Goal: Task Accomplishment & Management: Manage account settings

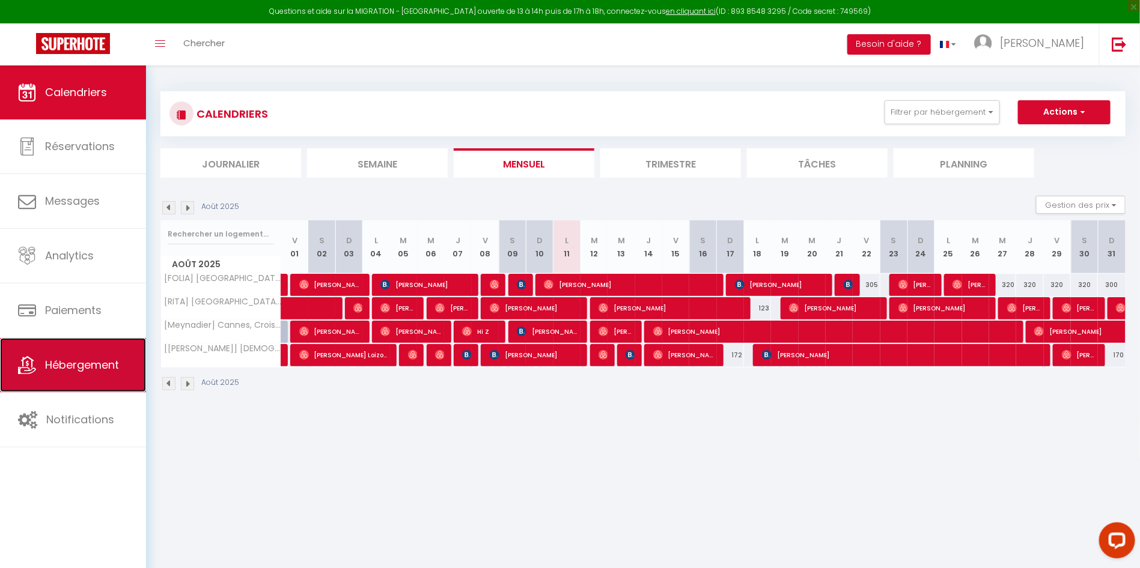
click at [70, 370] on span "Hébergement" at bounding box center [82, 365] width 74 height 15
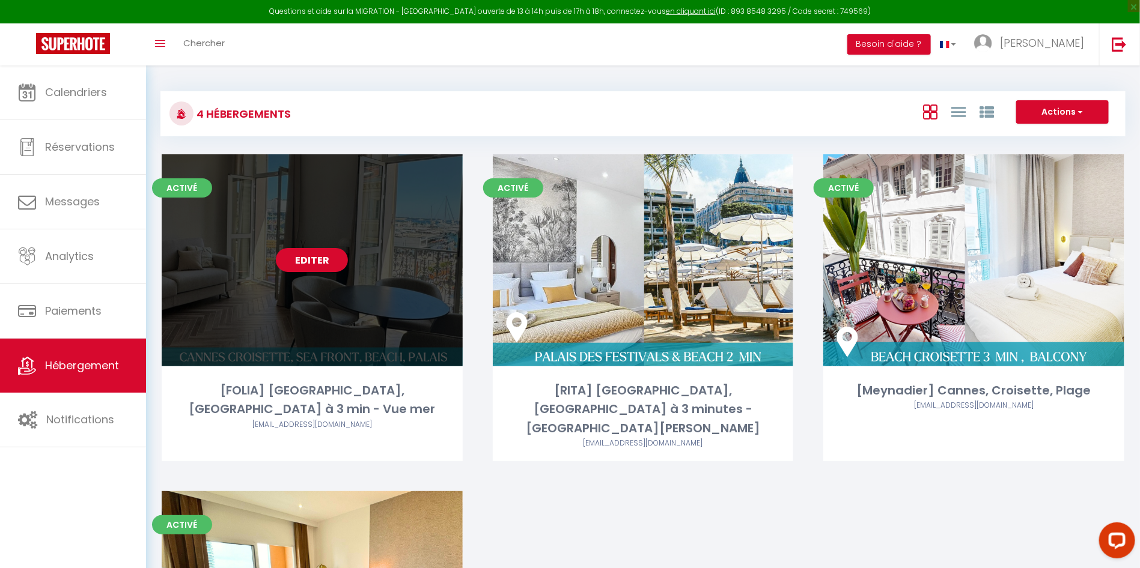
click at [308, 258] on link "Editer" at bounding box center [312, 260] width 72 height 24
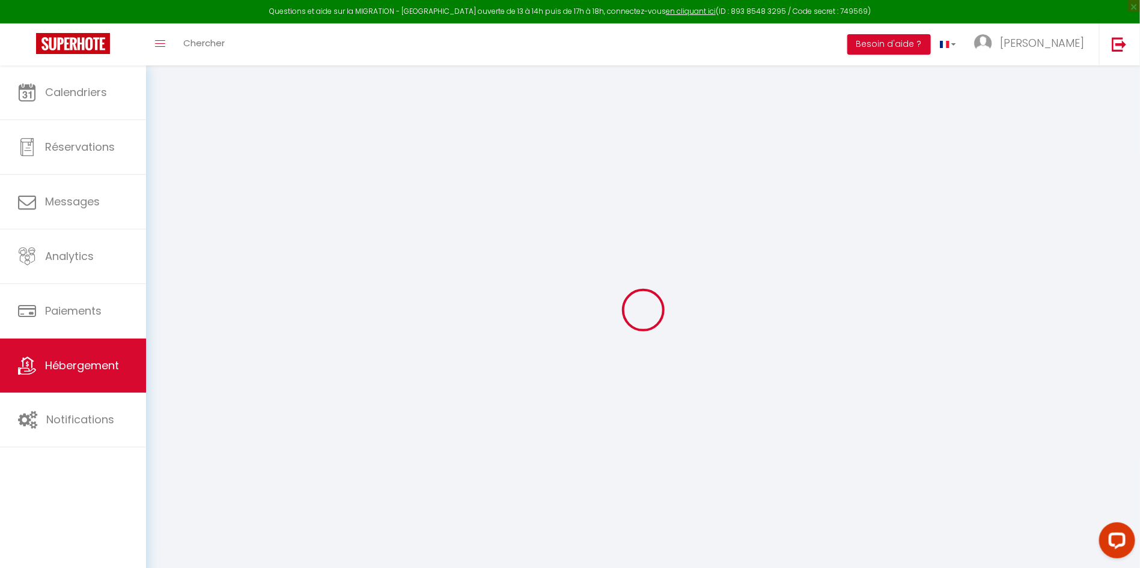
checkbox input "true"
select select "- 8 %"
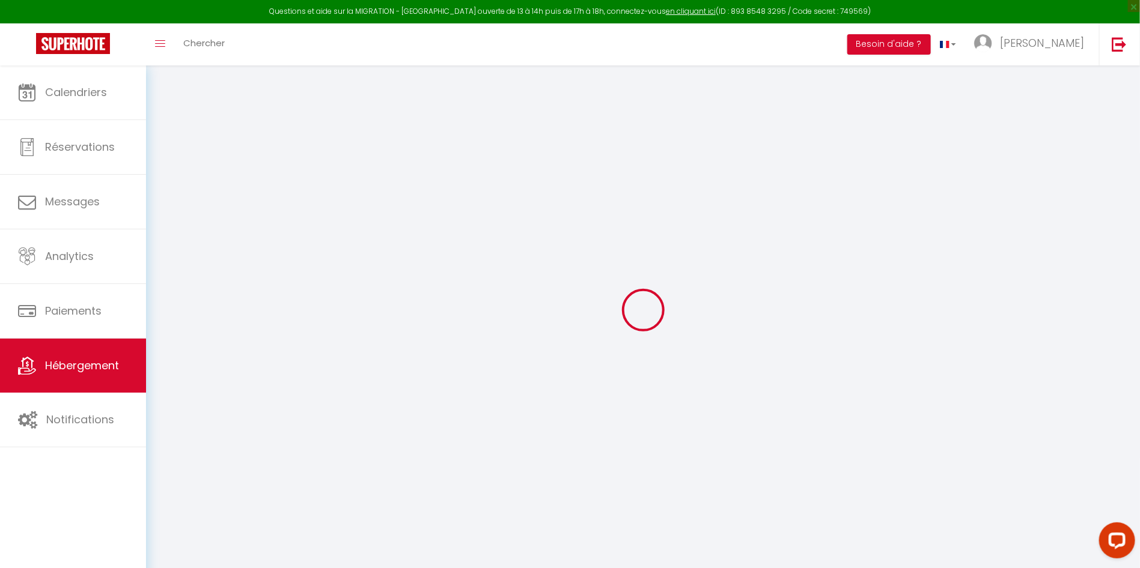
checkbox input "true"
select select
checkbox input "false"
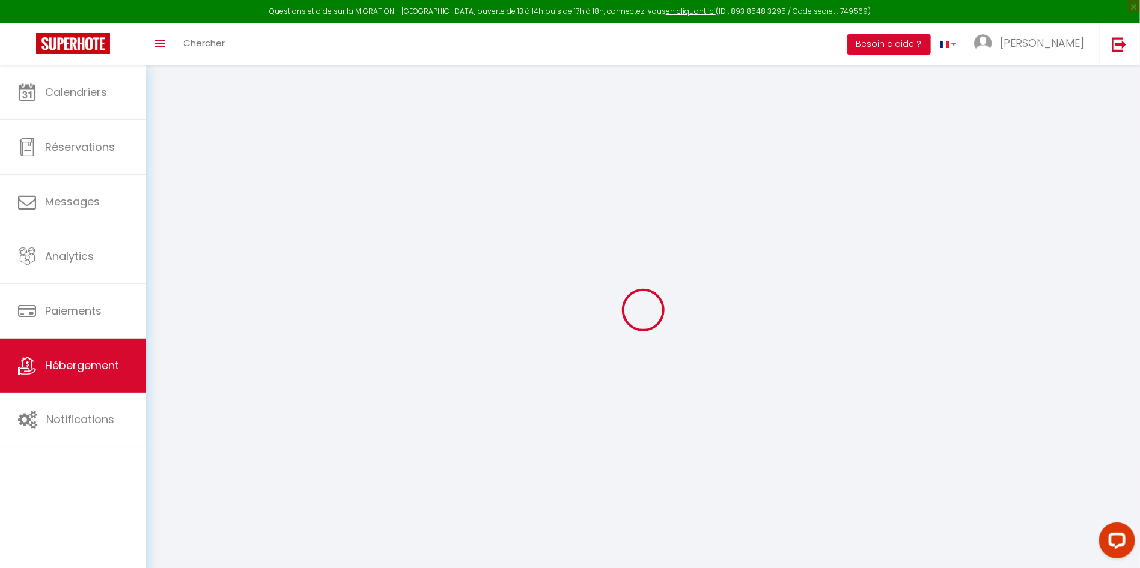
checkbox input "false"
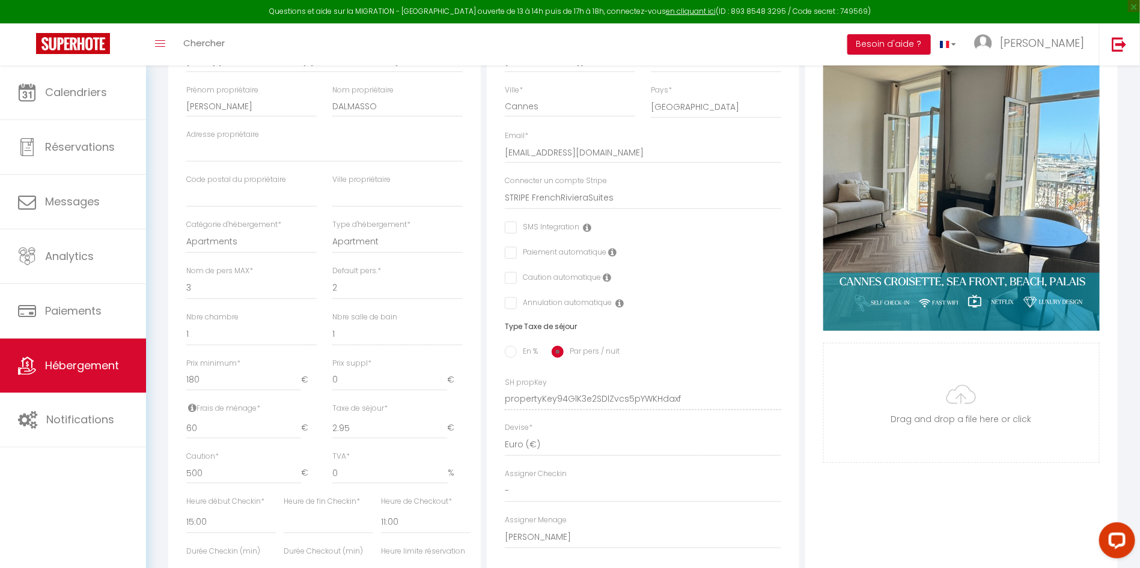
scroll to position [52, 0]
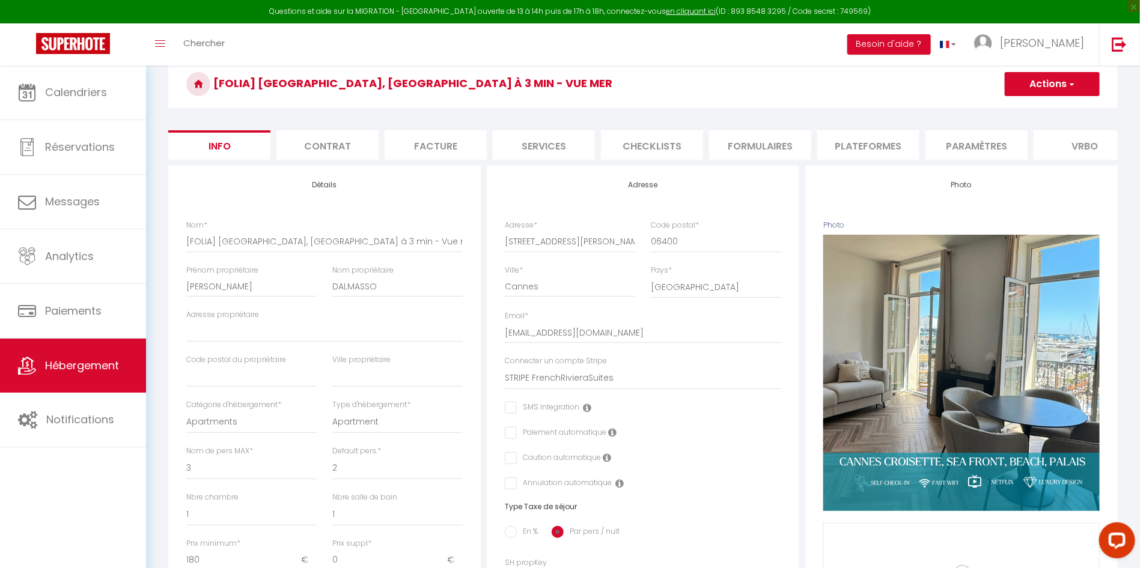
click at [980, 150] on li "Paramètres" at bounding box center [976, 144] width 102 height 29
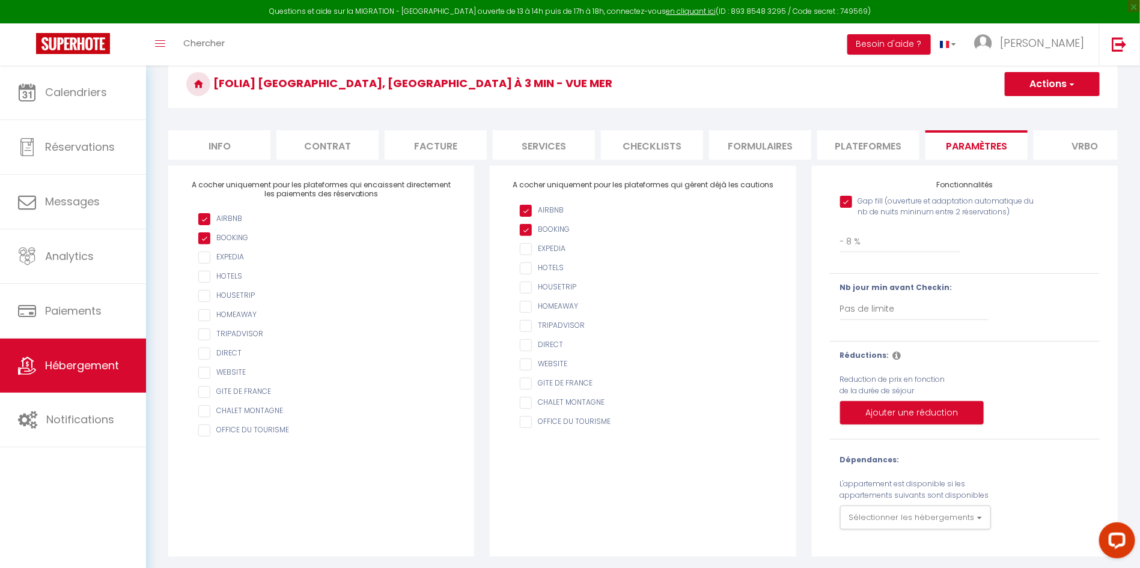
scroll to position [67, 0]
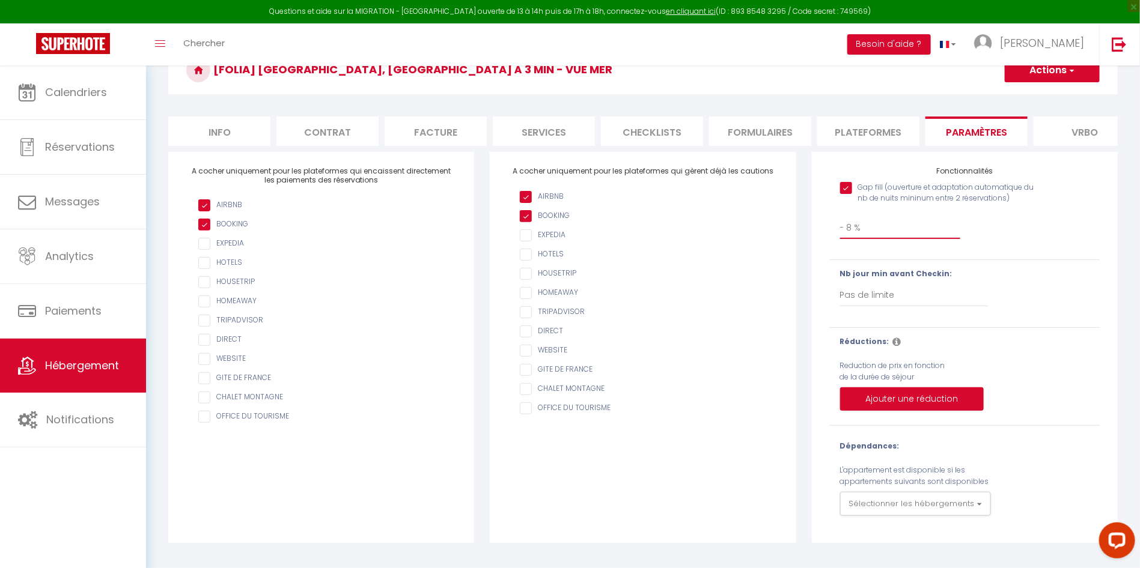
click at [922, 239] on select "0 + 1 % + 2 % + 3 % + 4 % + 5 % + 6 % + 7 % + 8 % + 9 % + 10 % + 11 % + 12 % + …" at bounding box center [900, 227] width 121 height 23
select select "0"
click at [840, 228] on select "0 + 1 % + 2 % + 3 % + 4 % + 5 % + 6 % + 7 % + 8 % + 9 % + 10 % + 11 % + 12 % + …" at bounding box center [900, 227] width 121 height 23
checkbox input "true"
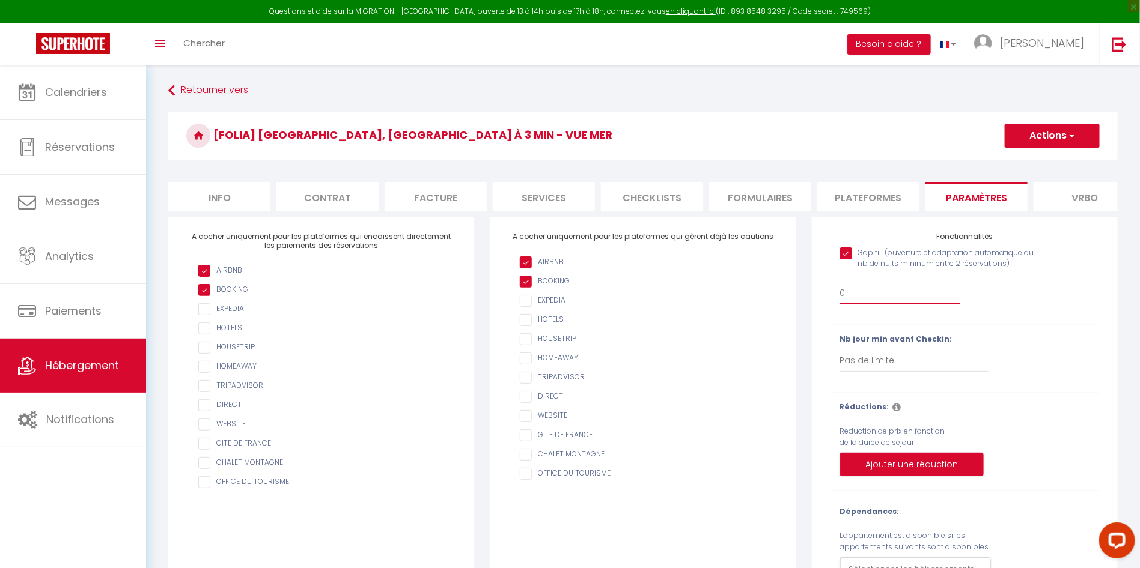
scroll to position [0, 0]
click at [1069, 136] on span "button" at bounding box center [1071, 136] width 8 height 12
click at [1061, 160] on input "Enregistrer" at bounding box center [1038, 162] width 44 height 12
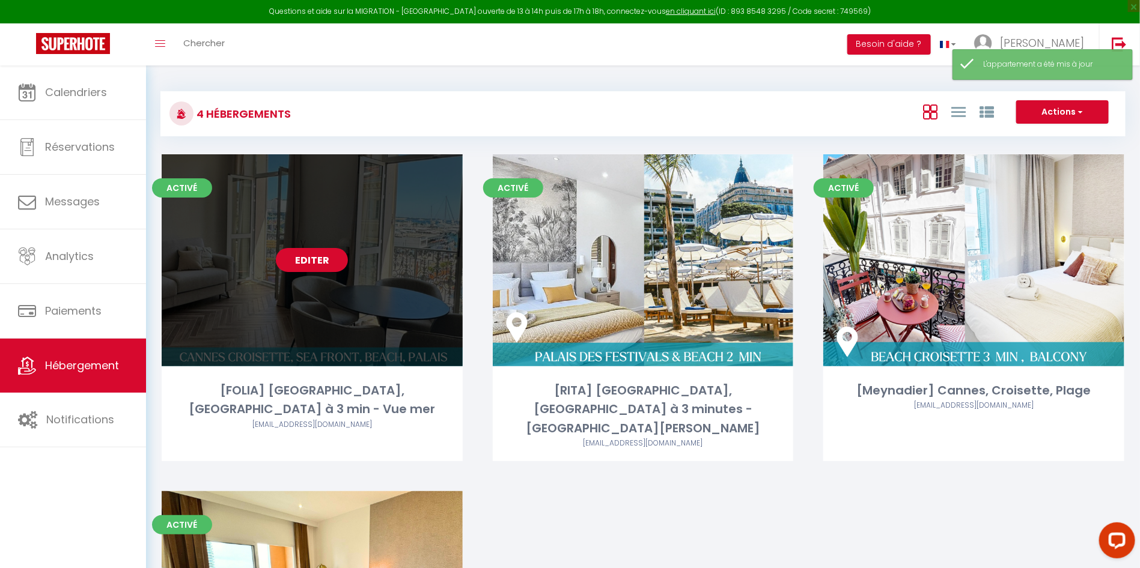
click at [330, 263] on link "Editer" at bounding box center [312, 260] width 72 height 24
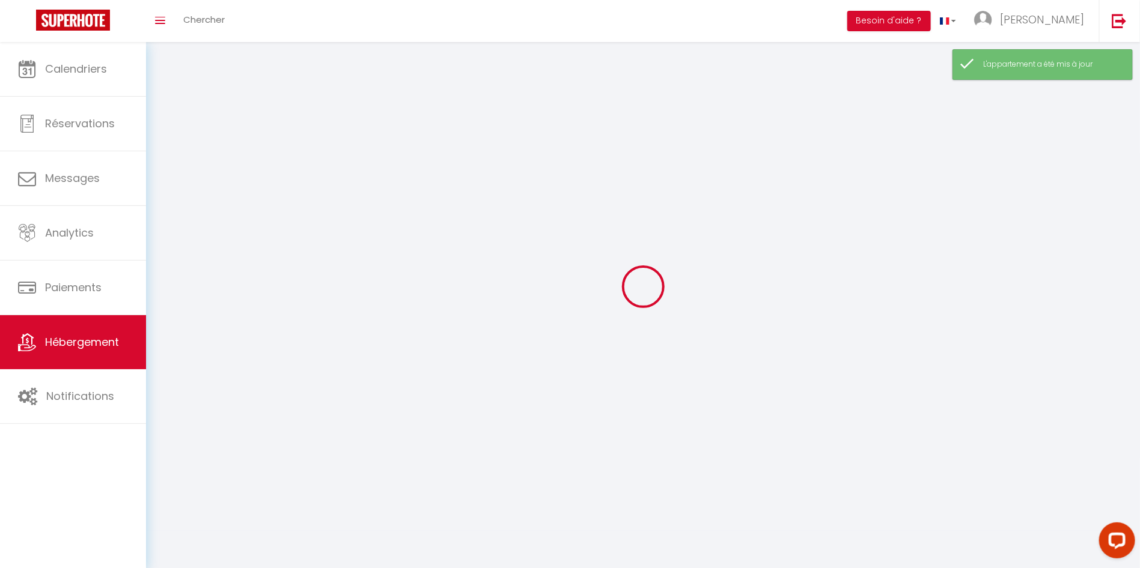
select select "1"
select select
select select "28"
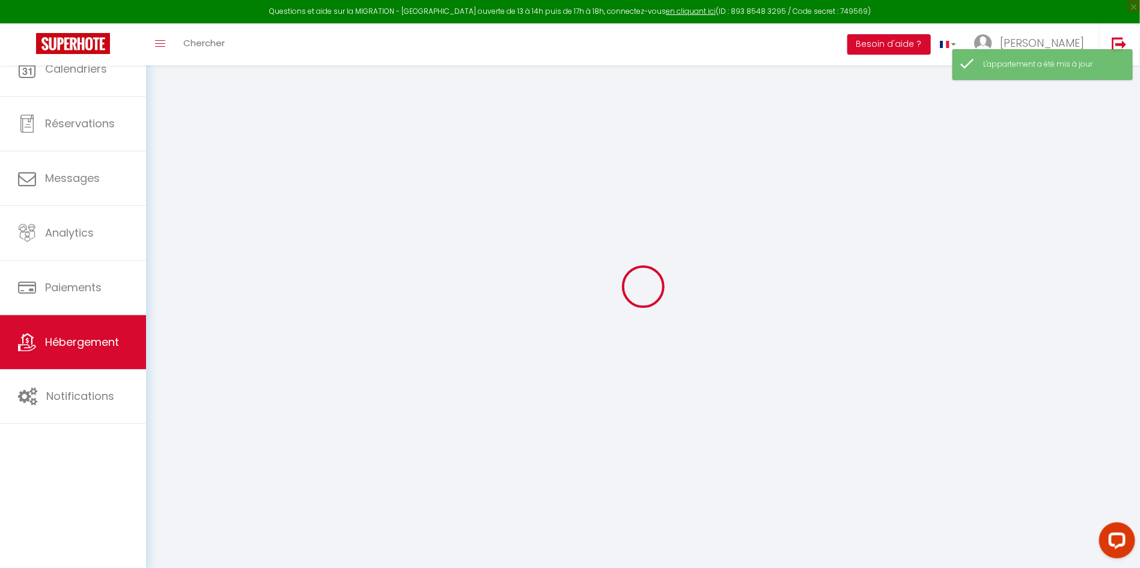
select select
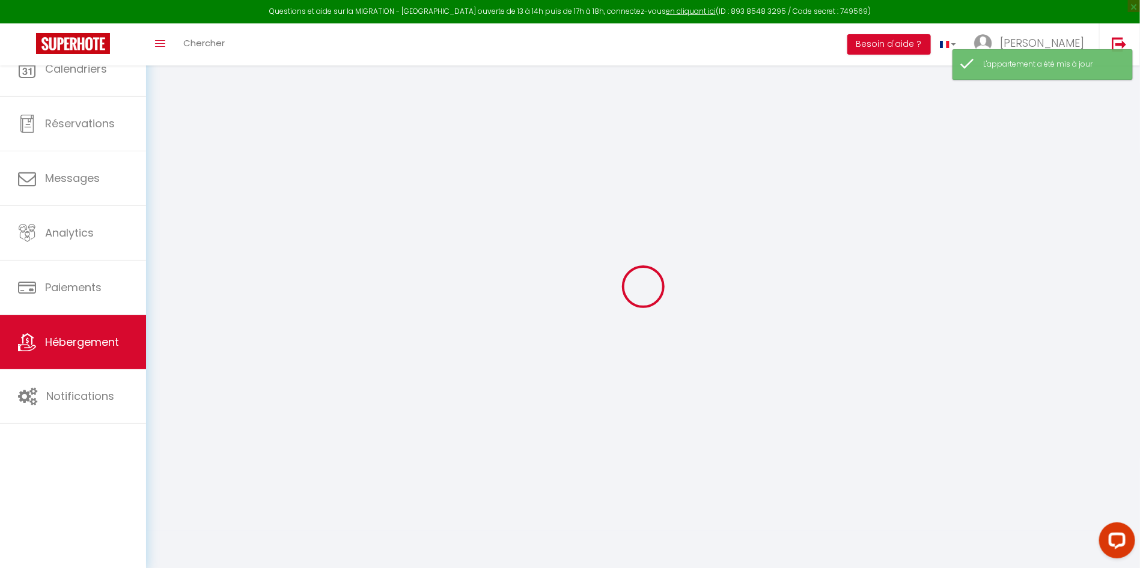
select select
checkbox input "false"
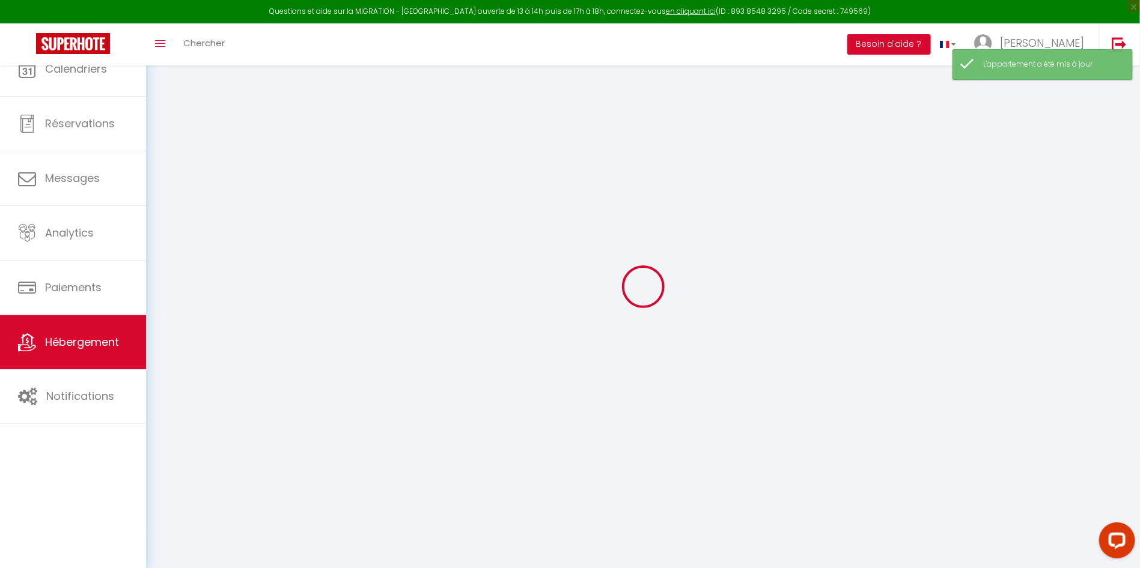
select select
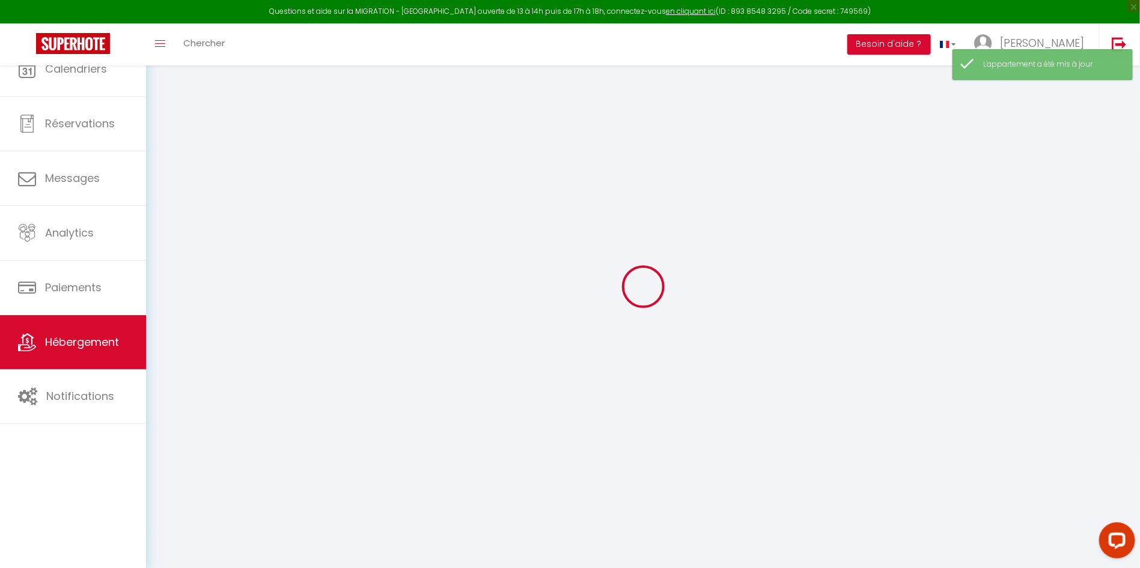
select select
checkbox input "false"
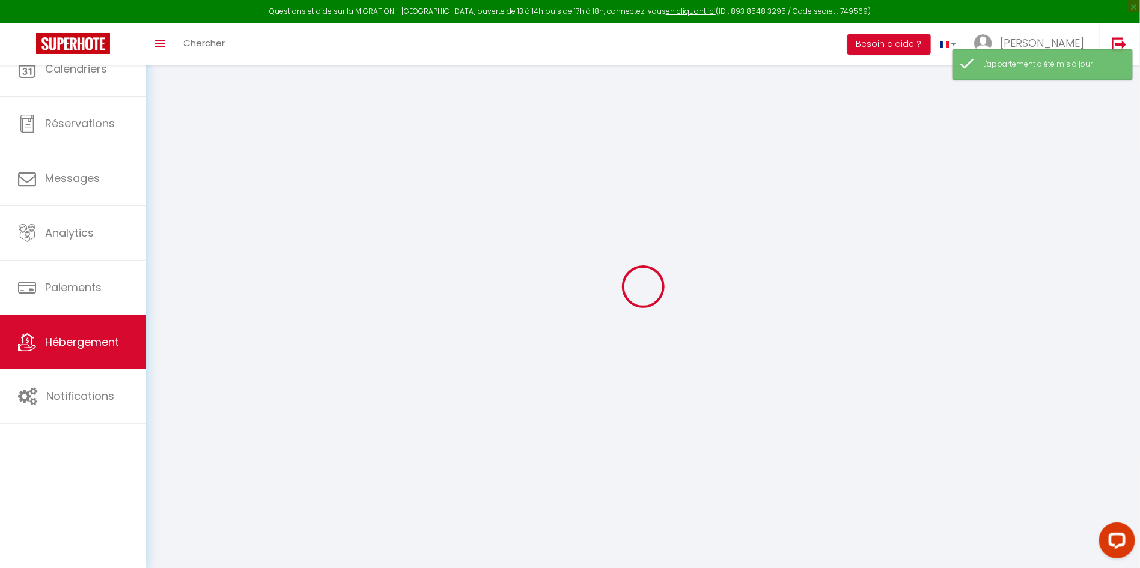
checkbox input "false"
select select
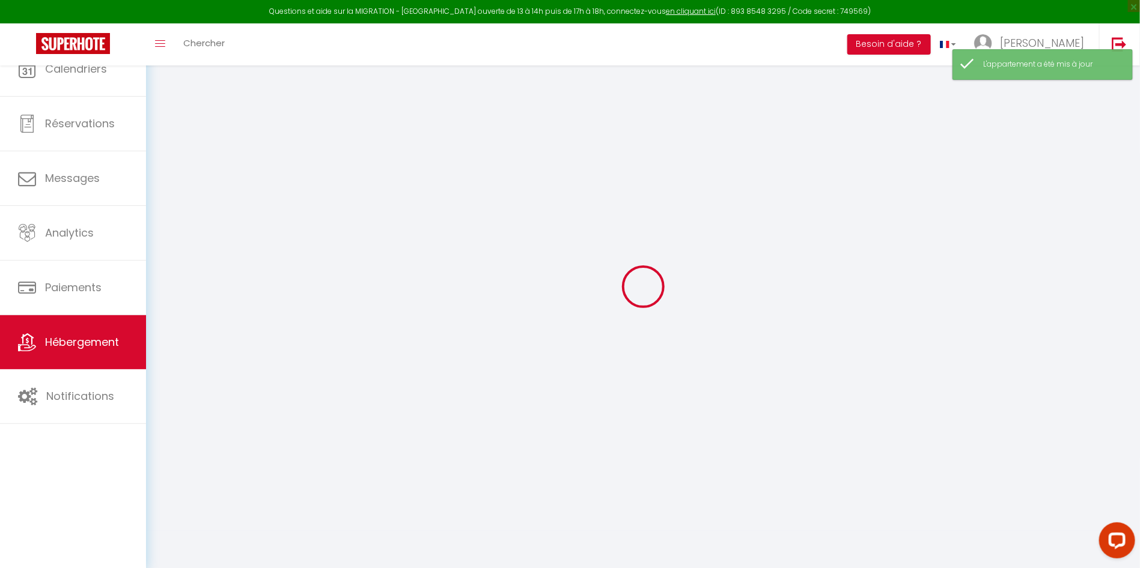
select select
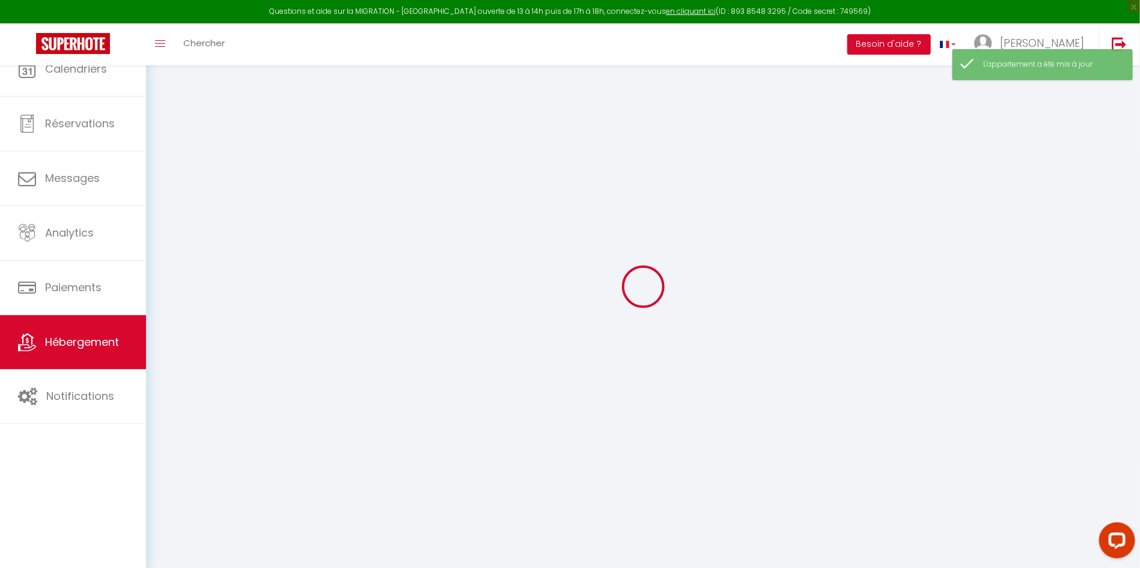
checkbox input "false"
select select
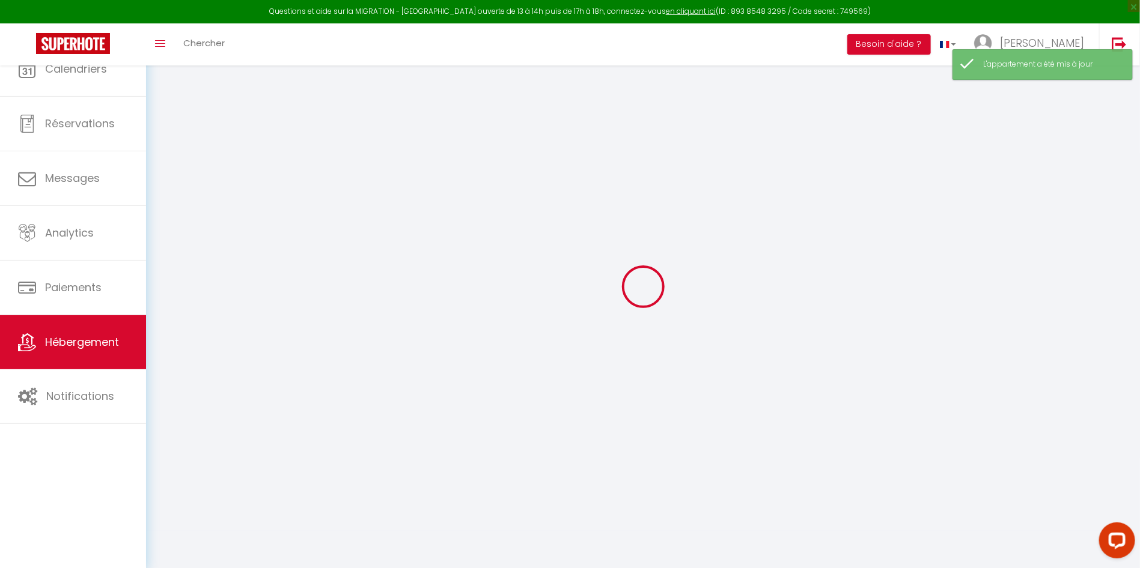
select select
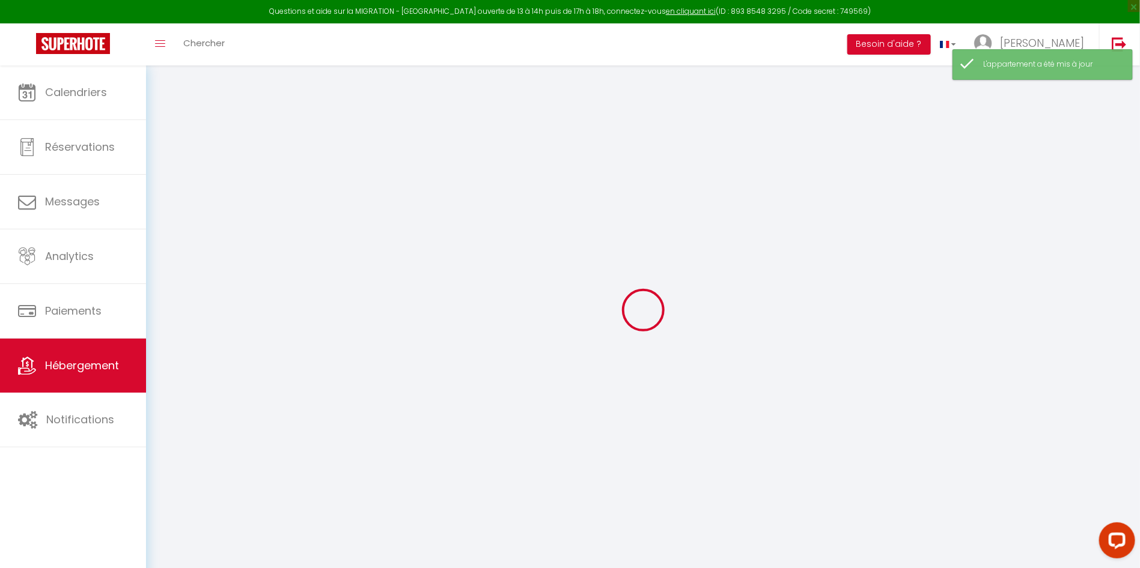
select select
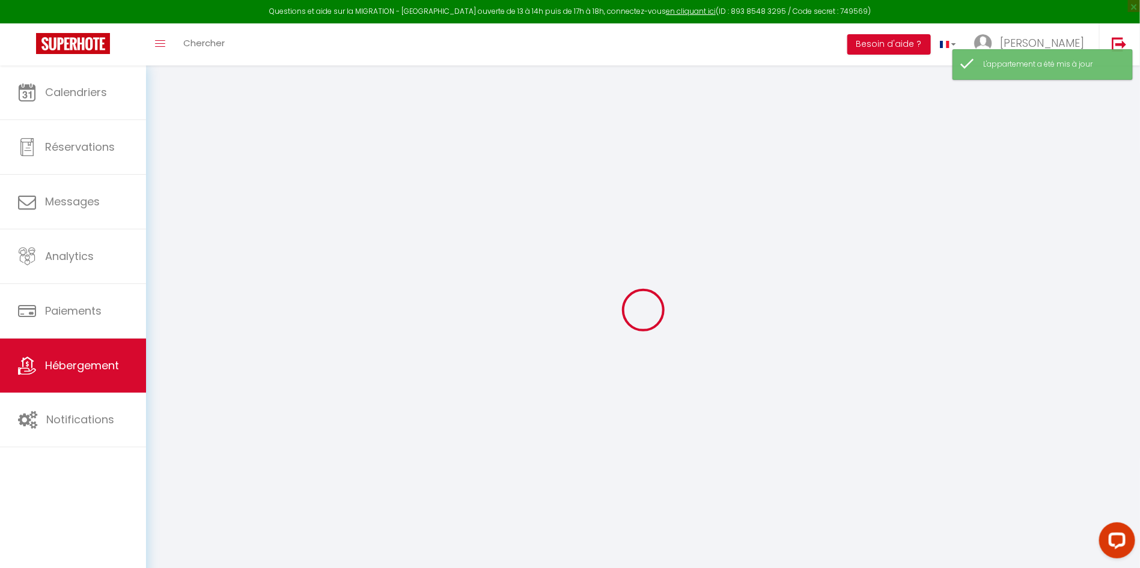
select select
checkbox input "false"
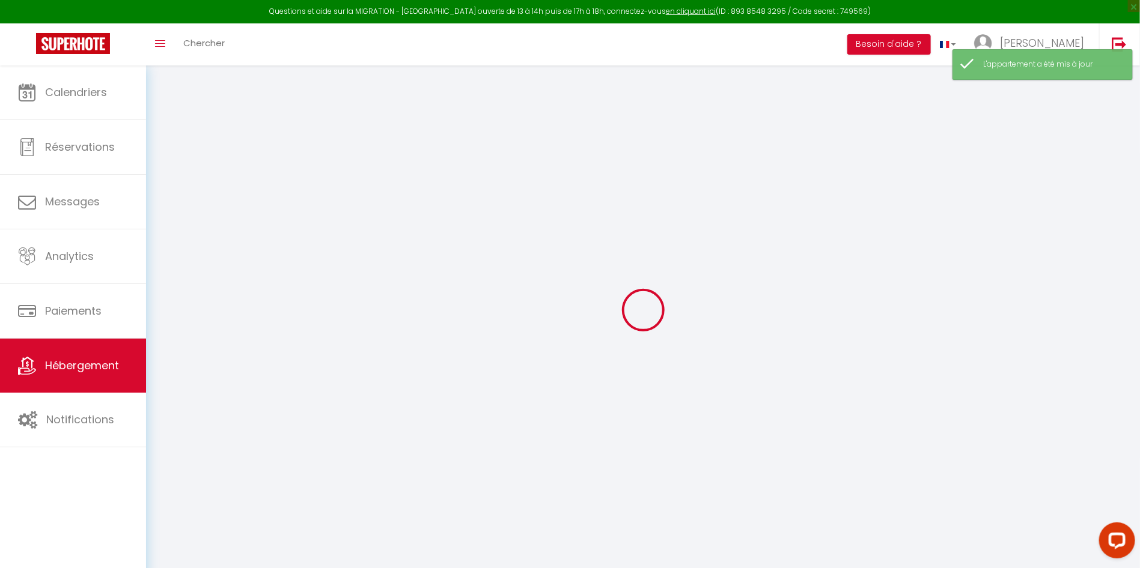
select select
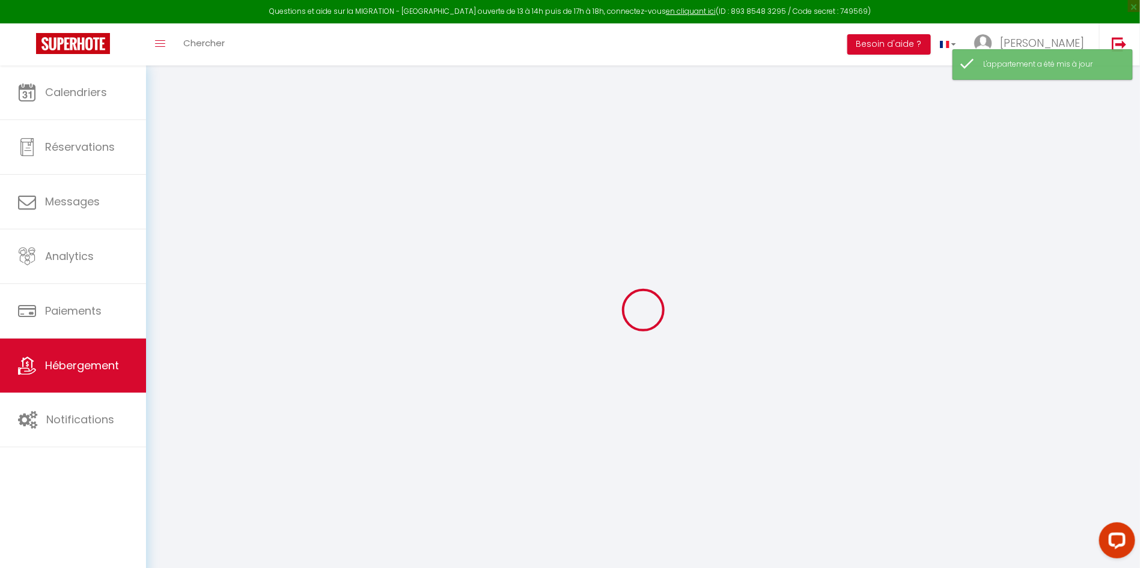
select select
checkbox input "false"
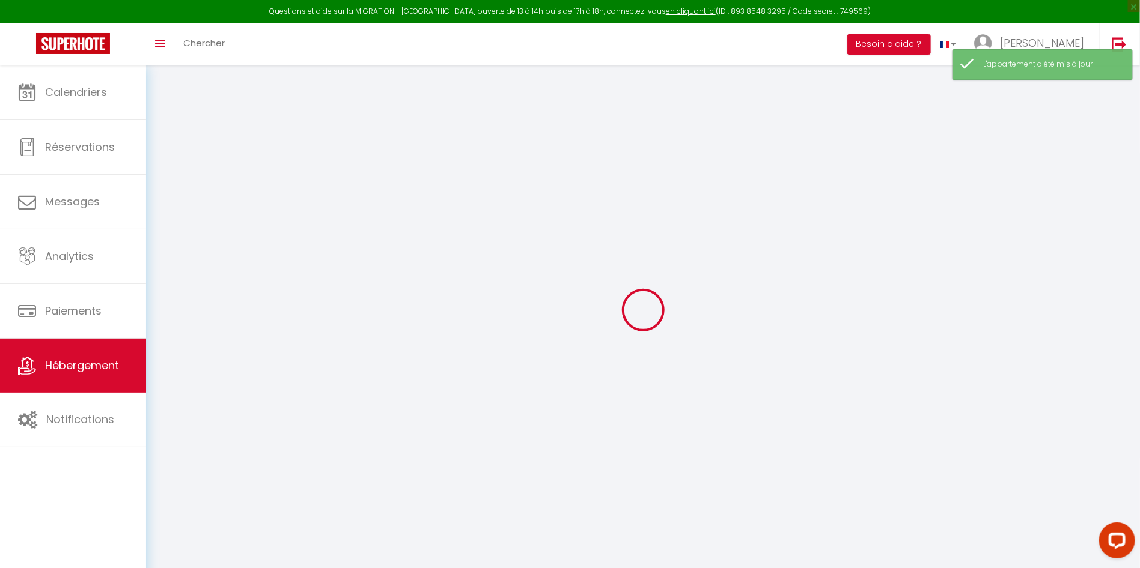
checkbox input "false"
select select
type input "[FOLIA] Cannes, Palais des Festivals à 3 min - Vue mer"
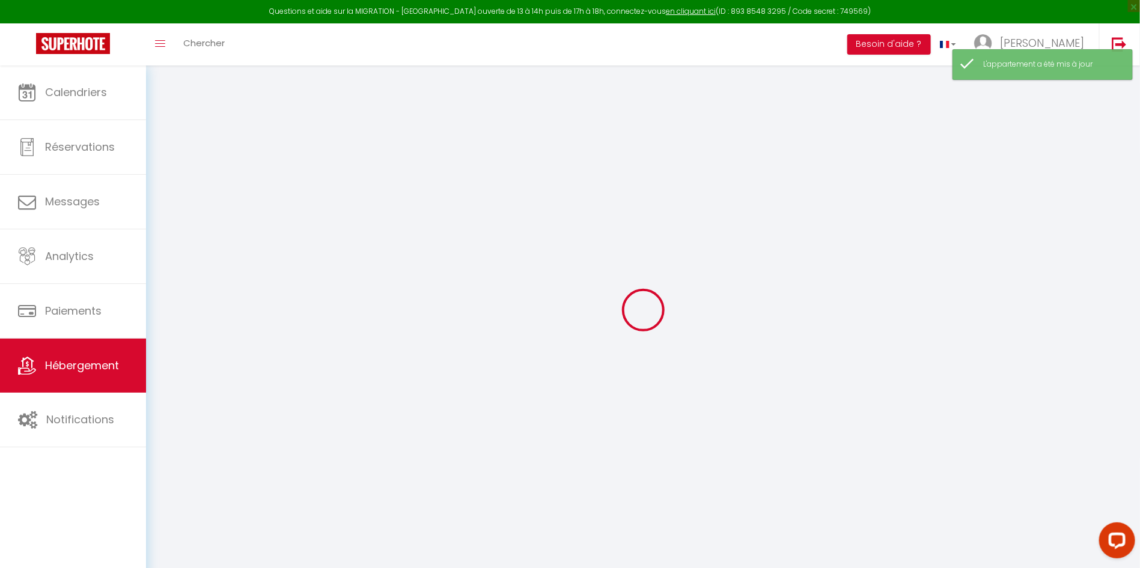
type input "Alexandra"
type input "DALMASSO"
type input "180"
type input "60"
type input "2.95"
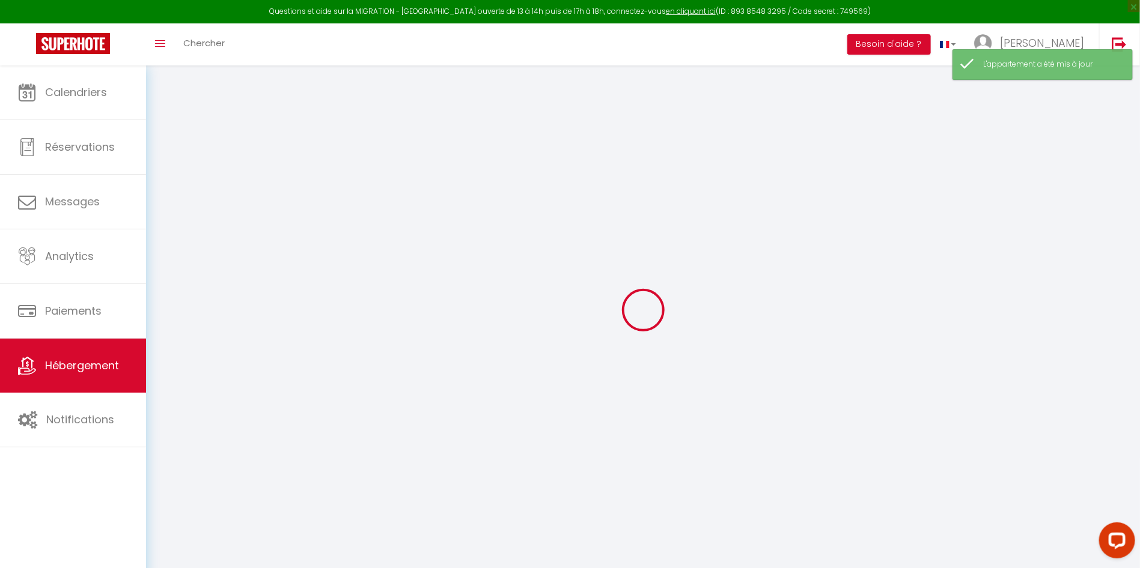
type input "500"
select select
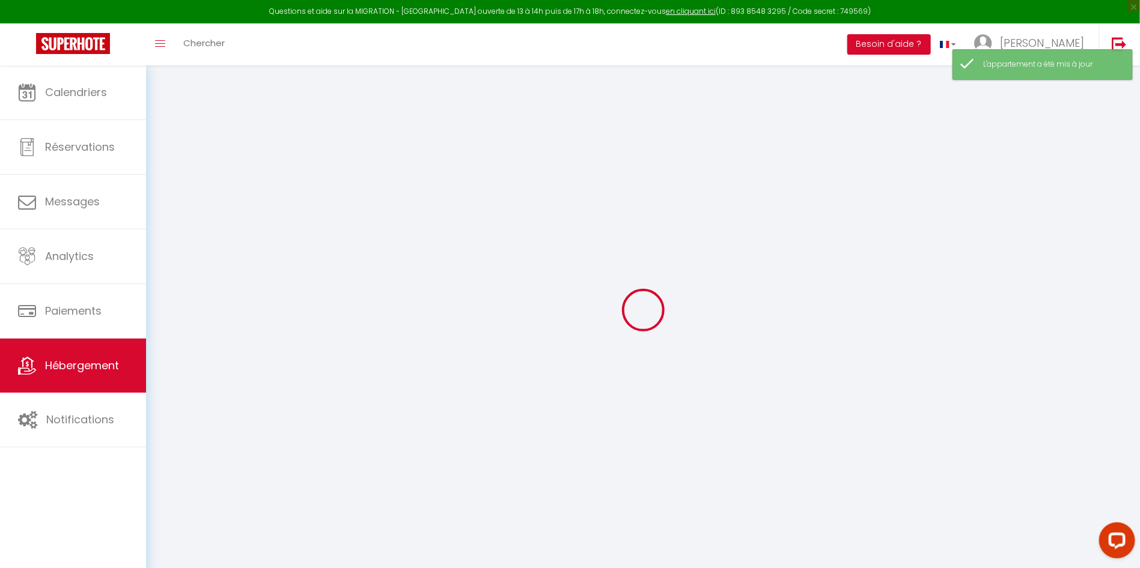
select select
type input "71 Rue Félix Faure"
type input "06400"
type input "Cannes"
type input "contact@frenchrivierasuites.com"
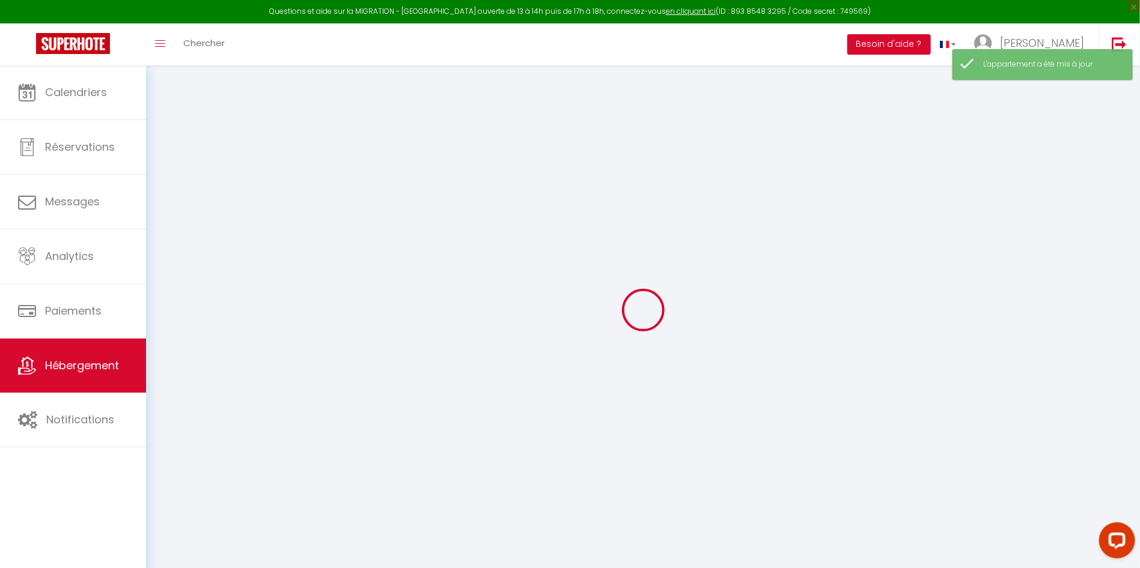
select select "6771"
checkbox input "false"
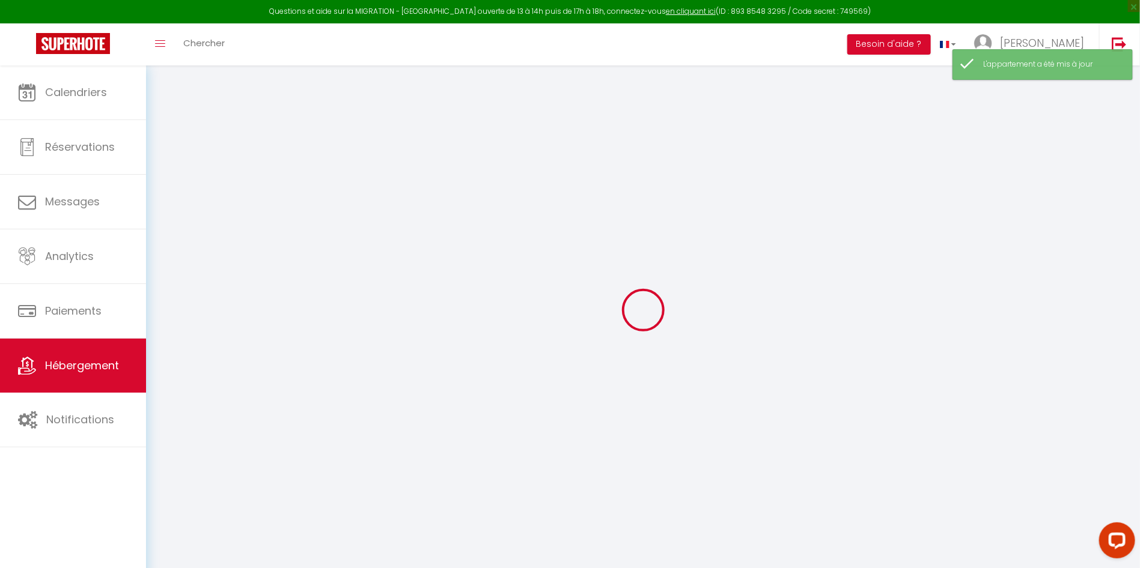
type input "0"
select select
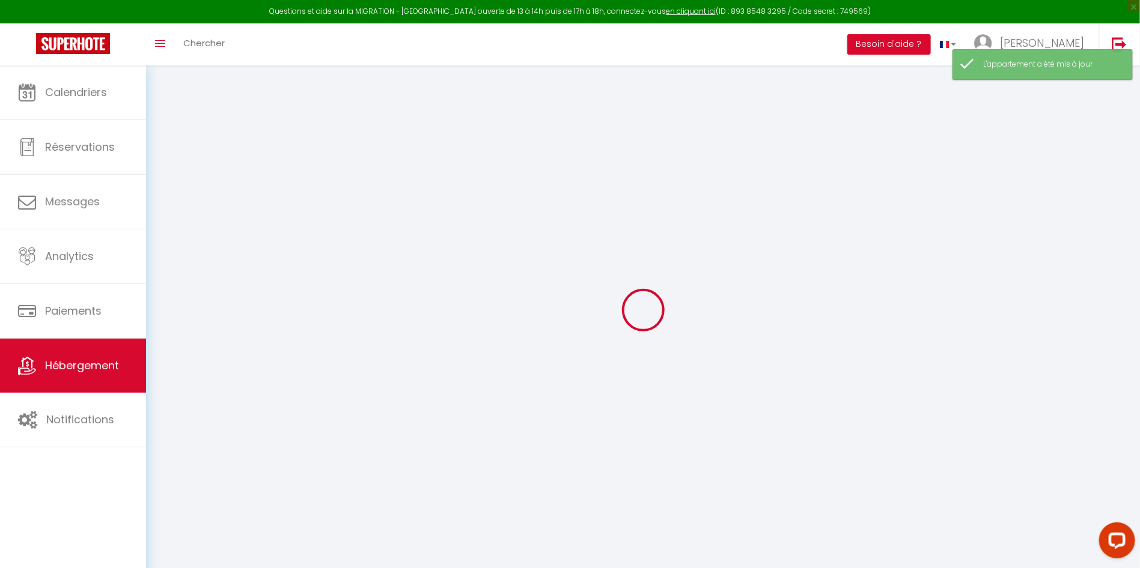
select select
checkbox input "false"
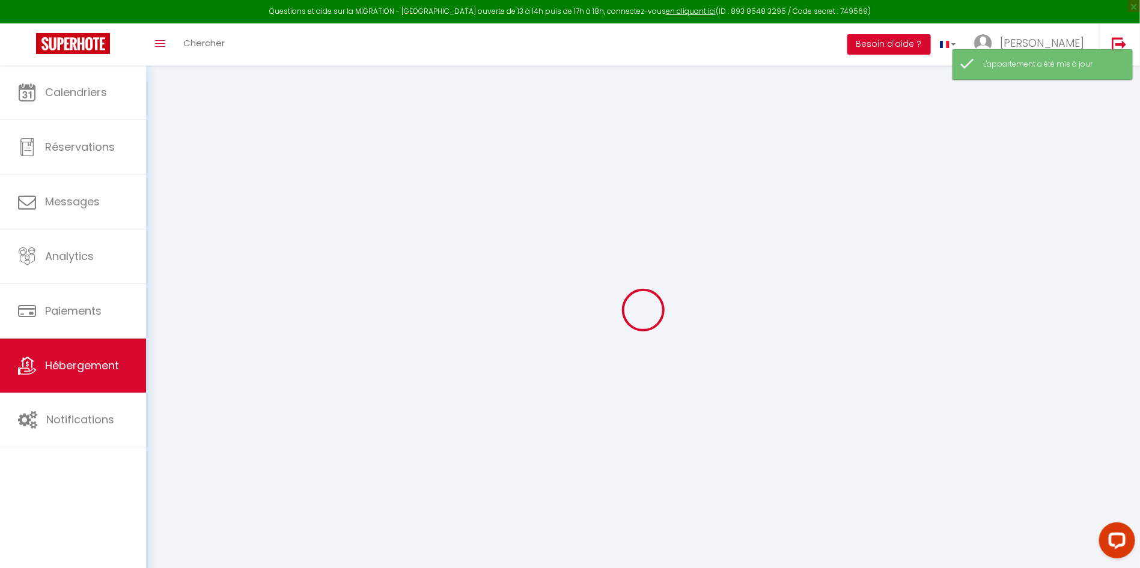
checkbox input "false"
select select
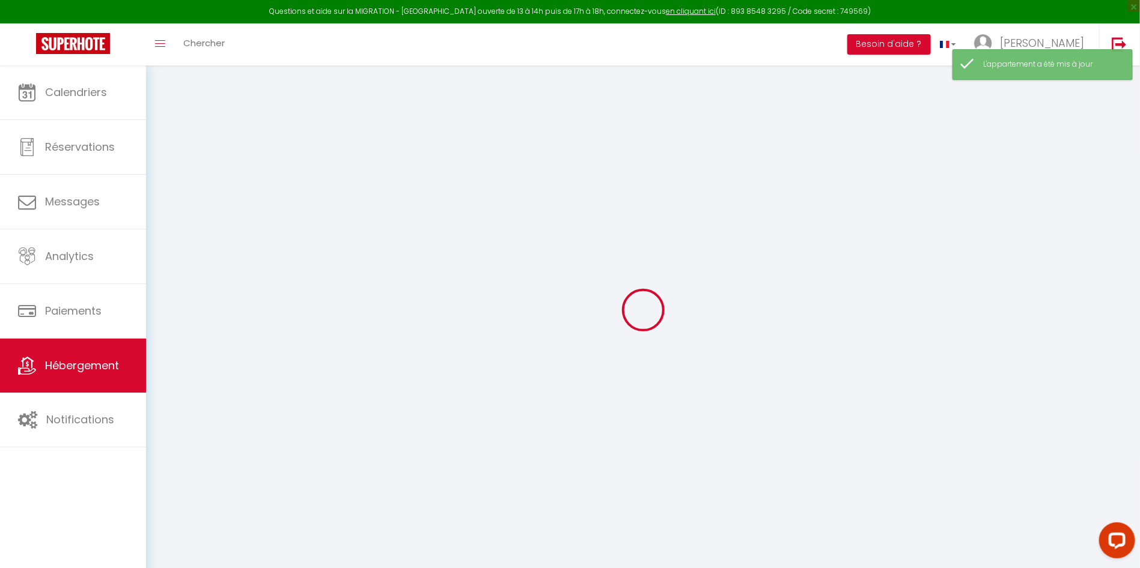
select select
checkbox input "false"
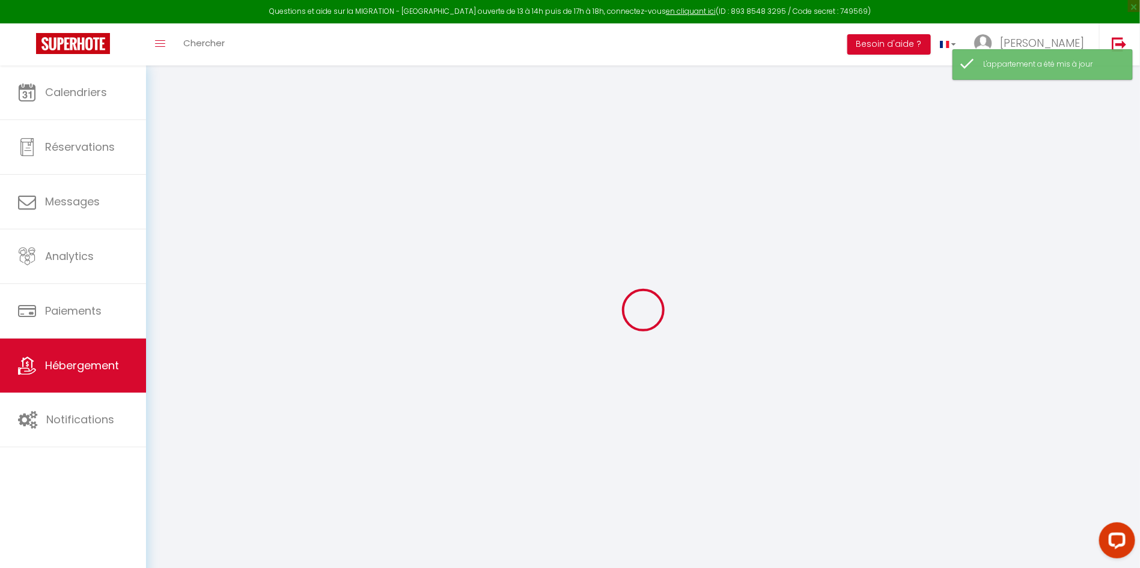
checkbox input "false"
select select "32379"
checkbox input "false"
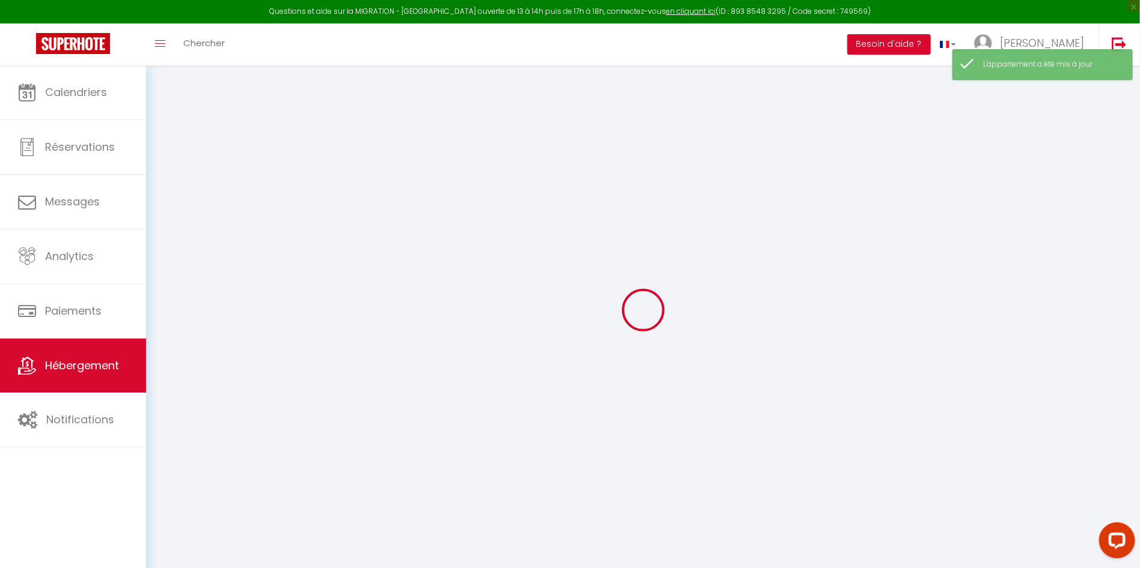
checkbox input "false"
select select "15:00"
select select
select select "11:00"
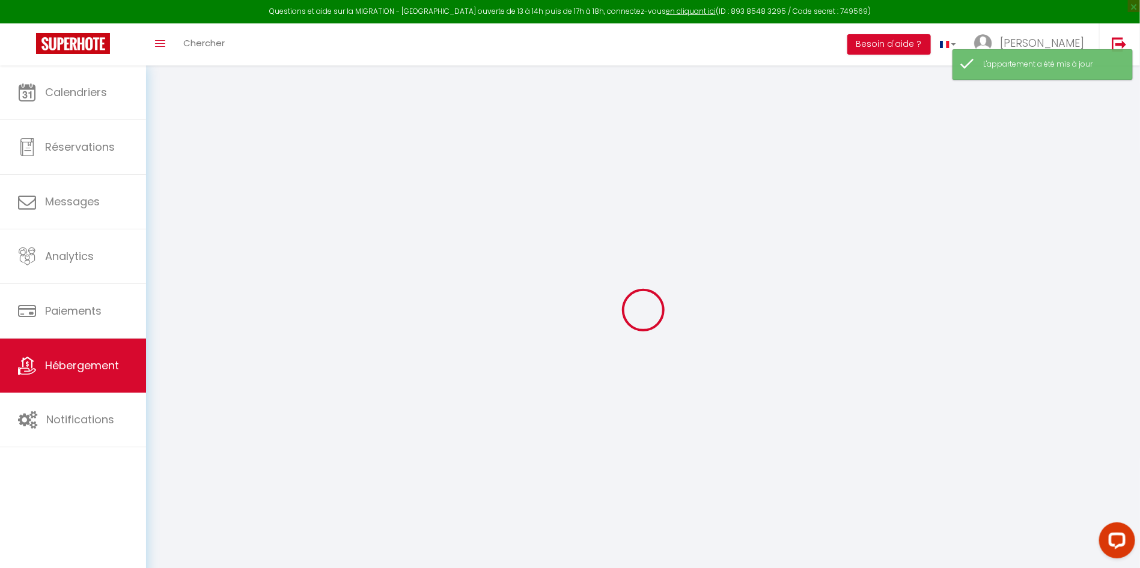
select select "30"
select select
checkbox input "false"
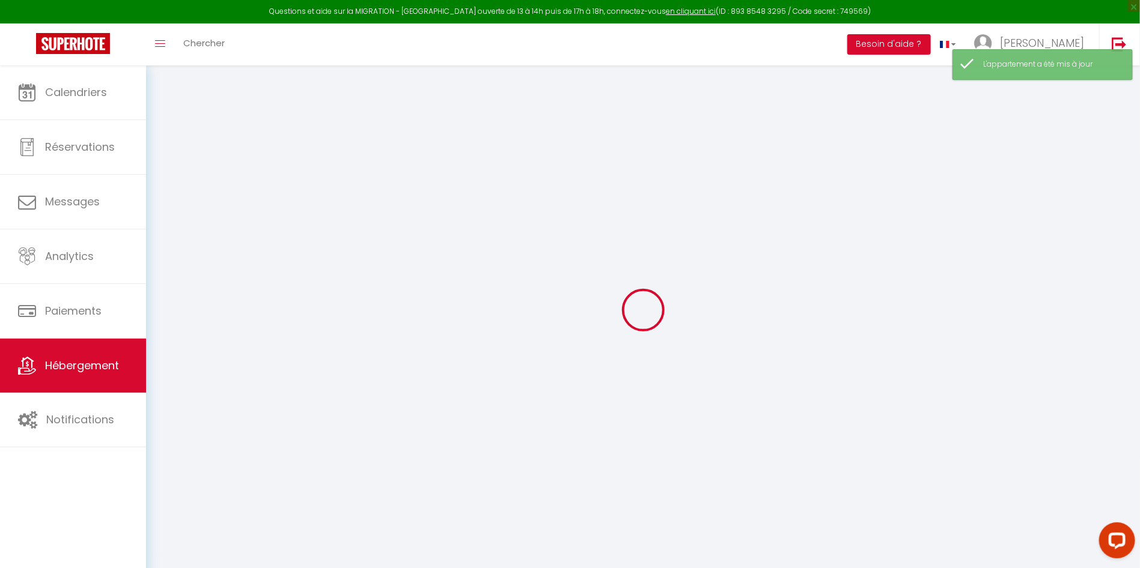
checkbox input "false"
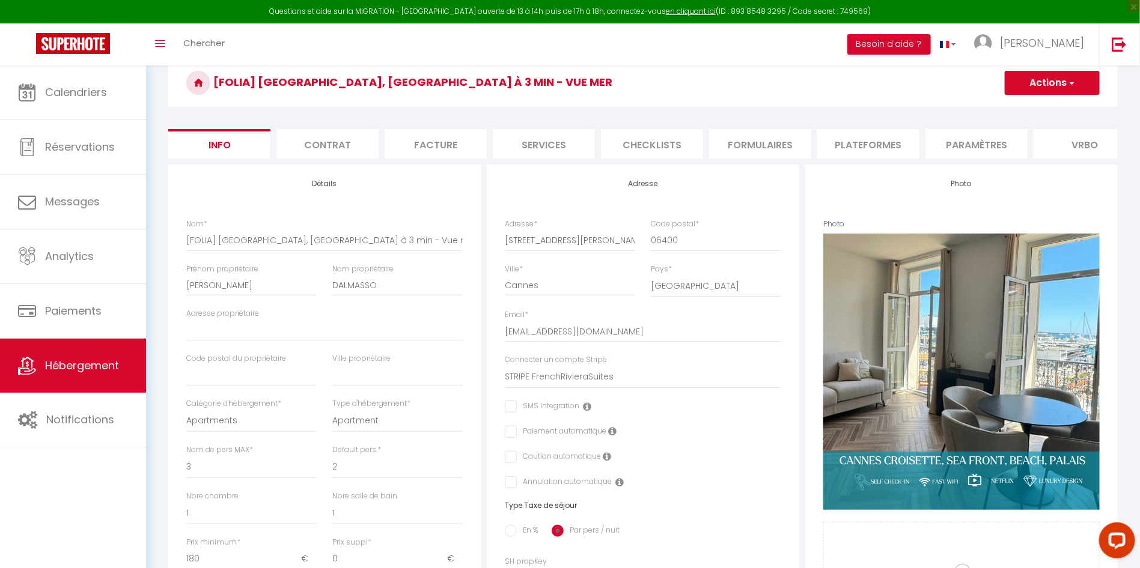
scroll to position [52, 0]
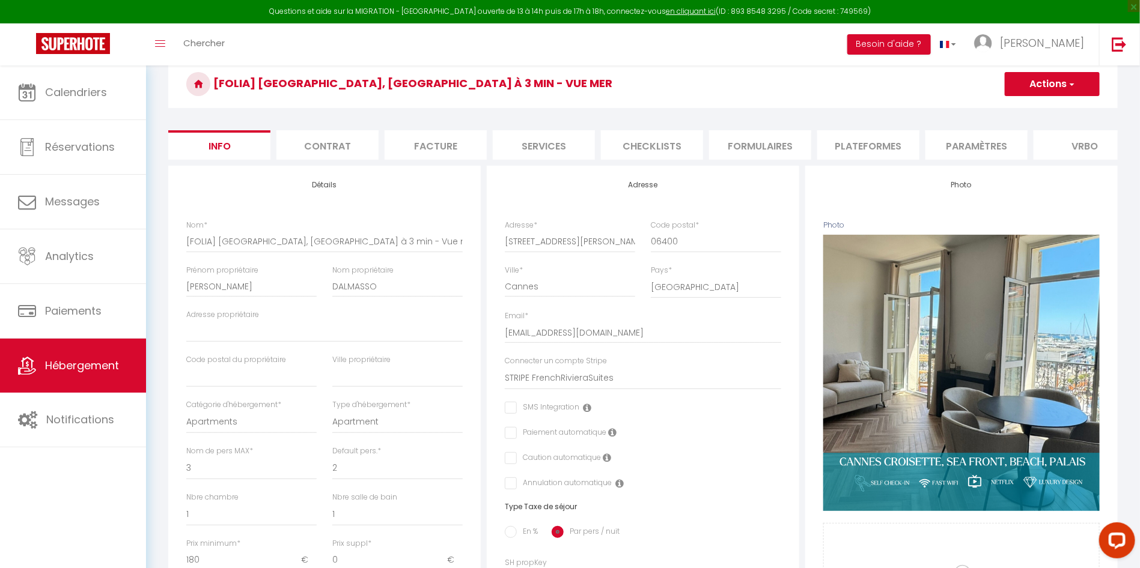
click at [984, 139] on li "Paramètres" at bounding box center [976, 144] width 102 height 29
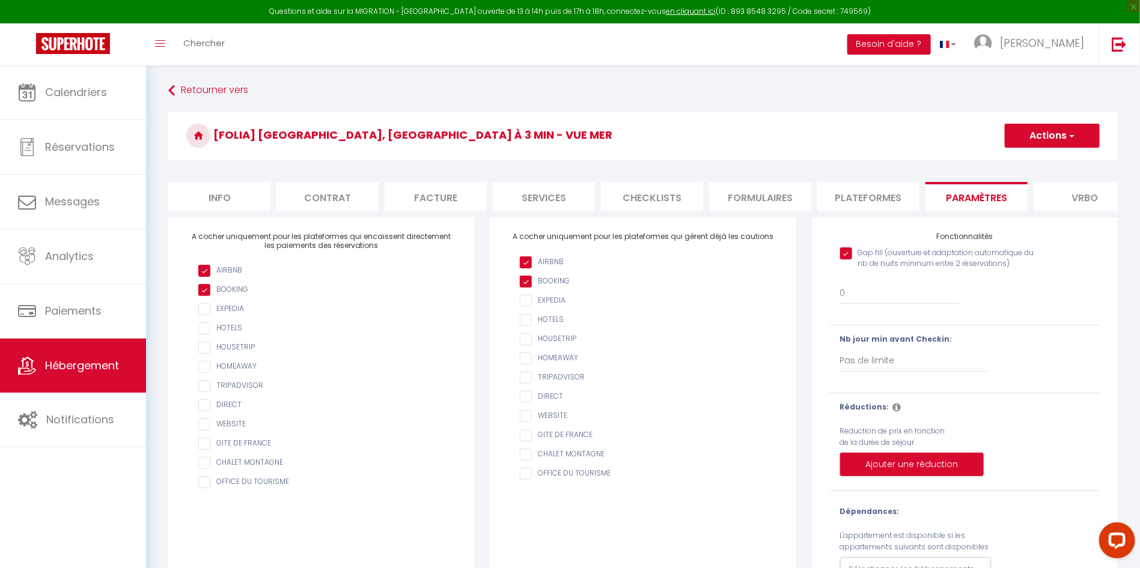
click at [858, 202] on li "Plateformes" at bounding box center [868, 196] width 102 height 29
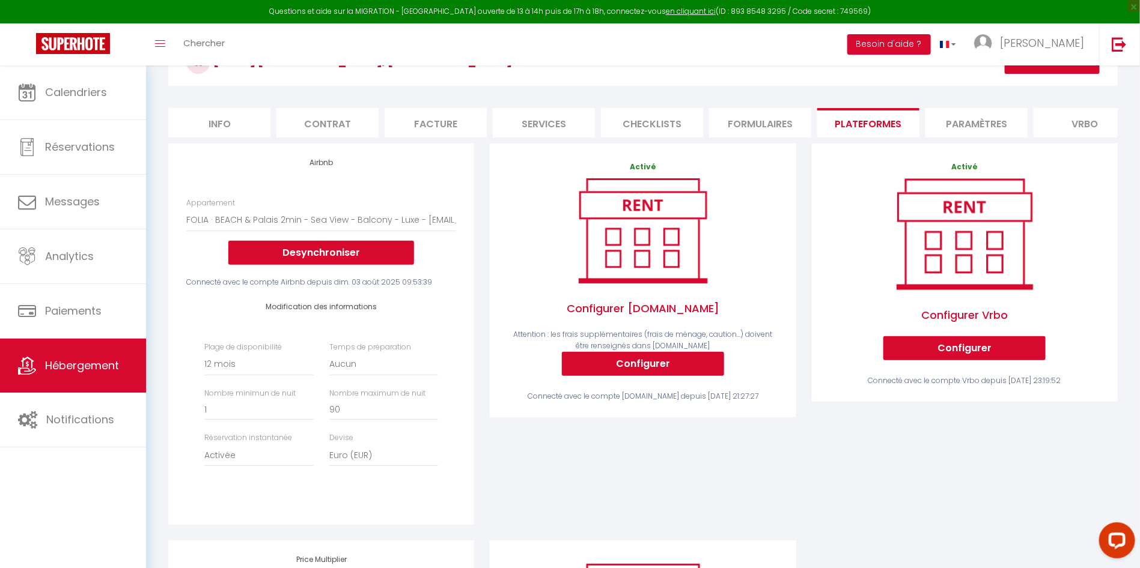
scroll to position [270, 0]
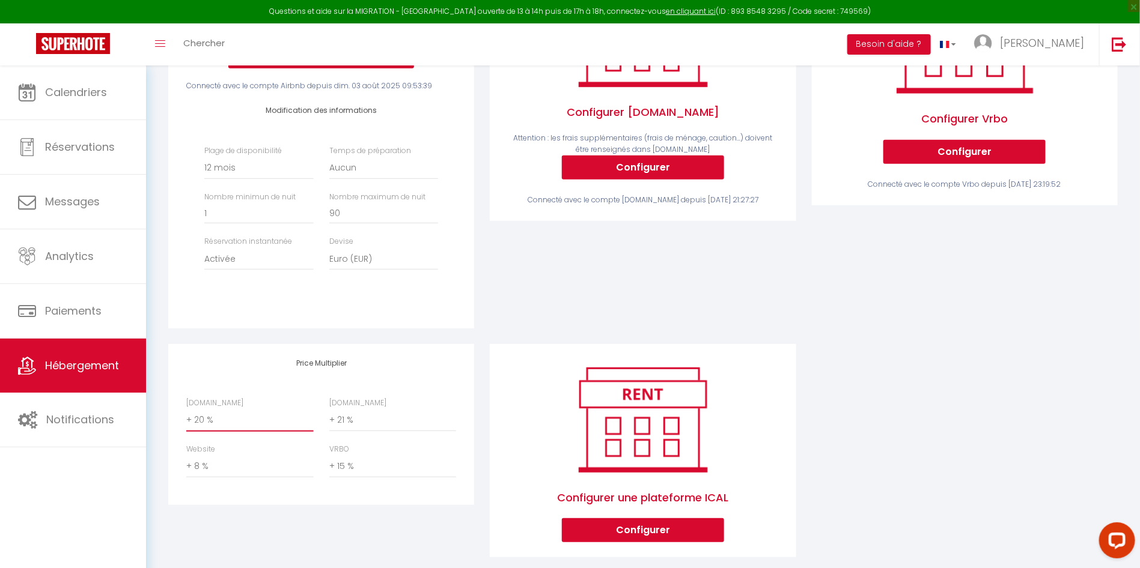
click at [253, 432] on select "0 + 1 % + 2 % + 3 % + 4 % + 5 % + 6 % + 7 % + 8 % + 9 %" at bounding box center [249, 420] width 127 height 23
select select "+ 22 %"
click at [186, 422] on select "0 + 1 % + 2 % + 3 % + 4 % + 5 % + 6 % + 7 % + 8 % + 9 %" at bounding box center [249, 420] width 127 height 23
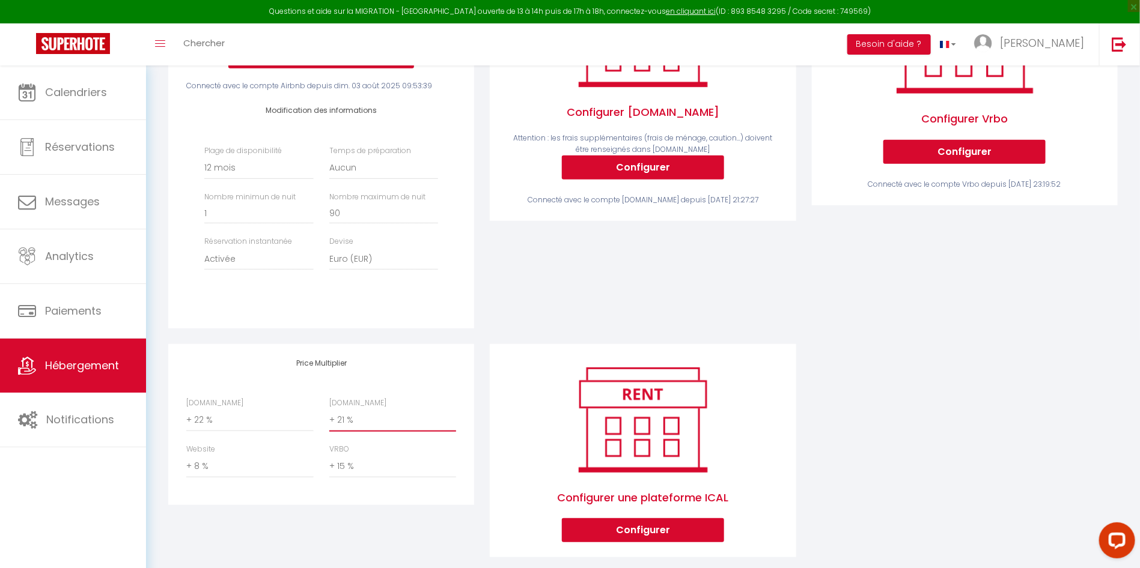
click at [364, 432] on select "0 + 1 % + 2 % + 3 % + 4 % + 5 % + 6 % + 7 % + 8 % + 9 %" at bounding box center [392, 420] width 127 height 23
select select "+ 22 %"
click at [329, 422] on select "0 + 1 % + 2 % + 3 % + 4 % + 5 % + 6 % + 7 % + 8 % + 9 %" at bounding box center [392, 420] width 127 height 23
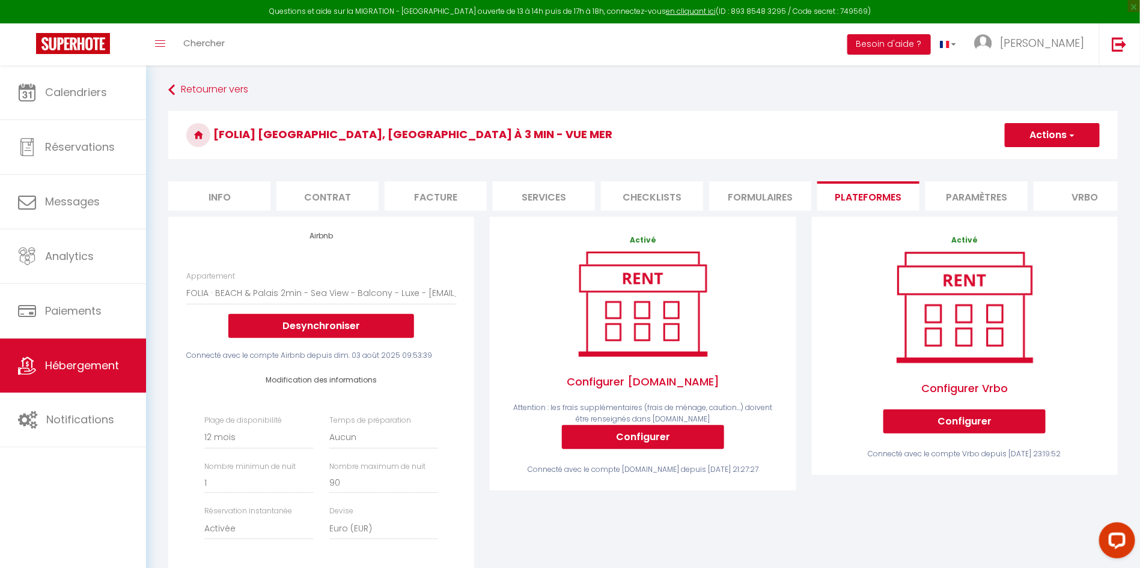
scroll to position [0, 0]
click at [1081, 133] on button "Actions" at bounding box center [1052, 136] width 95 height 24
click at [1051, 162] on link "Enregistrer" at bounding box center [1051, 162] width 95 height 16
click at [1022, 124] on button "Actions" at bounding box center [1052, 136] width 95 height 24
click at [1031, 160] on link "Enregistrer" at bounding box center [1051, 162] width 95 height 16
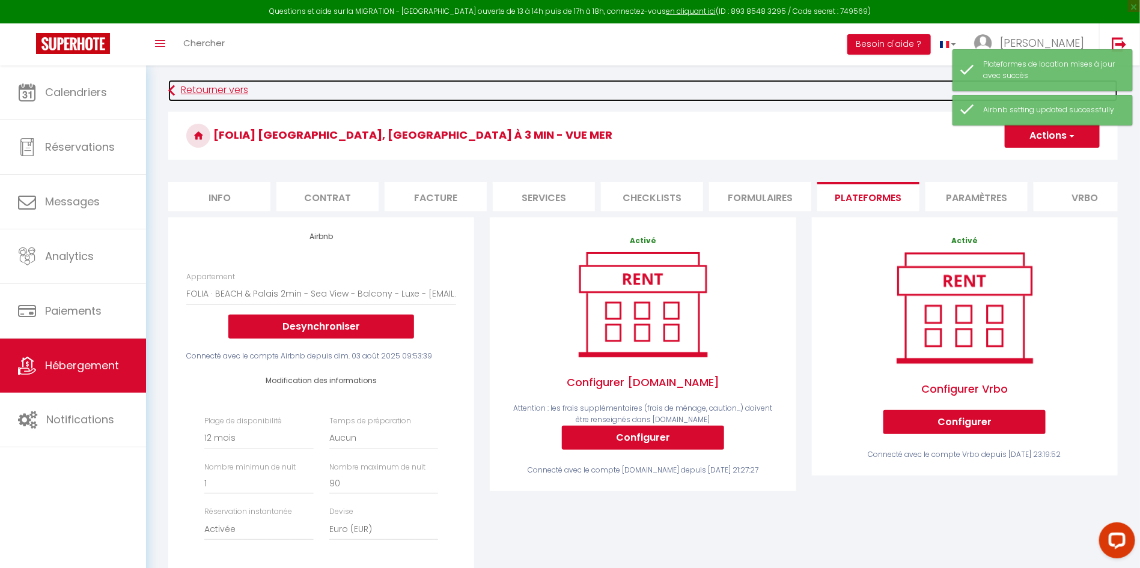
click at [225, 95] on link "Retourner vers" at bounding box center [642, 91] width 949 height 22
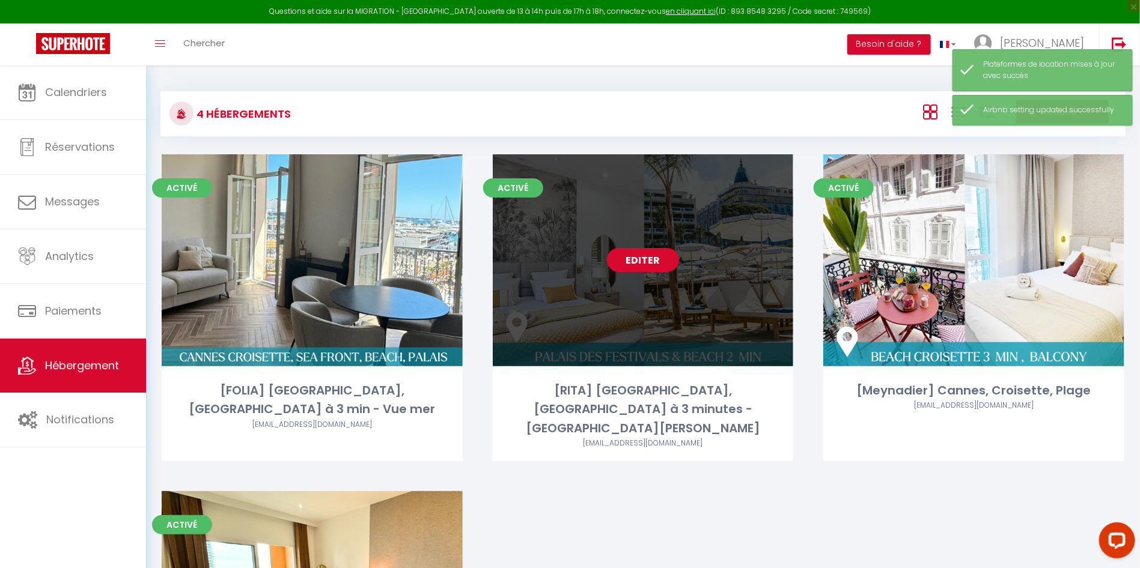
click at [654, 263] on link "Editer" at bounding box center [643, 260] width 72 height 24
select select "3"
select select "2"
select select "1"
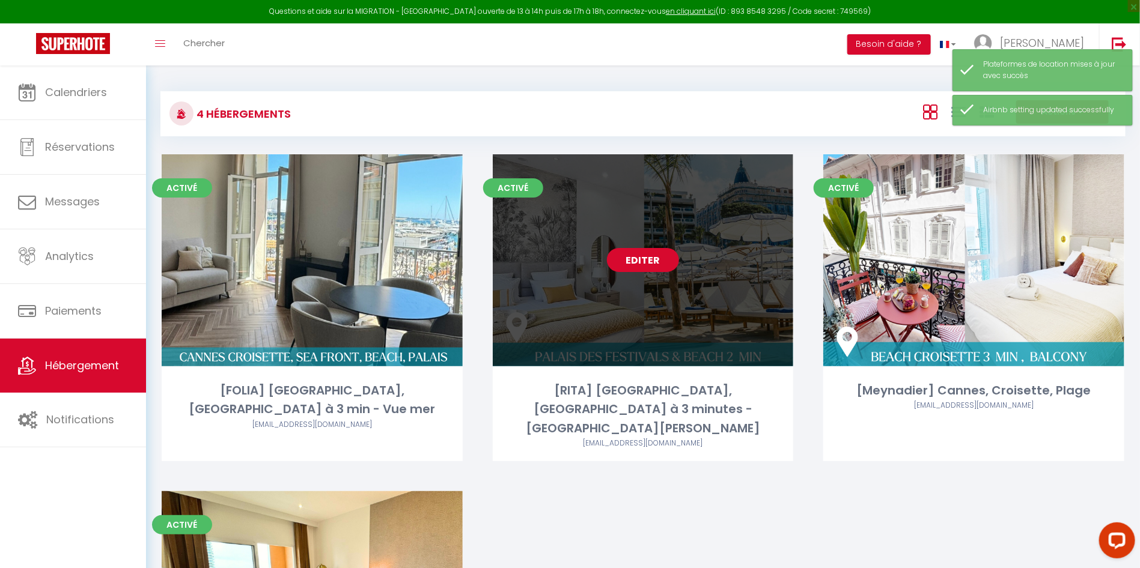
select select
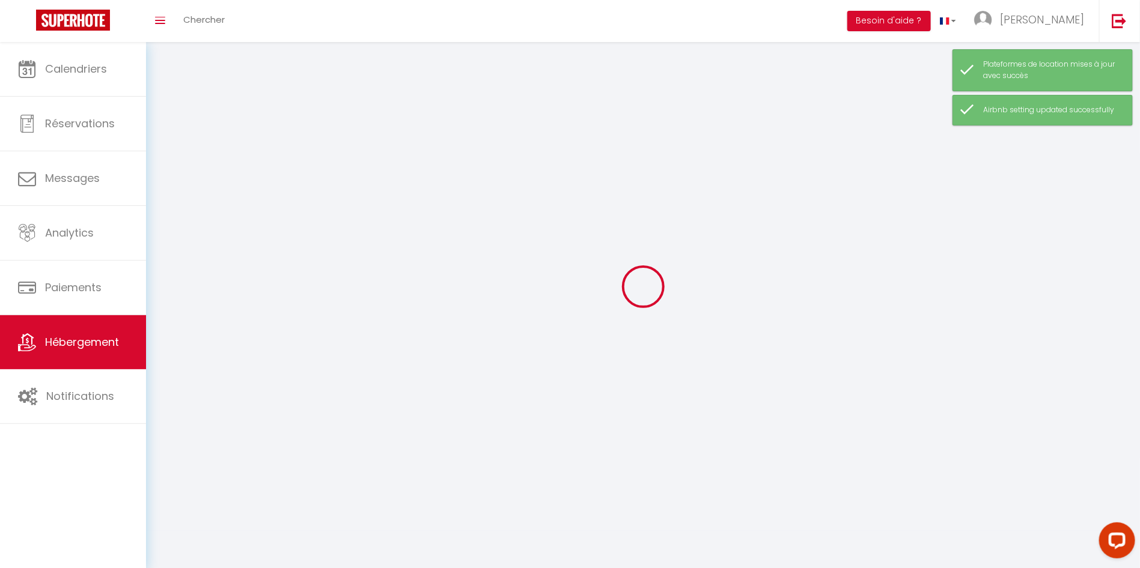
select select
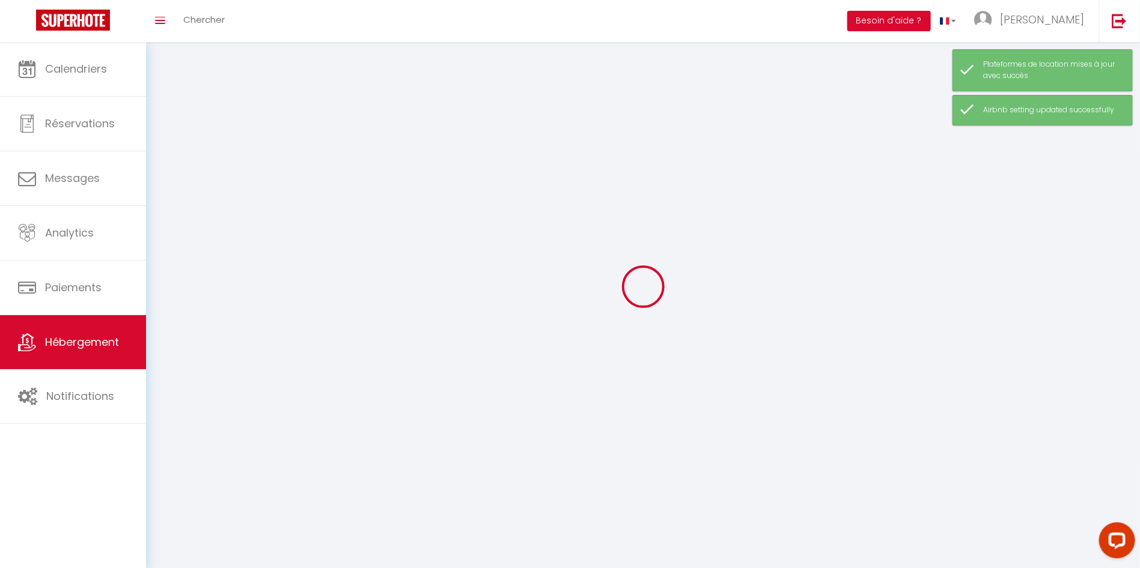
select select
checkbox input "false"
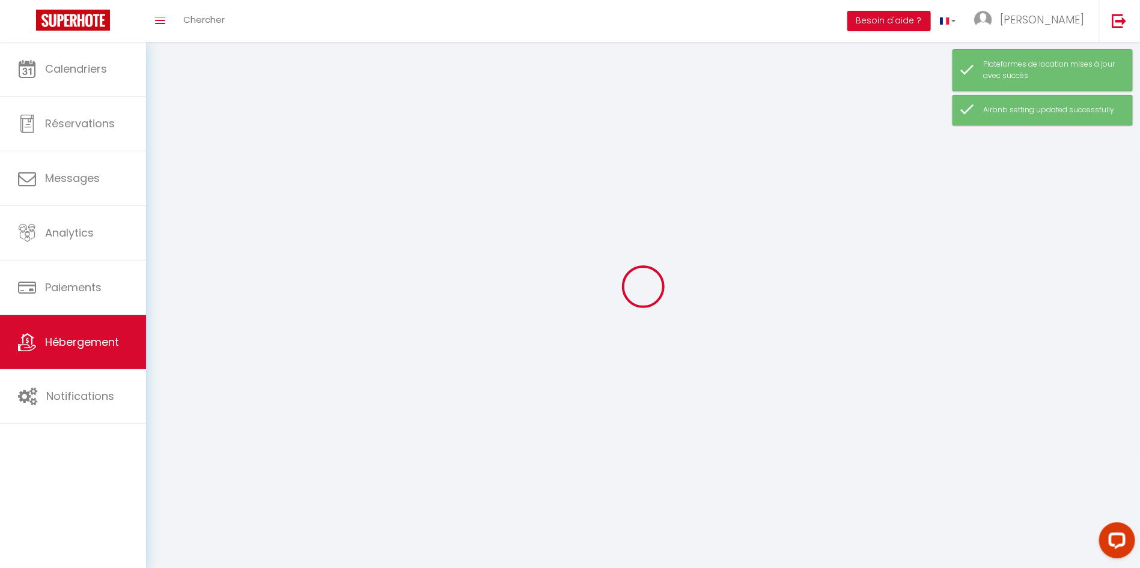
select select
select select "28"
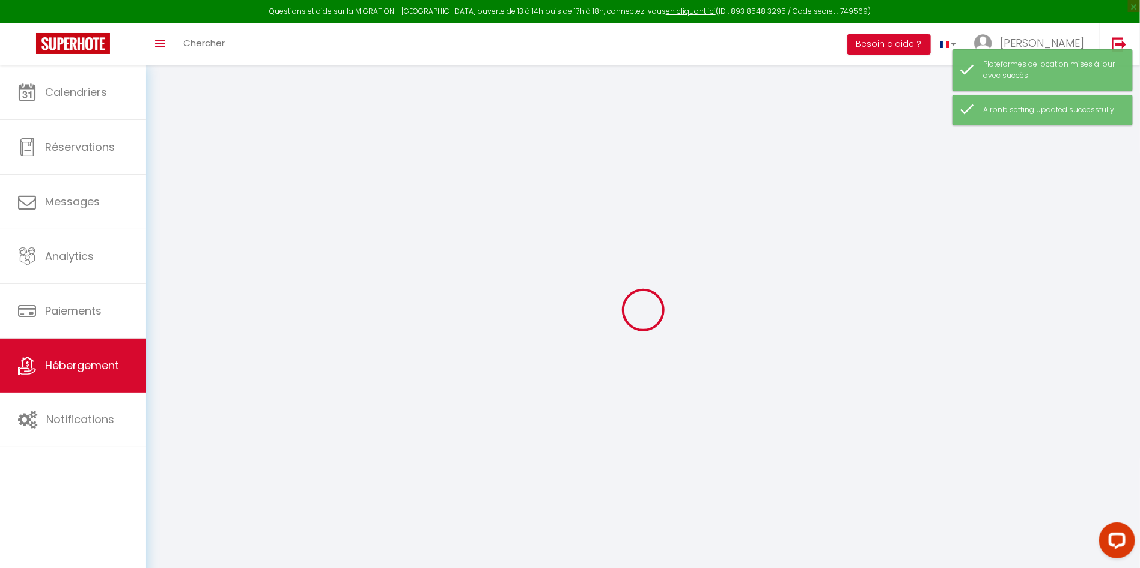
select select
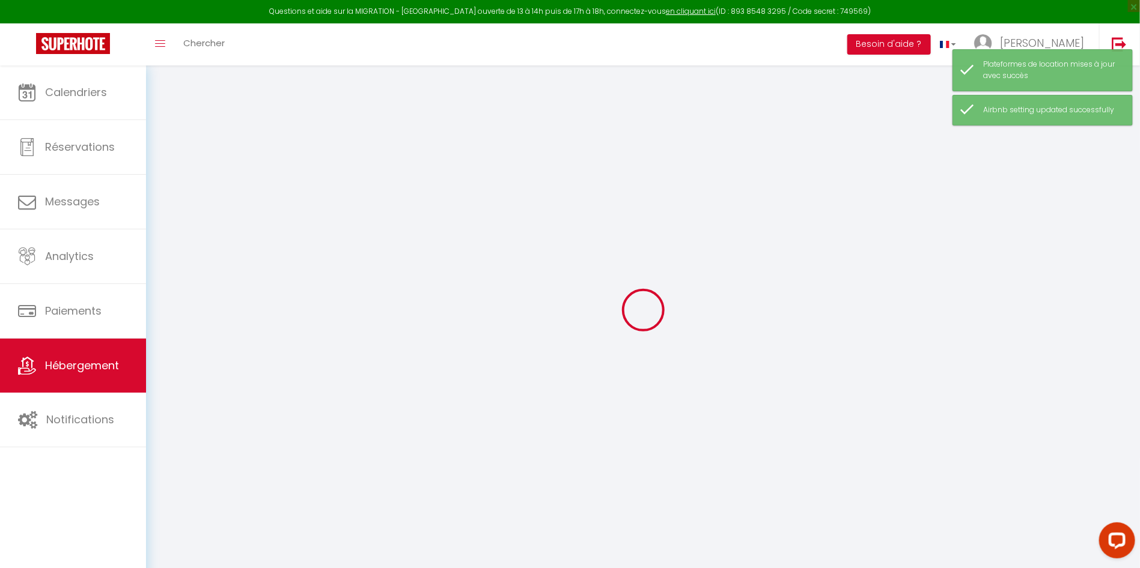
select select
checkbox input "false"
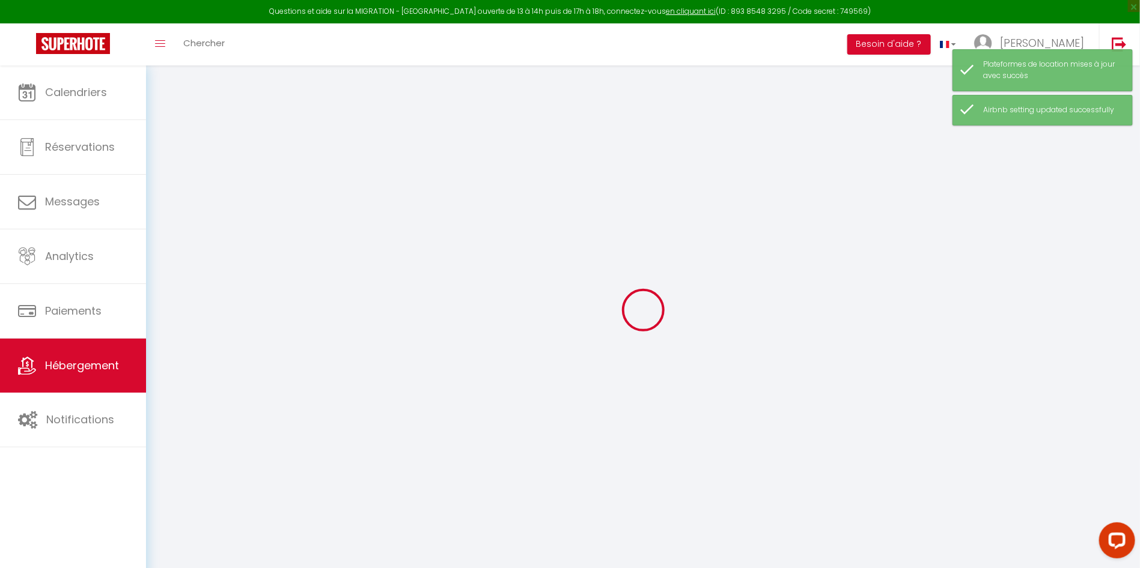
select select
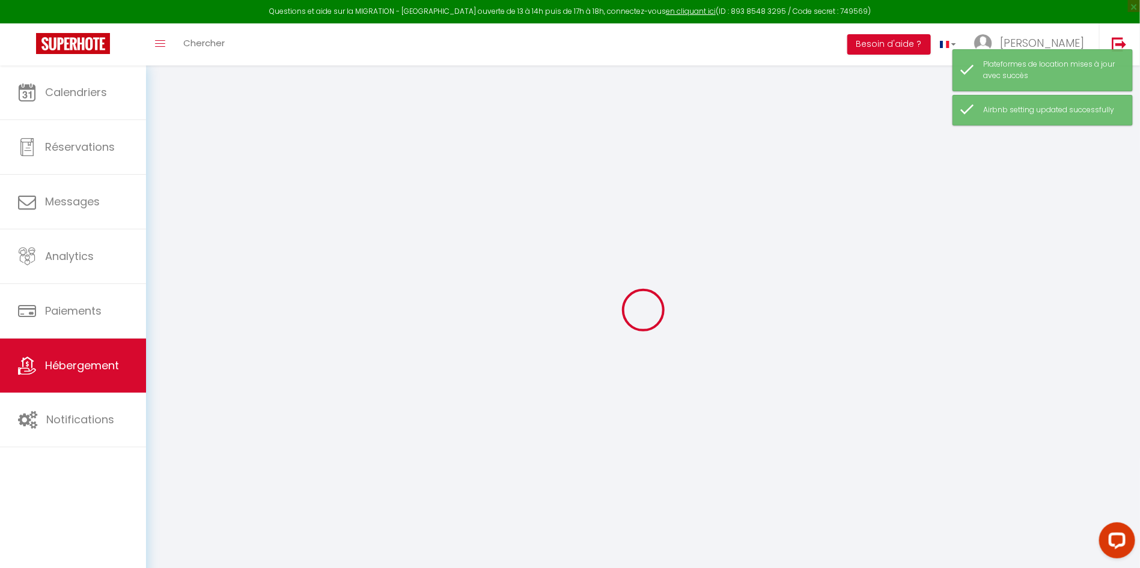
select select
checkbox input "false"
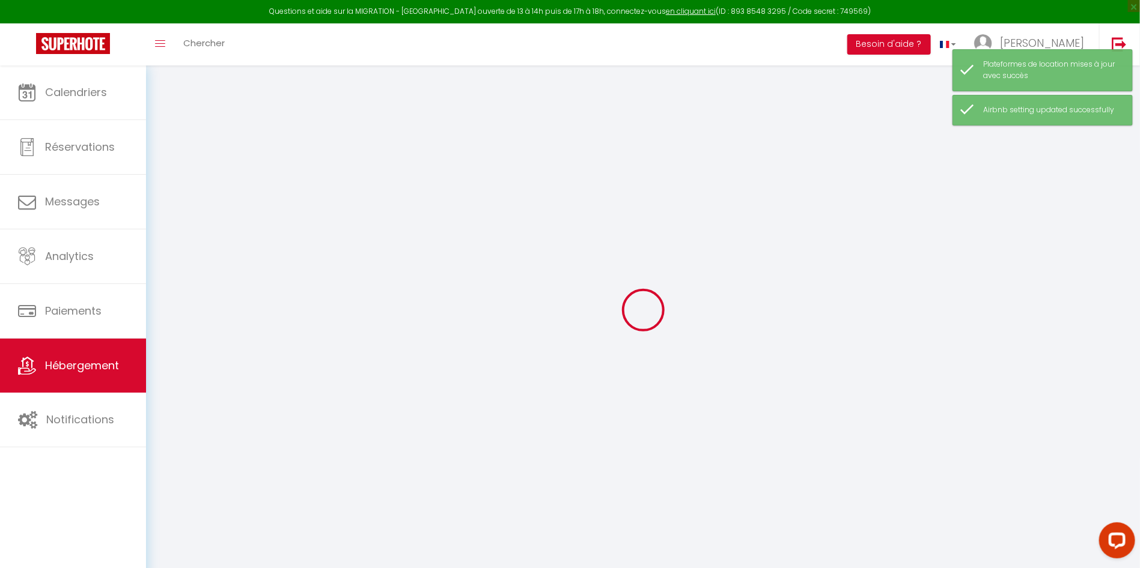
checkbox input "false"
select select
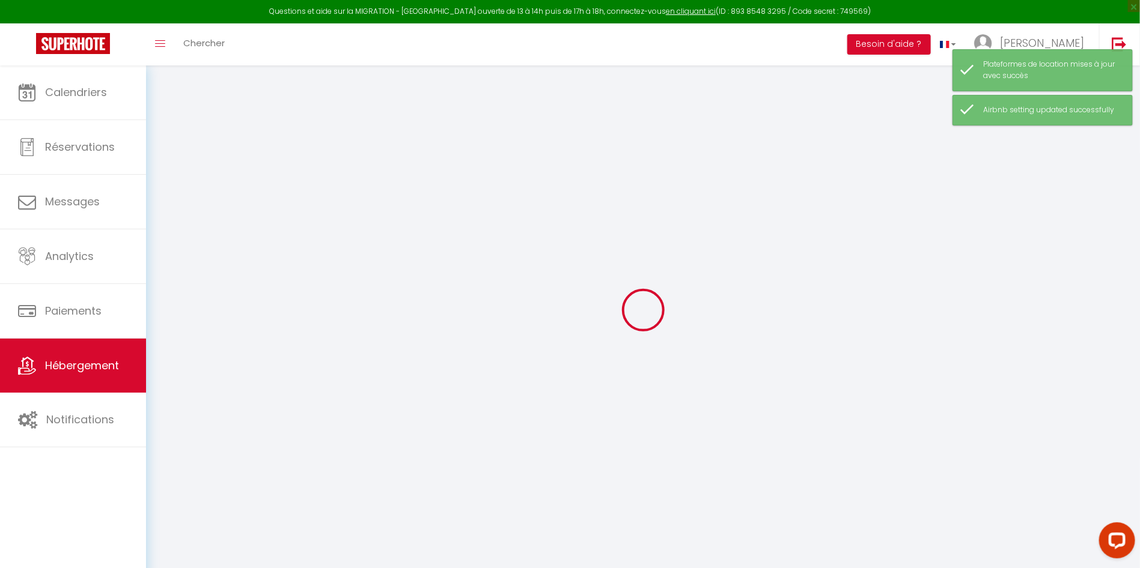
select select
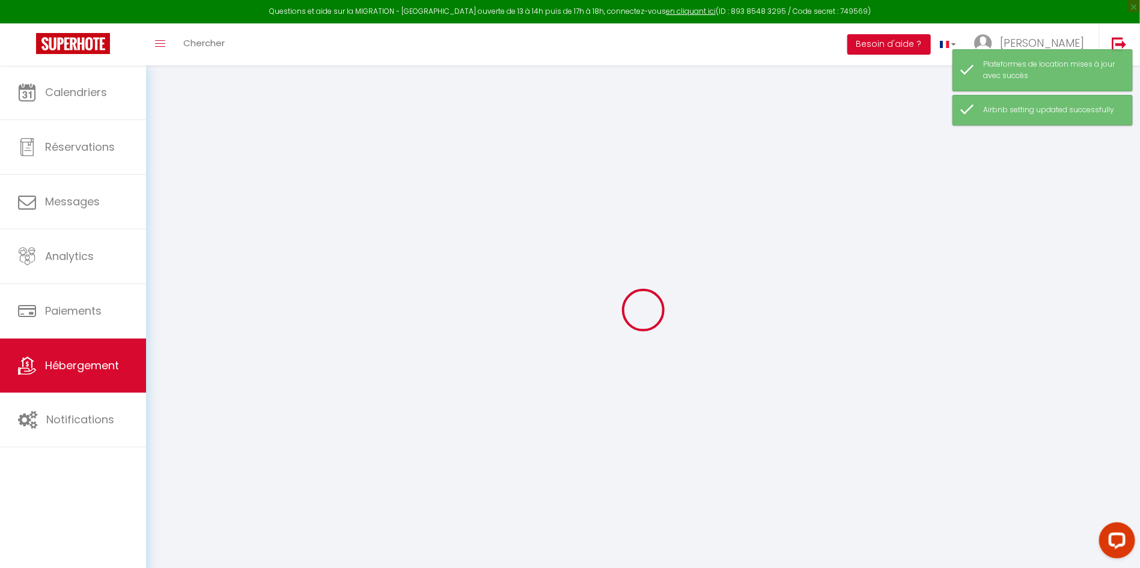
checkbox input "false"
select select
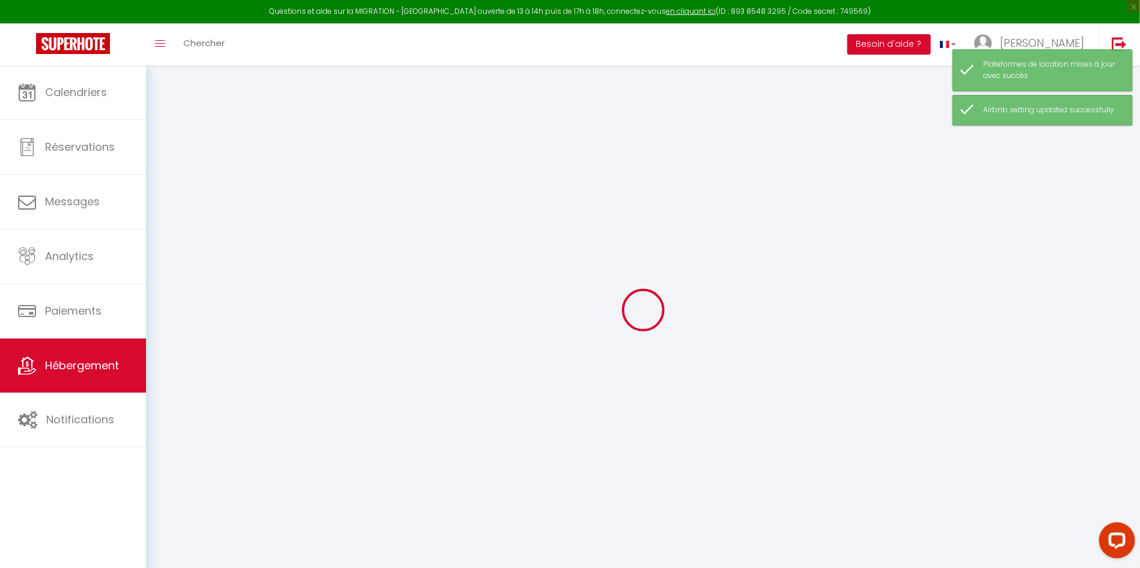
select select
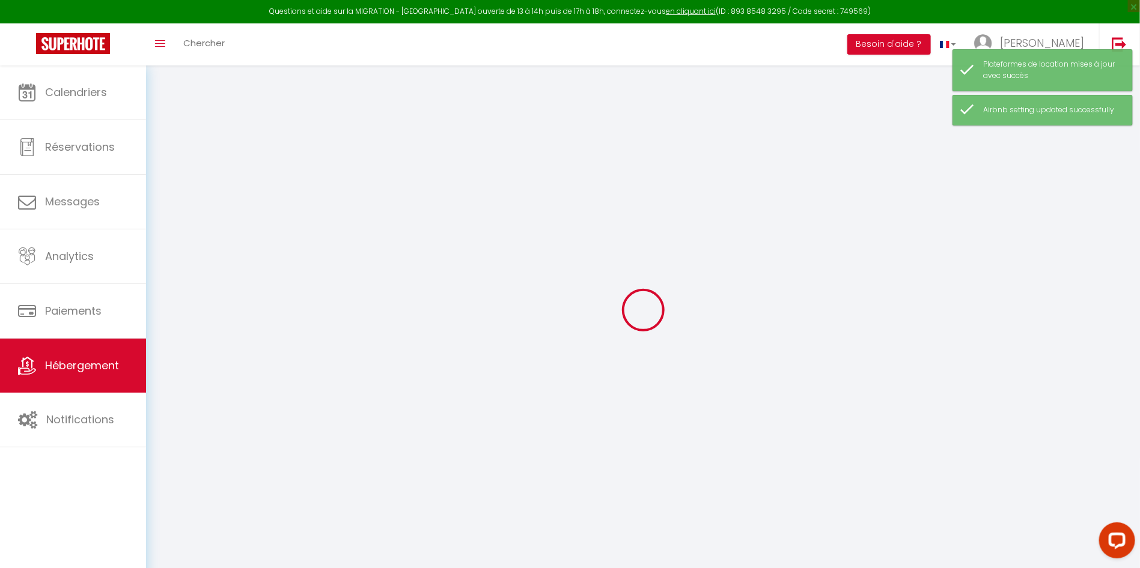
select select
checkbox input "false"
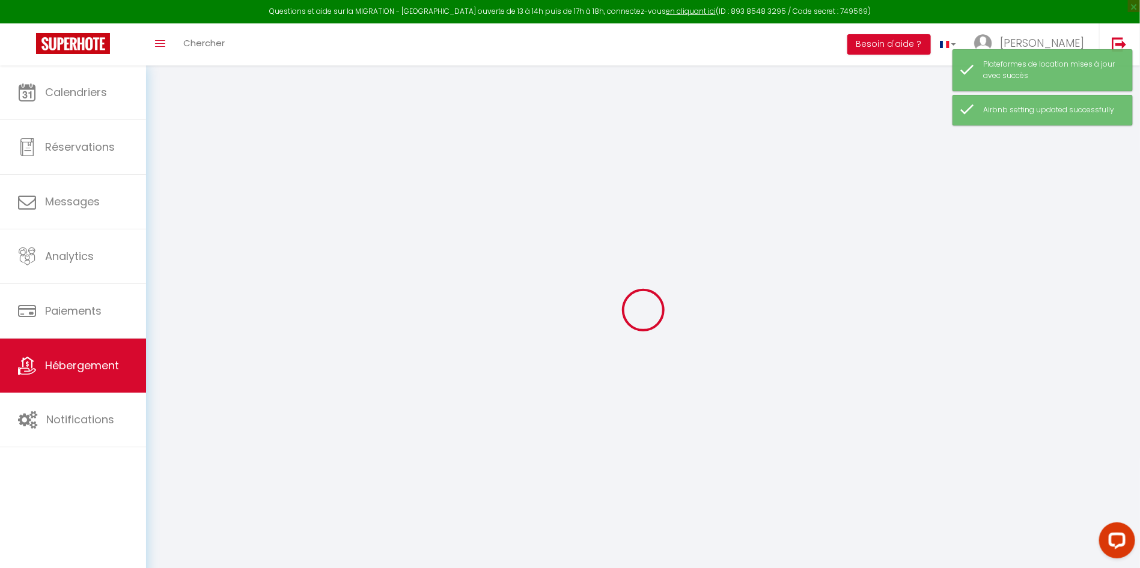
checkbox input "false"
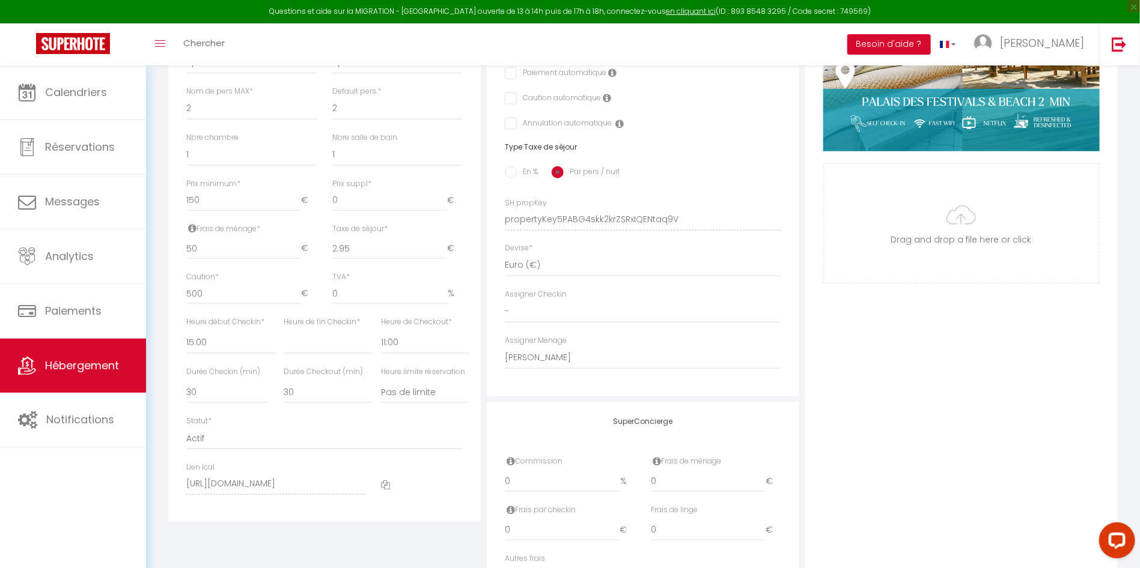
scroll to position [412, 0]
click at [406, 351] on select "00:00 00:15 00:30 00:45 01:00 01:15 01:30 01:45 02:00 02:15 02:30 02:45 03:00" at bounding box center [426, 342] width 90 height 23
click at [381, 343] on select "00:00 00:15 00:30 00:45 01:00 01:15 01:30 01:45 02:00 02:15 02:30 02:45 03:00" at bounding box center [426, 342] width 90 height 23
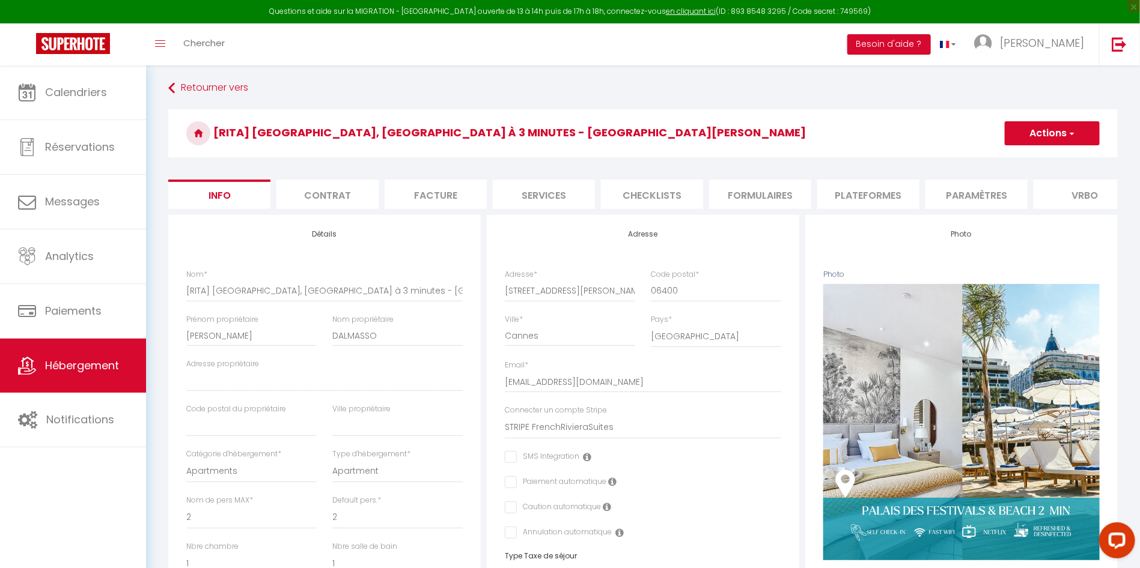
scroll to position [0, 0]
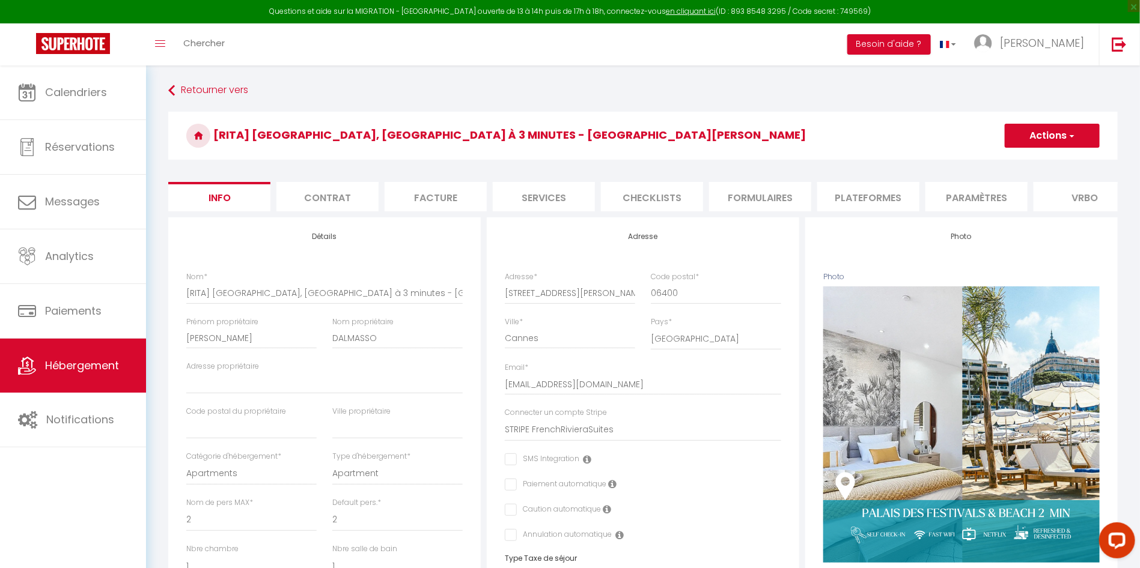
click at [1034, 139] on button "Actions" at bounding box center [1052, 136] width 95 height 24
click at [1017, 161] on input "Enregistrer" at bounding box center [1004, 162] width 44 height 12
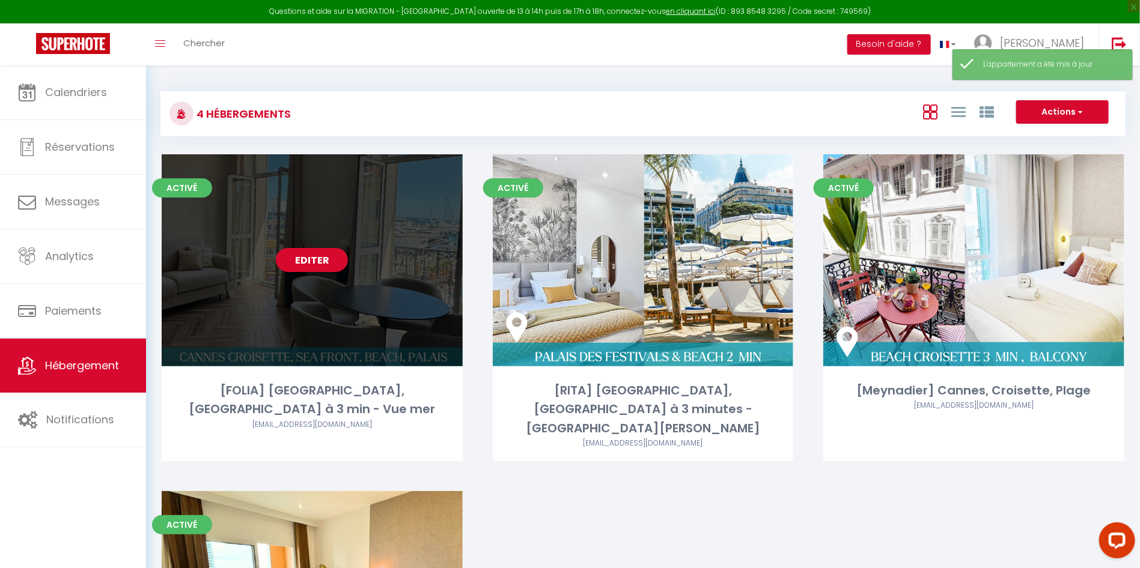
click at [321, 260] on link "Editer" at bounding box center [312, 260] width 72 height 24
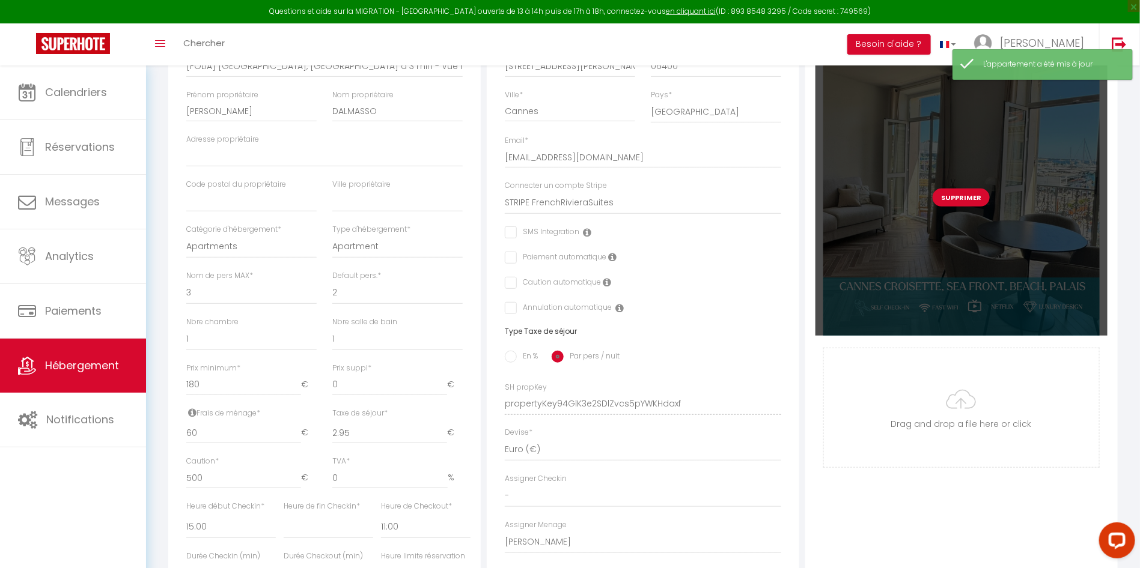
scroll to position [451, 0]
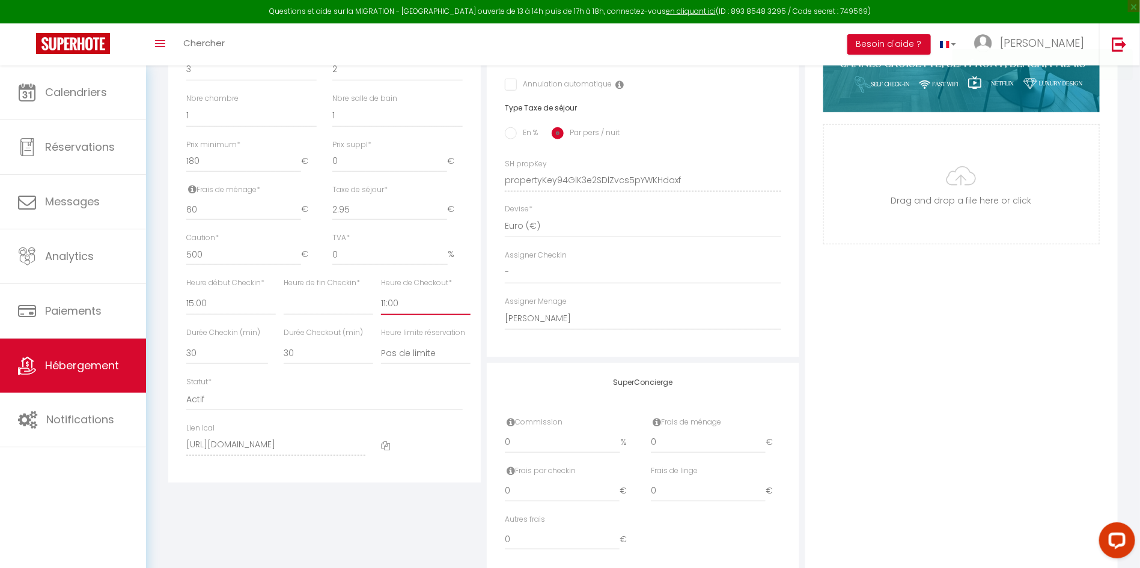
click at [383, 315] on select "00:00 00:15 00:30 00:45 01:00 01:15 01:30 01:45 02:00 02:15 02:30 02:45 03:00" at bounding box center [426, 304] width 90 height 23
click at [381, 305] on select "00:00 00:15 00:30 00:45 01:00 01:15 01:30 01:45 02:00 02:15 02:30 02:45 03:00" at bounding box center [426, 304] width 90 height 23
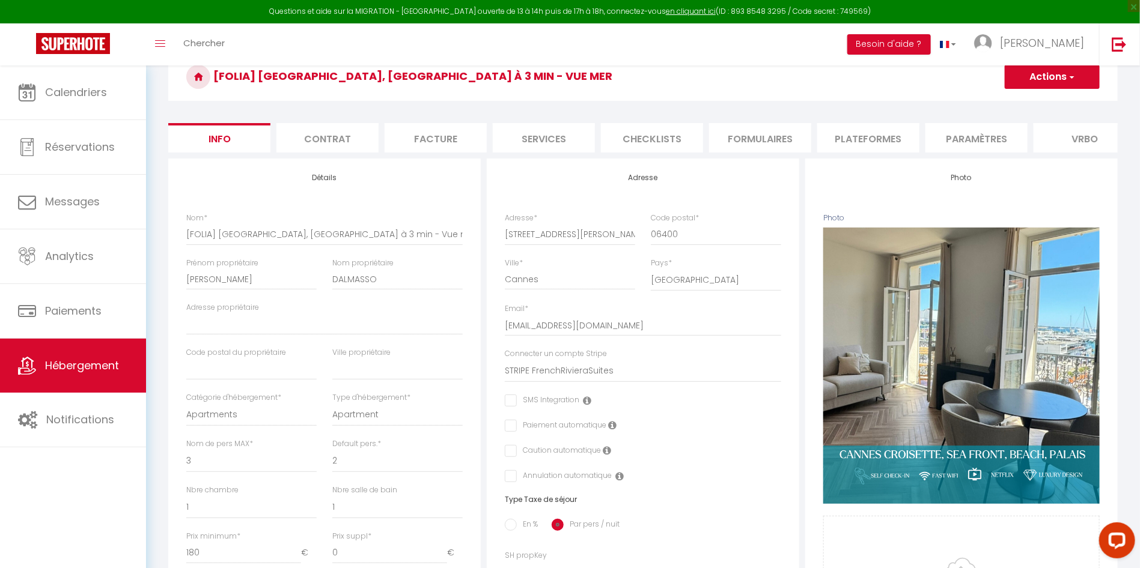
scroll to position [0, 0]
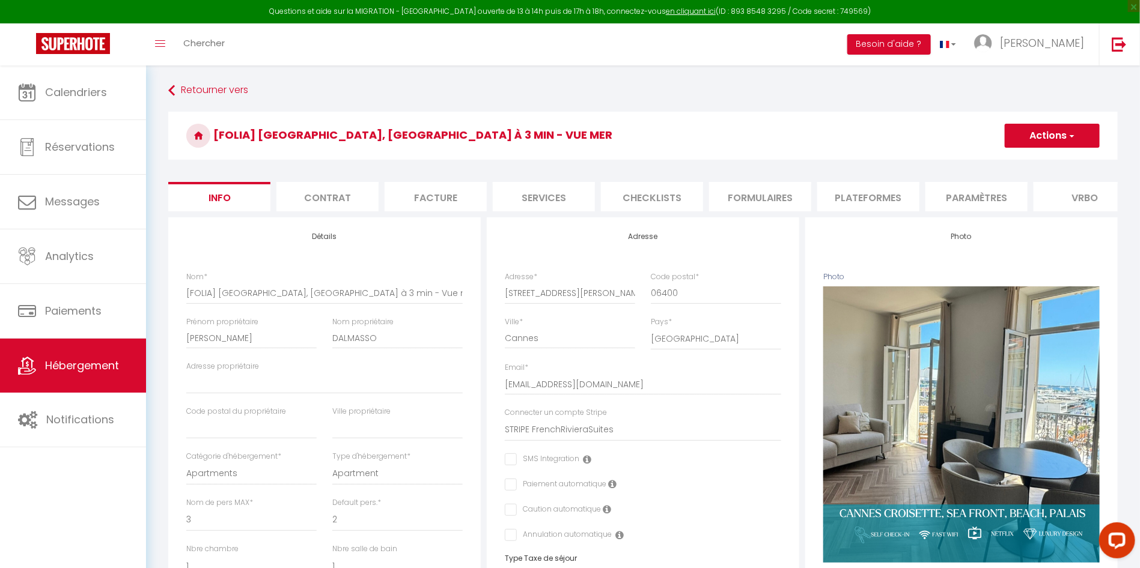
click at [1033, 139] on button "Actions" at bounding box center [1052, 136] width 95 height 24
click at [1008, 160] on input "Enregistrer" at bounding box center [1004, 162] width 44 height 12
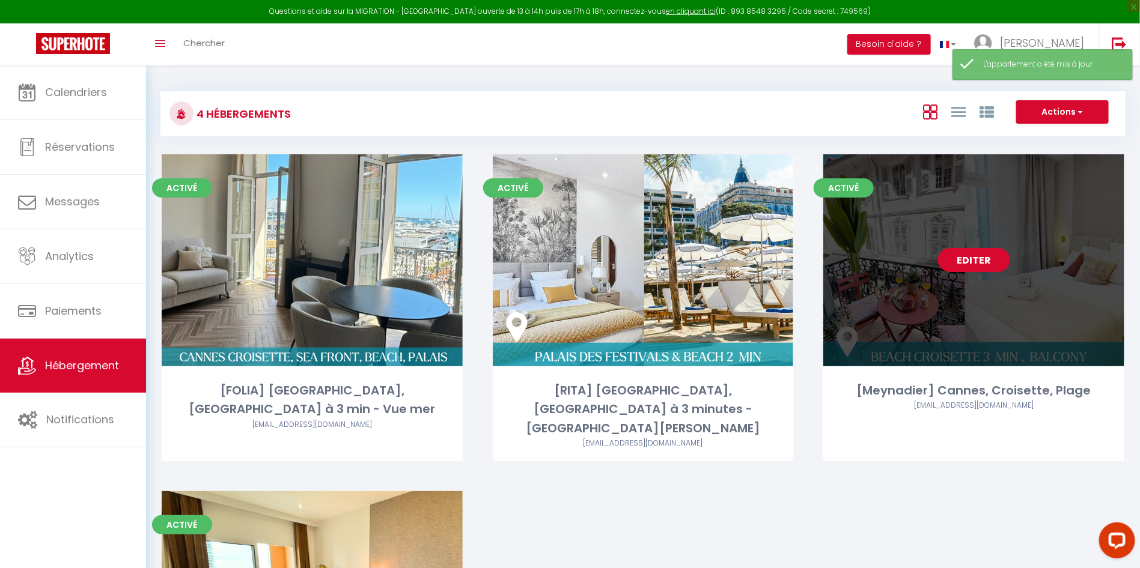
click at [983, 255] on link "Editer" at bounding box center [974, 260] width 72 height 24
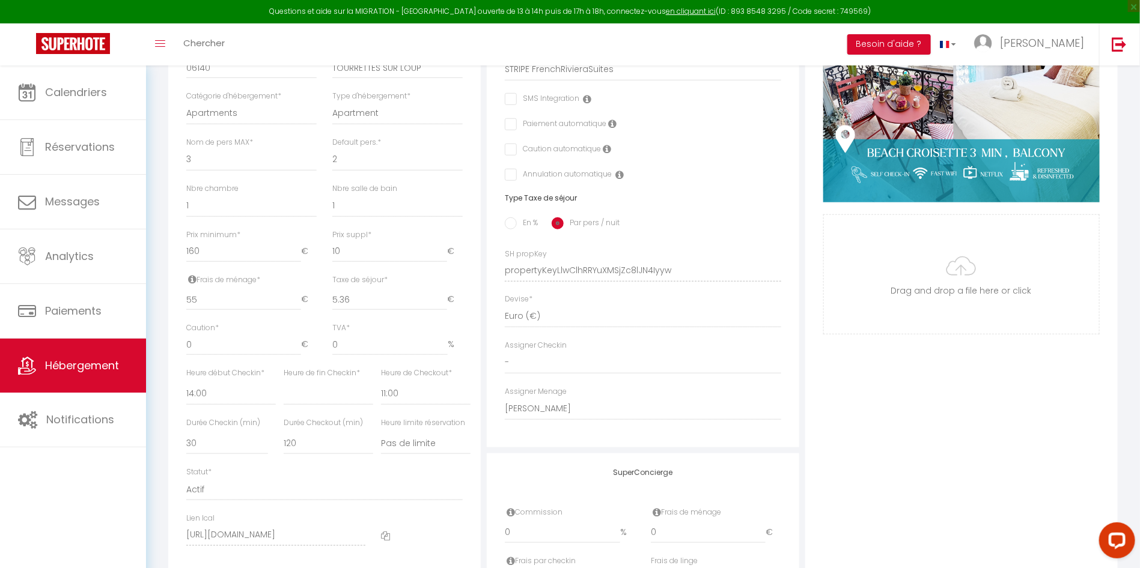
scroll to position [451, 0]
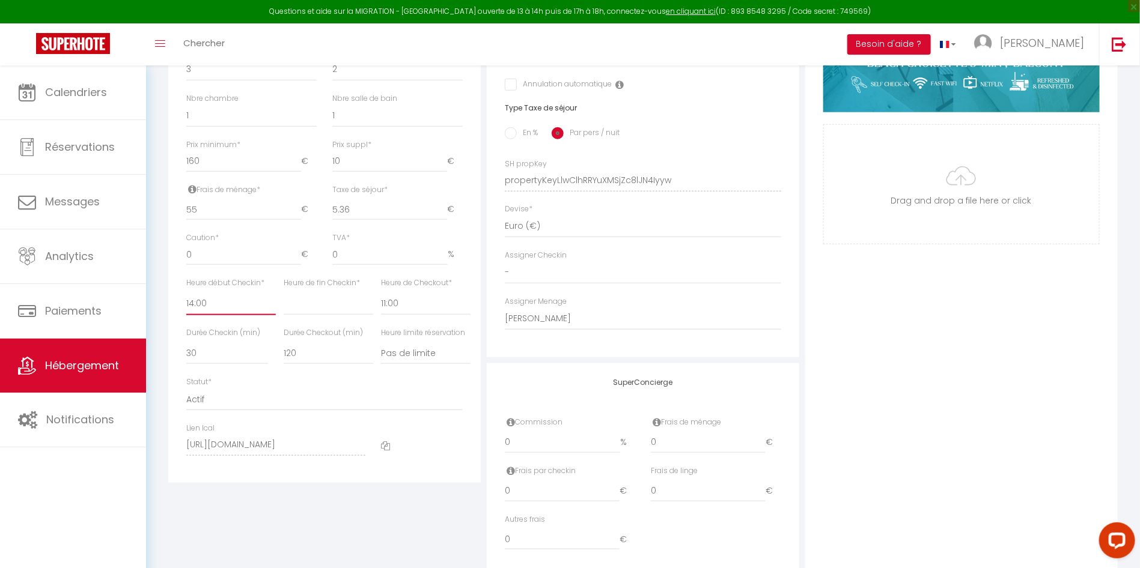
click at [240, 315] on select "00:00 00:15 00:30 00:45 01:00 01:15 01:30 01:45 02:00 02:15 02:30 02:45 03:00" at bounding box center [231, 304] width 90 height 23
click at [186, 305] on select "00:00 00:15 00:30 00:45 01:00 01:15 01:30 01:45 02:00 02:15 02:30 02:45 03:00" at bounding box center [231, 304] width 90 height 23
click at [249, 314] on select "00:00 00:15 00:30 00:45 01:00 01:15 01:30 01:45 02:00 02:15 02:30 02:45 03:00" at bounding box center [231, 304] width 90 height 23
click at [186, 305] on select "00:00 00:15 00:30 00:45 01:00 01:15 01:30 01:45 02:00 02:15 02:30 02:45 03:00" at bounding box center [231, 304] width 90 height 23
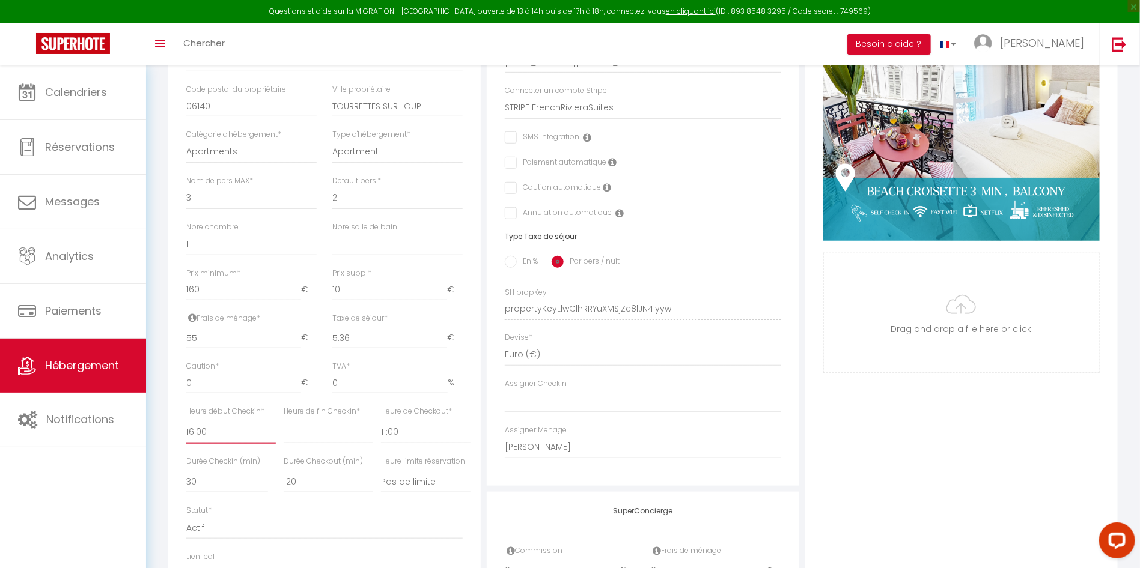
scroll to position [52, 0]
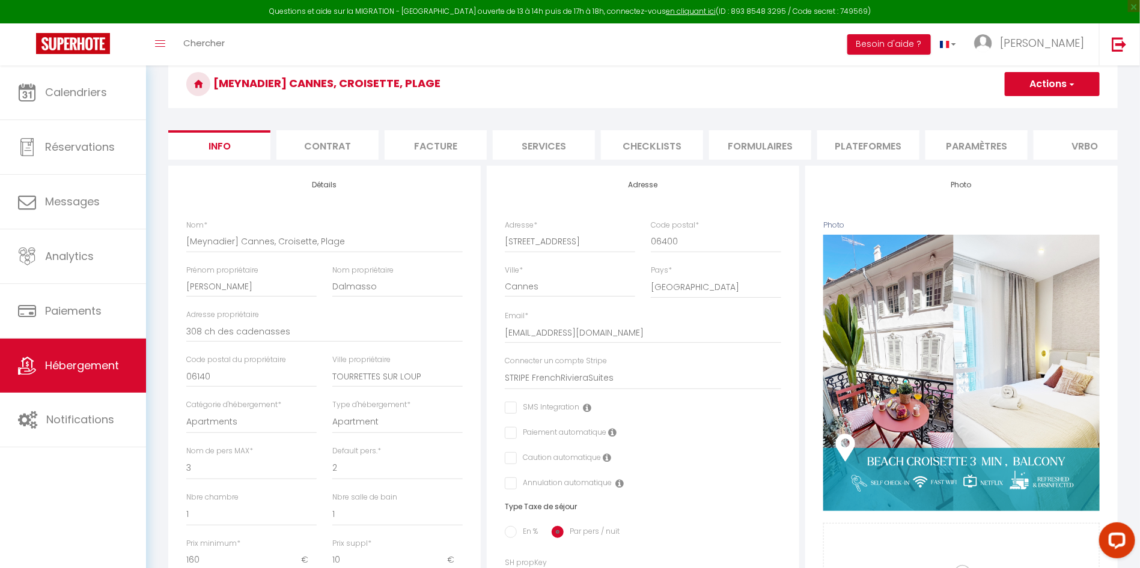
click at [1074, 78] on span "button" at bounding box center [1071, 84] width 8 height 12
click at [1015, 110] on input "Enregistrer" at bounding box center [1004, 111] width 44 height 12
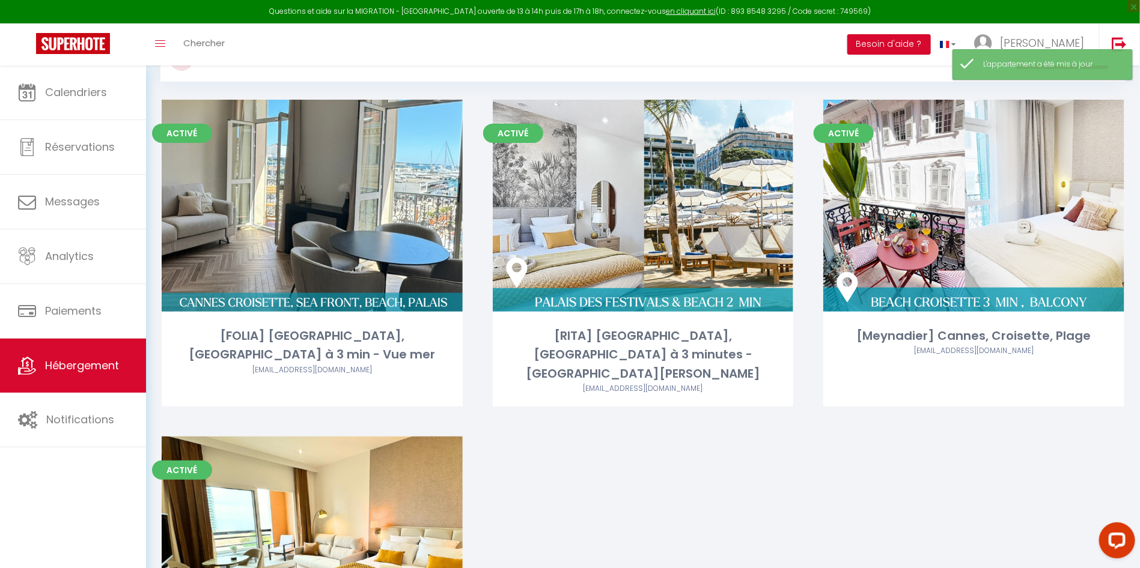
scroll to position [37, 0]
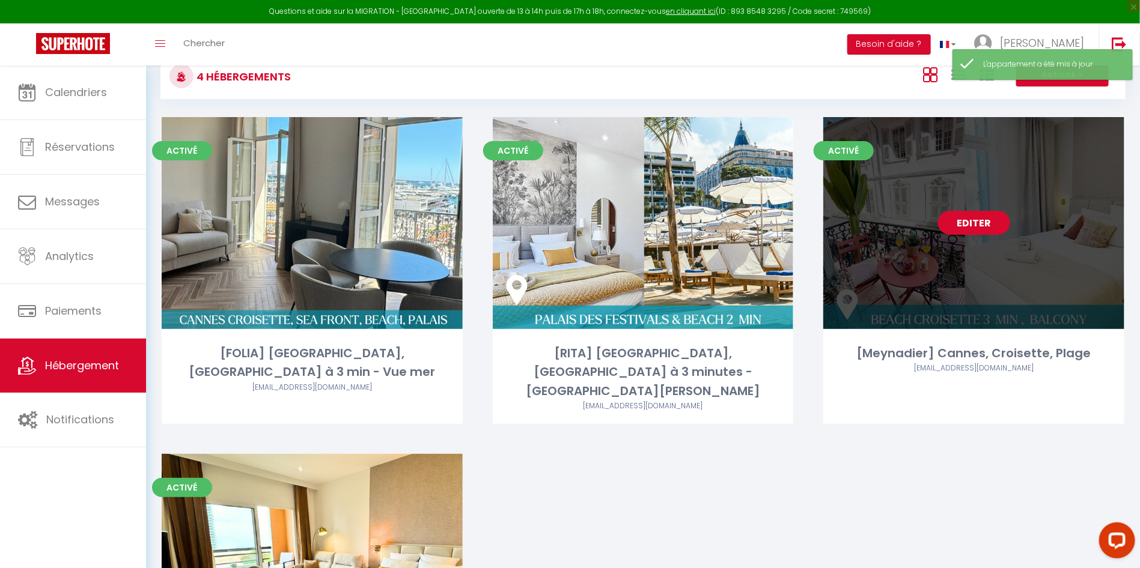
click at [986, 224] on link "Editer" at bounding box center [974, 223] width 72 height 24
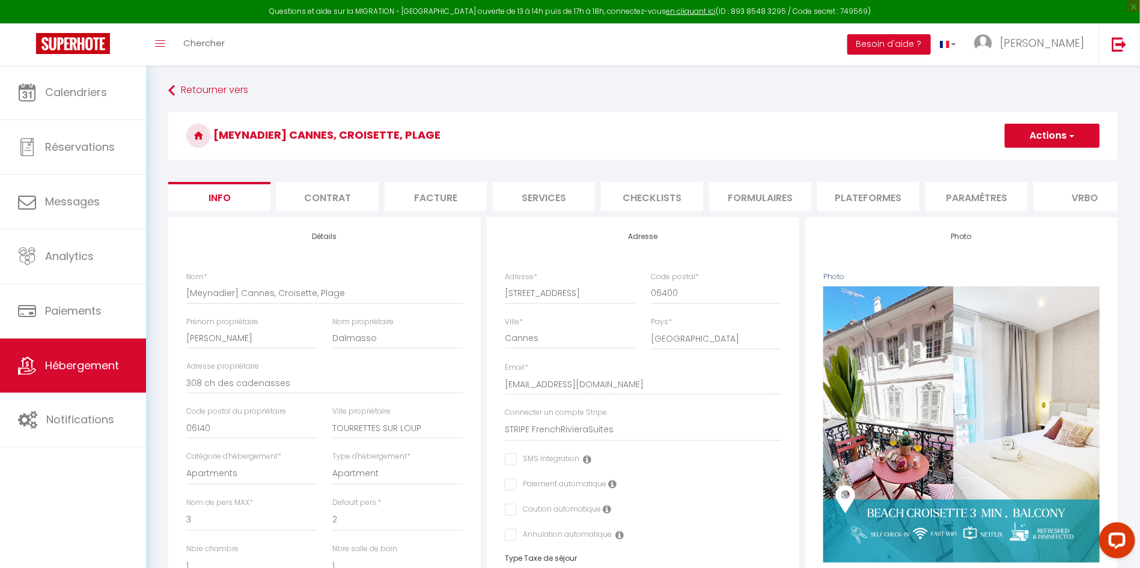
click at [868, 193] on li "Plateformes" at bounding box center [868, 196] width 102 height 29
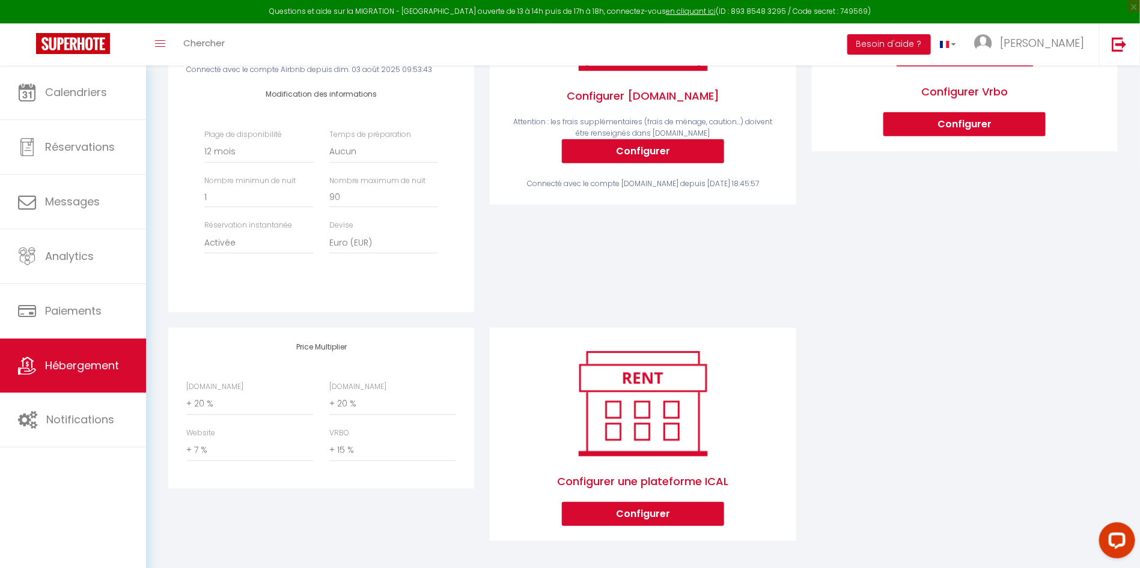
scroll to position [303, 0]
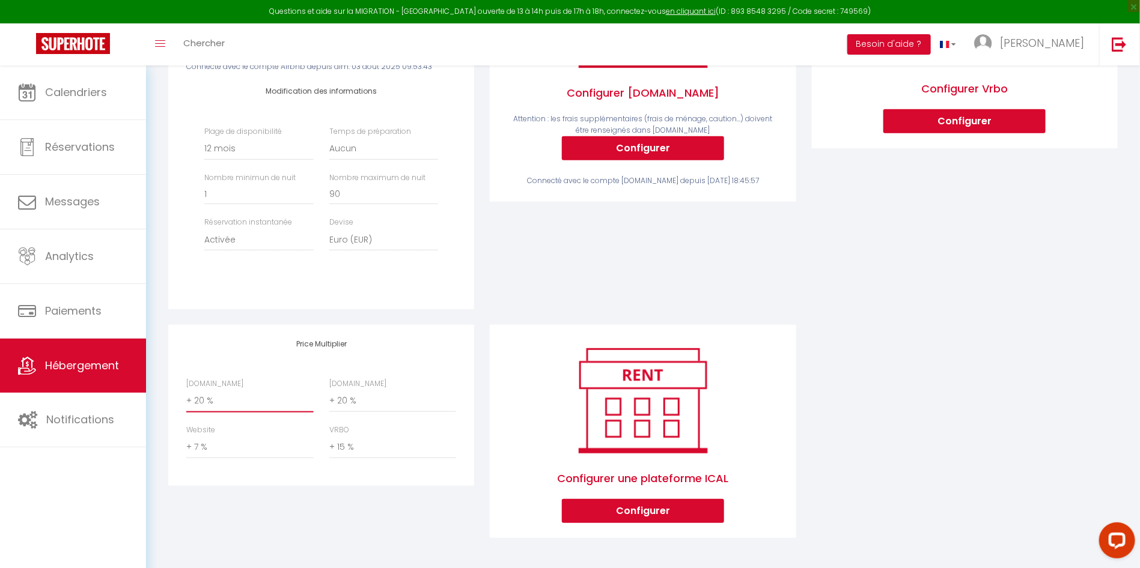
click at [197, 405] on select "0 + 1 % + 2 % + 3 % + 4 % + 5 % + 6 % + 7 % + 8 % + 9 %" at bounding box center [249, 401] width 127 height 23
click at [186, 390] on select "0 + 1 % + 2 % + 3 % + 4 % + 5 % + 6 % + 7 % + 8 % + 9 %" at bounding box center [249, 401] width 127 height 23
click at [347, 402] on select "0 + 1 % + 2 % + 3 % + 4 % + 5 % + 6 % + 7 % + 8 % + 9 %" at bounding box center [392, 401] width 127 height 23
click at [329, 390] on select "0 + 1 % + 2 % + 3 % + 4 % + 5 % + 6 % + 7 % + 8 % + 9 %" at bounding box center [392, 401] width 127 height 23
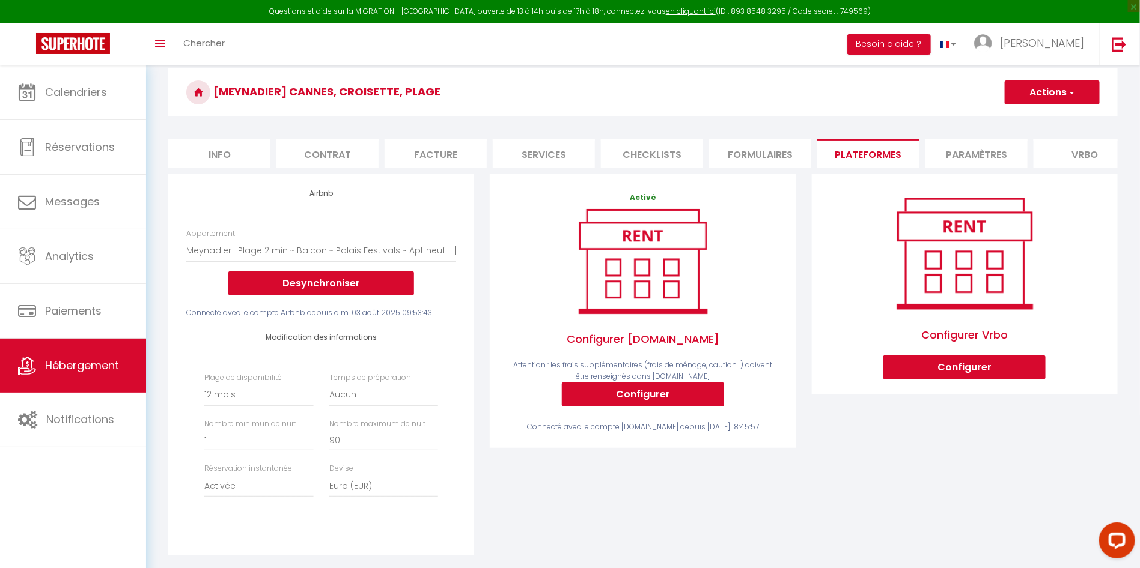
scroll to position [32, 0]
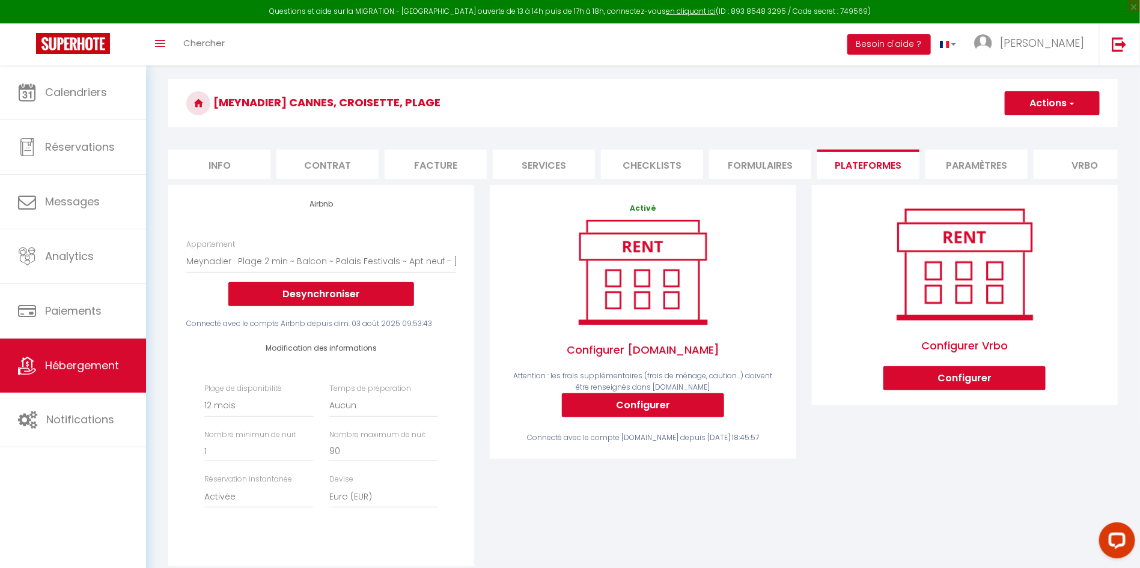
click at [1062, 101] on button "Actions" at bounding box center [1052, 103] width 95 height 24
click at [1045, 128] on link "Enregistrer" at bounding box center [1051, 130] width 95 height 16
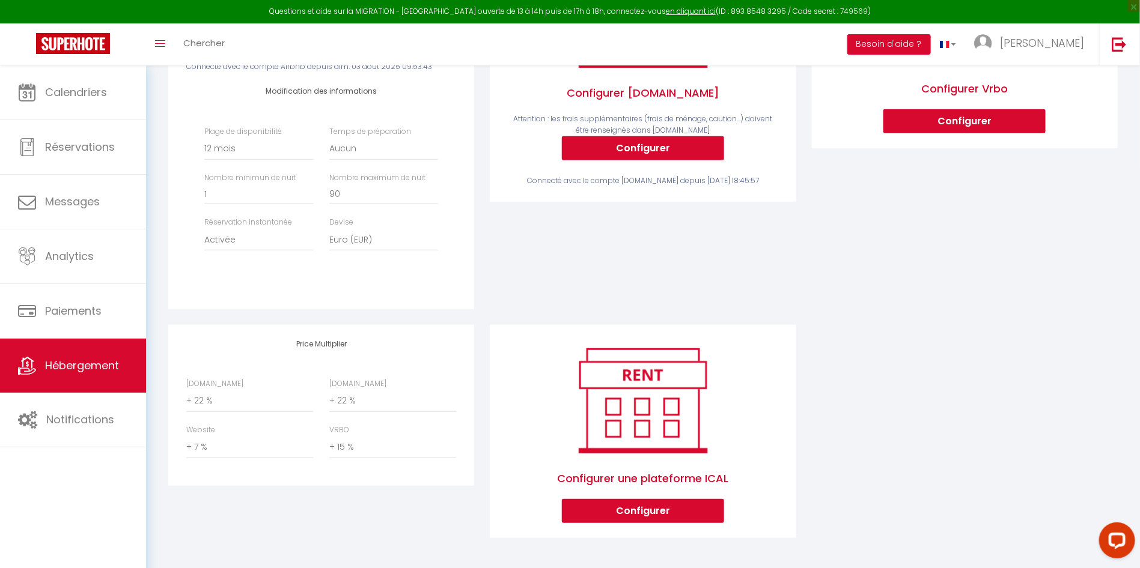
scroll to position [303, 0]
click at [371, 199] on input "90" at bounding box center [383, 194] width 109 height 22
drag, startPoint x: 377, startPoint y: 198, endPoint x: 290, endPoint y: 198, distance: 87.1
click at [290, 198] on div "Plage de disponibilité Date indisponible par defaut 1 mois 3 mois 6 mois 9 mois…" at bounding box center [320, 195] width 249 height 138
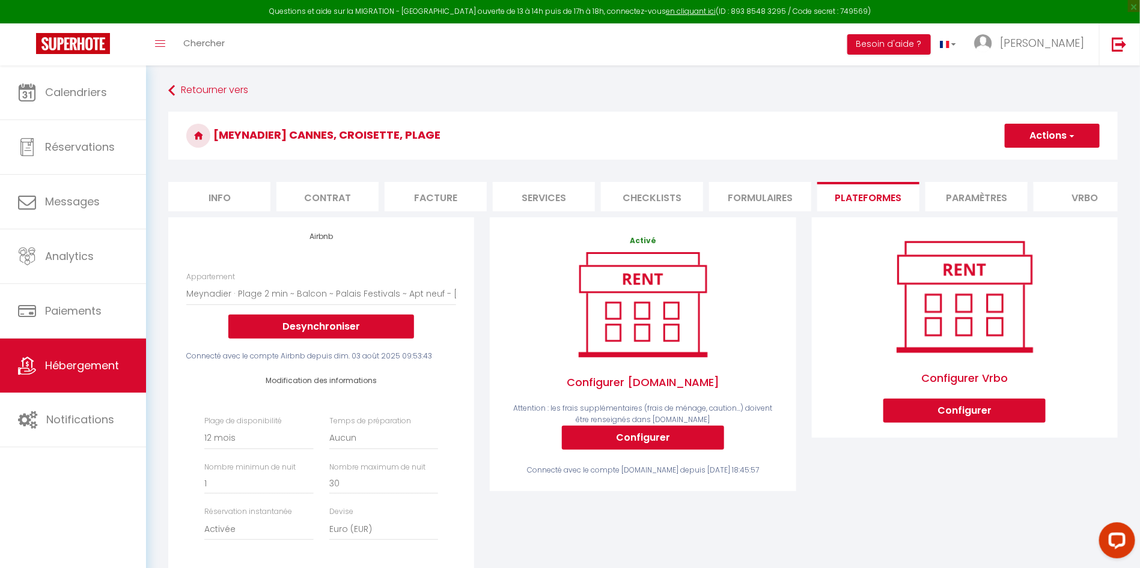
click at [1064, 136] on button "Actions" at bounding box center [1052, 136] width 95 height 24
click at [1048, 162] on link "Enregistrer" at bounding box center [1051, 162] width 95 height 16
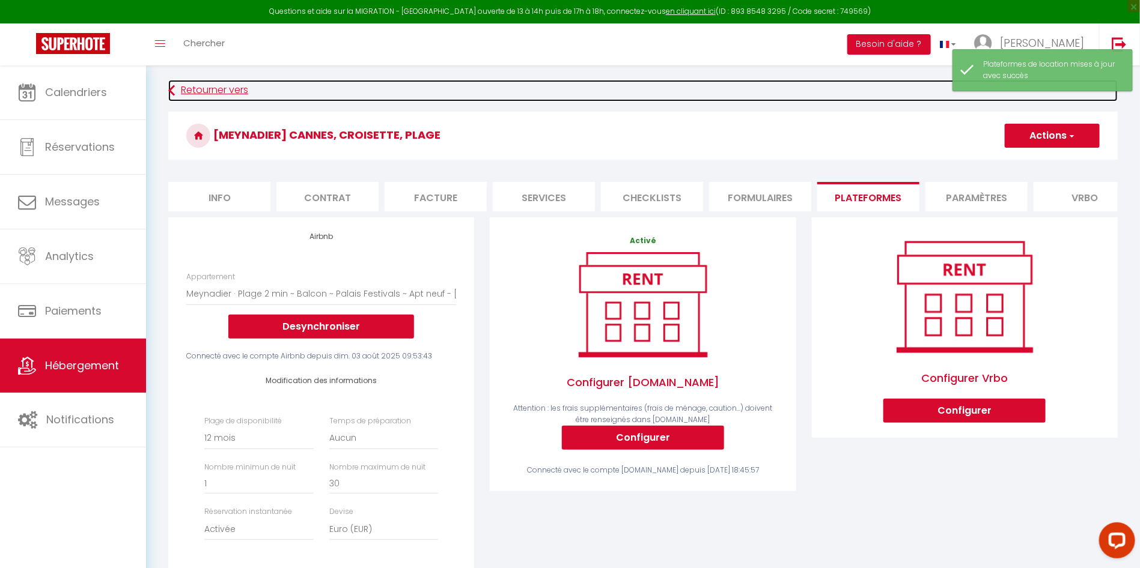
click at [231, 94] on link "Retourner vers" at bounding box center [642, 91] width 949 height 22
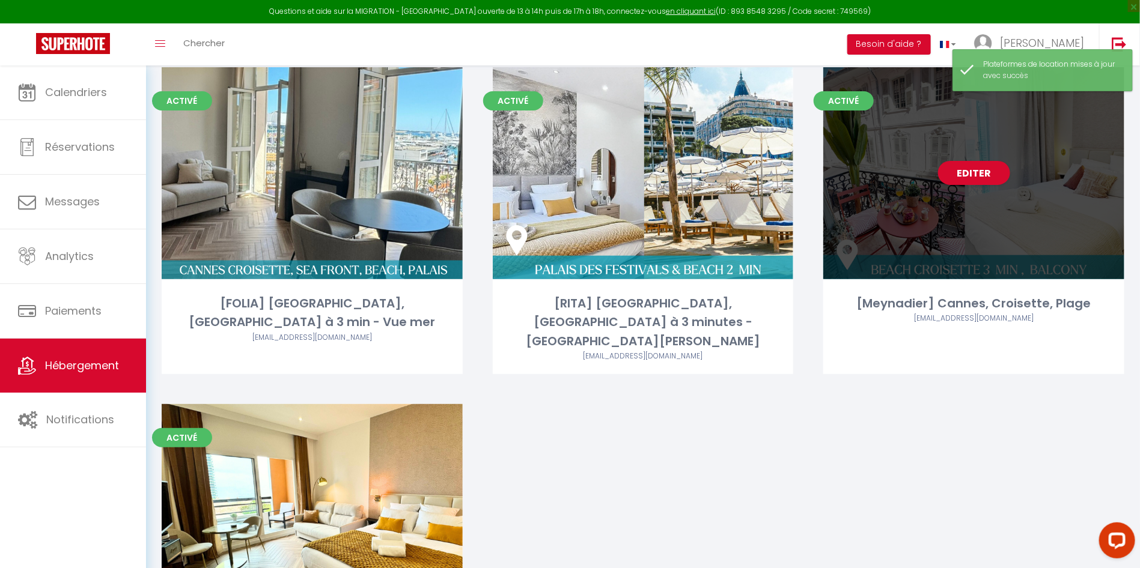
scroll to position [218, 0]
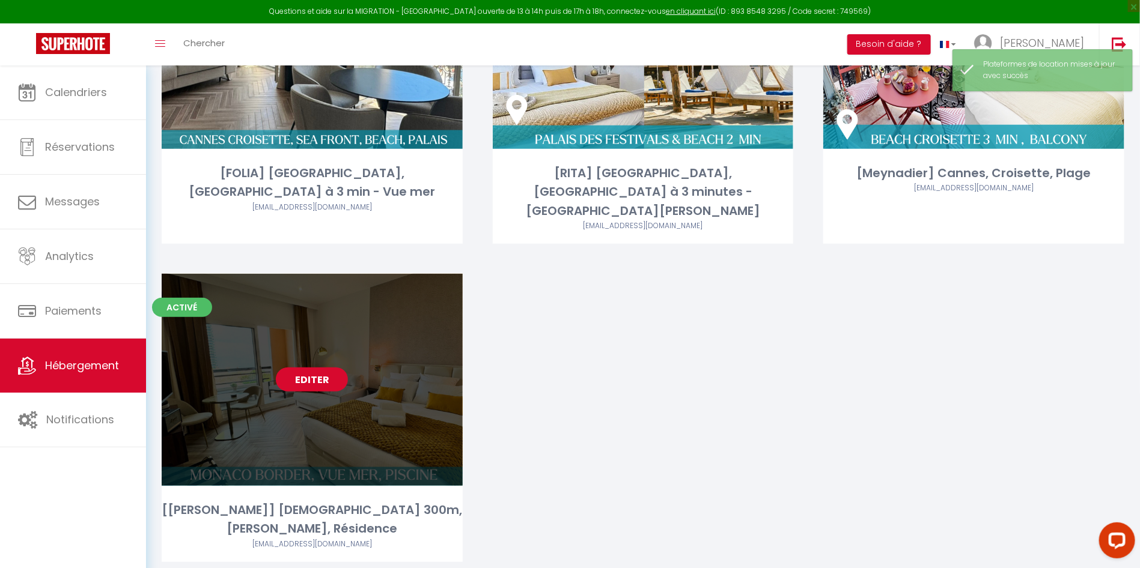
click at [324, 368] on link "Editer" at bounding box center [312, 380] width 72 height 24
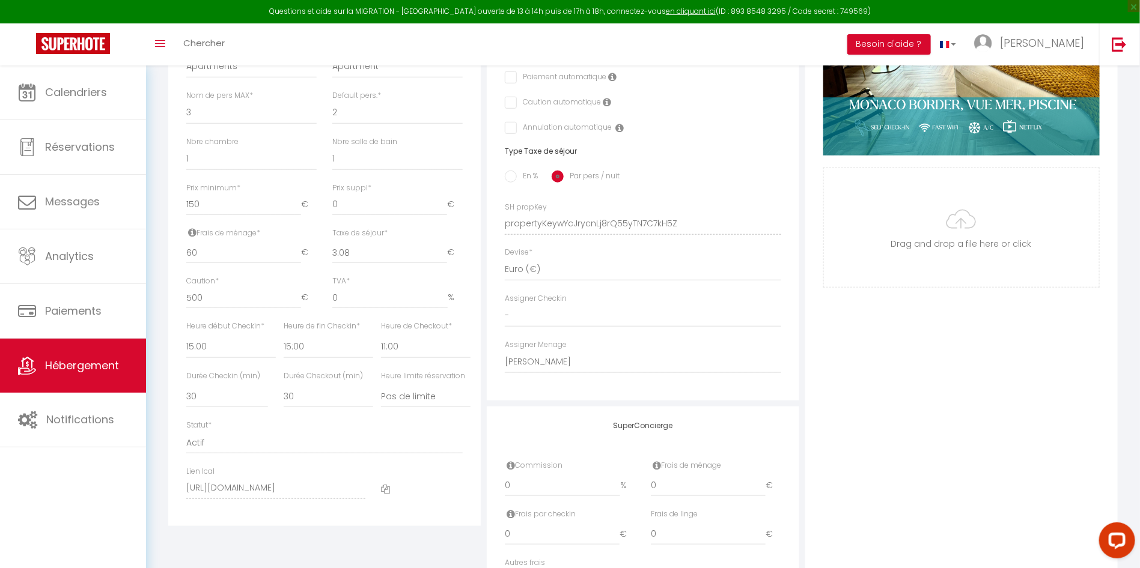
scroll to position [502, 0]
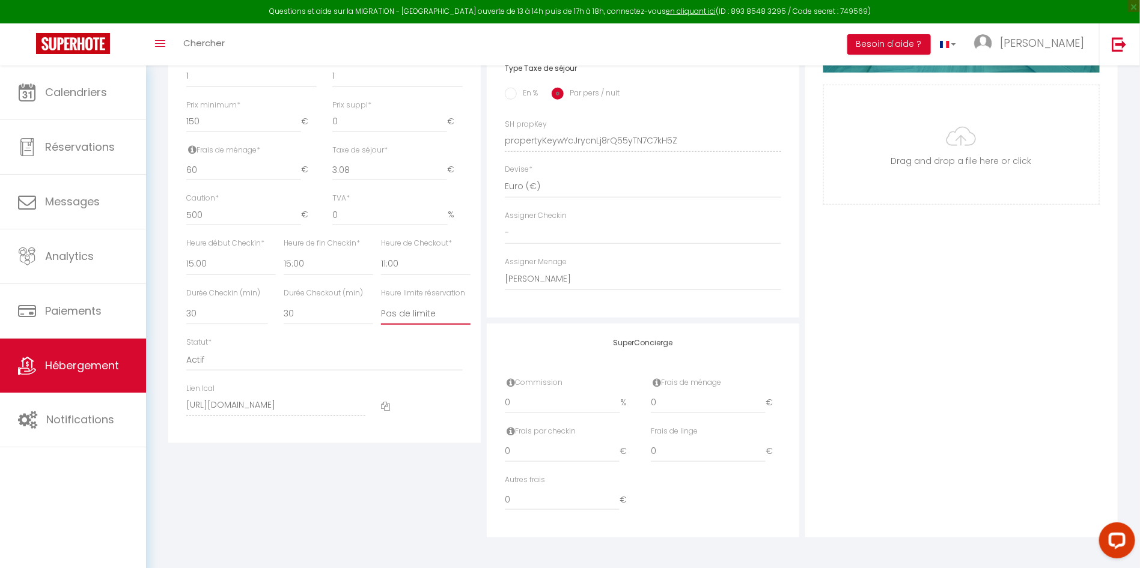
click at [425, 315] on select "Pas de limite 01:00 02:00 03:00 04:00 05:00 06:00 07:00 08:00 09:00 10:00 11:00…" at bounding box center [426, 313] width 90 height 23
click at [381, 303] on select "Pas de limite 01:00 02:00 03:00 04:00 05:00 06:00 07:00 08:00 09:00 10:00 11:00…" at bounding box center [426, 313] width 90 height 23
click at [344, 268] on select "00:00 00:15 00:30 00:45 01:00 01:15 01:30 01:45 02:00 02:15 02:30 02:45 03:00" at bounding box center [329, 264] width 90 height 23
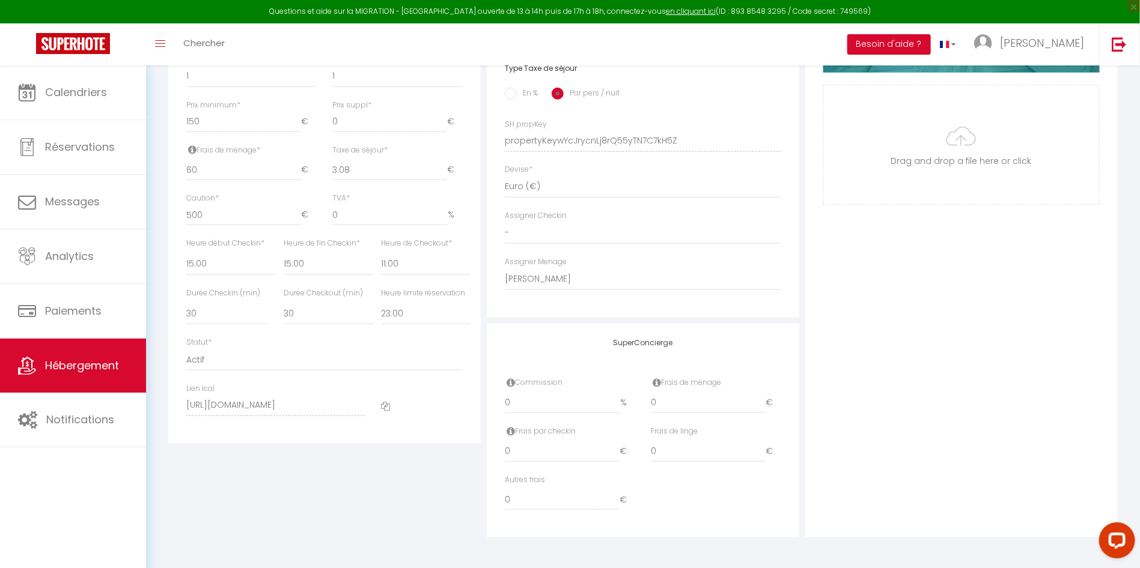
click at [972, 306] on div "Photo Photo Supprimer Drag and drop a file here or click Ooops, something wrong…" at bounding box center [961, 132] width 312 height 811
click at [308, 269] on select "00:00 00:15 00:30 00:45 01:00 01:15 01:30 01:45 02:00 02:15 02:30 02:45 03:00" at bounding box center [329, 264] width 90 height 23
click at [284, 253] on select "00:00 00:15 00:30 00:45 01:00 01:15 01:30 01:45 02:00 02:15 02:30 02:45 03:00" at bounding box center [329, 264] width 90 height 23
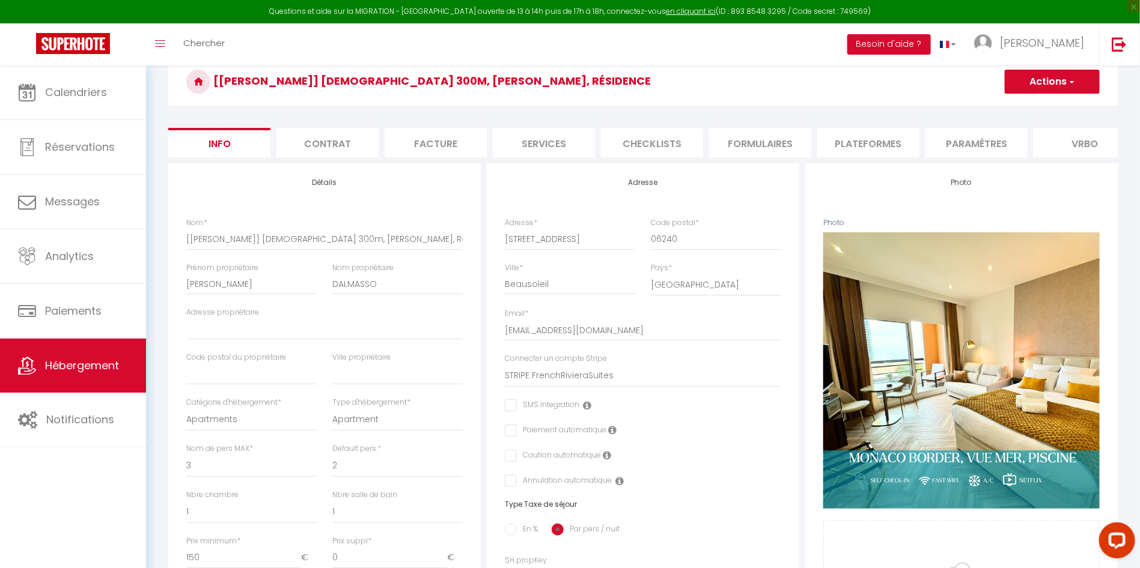
scroll to position [52, 0]
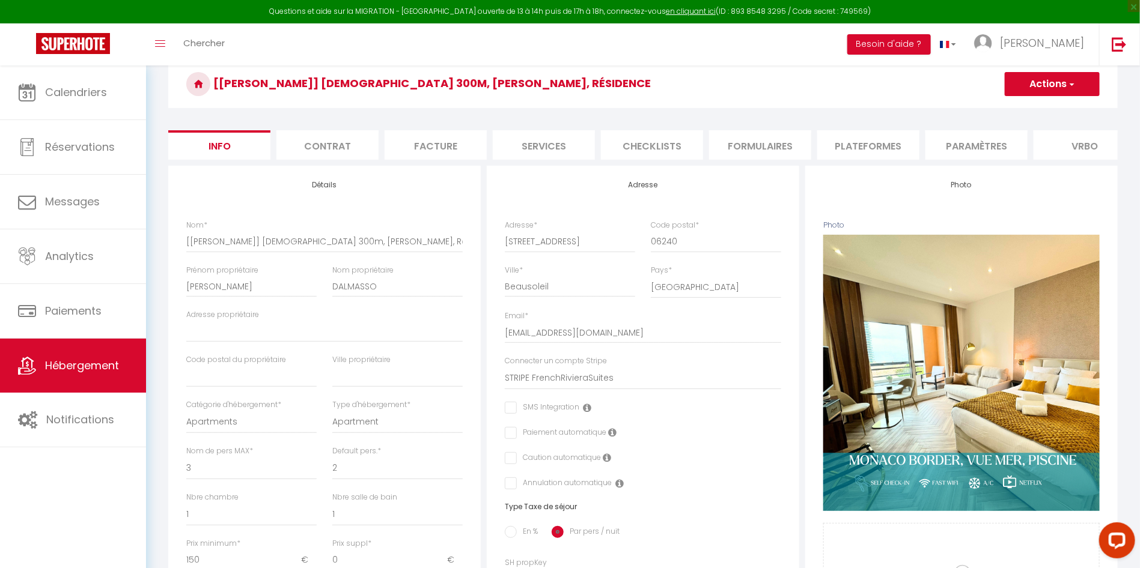
click at [1050, 88] on button "Actions" at bounding box center [1052, 84] width 95 height 24
click at [1028, 110] on link "Enregistrer" at bounding box center [1034, 111] width 129 height 16
click at [1030, 93] on button "Actions" at bounding box center [1052, 84] width 95 height 24
click at [1013, 106] on input "Enregistrer" at bounding box center [1004, 111] width 44 height 12
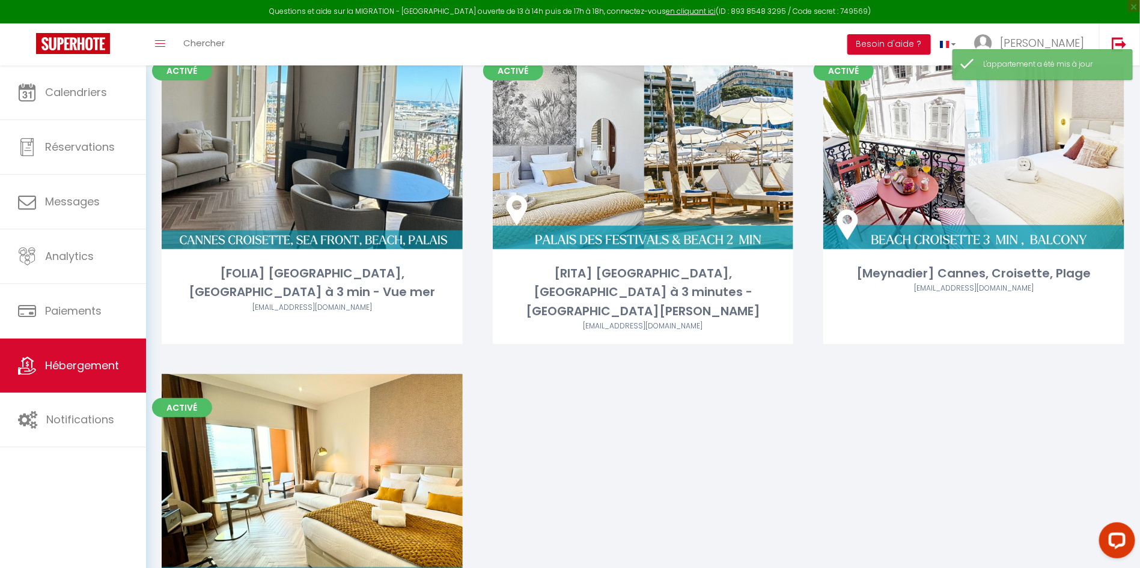
scroll to position [218, 0]
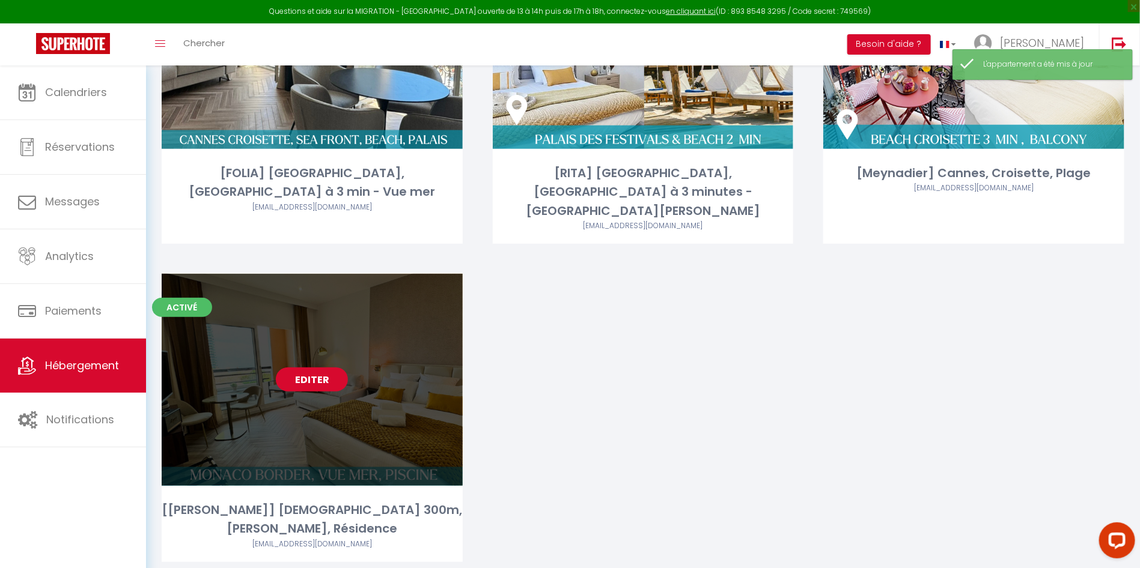
click at [305, 368] on link "Editer" at bounding box center [312, 380] width 72 height 24
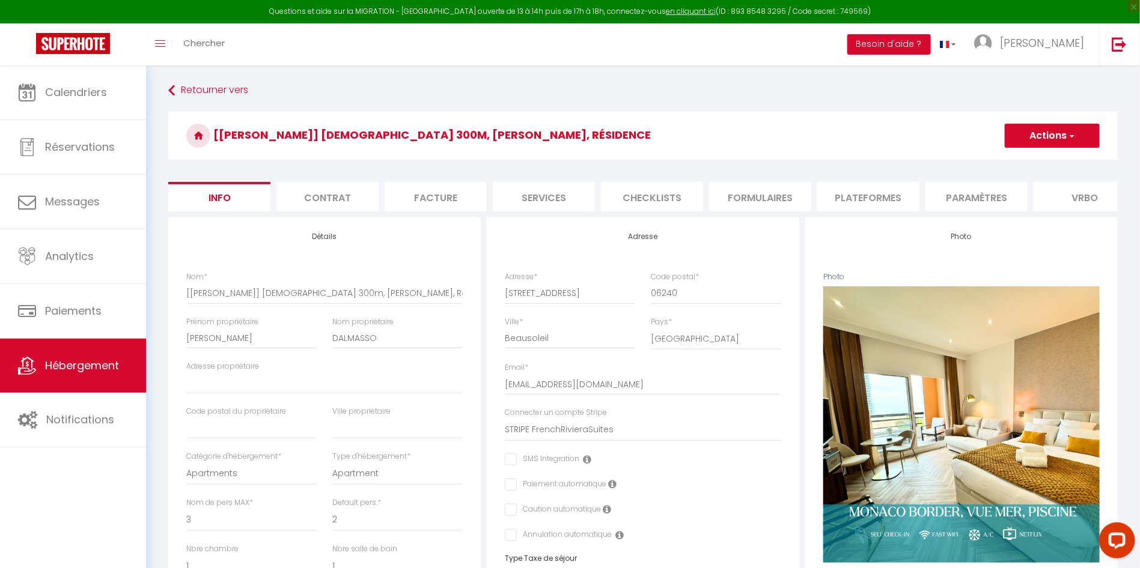
click at [978, 194] on li "Paramètres" at bounding box center [976, 196] width 102 height 29
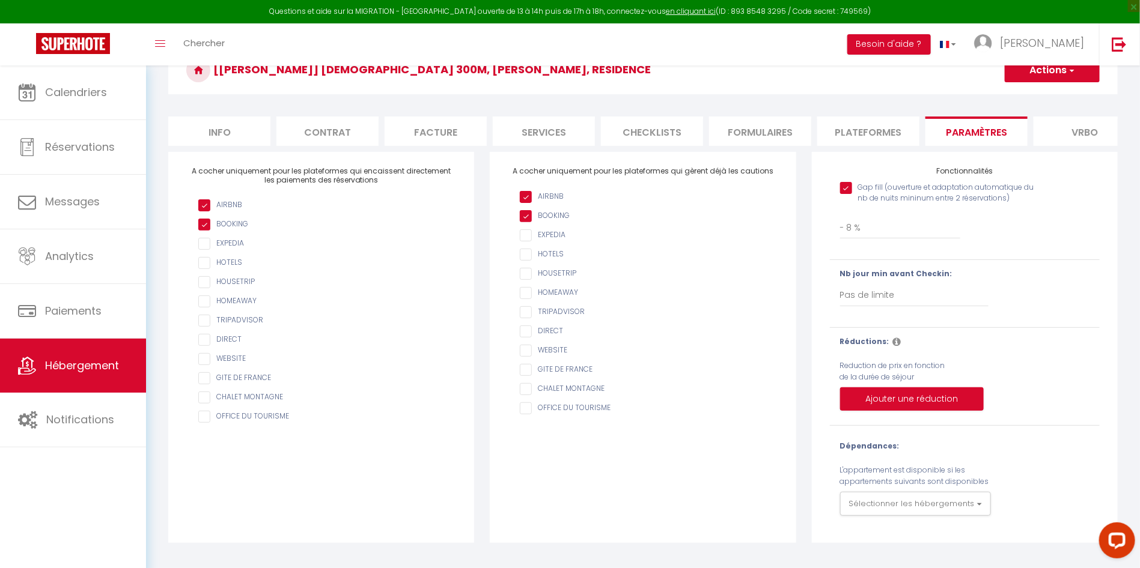
scroll to position [67, 0]
click at [844, 194] on input "Gap fill (ouverture et adaptation automatique du nb de nuits mininum entre 2 ré…" at bounding box center [942, 188] width 204 height 12
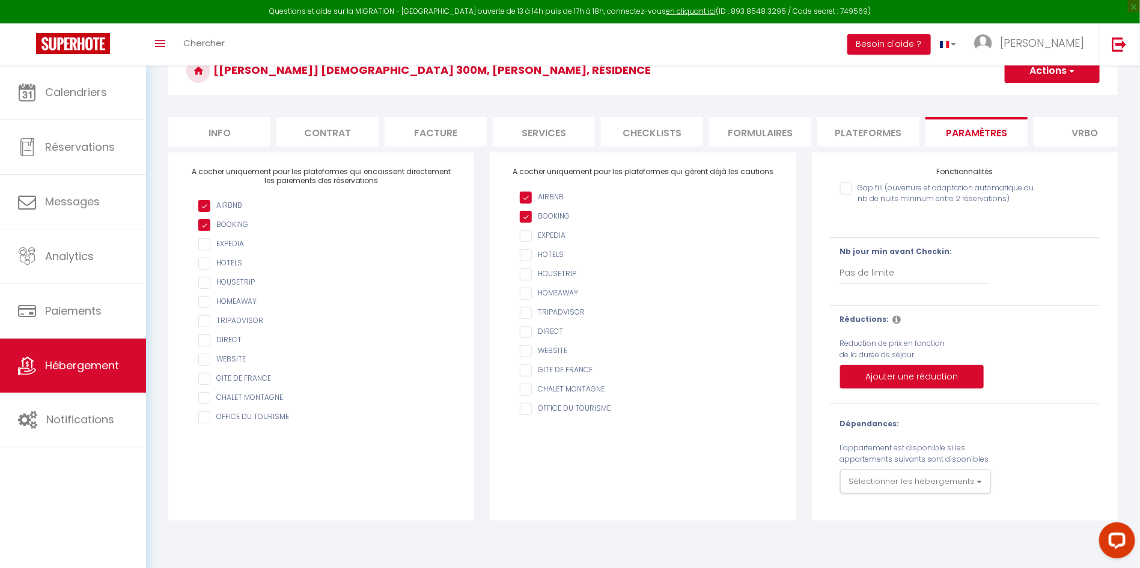
click at [848, 195] on input "Gap fill (ouverture et adaptation automatique du nb de nuits mininum entre 2 ré…" at bounding box center [942, 189] width 204 height 12
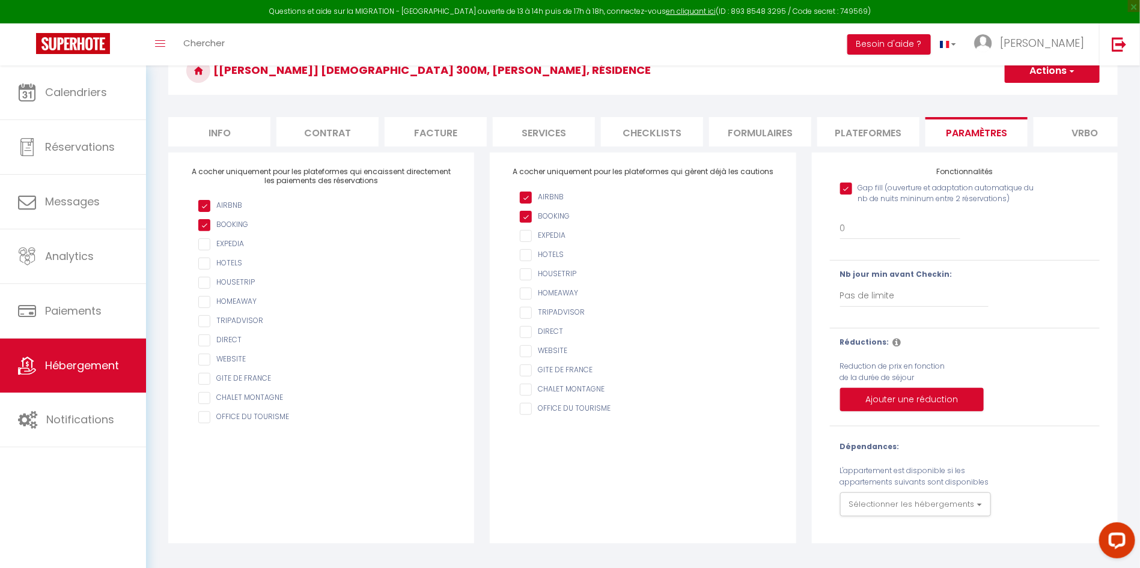
scroll to position [67, 0]
click at [871, 135] on li "Plateformes" at bounding box center [868, 131] width 102 height 29
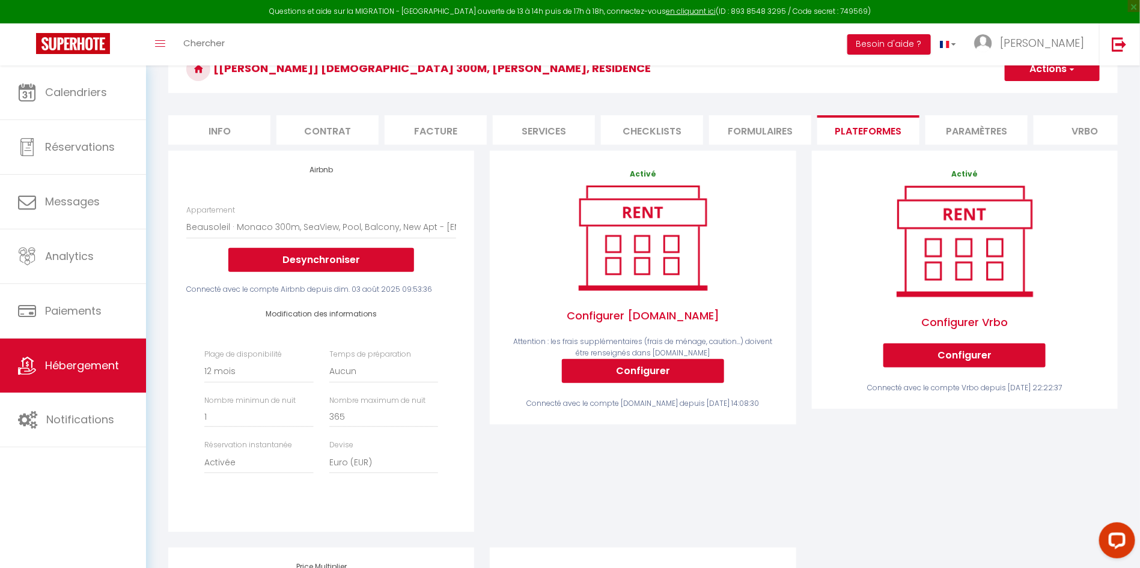
click at [950, 133] on li "Paramètres" at bounding box center [976, 129] width 102 height 29
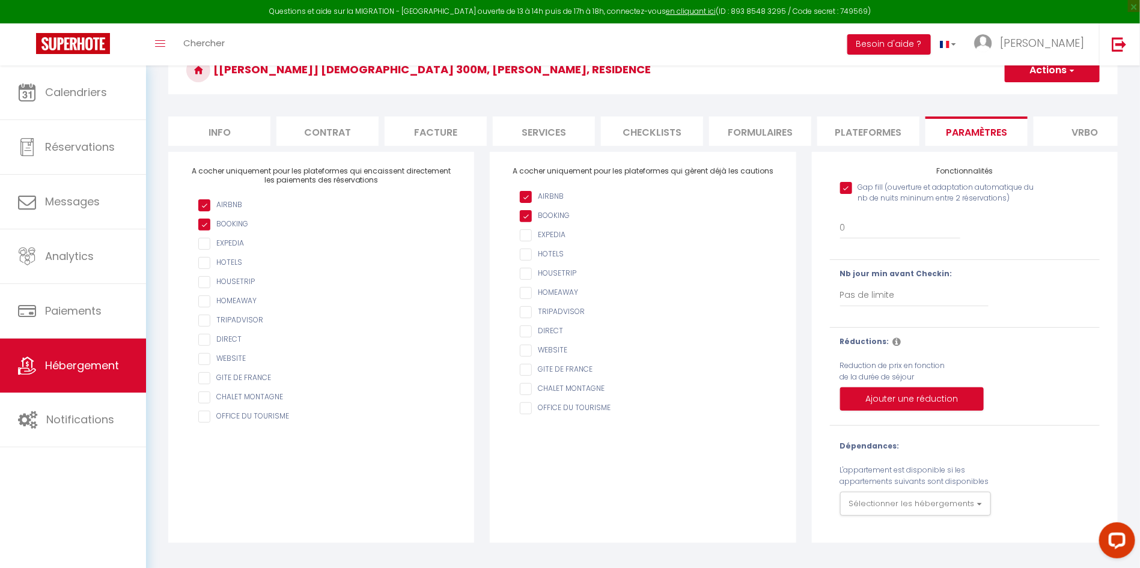
click at [891, 133] on li "Plateformes" at bounding box center [868, 131] width 102 height 29
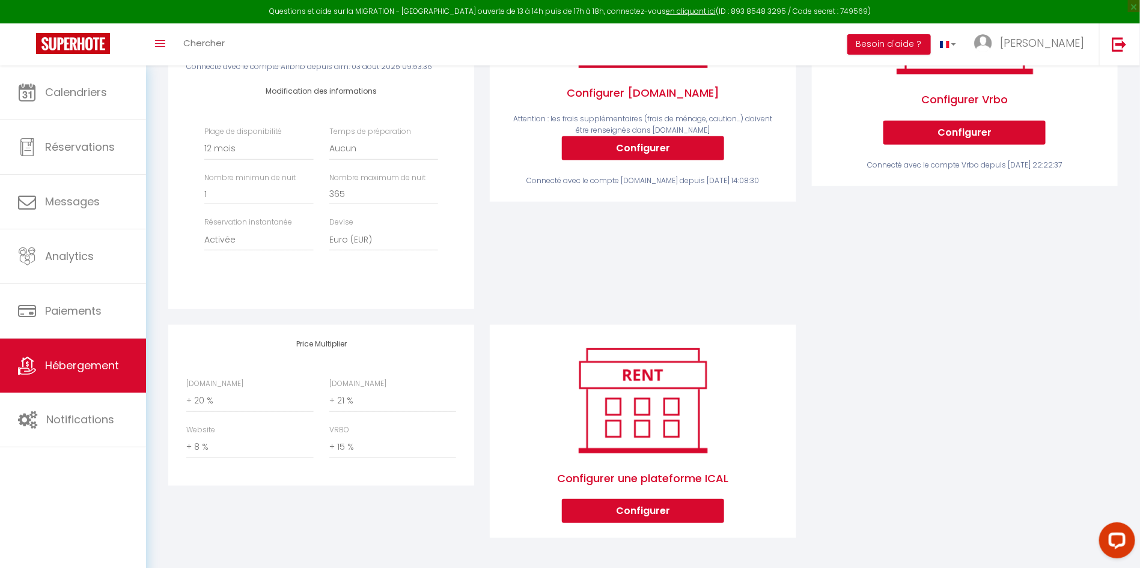
scroll to position [303, 0]
click at [198, 403] on select "0 + 1 % + 2 % + 3 % + 4 % + 5 % + 6 % + 7 % + 8 % + 9 %" at bounding box center [249, 401] width 127 height 23
click at [186, 390] on select "0 + 1 % + 2 % + 3 % + 4 % + 5 % + 6 % + 7 % + 8 % + 9 %" at bounding box center [249, 401] width 127 height 23
click at [240, 406] on select "0 + 1 % + 2 % + 3 % + 4 % + 5 % + 6 % + 7 % + 8 % + 9 %" at bounding box center [249, 401] width 127 height 23
click at [186, 390] on select "0 + 1 % + 2 % + 3 % + 4 % + 5 % + 6 % + 7 % + 8 % + 9 %" at bounding box center [249, 401] width 127 height 23
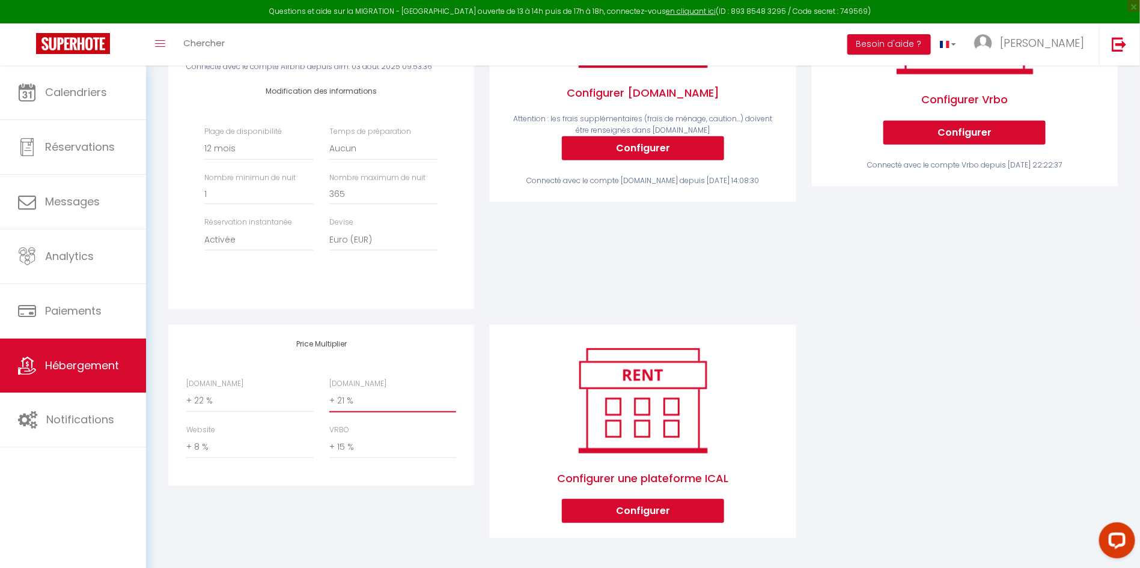
click at [359, 400] on select "0 + 1 % + 2 % + 3 % + 4 % + 5 % + 6 % + 7 % + 8 % + 9 %" at bounding box center [392, 401] width 127 height 23
click at [329, 390] on select "0 + 1 % + 2 % + 3 % + 4 % + 5 % + 6 % + 7 % + 8 % + 9 %" at bounding box center [392, 401] width 127 height 23
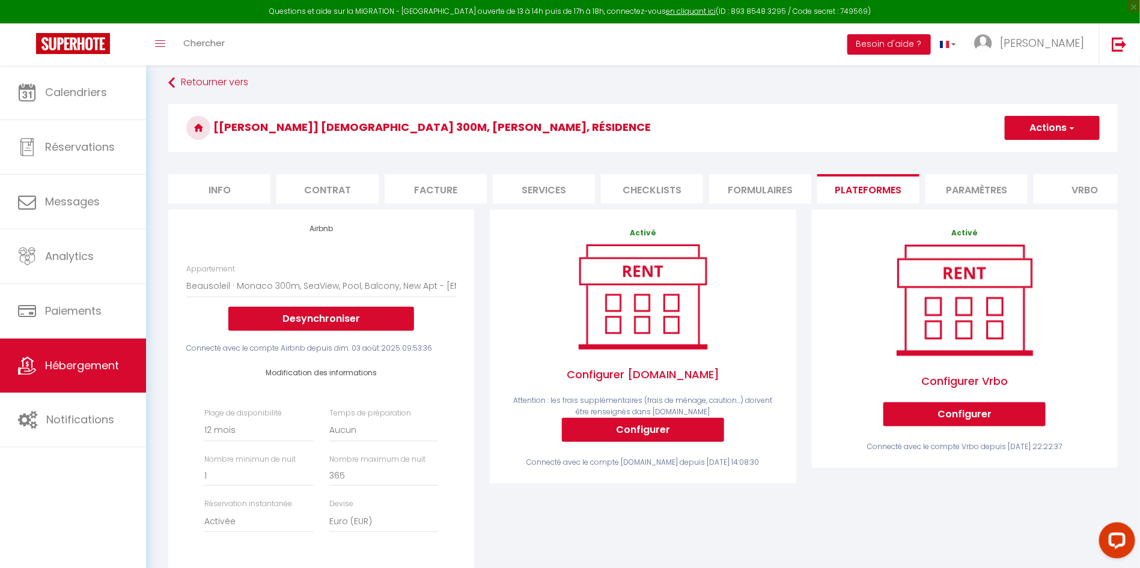
scroll to position [0, 0]
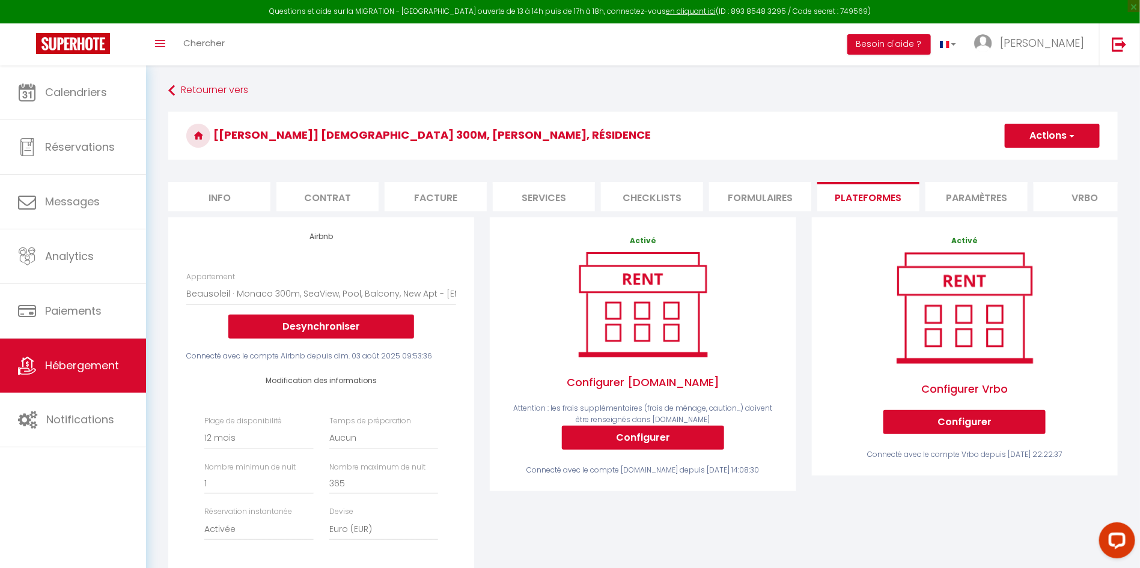
click at [1053, 136] on button "Actions" at bounding box center [1052, 136] width 95 height 24
click at [1050, 159] on link "Enregistrer" at bounding box center [1051, 162] width 95 height 16
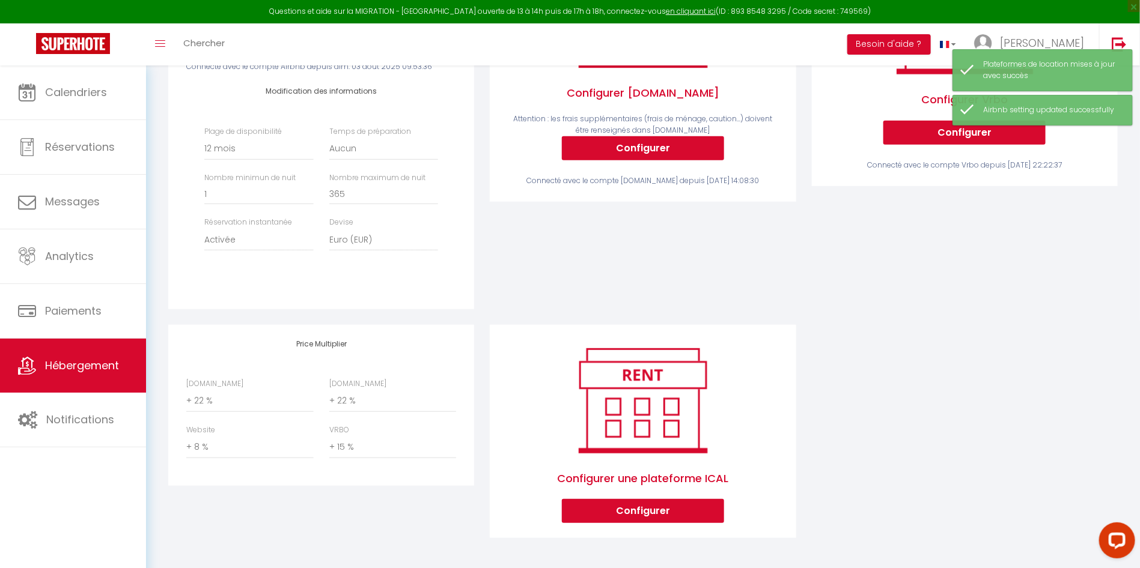
scroll to position [303, 0]
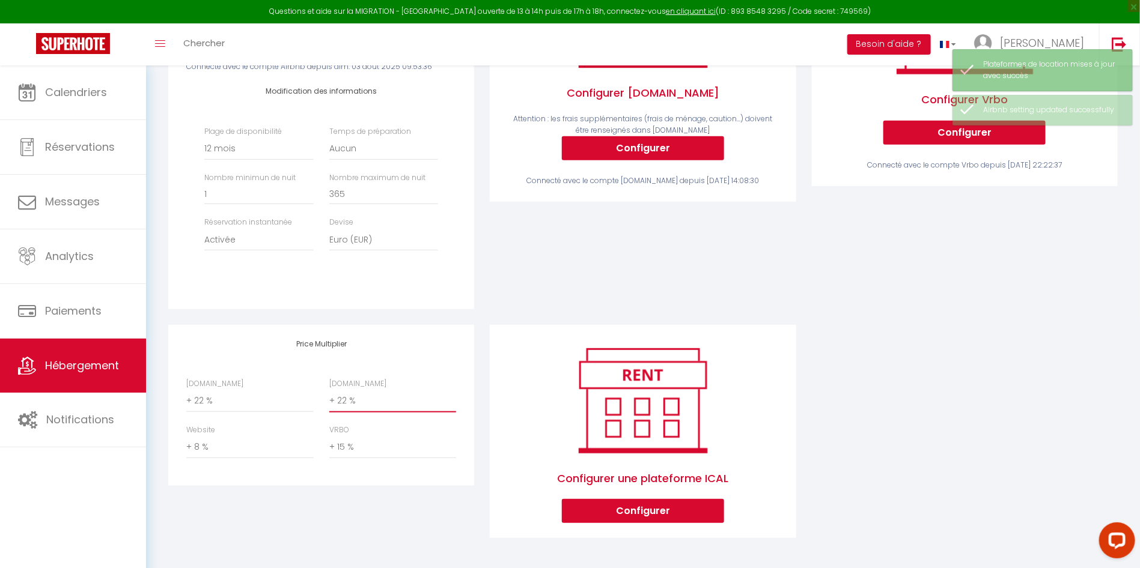
click at [365, 400] on select "0 + 1 % + 2 % + 3 % + 4 % + 5 % + 6 % + 7 % + 8 % + 9 %" at bounding box center [392, 401] width 127 height 23
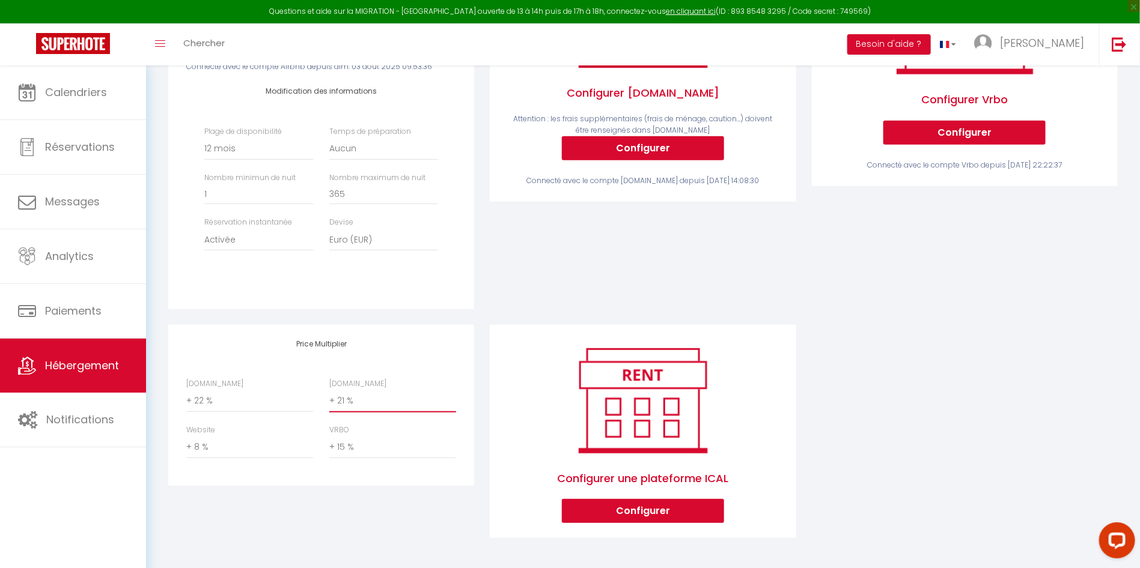
click at [329, 390] on select "0 + 1 % + 2 % + 3 % + 4 % + 5 % + 6 % + 7 % + 8 % + 9 %" at bounding box center [392, 401] width 127 height 23
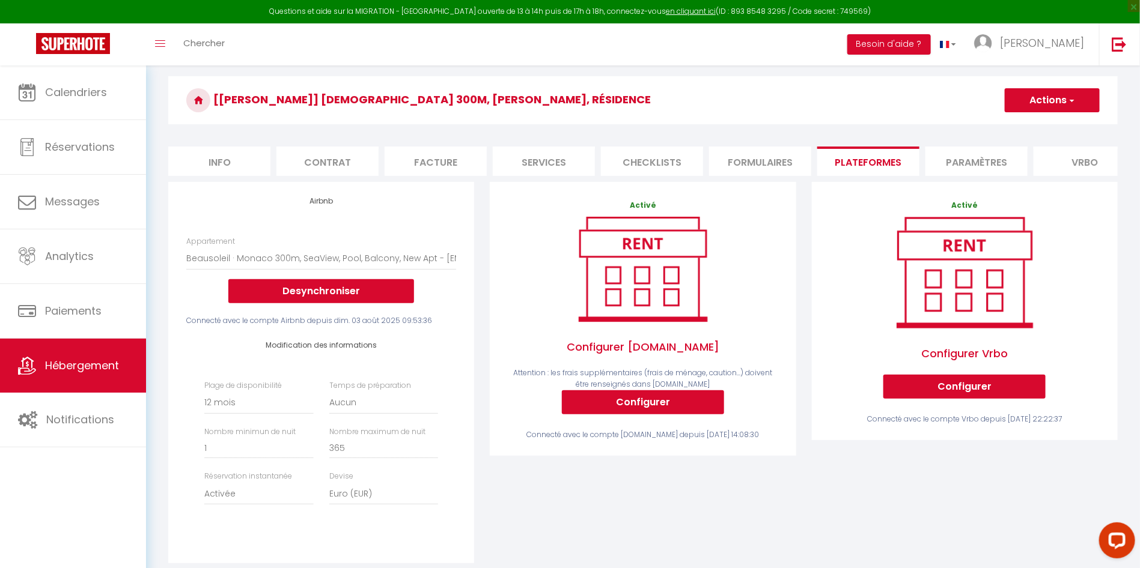
scroll to position [32, 0]
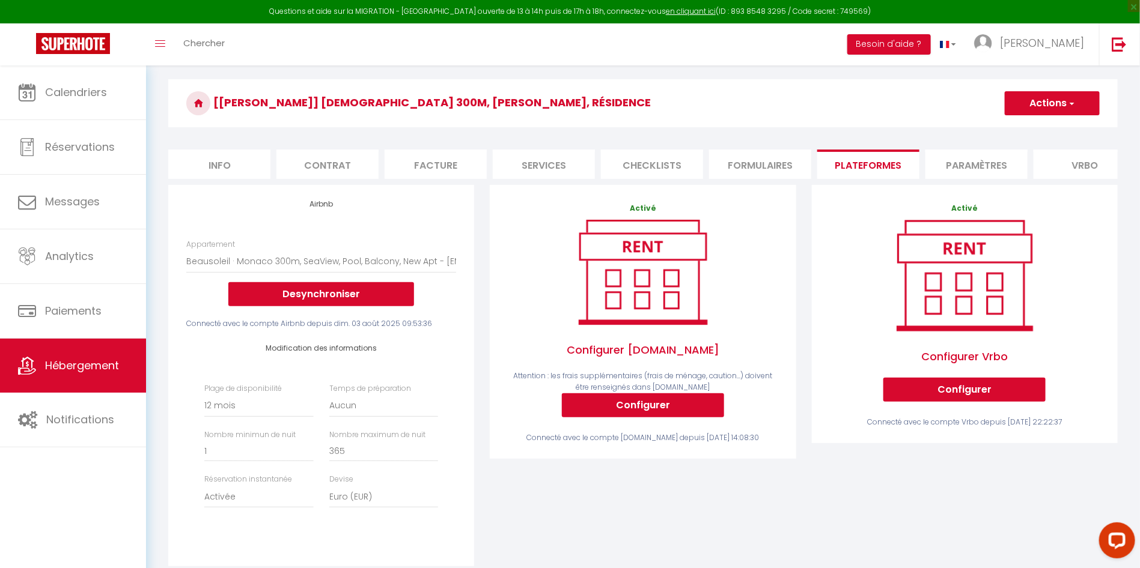
click at [1071, 106] on span "button" at bounding box center [1071, 103] width 8 height 12
click at [1044, 127] on link "Enregistrer" at bounding box center [1051, 130] width 95 height 16
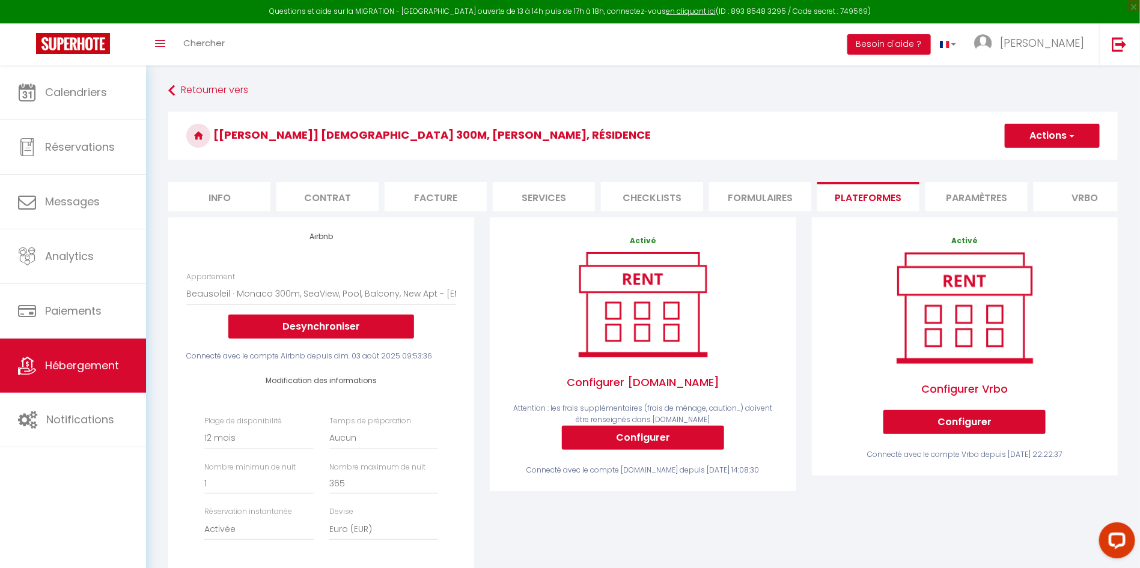
scroll to position [0, 0]
click at [1085, 131] on button "Actions" at bounding box center [1052, 136] width 95 height 24
click at [1044, 163] on link "Enregistrer" at bounding box center [1051, 162] width 95 height 16
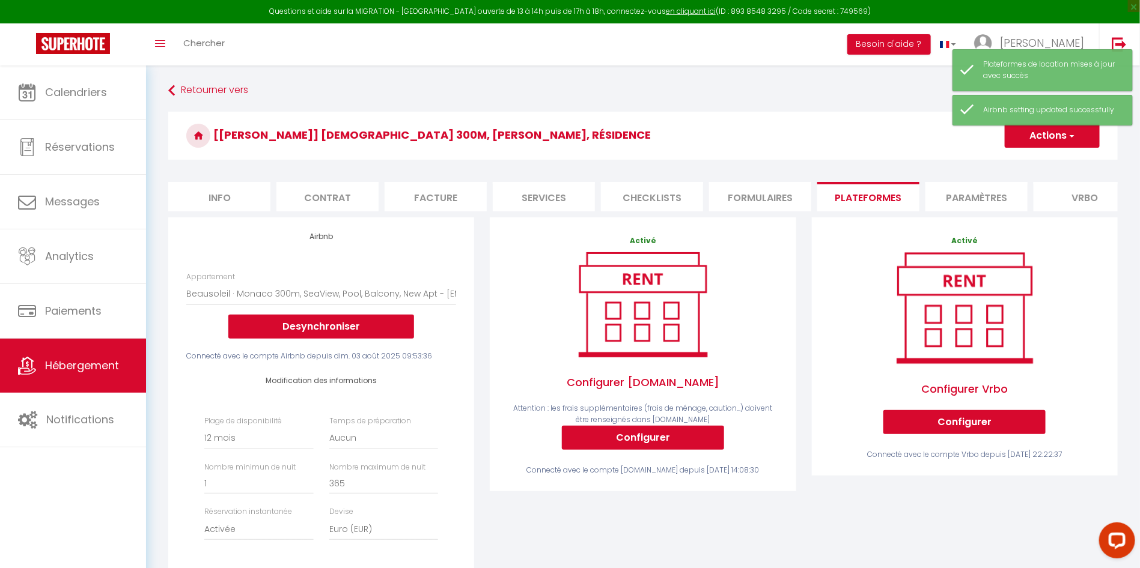
click at [231, 79] on div "Retourner vers [LINA] Monaco 300m, Piscine, Résidence Actions Enregistrer Info …" at bounding box center [643, 461] width 994 height 793
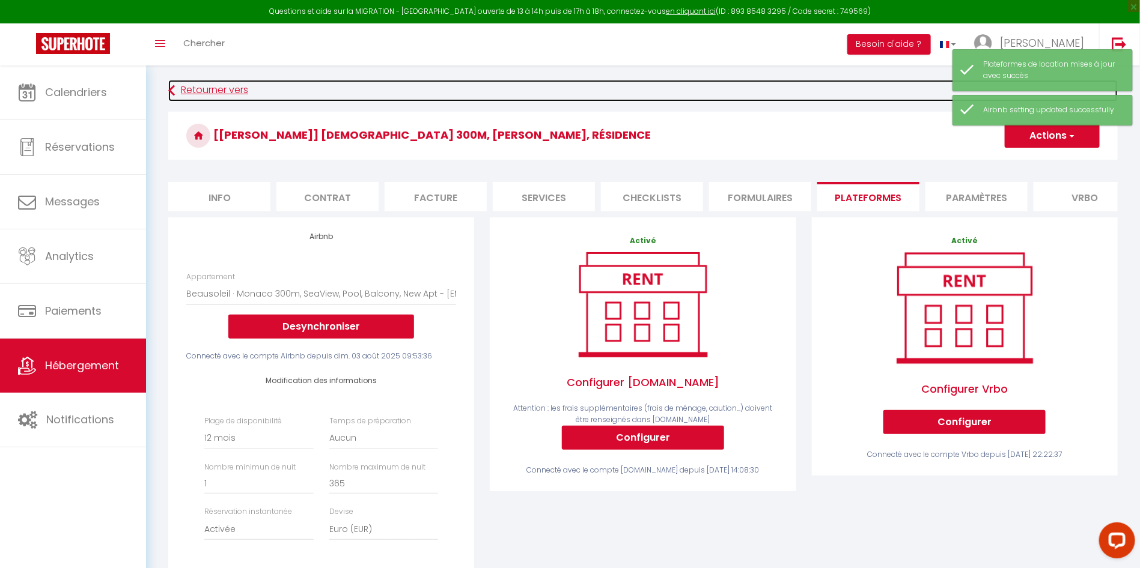
click at [228, 87] on link "Retourner vers" at bounding box center [642, 91] width 949 height 22
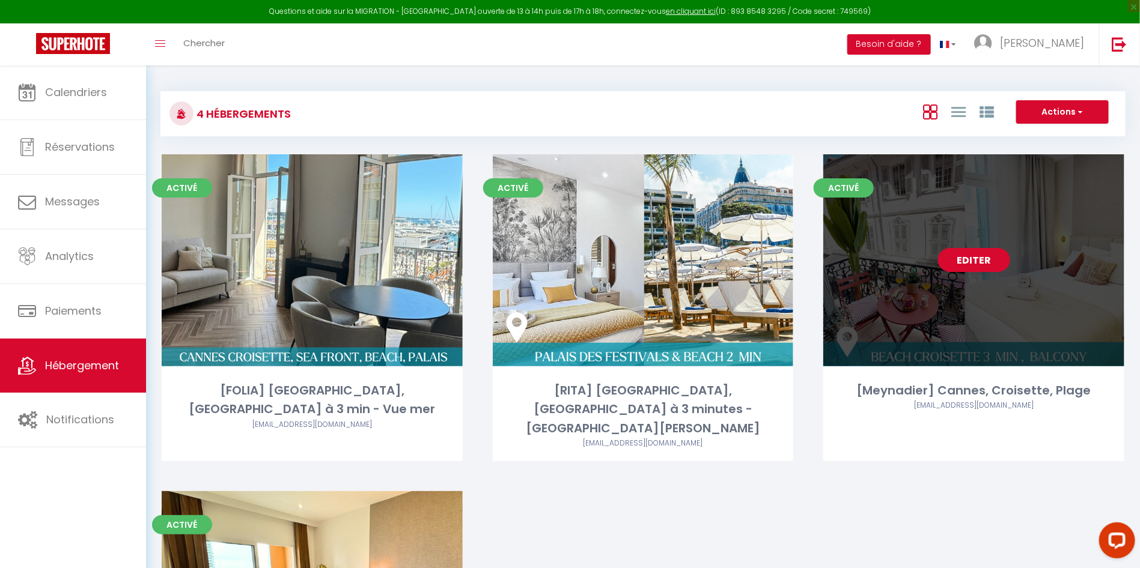
click at [985, 260] on link "Editer" at bounding box center [974, 260] width 72 height 24
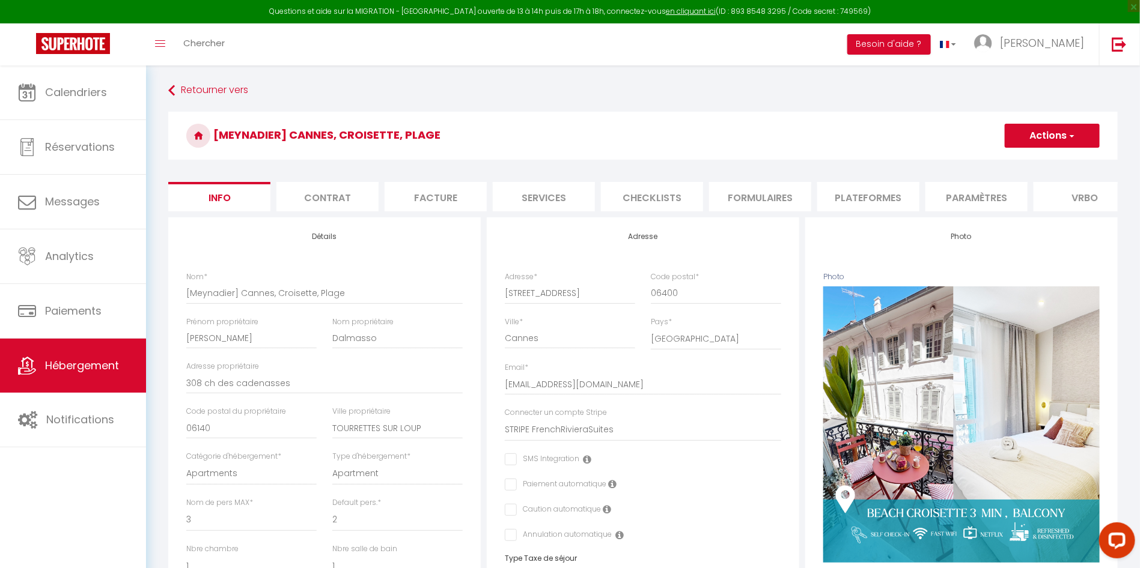
click at [991, 204] on li "Paramètres" at bounding box center [976, 196] width 102 height 29
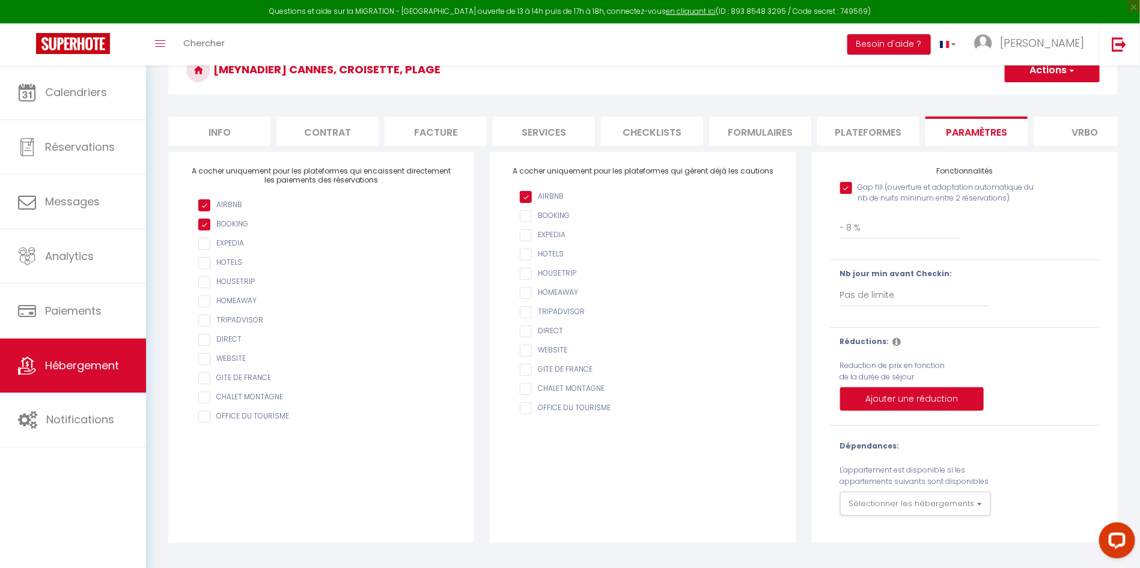
scroll to position [67, 0]
click at [888, 239] on select "0 + 1 % + 2 % + 3 % + 4 % + 5 % + 6 % + 7 % + 8 % + 9 % + 10 % + 11 % + 12 % + …" at bounding box center [900, 227] width 121 height 23
click at [840, 228] on select "0 + 1 % + 2 % + 3 % + 4 % + 5 % + 6 % + 7 % + 8 % + 9 % + 10 % + 11 % + 12 % + …" at bounding box center [900, 227] width 121 height 23
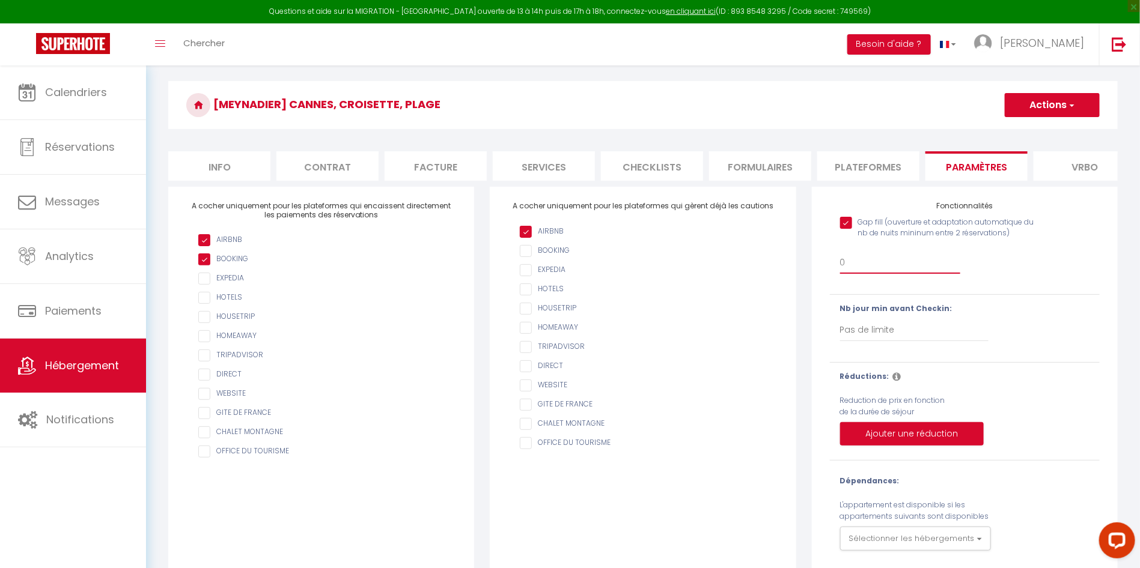
scroll to position [0, 0]
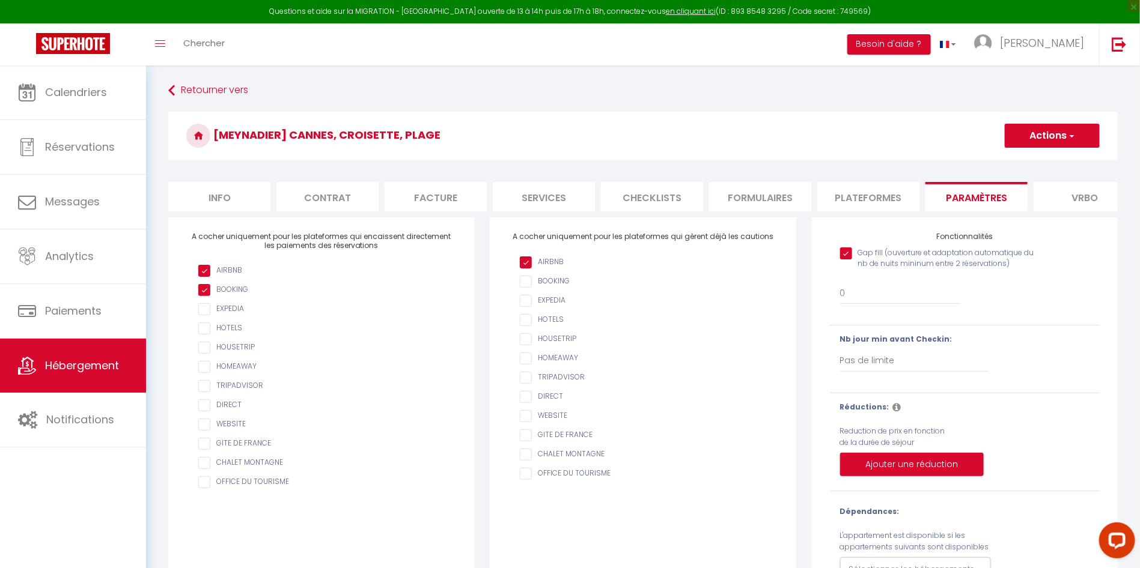
click at [1060, 144] on button "Actions" at bounding box center [1052, 136] width 95 height 24
click at [1047, 156] on input "Enregistrer" at bounding box center [1038, 162] width 44 height 12
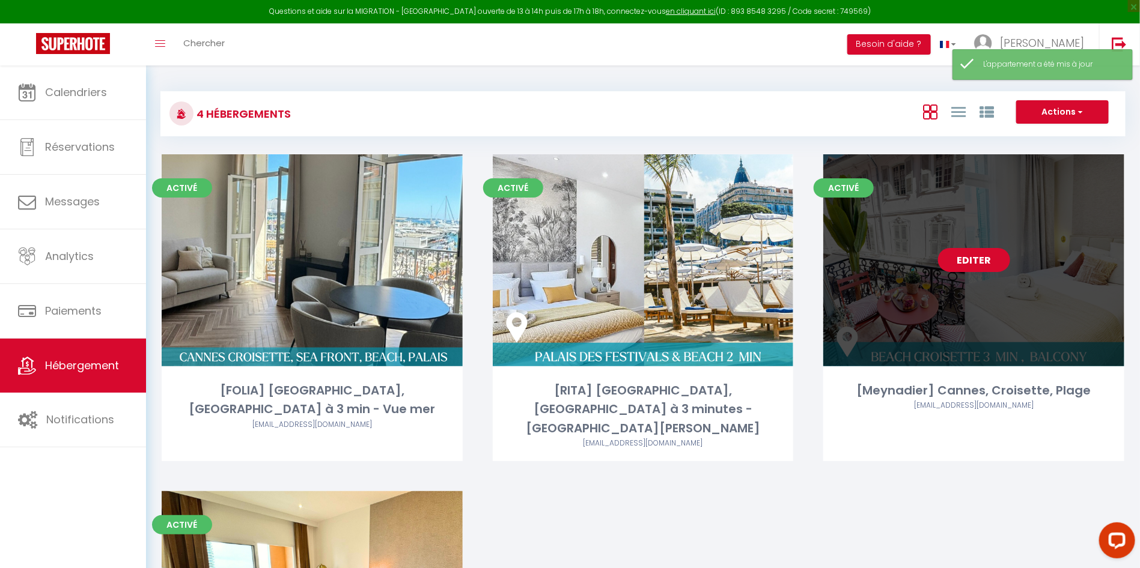
click at [965, 249] on link "Editer" at bounding box center [974, 260] width 72 height 24
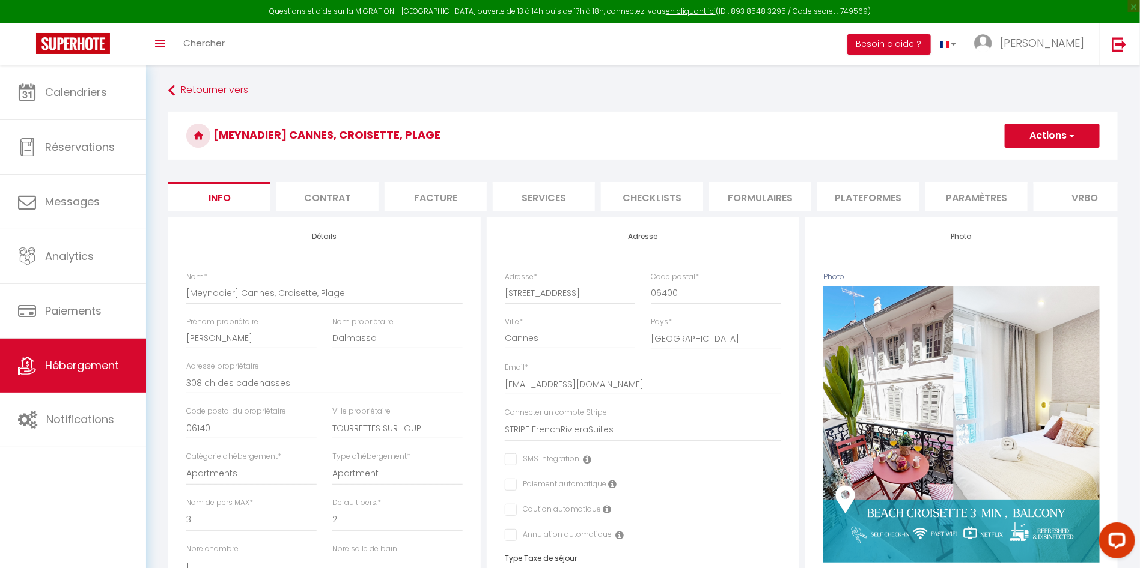
click at [860, 200] on li "Plateformes" at bounding box center [868, 196] width 102 height 29
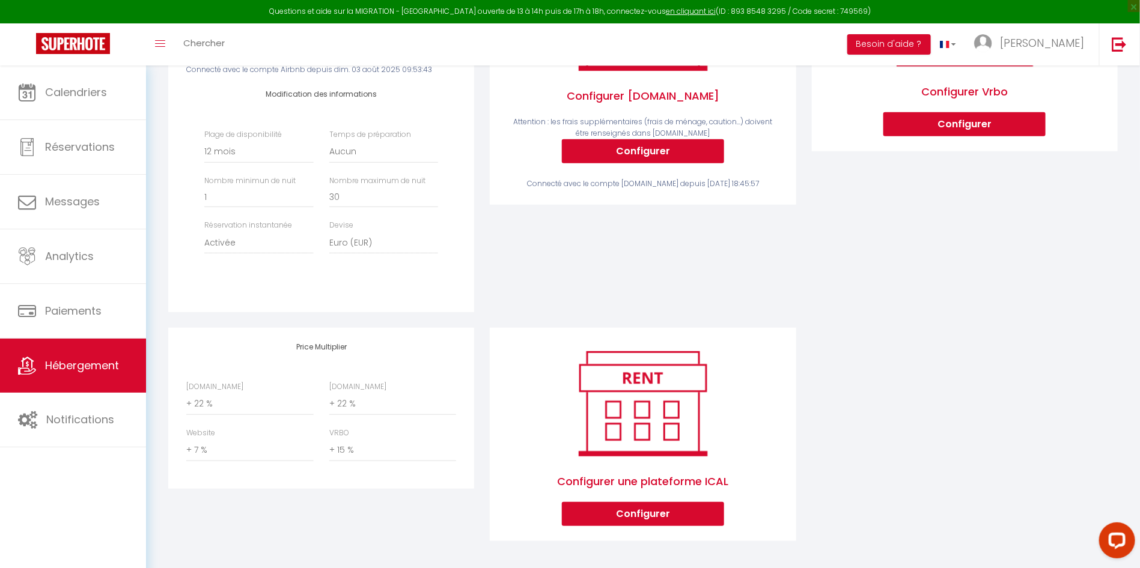
scroll to position [303, 0]
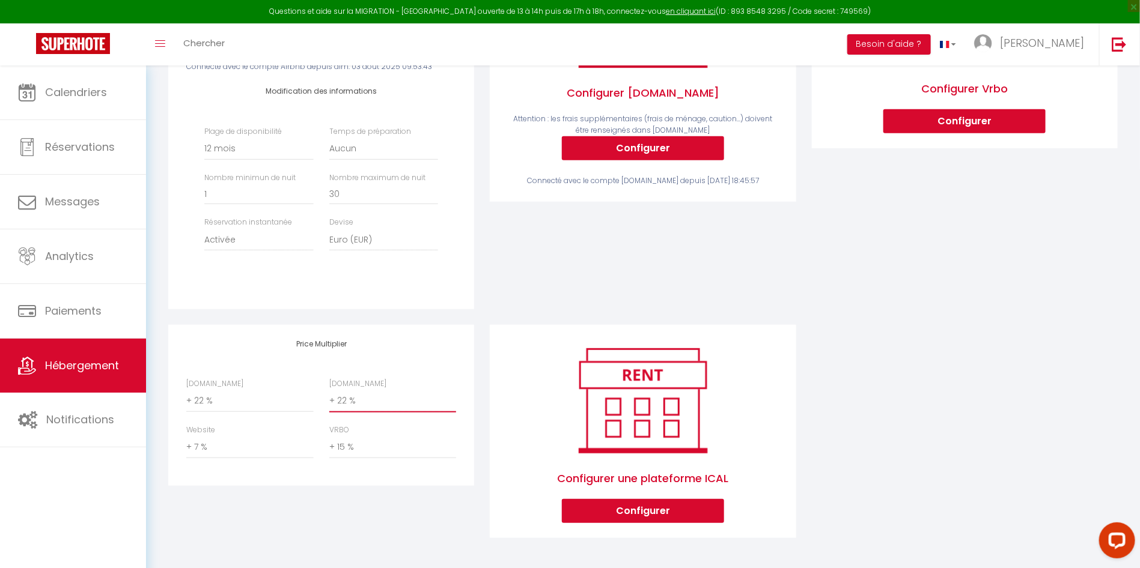
click at [340, 403] on select "0 + 1 % + 2 % + 3 % + 4 % + 5 % + 6 % + 7 % + 8 % + 9 %" at bounding box center [392, 401] width 127 height 23
click at [329, 390] on select "0 + 1 % + 2 % + 3 % + 4 % + 5 % + 6 % + 7 % + 8 % + 9 %" at bounding box center [392, 401] width 127 height 23
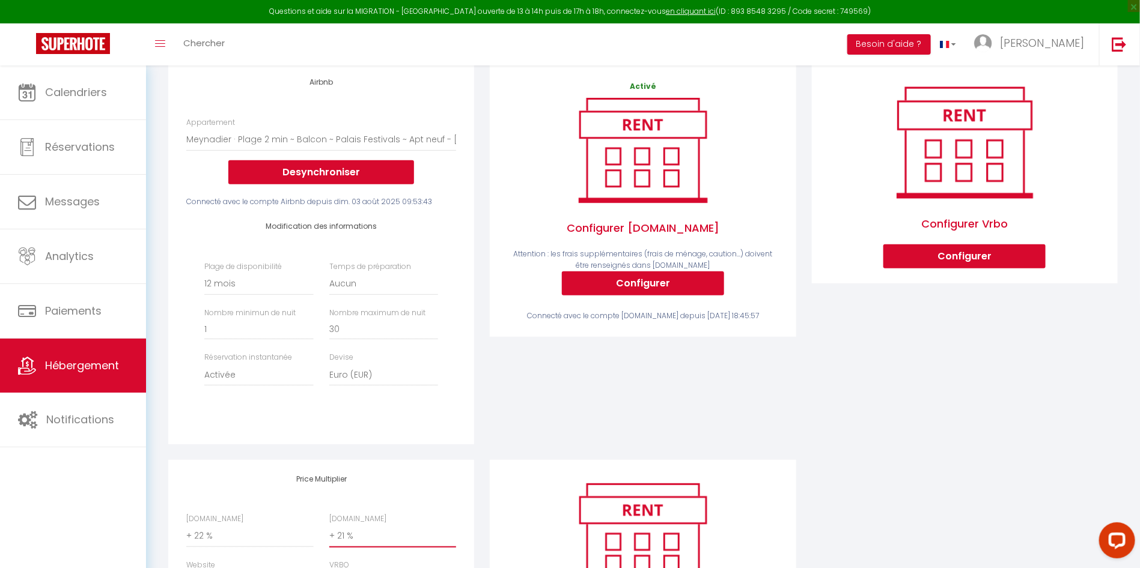
scroll to position [0, 0]
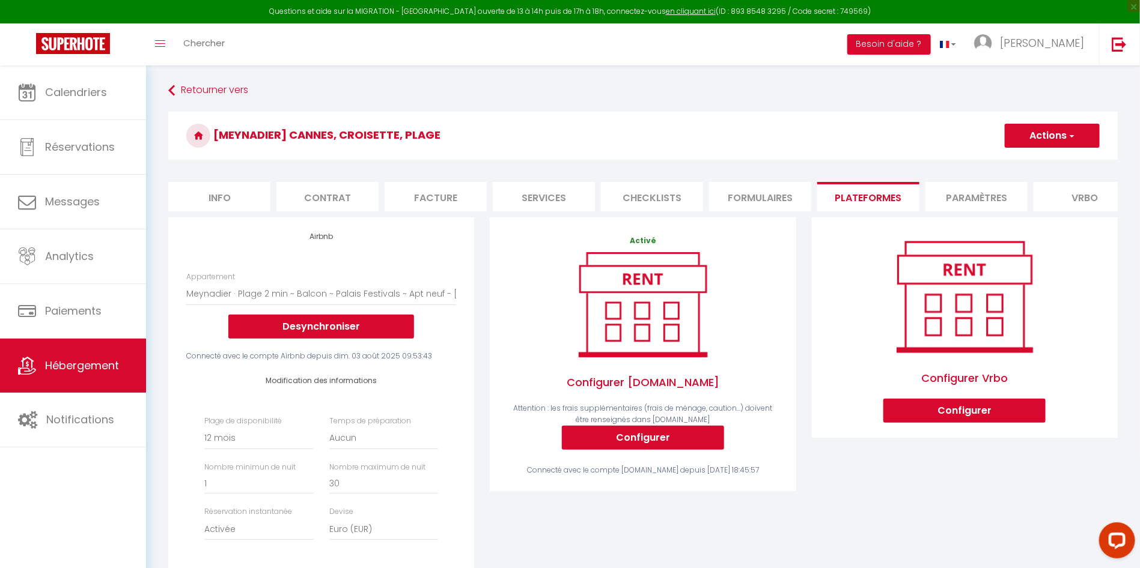
click at [1064, 139] on button "Actions" at bounding box center [1052, 136] width 95 height 24
click at [1053, 160] on link "Enregistrer" at bounding box center [1051, 162] width 95 height 16
click at [1046, 135] on button "Actions" at bounding box center [1052, 136] width 95 height 24
click at [1038, 162] on link "Enregistrer" at bounding box center [1051, 162] width 95 height 16
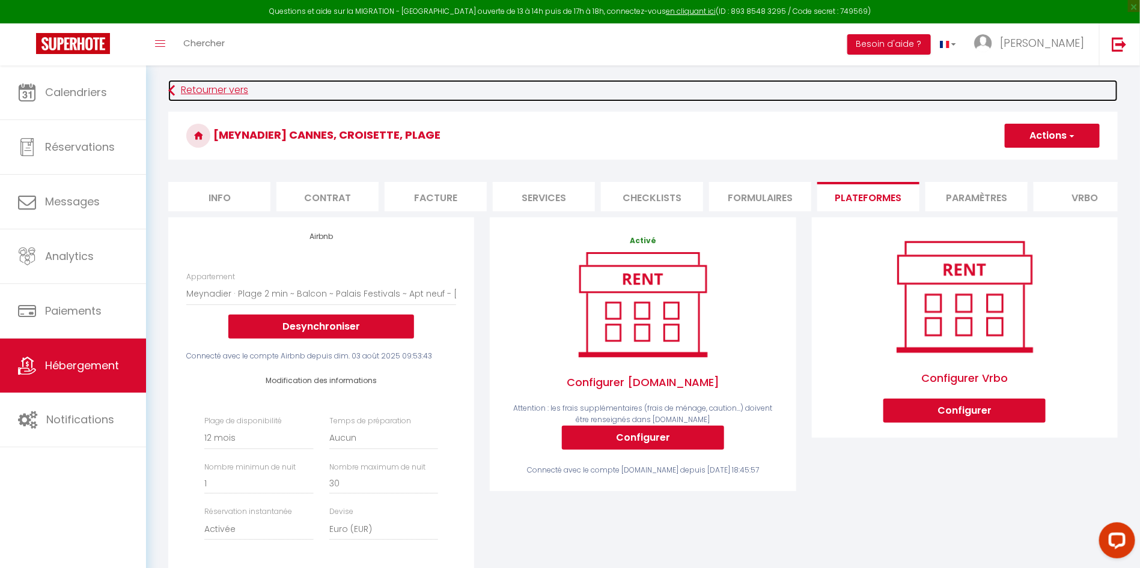
click at [235, 90] on link "Retourner vers" at bounding box center [642, 91] width 949 height 22
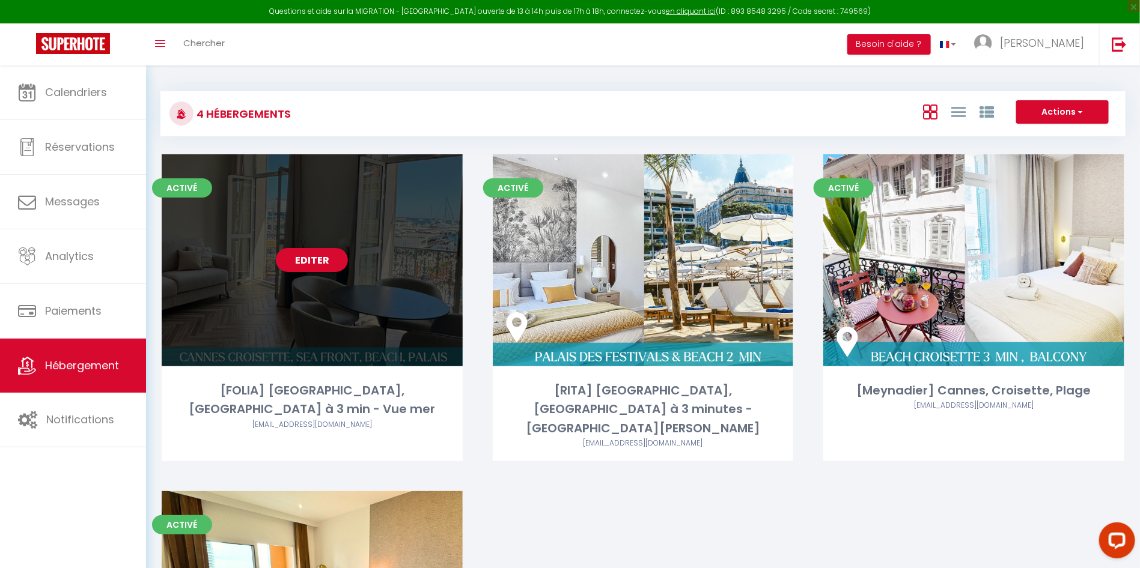
click at [314, 260] on link "Editer" at bounding box center [312, 260] width 72 height 24
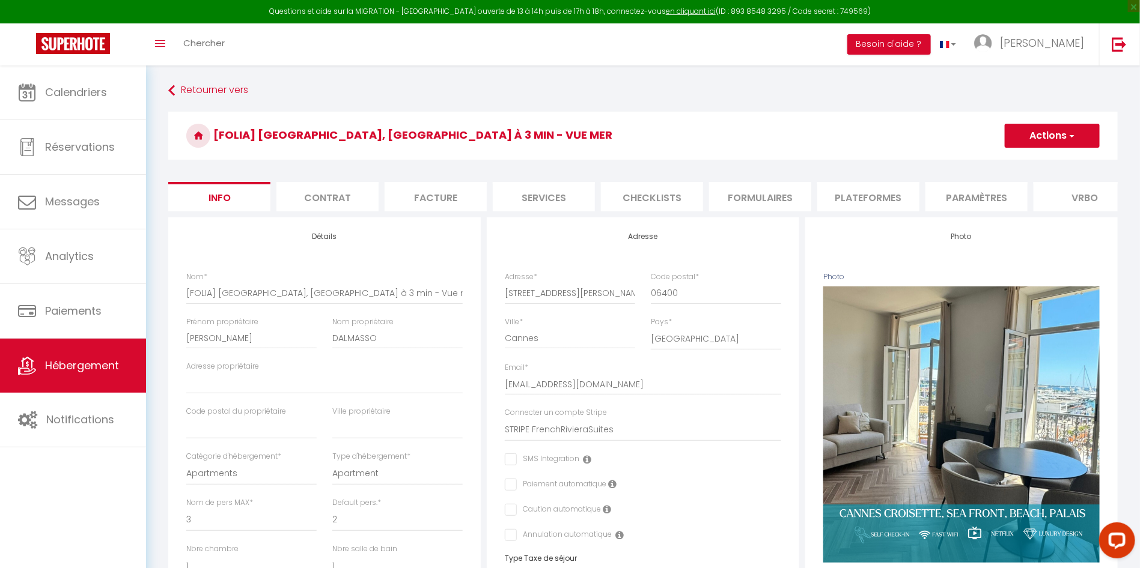
click at [861, 206] on li "Plateformes" at bounding box center [868, 196] width 102 height 29
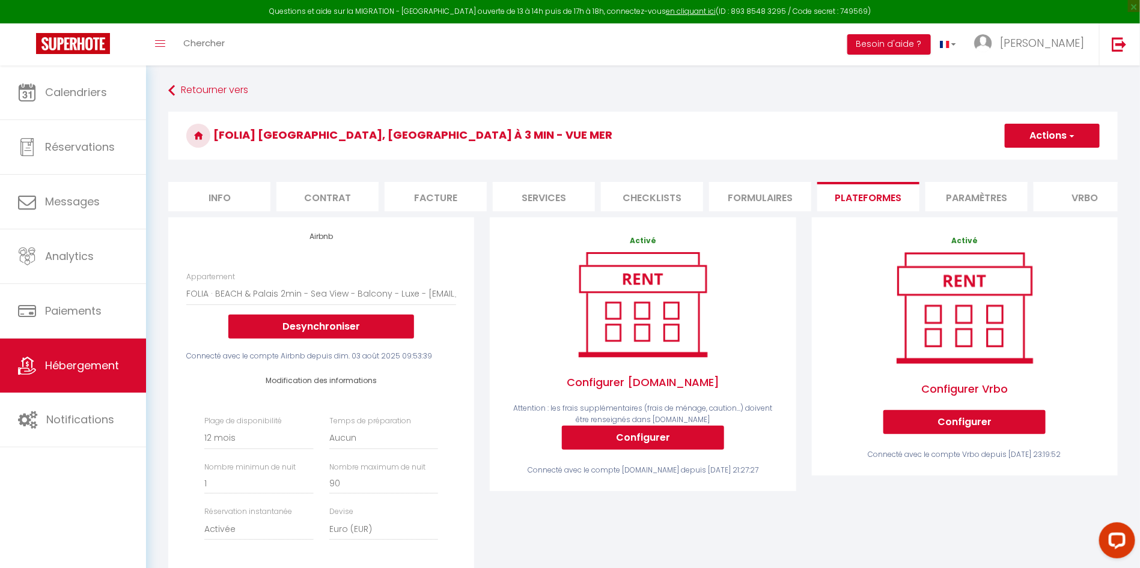
click at [1059, 137] on button "Actions" at bounding box center [1052, 136] width 95 height 24
click at [1046, 159] on link "Enregistrer" at bounding box center [1051, 162] width 95 height 16
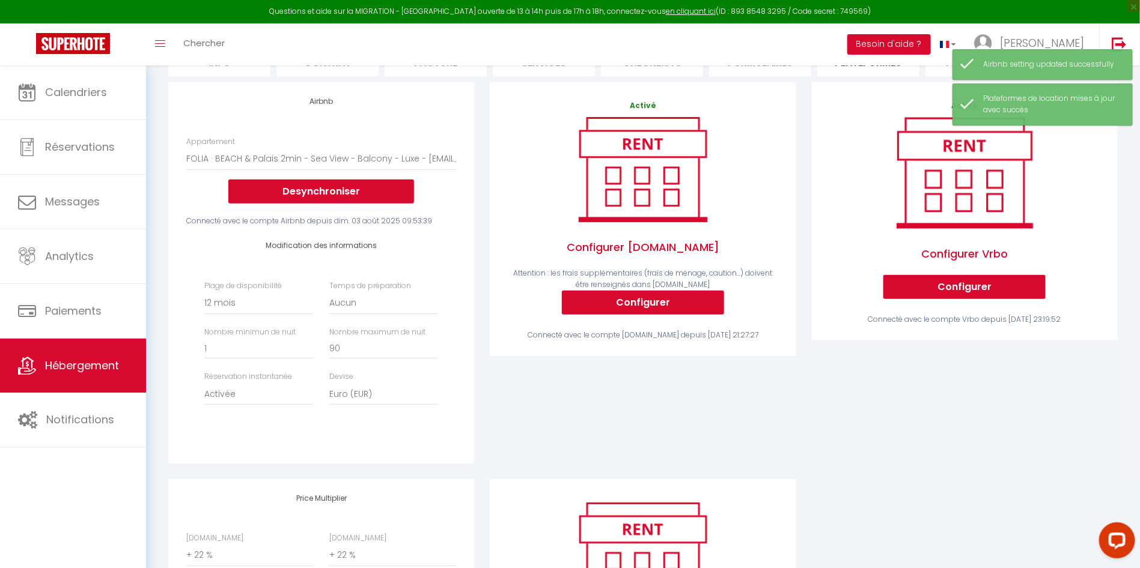
scroll to position [270, 0]
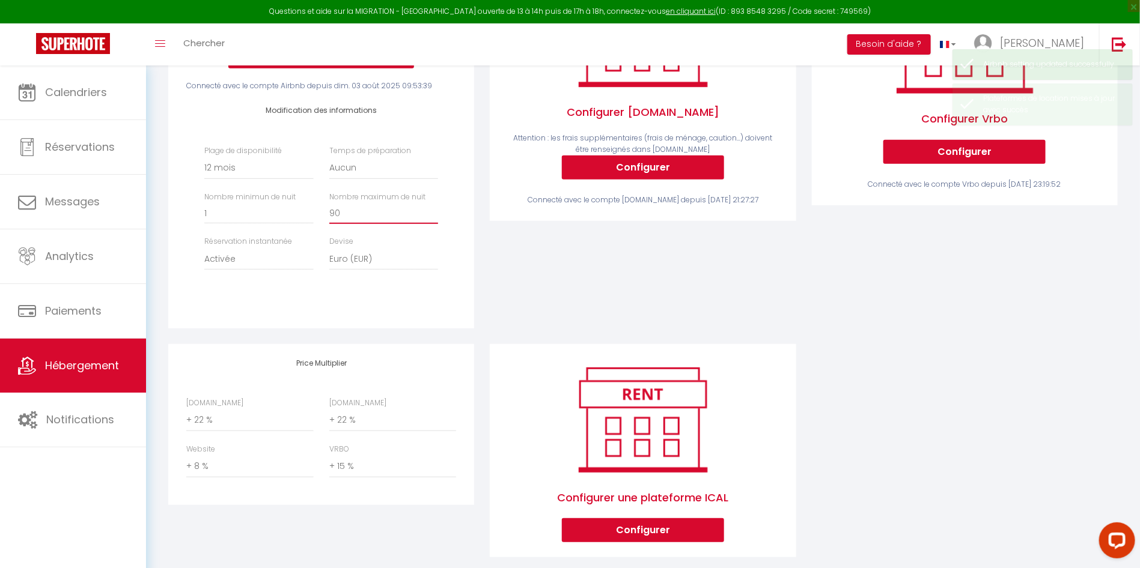
drag, startPoint x: 362, startPoint y: 225, endPoint x: 312, endPoint y: 232, distance: 50.3
click at [312, 232] on div "Plage de disponibilité Date indisponible par defaut 1 mois 3 mois 6 mois 9 mois…" at bounding box center [320, 214] width 249 height 138
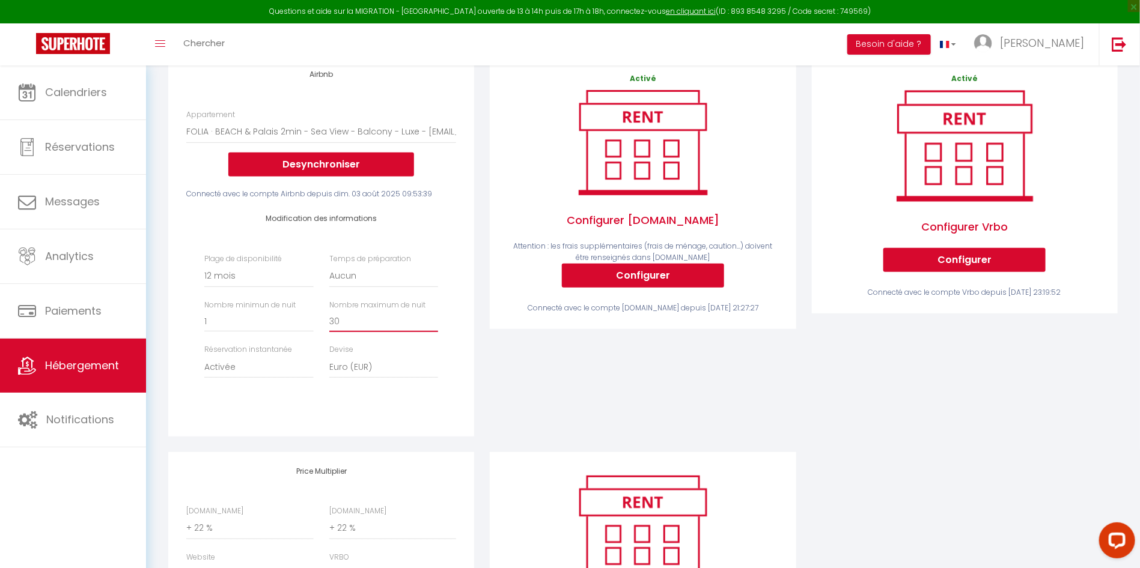
scroll to position [0, 0]
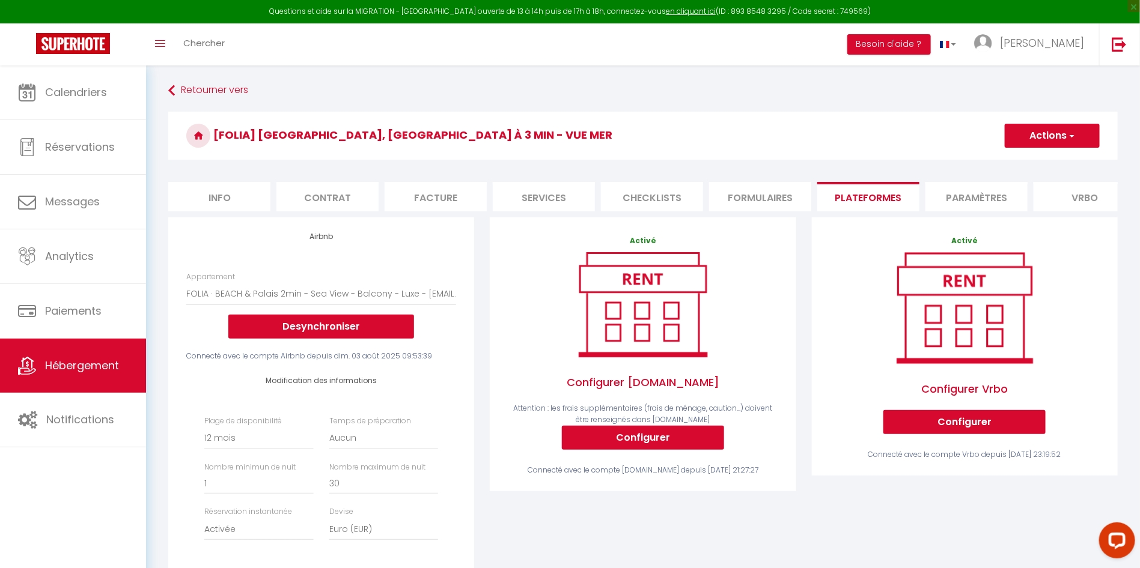
click at [1053, 132] on button "Actions" at bounding box center [1052, 136] width 95 height 24
click at [1038, 158] on link "Enregistrer" at bounding box center [1051, 162] width 95 height 16
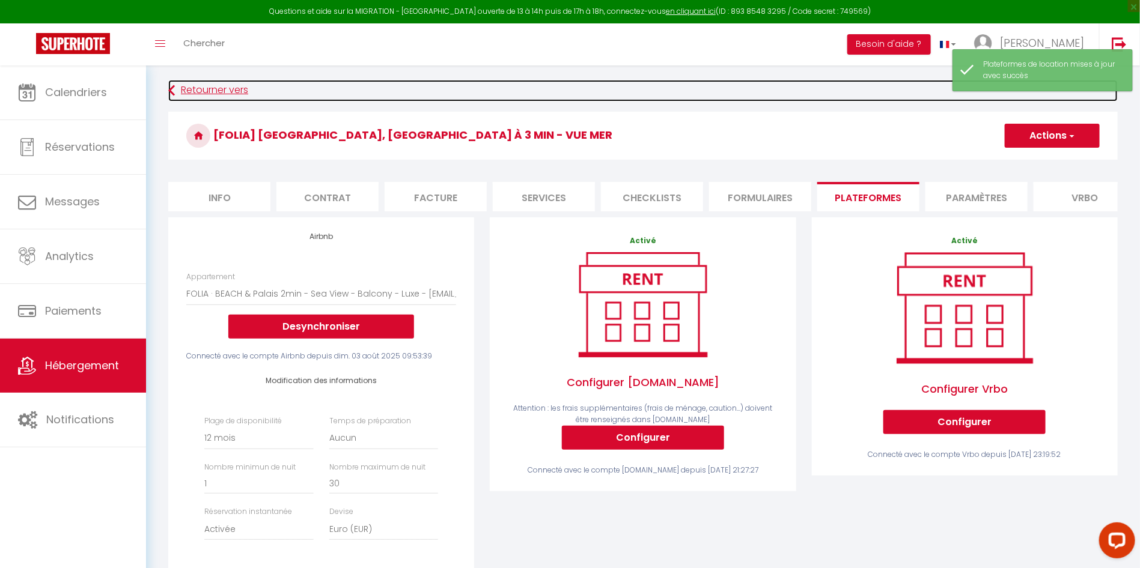
click at [227, 90] on link "Retourner vers" at bounding box center [642, 91] width 949 height 22
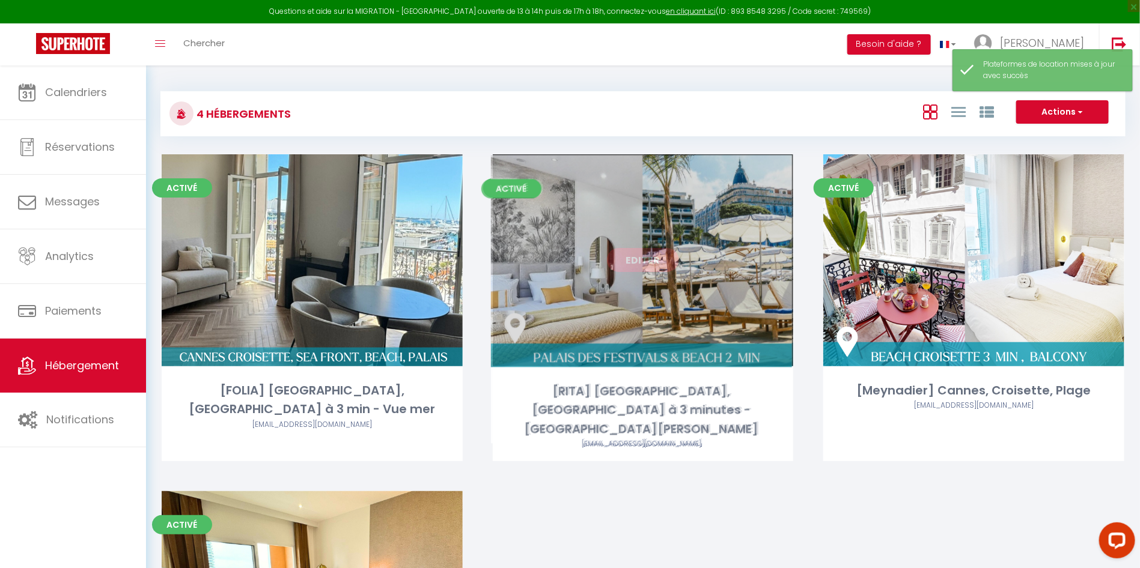
click at [657, 259] on link "Editer" at bounding box center [643, 260] width 72 height 24
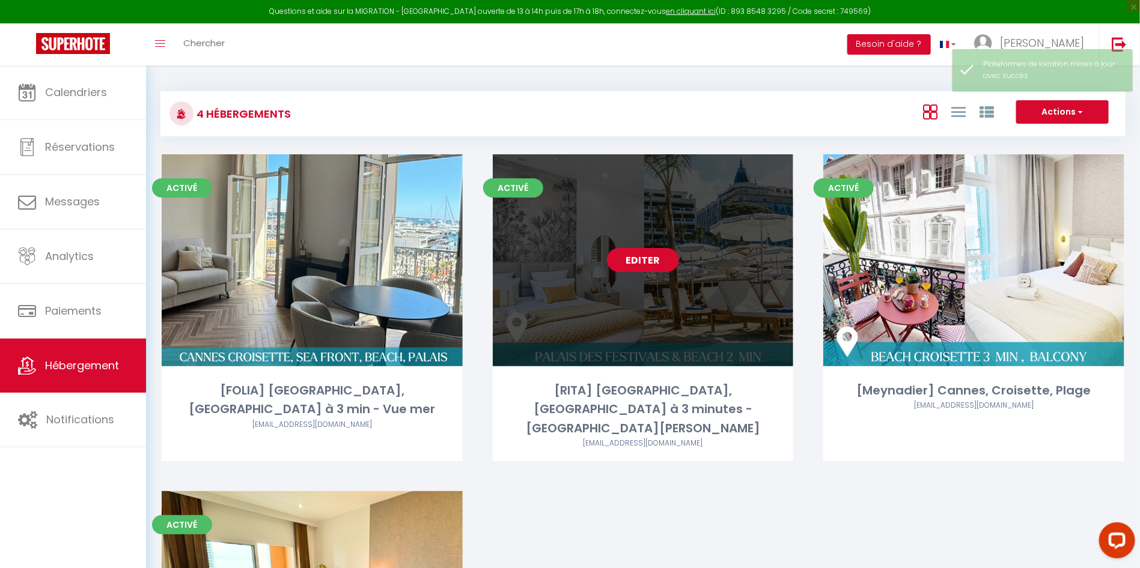
click at [641, 259] on link "Editer" at bounding box center [643, 260] width 72 height 24
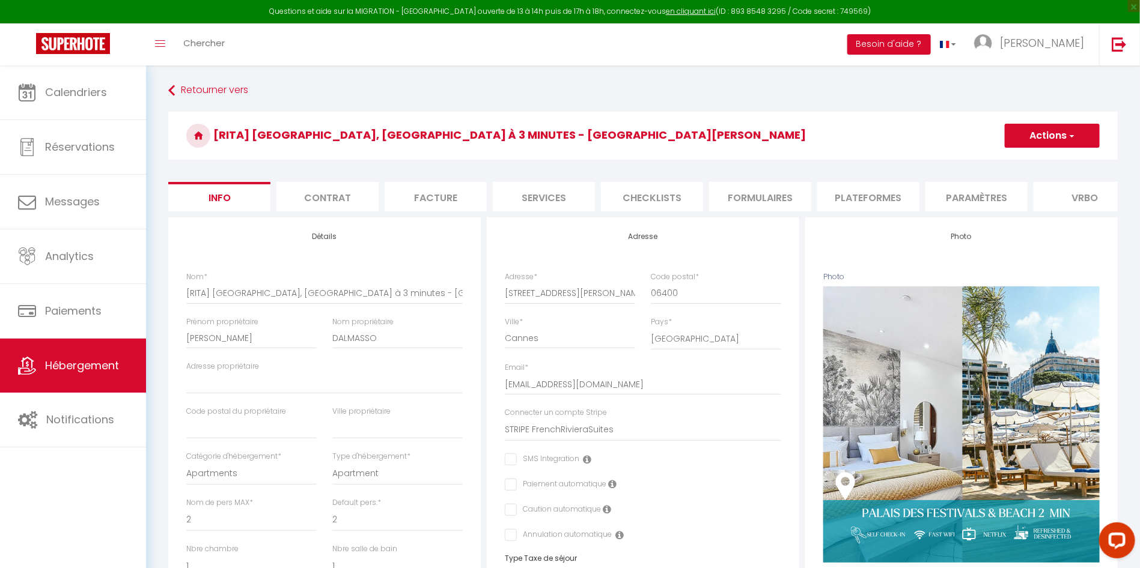
click at [945, 196] on li "Paramètres" at bounding box center [976, 196] width 102 height 29
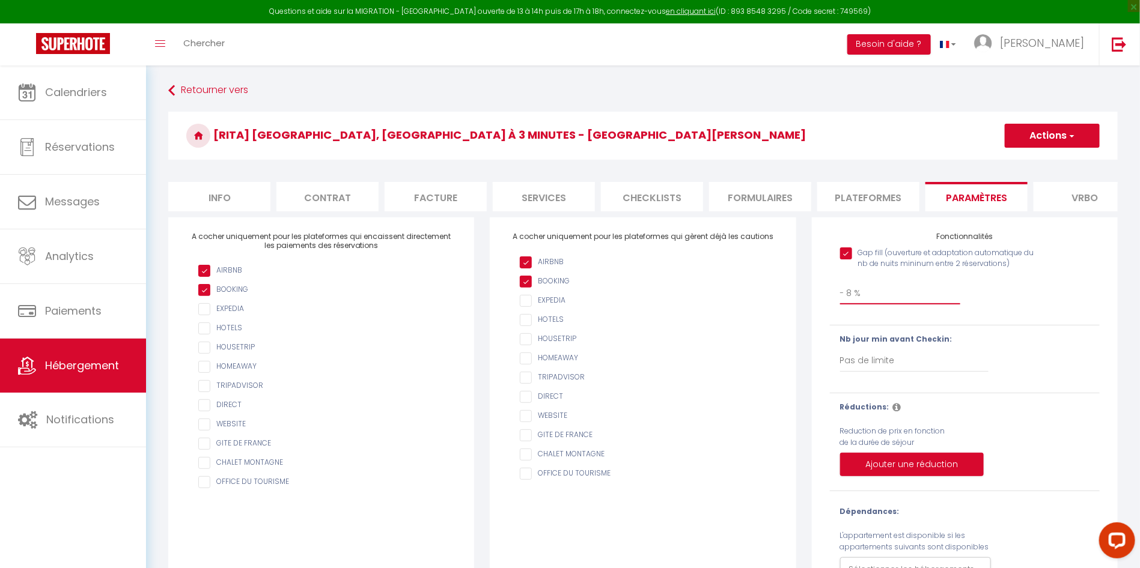
click at [889, 305] on select "0 + 1 % + 2 % + 3 % + 4 % + 5 % + 6 % + 7 % + 8 % + 9 % + 10 % + 11 % + 12 % + …" at bounding box center [900, 293] width 121 height 23
click at [840, 295] on select "0 + 1 % + 2 % + 3 % + 4 % + 5 % + 6 % + 7 % + 8 % + 9 % + 10 % + 11 % + 12 % + …" at bounding box center [900, 293] width 121 height 23
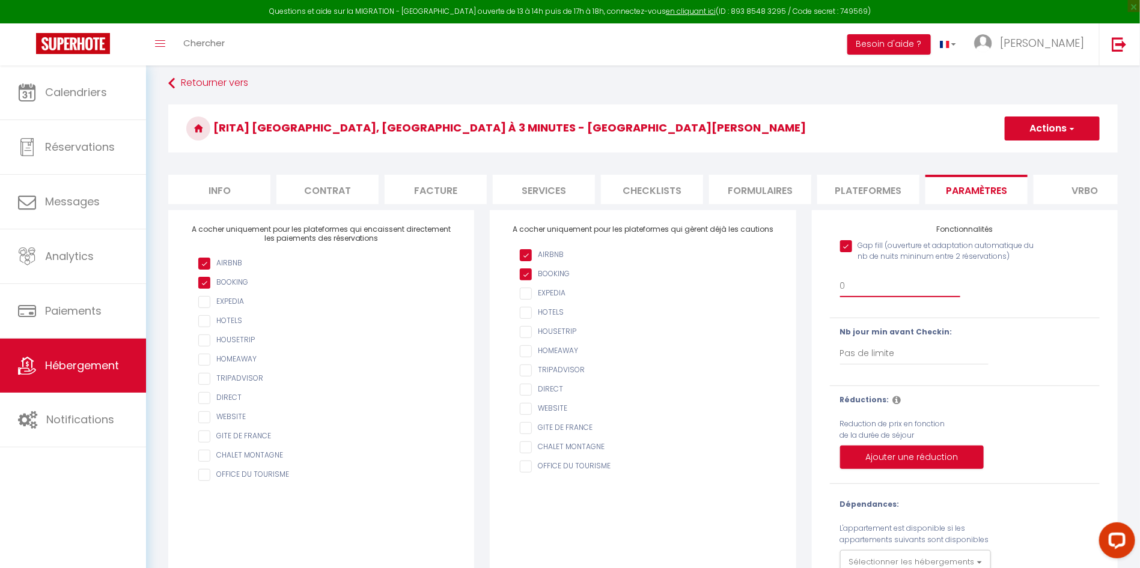
scroll to position [67, 0]
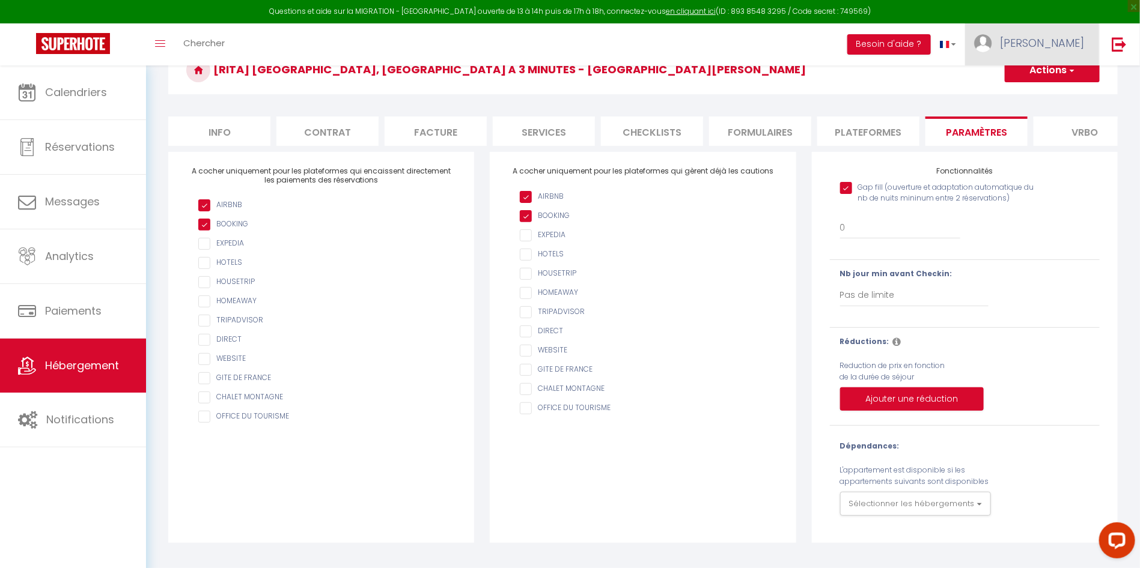
click at [1070, 64] on link "Alexandra" at bounding box center [1032, 44] width 134 height 42
click at [1122, 230] on div "Fonctionnalités Gap fill (ouverture et adaptation automatique du nb de nuits mi…" at bounding box center [964, 347] width 321 height 391
click at [1064, 73] on button "Actions" at bounding box center [1052, 70] width 95 height 24
click at [1059, 96] on input "Enregistrer" at bounding box center [1038, 97] width 44 height 12
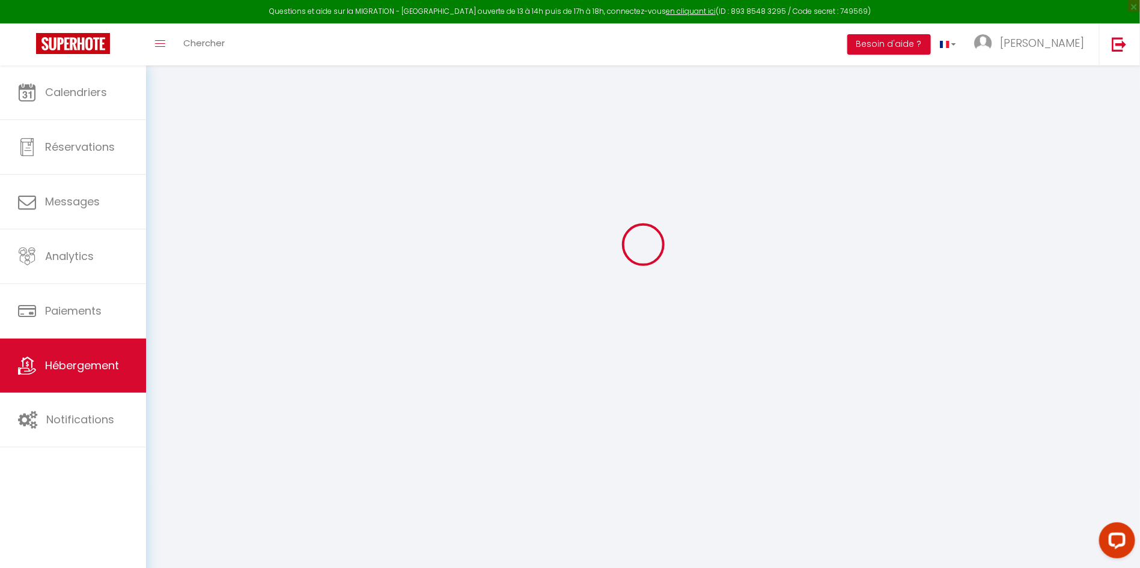
scroll to position [65, 0]
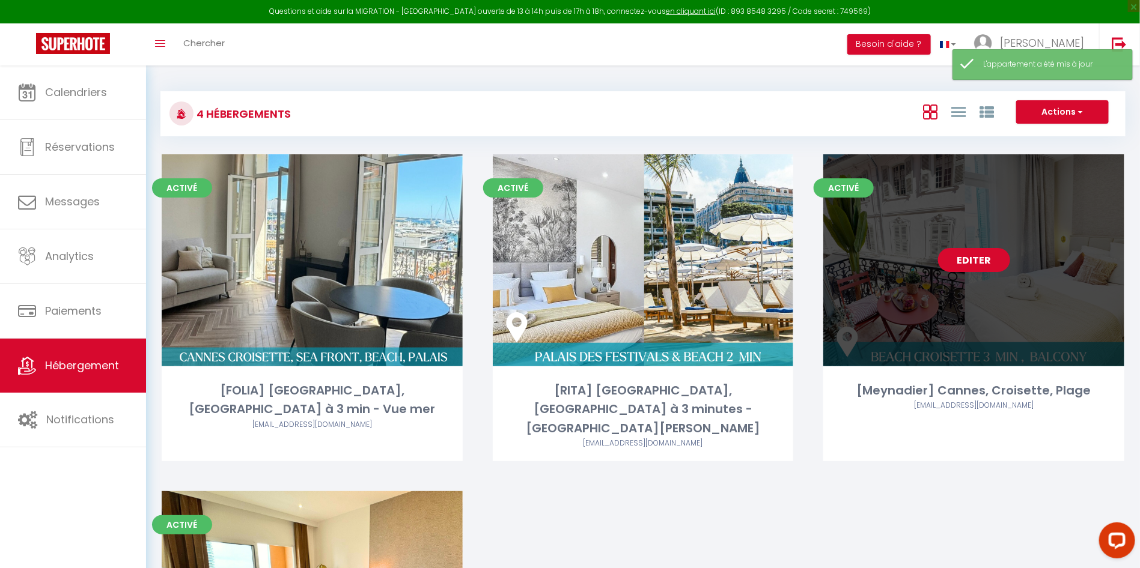
click at [983, 263] on link "Editer" at bounding box center [974, 260] width 72 height 24
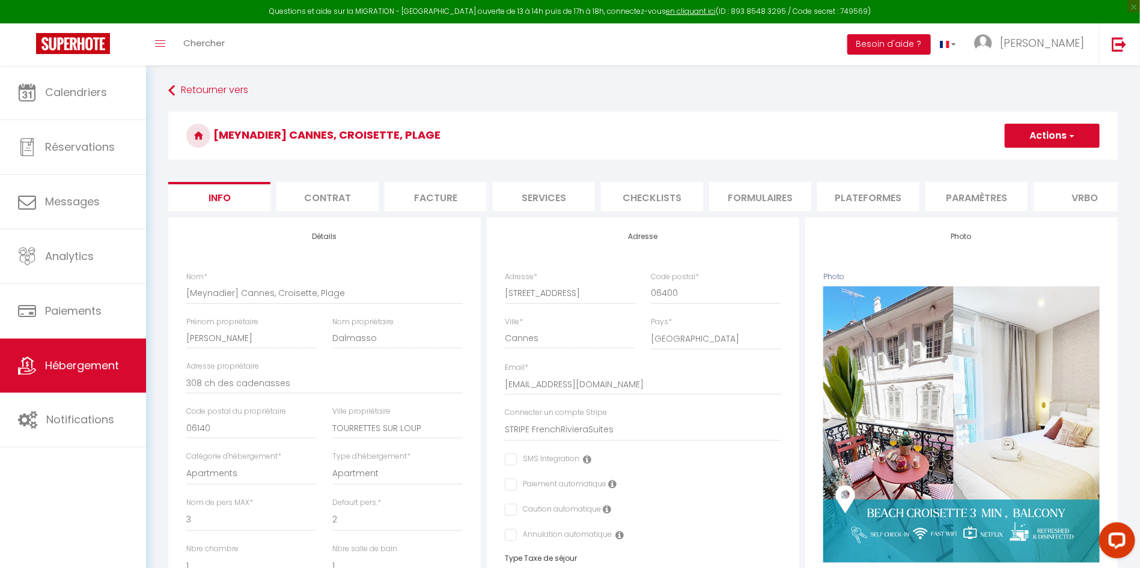
click at [867, 195] on li "Plateformes" at bounding box center [868, 196] width 102 height 29
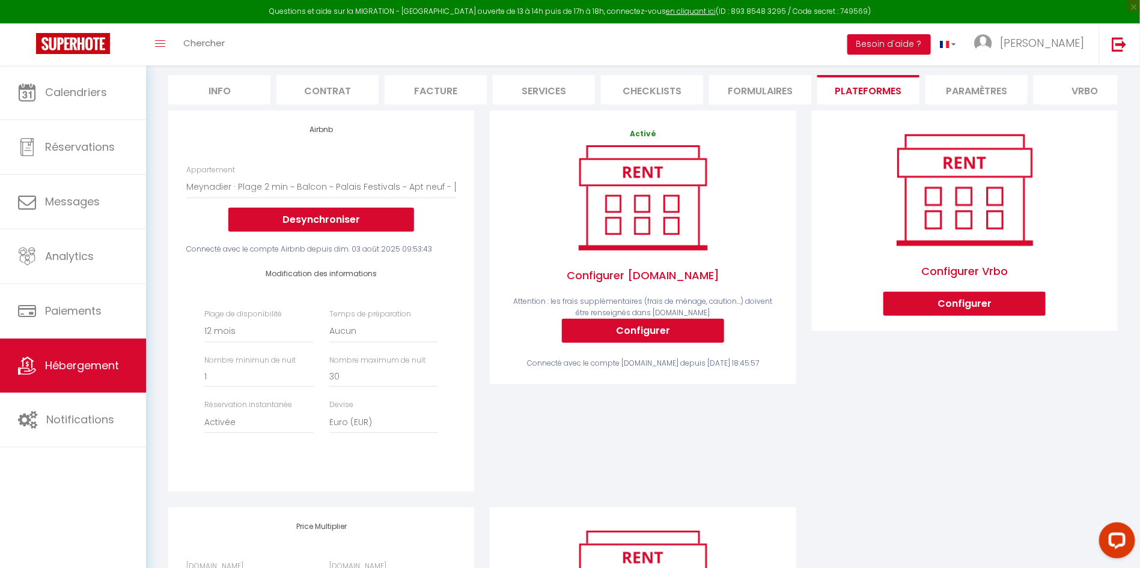
scroll to position [270, 0]
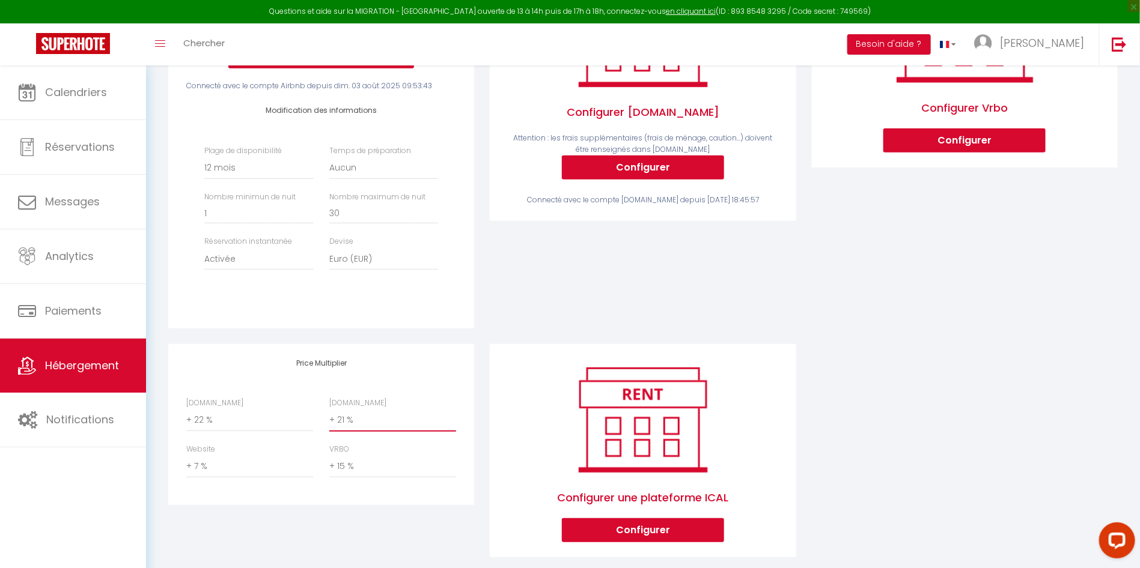
click at [349, 432] on select "0 + 1 % + 2 % + 3 % + 4 % + 5 % + 6 % + 7 % + 8 % + 9 %" at bounding box center [392, 420] width 127 height 23
click at [329, 422] on select "0 + 1 % + 2 % + 3 % + 4 % + 5 % + 6 % + 7 % + 8 % + 9 %" at bounding box center [392, 420] width 127 height 23
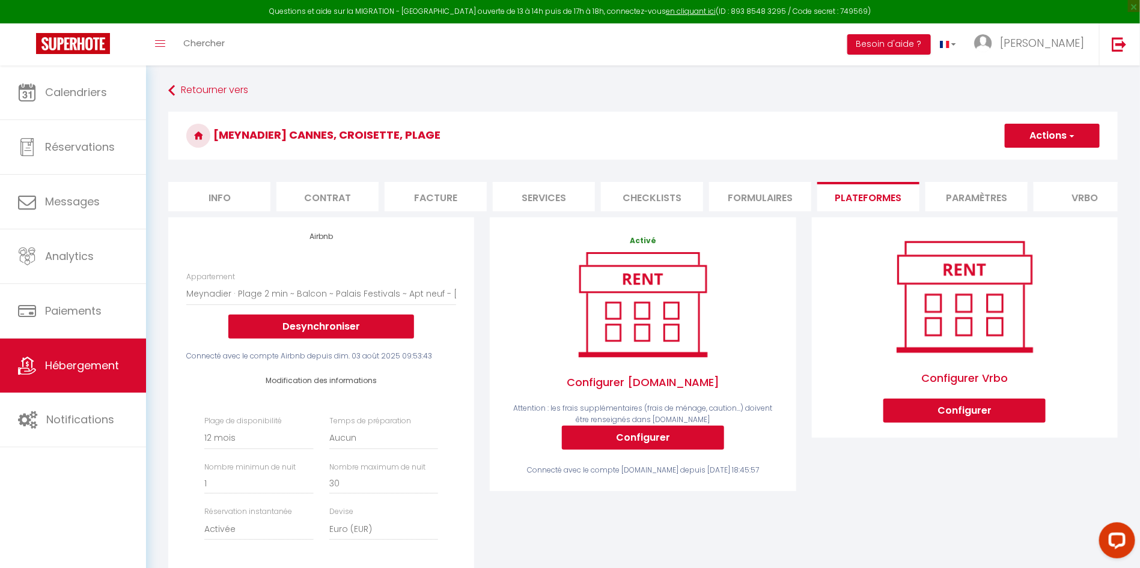
click at [1045, 136] on button "Actions" at bounding box center [1052, 136] width 95 height 24
click at [1038, 157] on link "Enregistrer" at bounding box center [1051, 162] width 95 height 16
click at [955, 203] on li "Paramètres" at bounding box center [976, 196] width 102 height 29
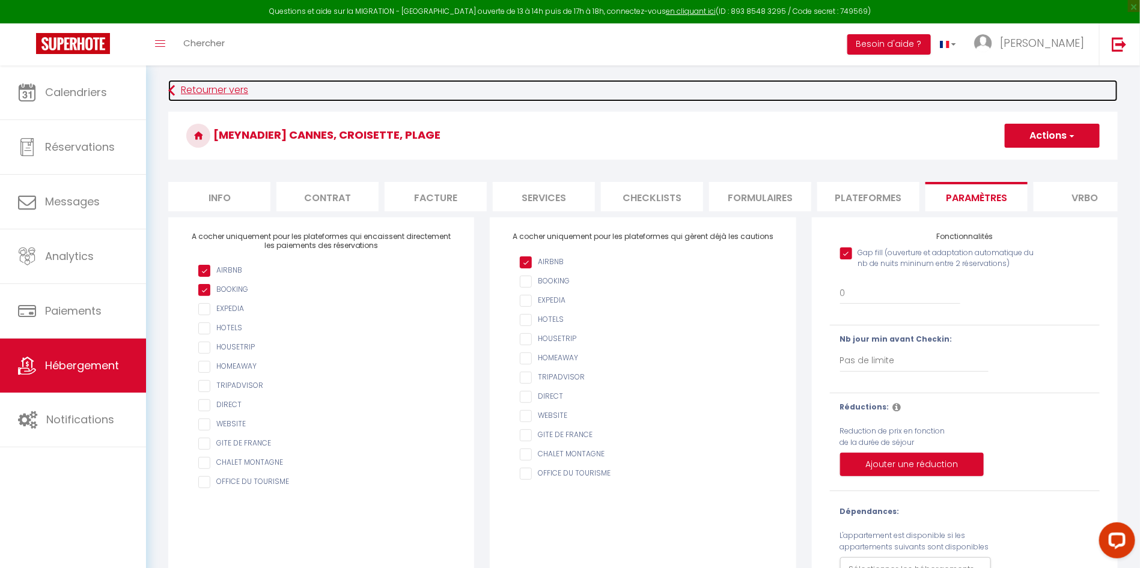
click at [216, 96] on link "Retourner vers" at bounding box center [642, 91] width 949 height 22
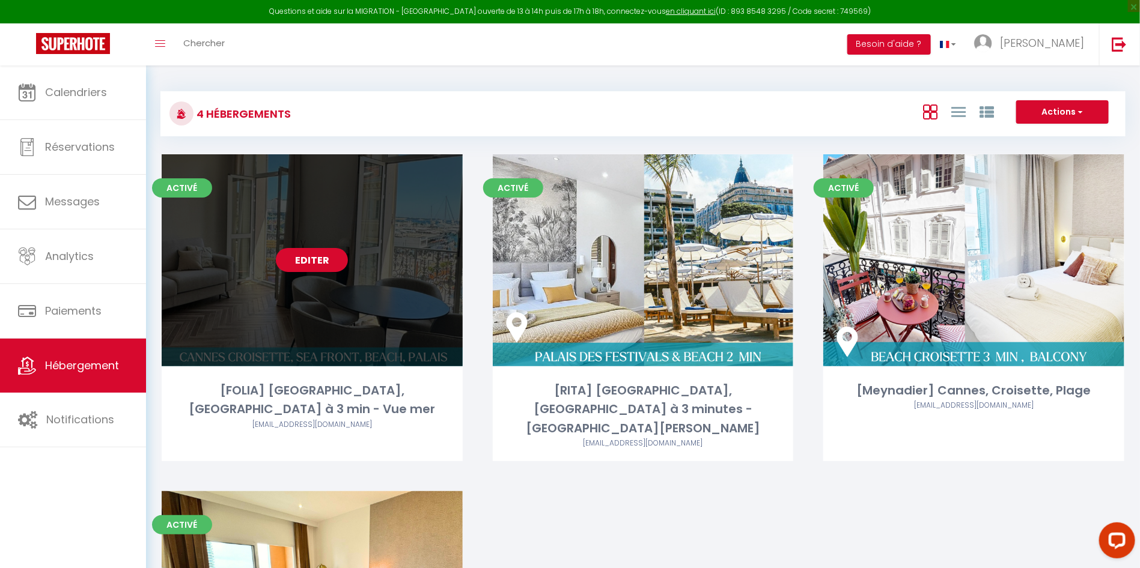
scroll to position [218, 0]
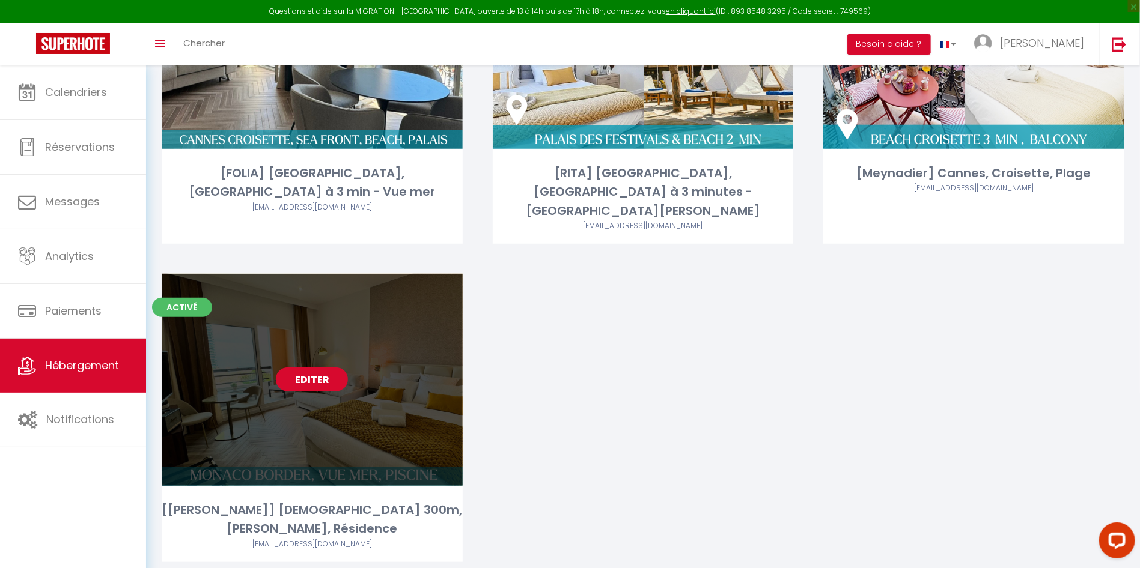
click at [332, 368] on link "Editer" at bounding box center [312, 380] width 72 height 24
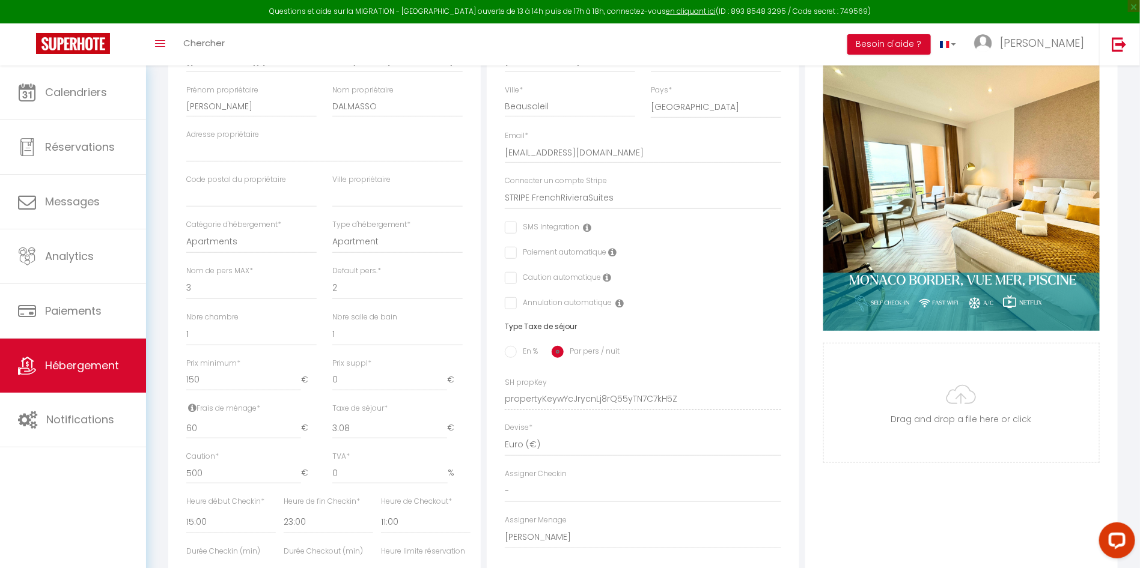
scroll to position [52, 0]
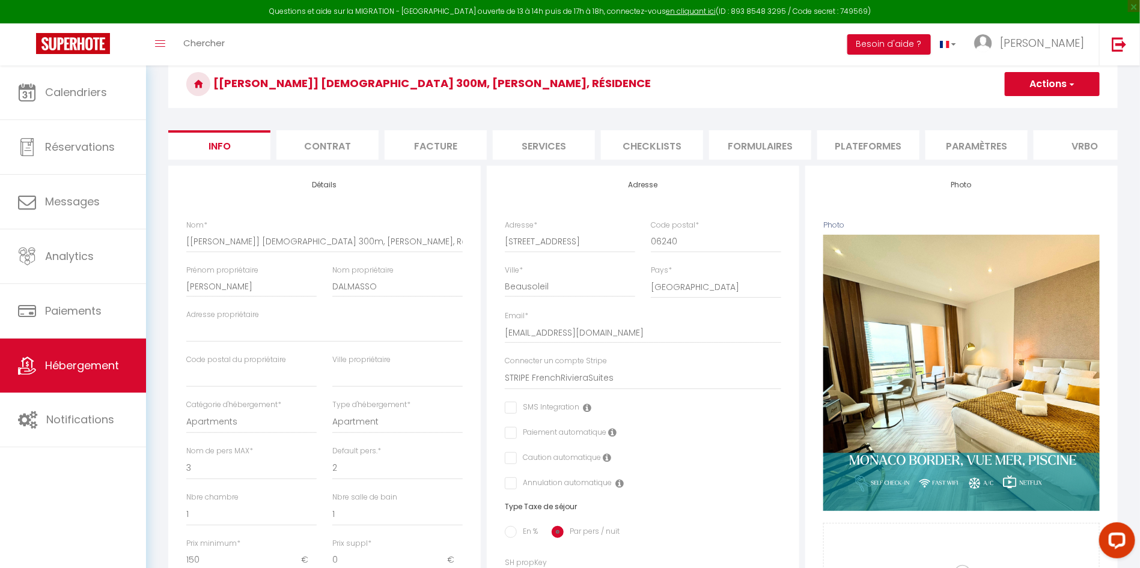
click at [1002, 137] on li "Paramètres" at bounding box center [976, 144] width 102 height 29
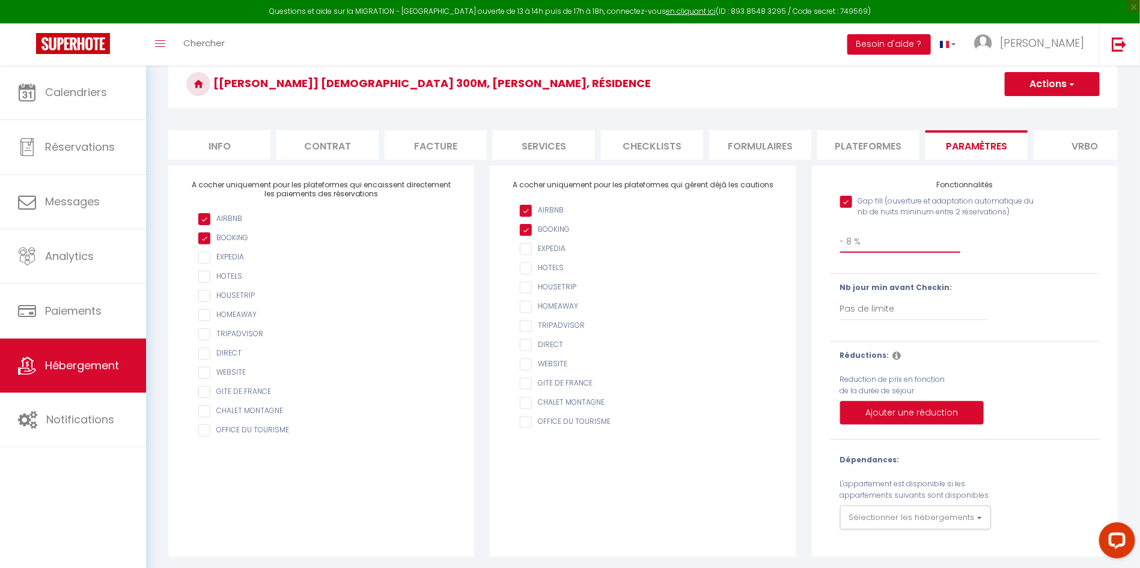
click at [956, 253] on select "0 + 1 % + 2 % + 3 % + 4 % + 5 % + 6 % + 7 % + 8 % + 9 % + 10 % + 11 % + 12 % + …" at bounding box center [900, 241] width 121 height 23
click at [840, 243] on select "0 + 1 % + 2 % + 3 % + 4 % + 5 % + 6 % + 7 % + 8 % + 9 % + 10 % + 11 % + 12 % + …" at bounding box center [900, 241] width 121 height 23
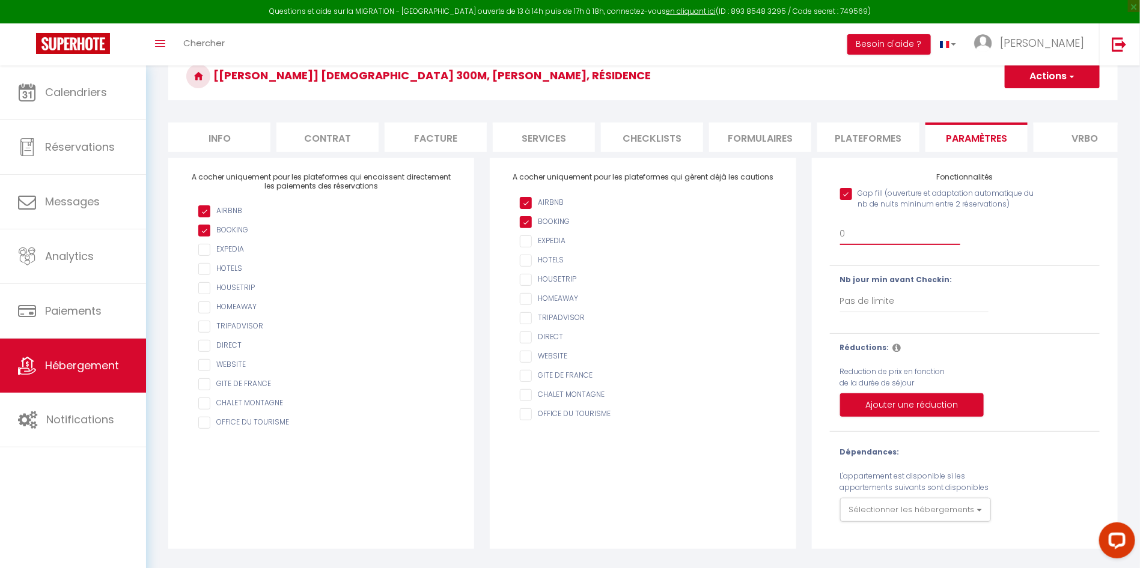
scroll to position [67, 0]
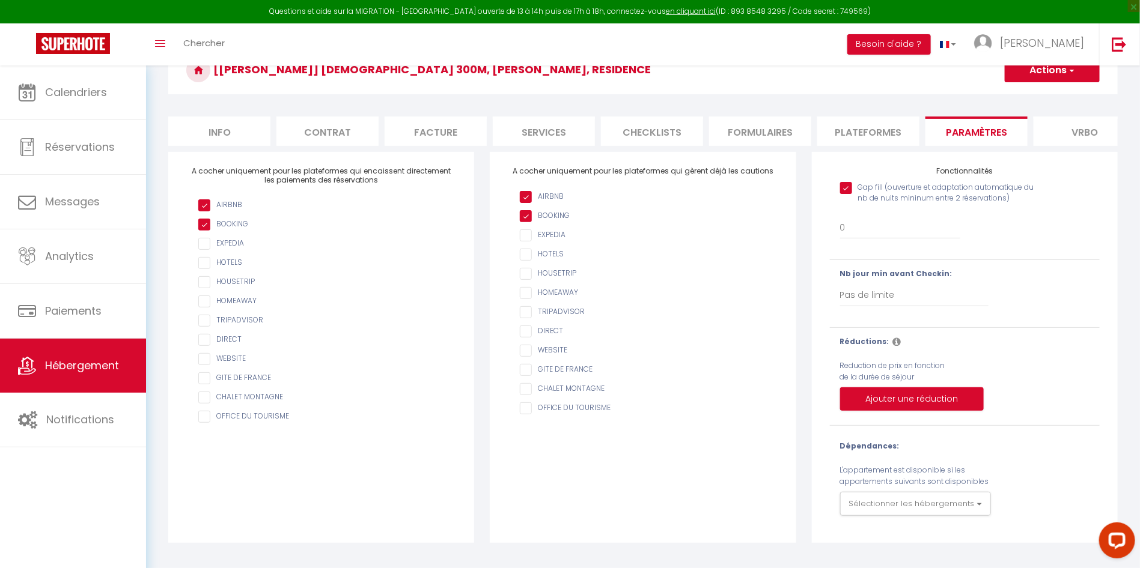
click at [1058, 72] on button "Actions" at bounding box center [1052, 70] width 95 height 24
click at [1055, 93] on input "Enregistrer" at bounding box center [1038, 97] width 44 height 12
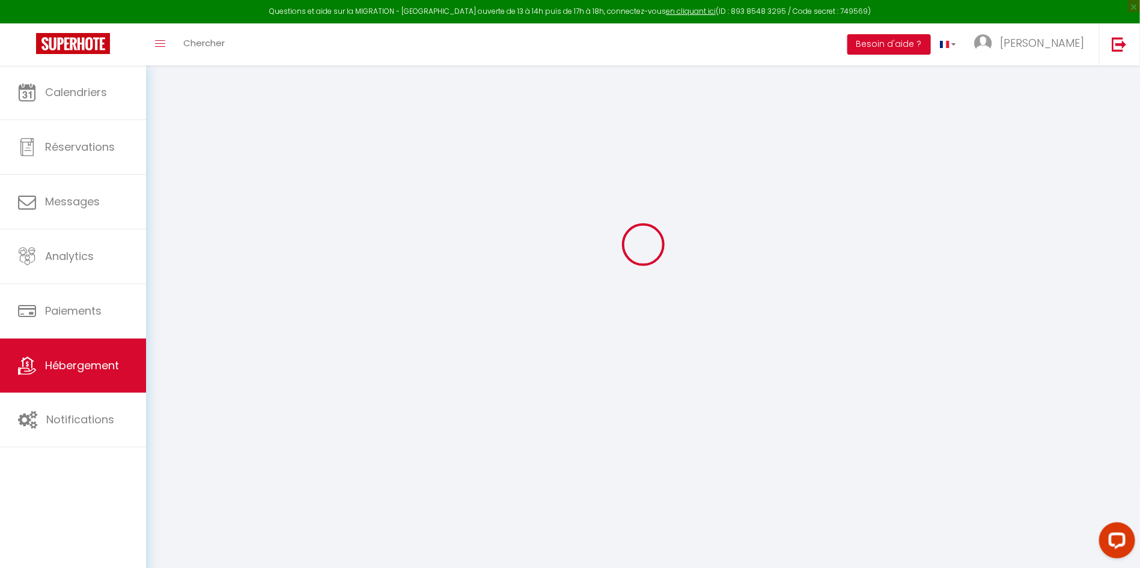
scroll to position [65, 0]
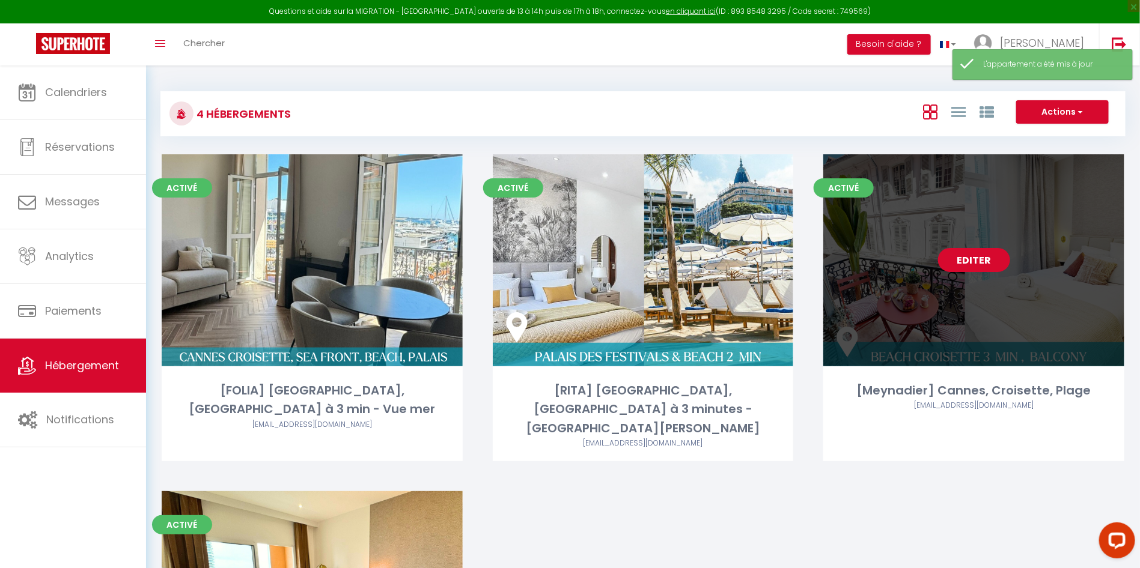
click at [972, 260] on link "Editer" at bounding box center [974, 260] width 72 height 24
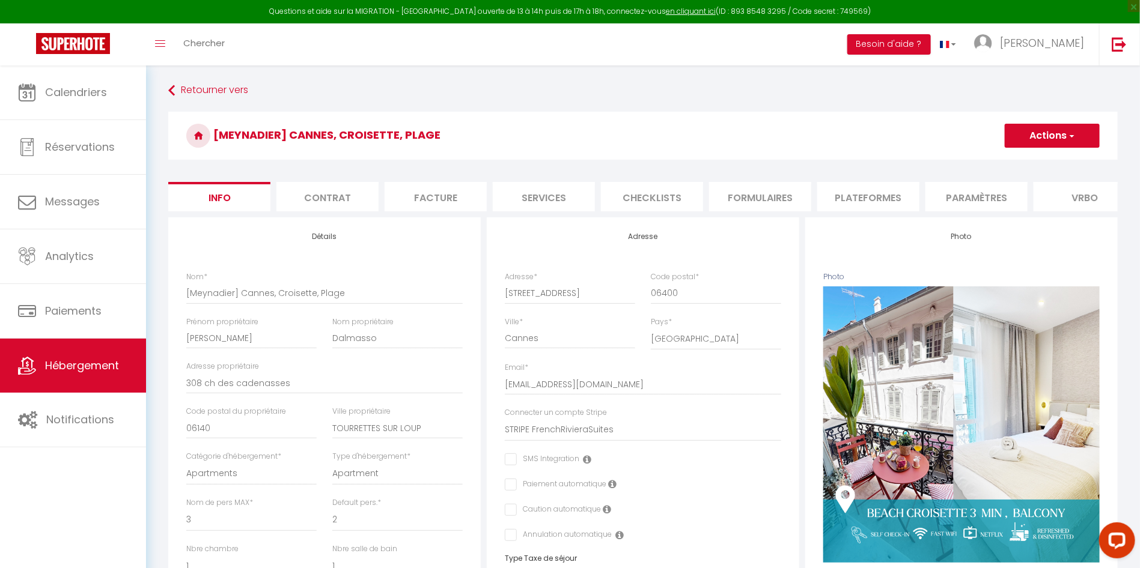
click at [849, 192] on li "Plateformes" at bounding box center [868, 196] width 102 height 29
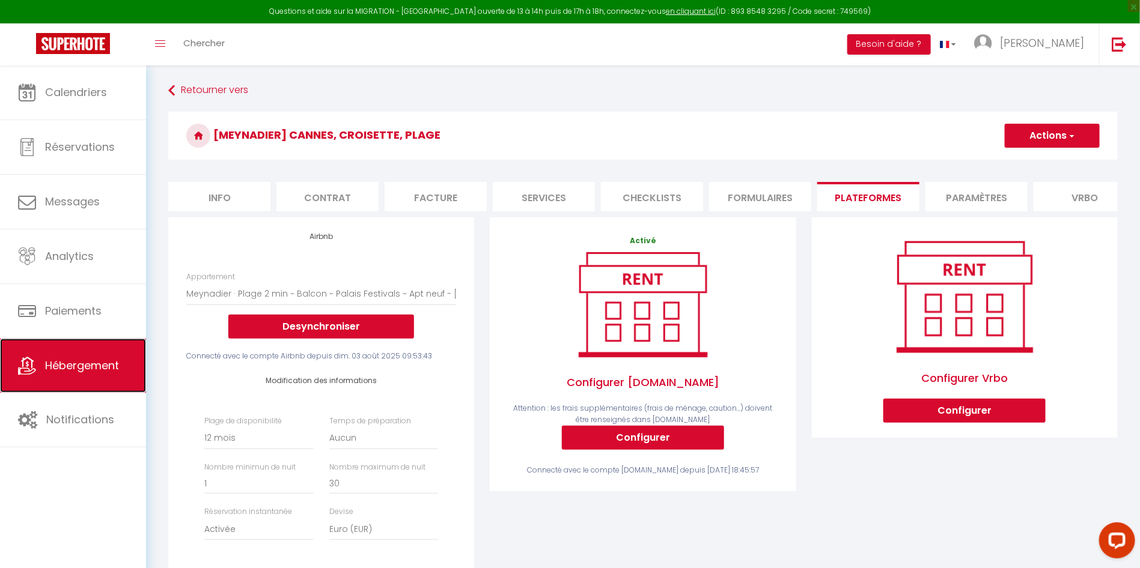
click at [82, 353] on link "Hébergement" at bounding box center [73, 366] width 146 height 54
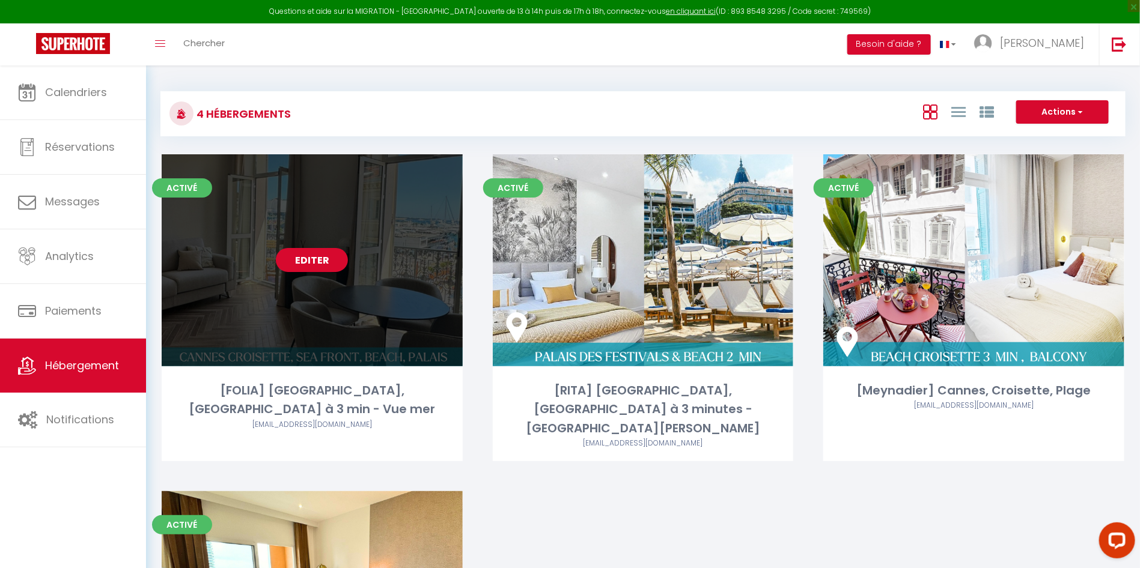
click at [315, 266] on link "Editer" at bounding box center [312, 260] width 72 height 24
click at [323, 255] on link "Editer" at bounding box center [312, 260] width 72 height 24
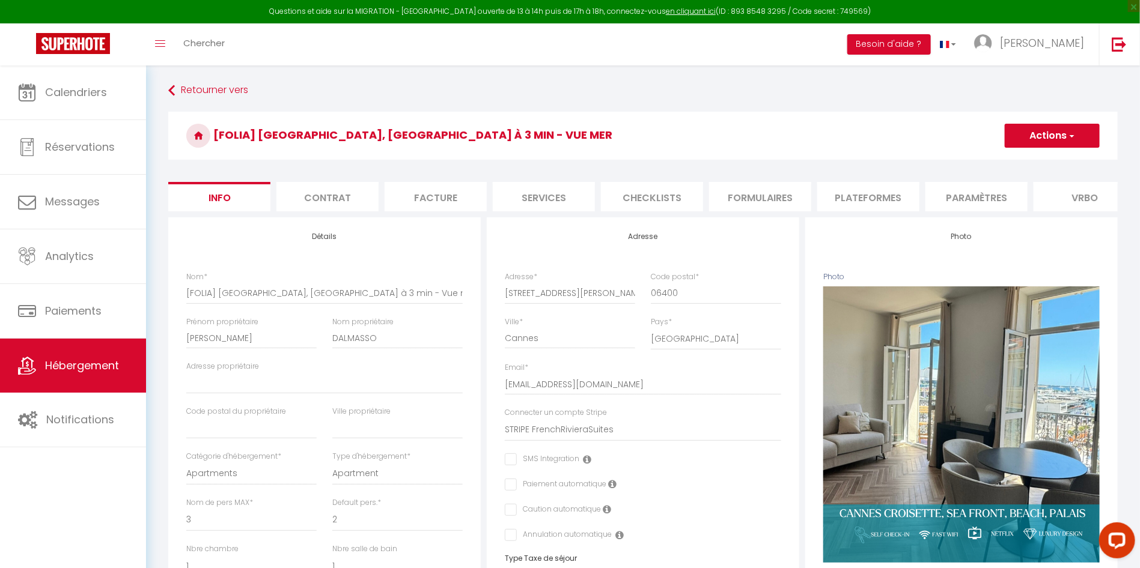
click at [858, 204] on li "Plateformes" at bounding box center [868, 196] width 102 height 29
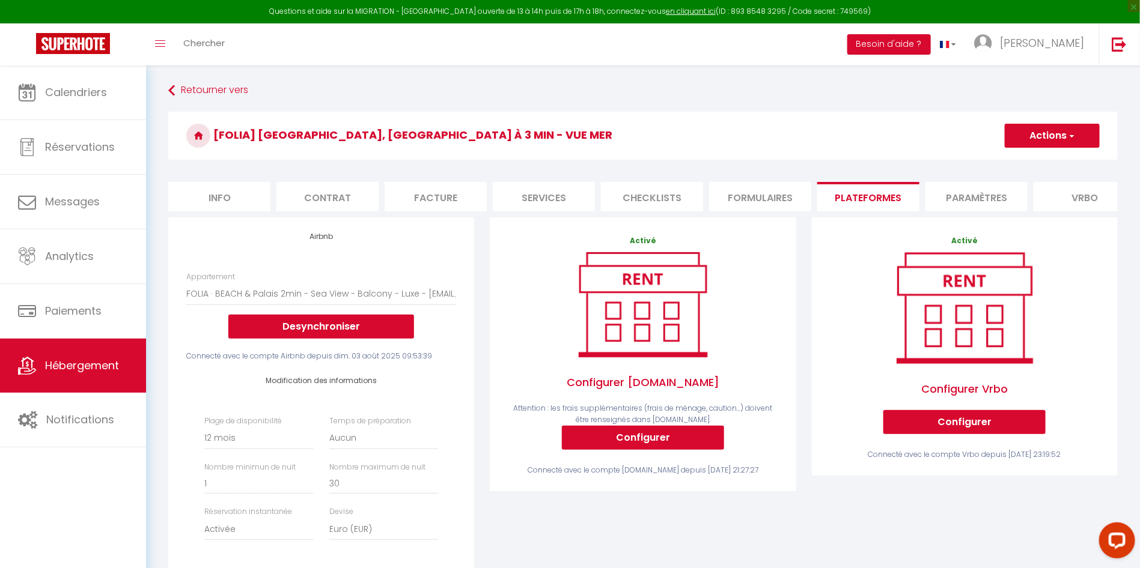
click at [1044, 142] on button "Actions" at bounding box center [1052, 136] width 95 height 24
click at [1031, 165] on link "Enregistrer" at bounding box center [1051, 162] width 95 height 16
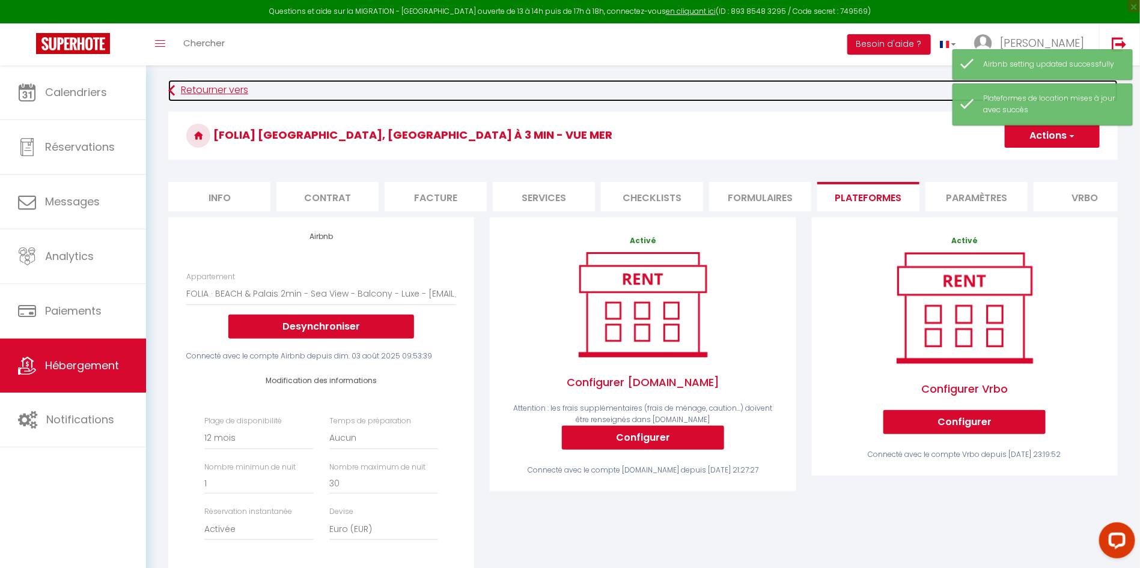
click at [227, 94] on link "Retourner vers" at bounding box center [642, 91] width 949 height 22
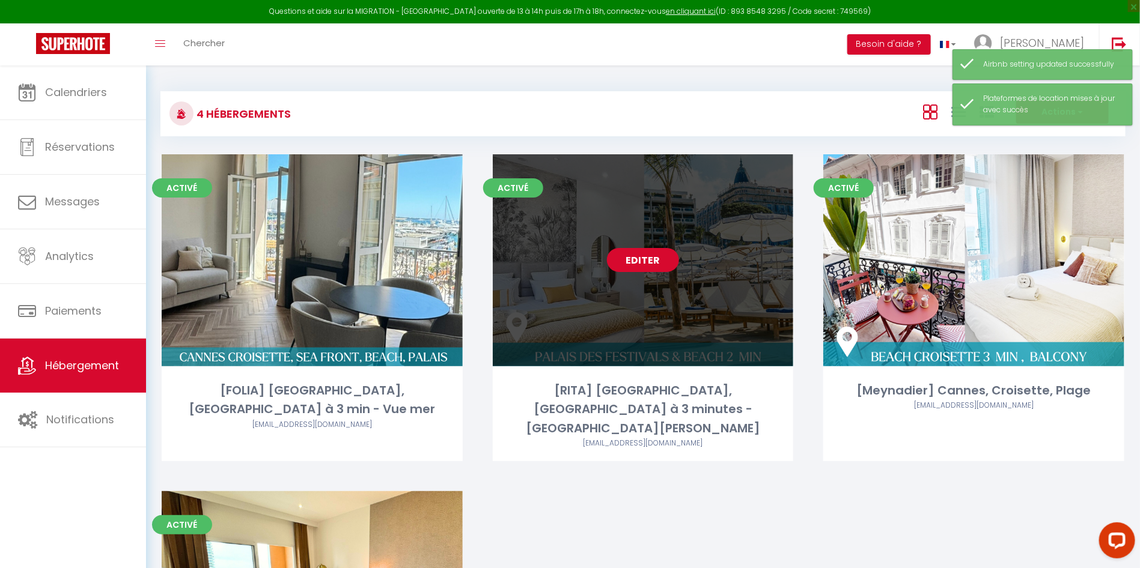
click at [650, 258] on link "Editer" at bounding box center [643, 260] width 72 height 24
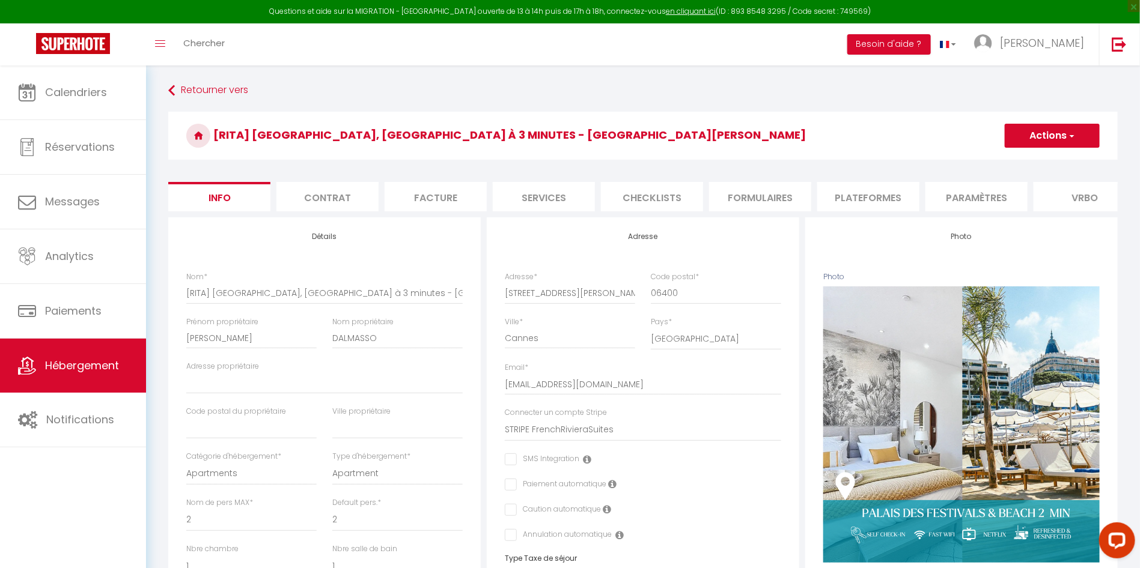
click at [957, 199] on li "Paramètres" at bounding box center [976, 196] width 102 height 29
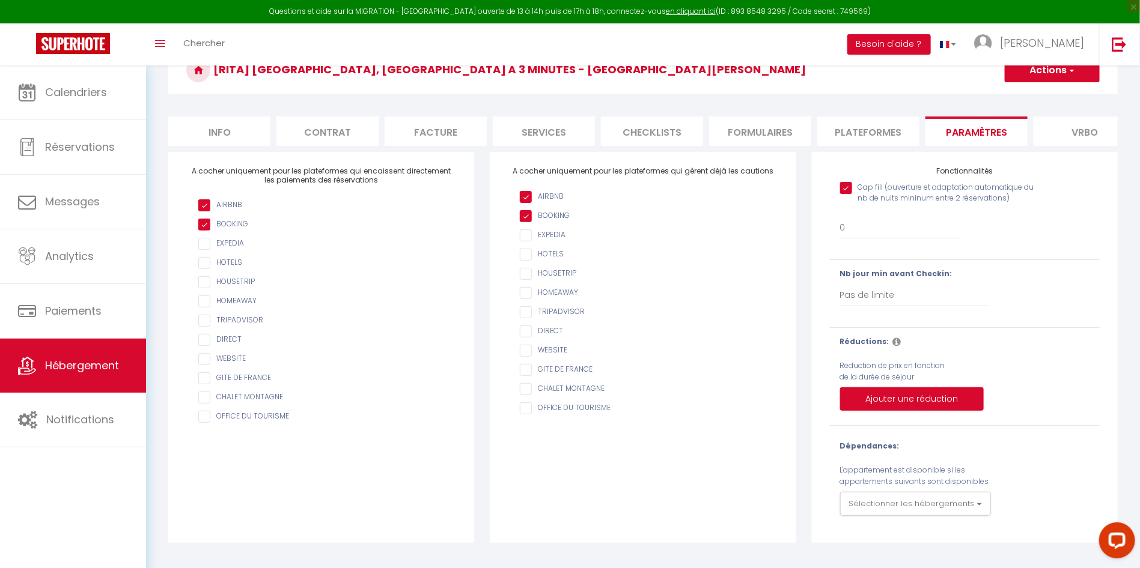
scroll to position [67, 0]
click at [876, 136] on li "Plateformes" at bounding box center [868, 131] width 102 height 29
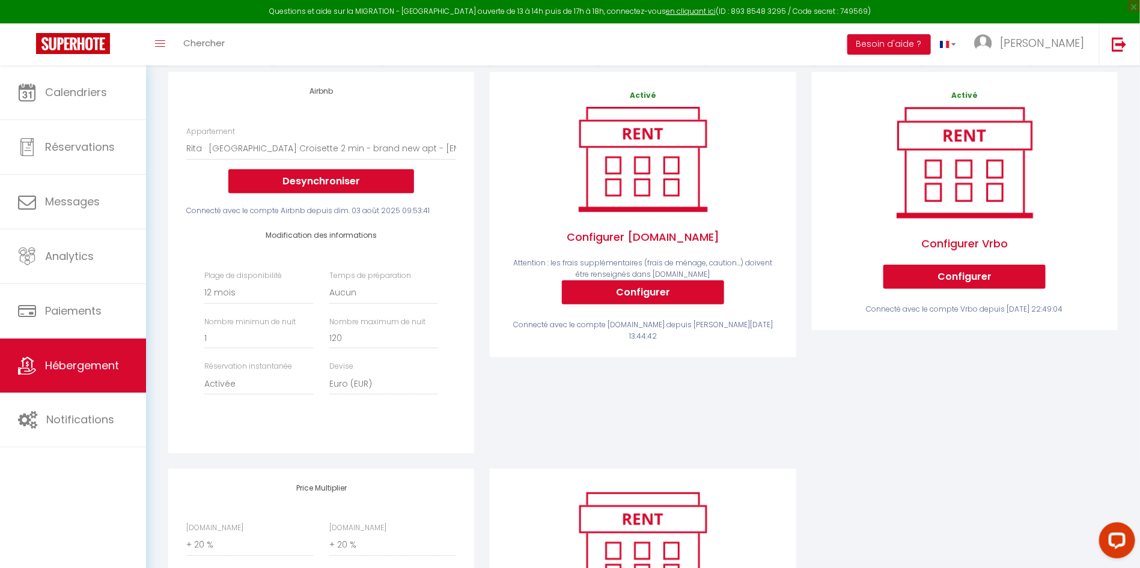
scroll to position [303, 0]
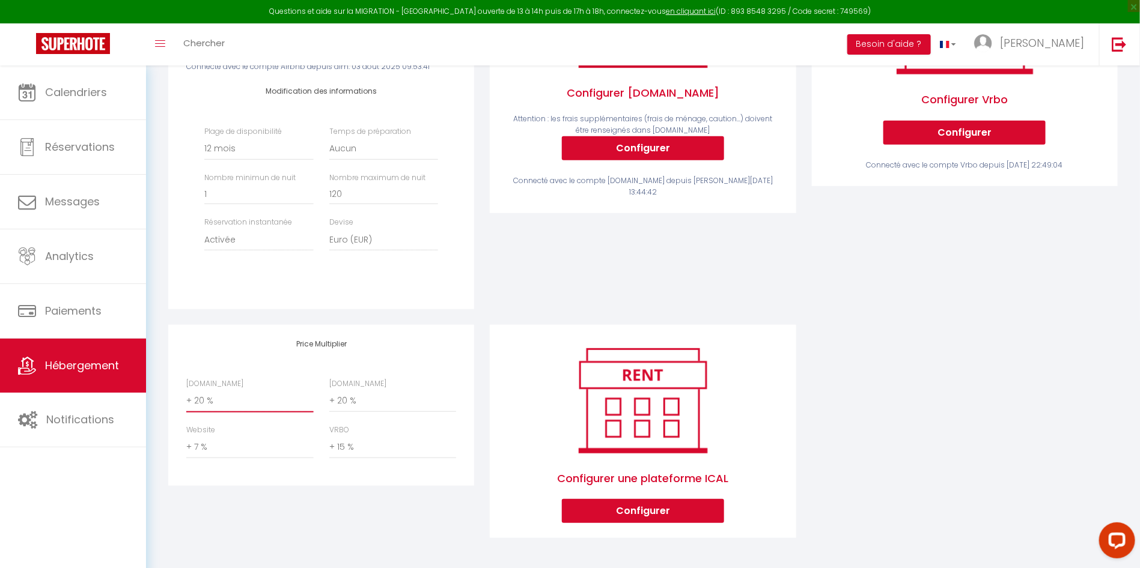
click at [191, 398] on select "0 + 1 % + 2 % + 3 % + 4 % + 5 % + 6 % + 7 % + 8 % + 9 %" at bounding box center [249, 401] width 127 height 23
click at [186, 390] on select "0 + 1 % + 2 % + 3 % + 4 % + 5 % + 6 % + 7 % + 8 % + 9 %" at bounding box center [249, 401] width 127 height 23
click at [368, 398] on select "0 + 1 % + 2 % + 3 % + 4 % + 5 % + 6 % + 7 % + 8 % + 9 %" at bounding box center [392, 401] width 127 height 23
click at [329, 390] on select "0 + 1 % + 2 % + 3 % + 4 % + 5 % + 6 % + 7 % + 8 % + 9 %" at bounding box center [392, 401] width 127 height 23
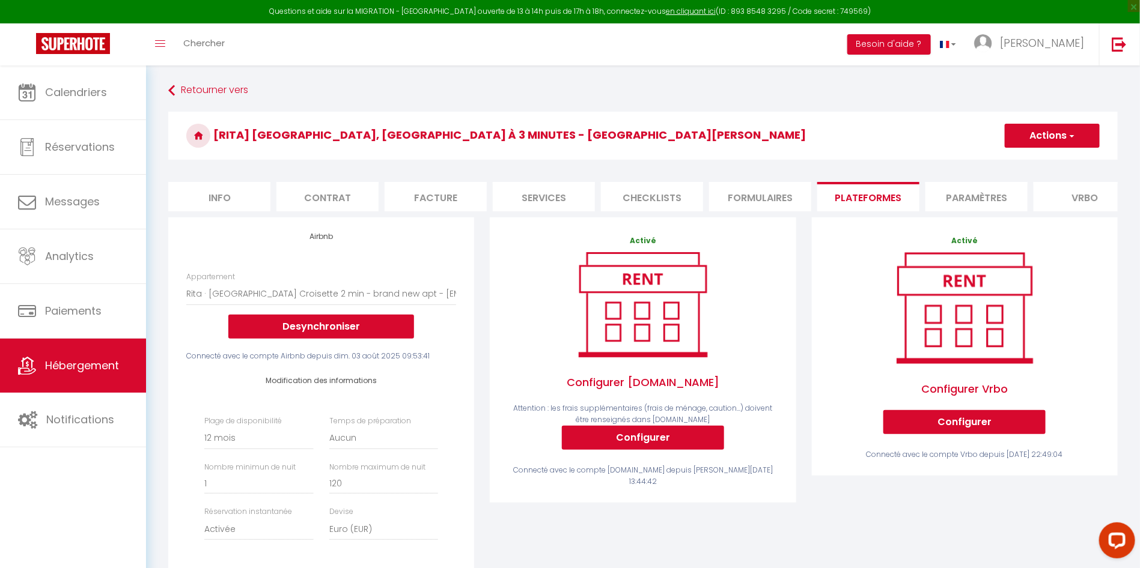
click at [1053, 135] on button "Actions" at bounding box center [1052, 136] width 95 height 24
click at [1035, 162] on link "Enregistrer" at bounding box center [1051, 162] width 95 height 16
click at [1058, 132] on button "Actions" at bounding box center [1052, 136] width 95 height 24
click at [1042, 157] on link "Enregistrer" at bounding box center [1051, 162] width 95 height 16
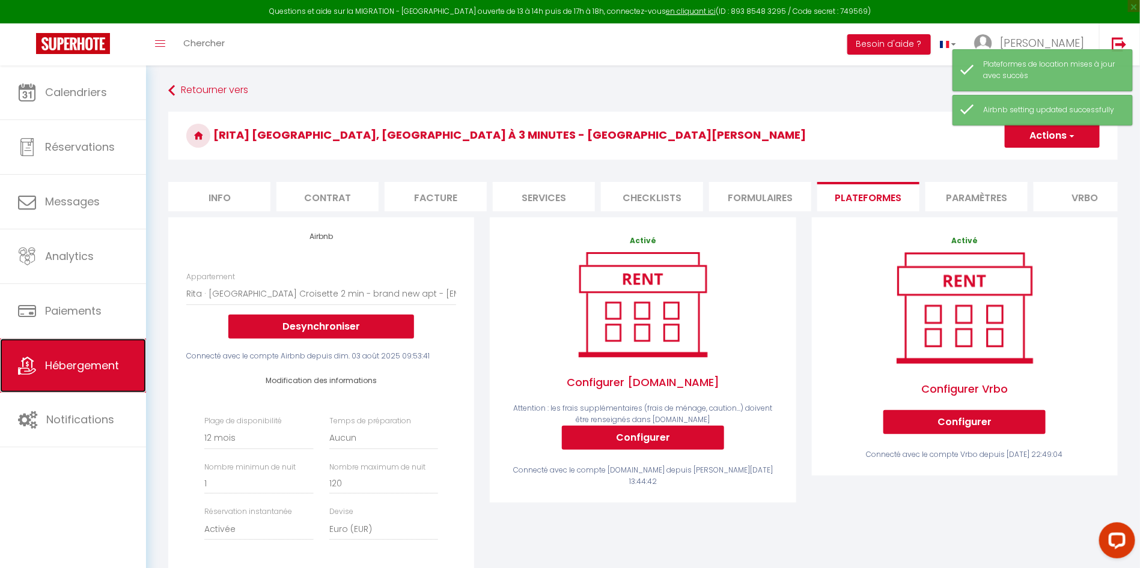
click at [67, 374] on link "Hébergement" at bounding box center [73, 366] width 146 height 54
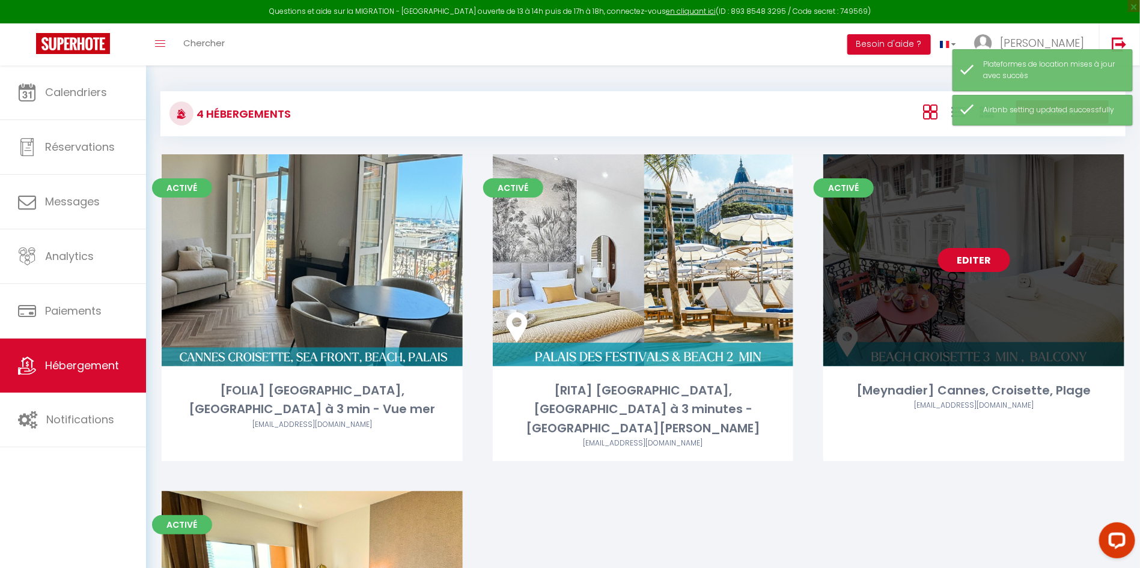
click at [968, 261] on link "Editer" at bounding box center [974, 260] width 72 height 24
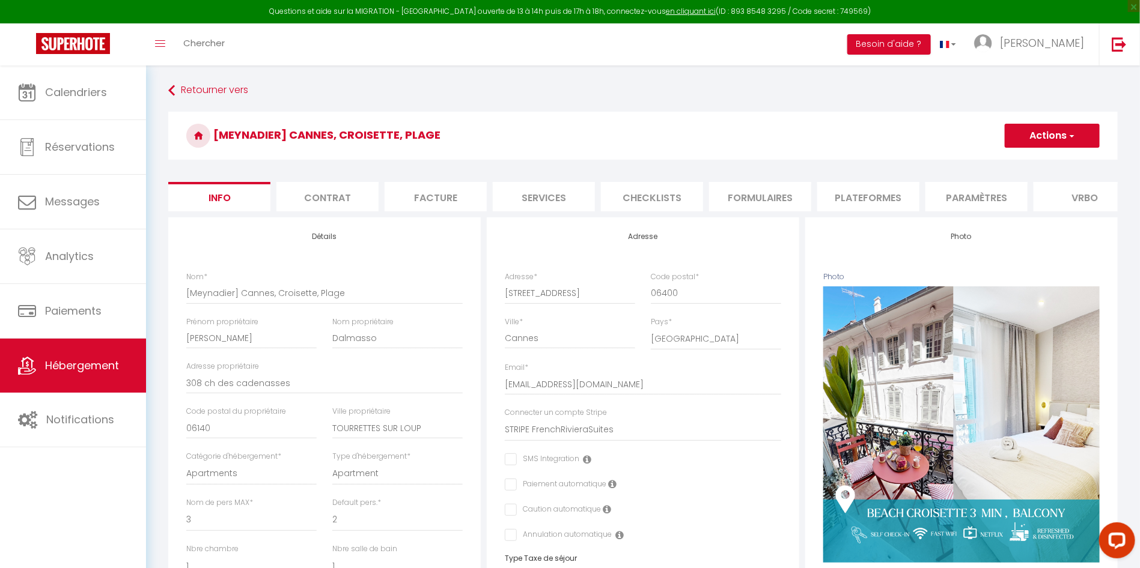
click at [865, 196] on li "Plateformes" at bounding box center [868, 196] width 102 height 29
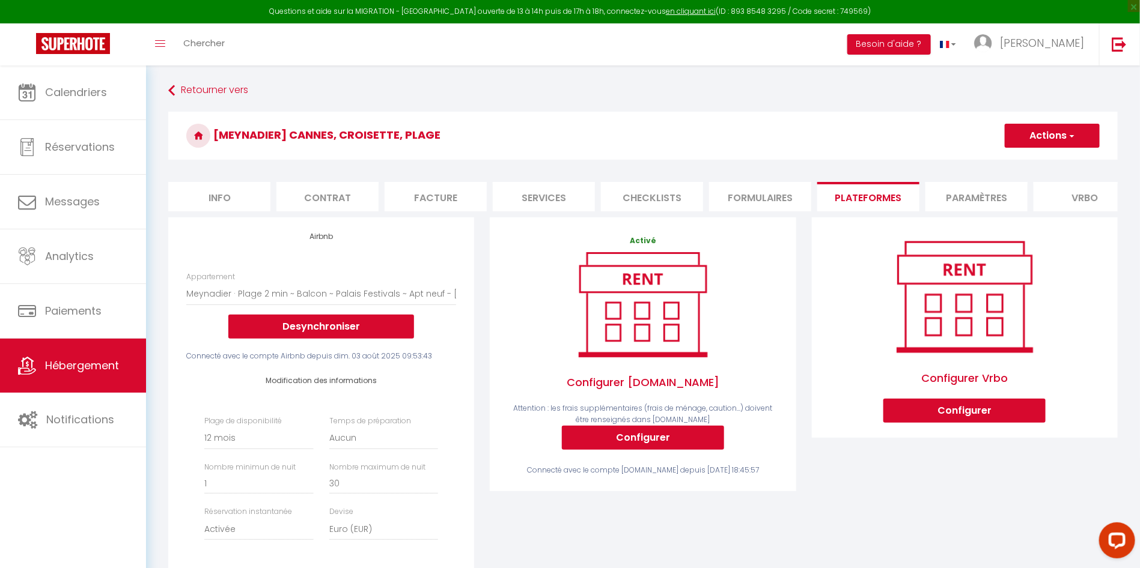
click at [962, 189] on li "Paramètres" at bounding box center [976, 196] width 102 height 29
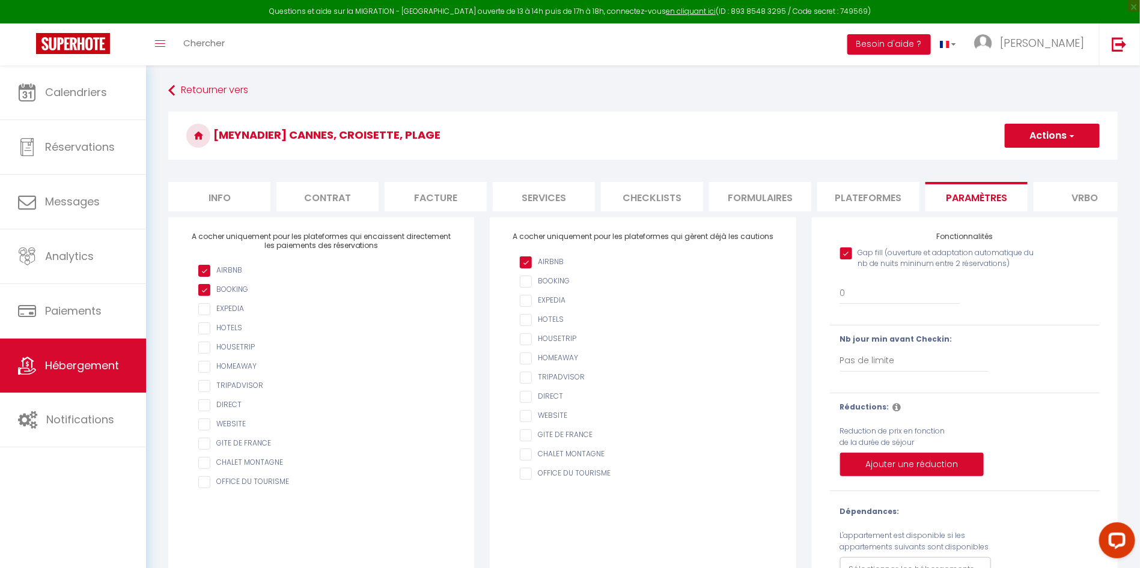
click at [1056, 133] on button "Actions" at bounding box center [1052, 136] width 95 height 24
click at [1056, 135] on button "Actions" at bounding box center [1052, 136] width 95 height 24
click at [1050, 139] on button "Actions" at bounding box center [1052, 136] width 95 height 24
click at [1035, 162] on input "Enregistrer" at bounding box center [1038, 162] width 44 height 12
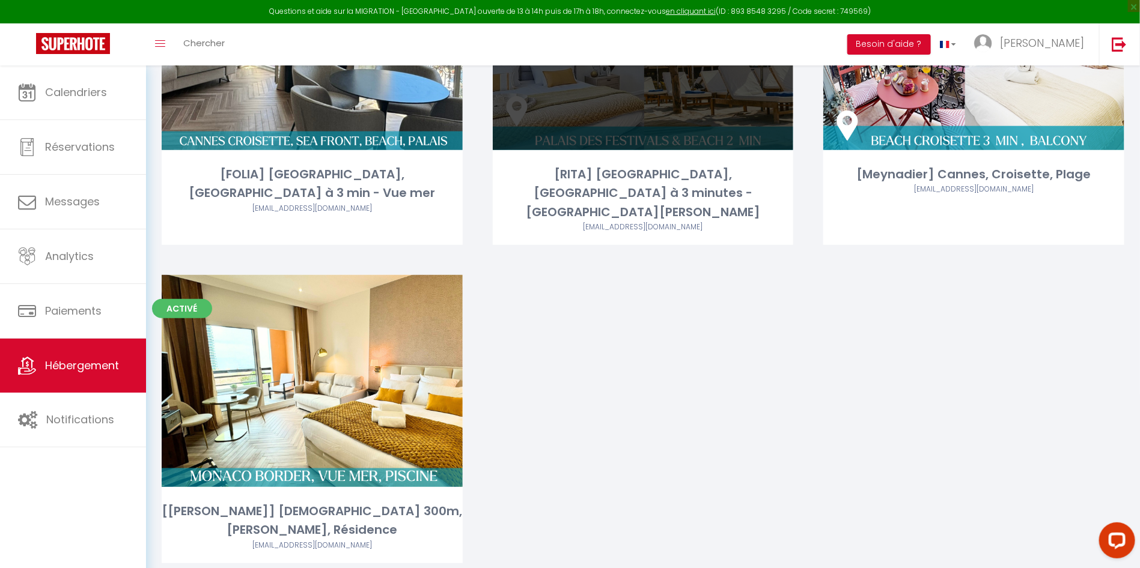
scroll to position [218, 0]
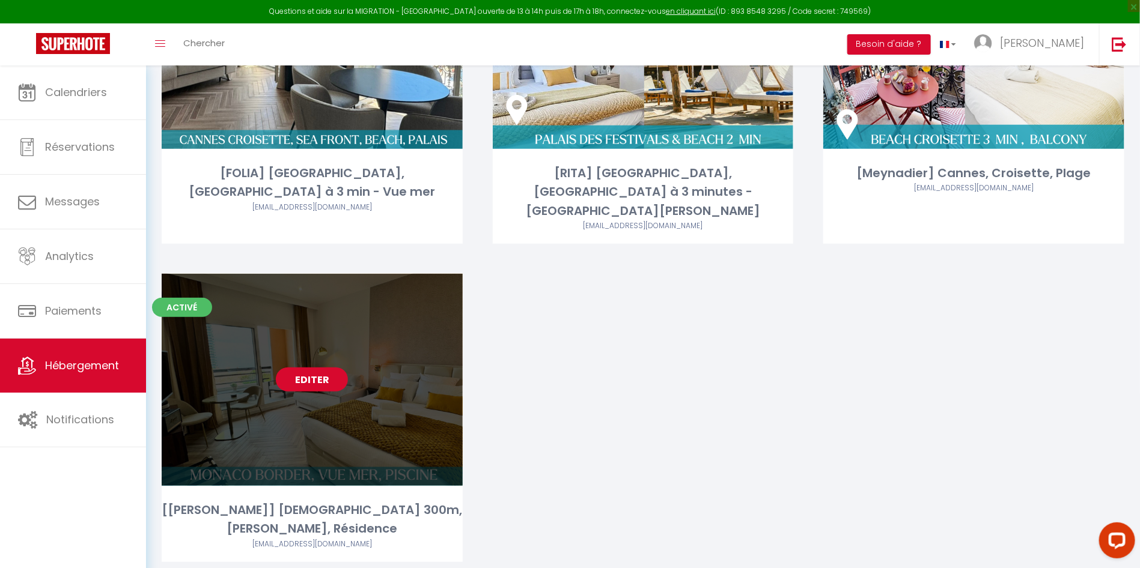
click at [302, 368] on link "Editer" at bounding box center [312, 380] width 72 height 24
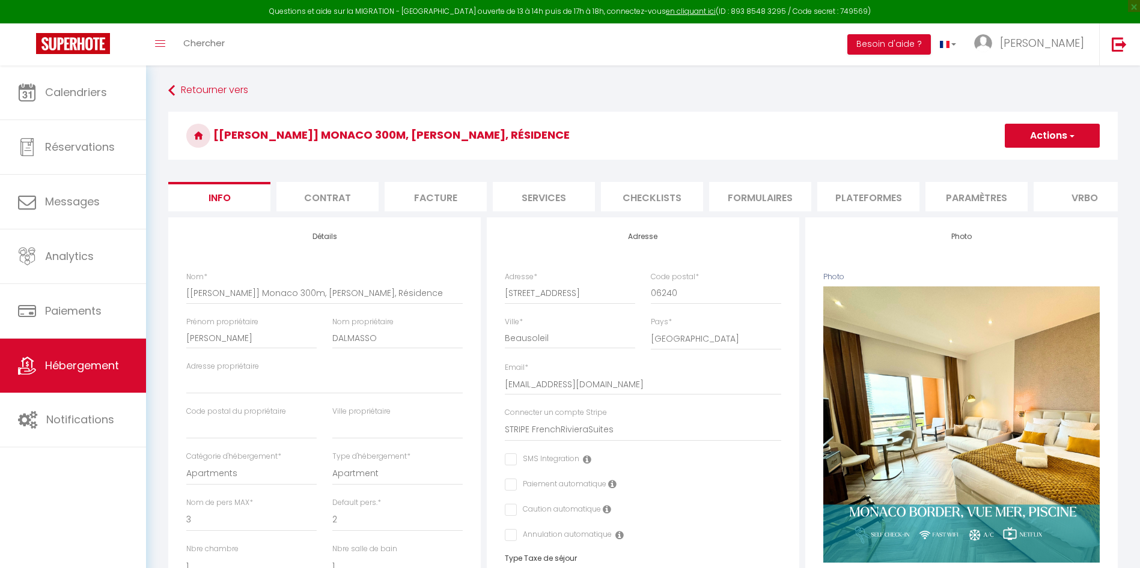
select select "3"
select select "2"
select select "1"
select select "15:00"
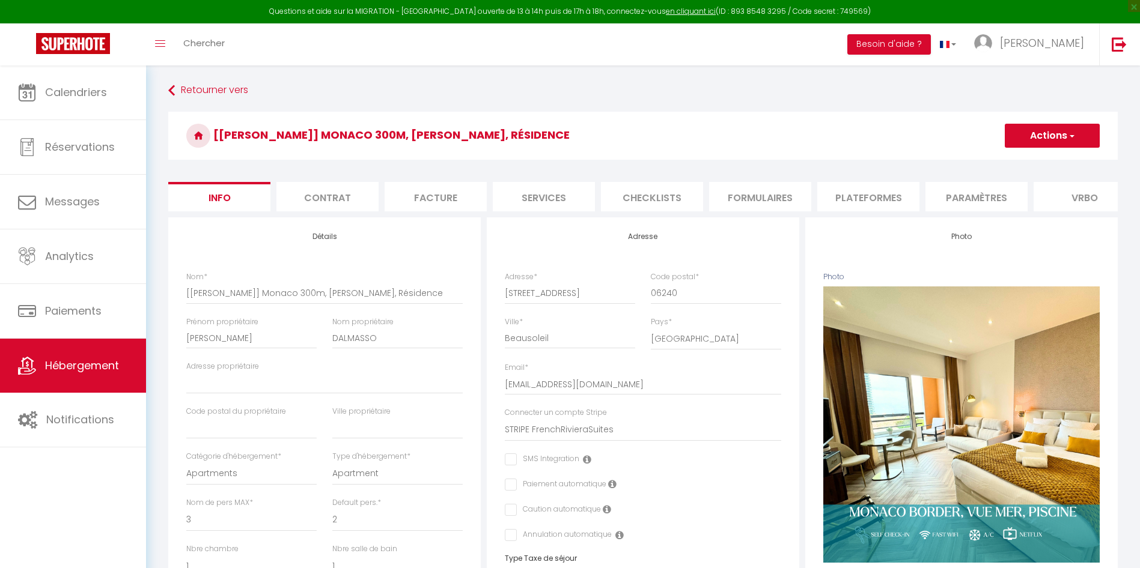
select select "23:00"
select select "11:00"
select select "30"
select select "23:00"
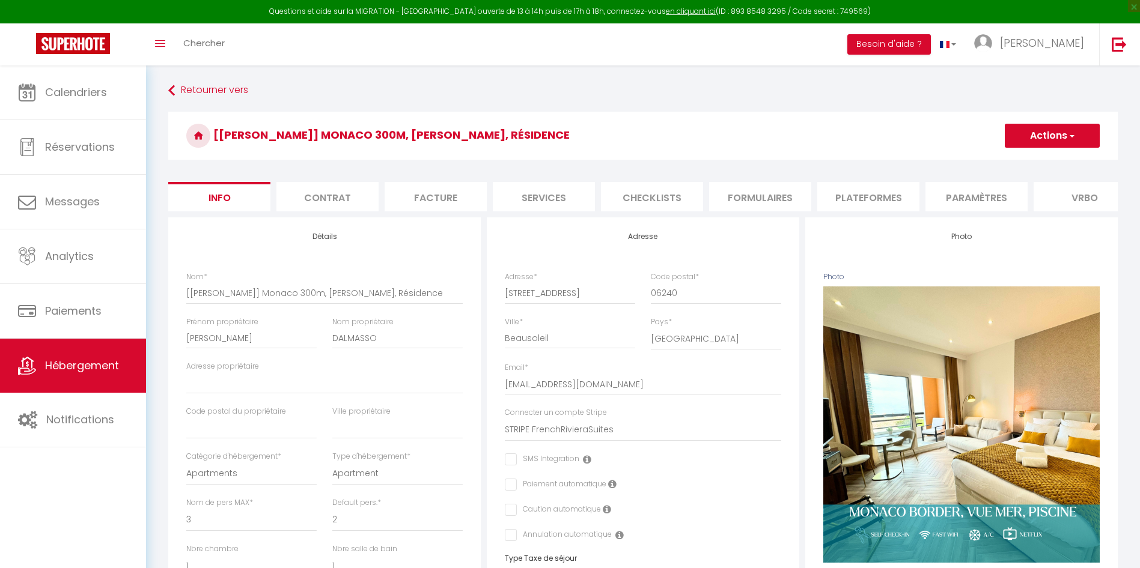
select select "28"
select select "39752"
click at [857, 198] on li "Plateformes" at bounding box center [868, 196] width 102 height 29
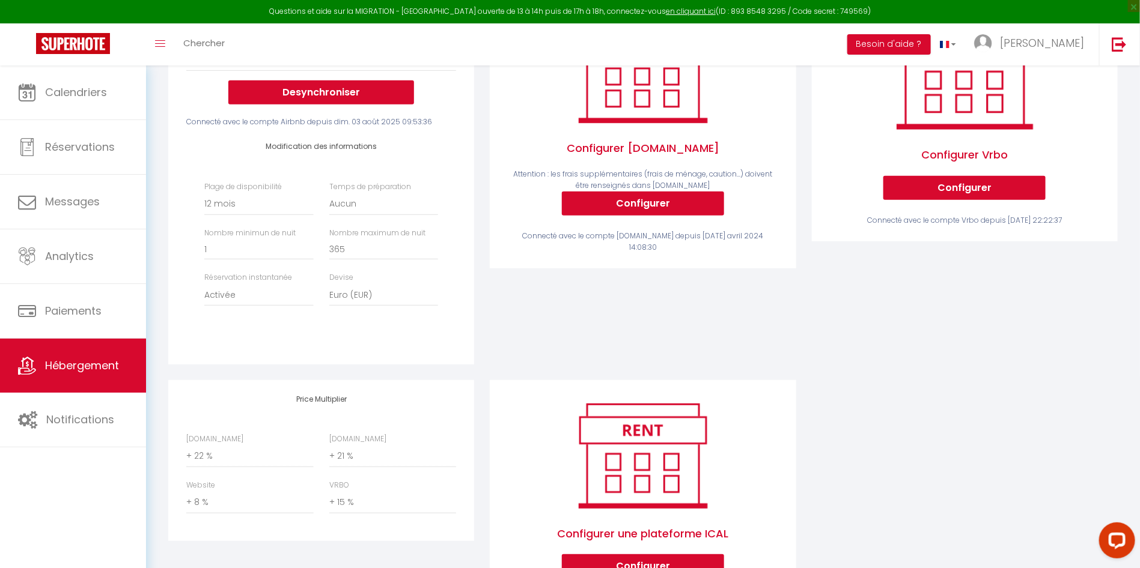
scroll to position [303, 0]
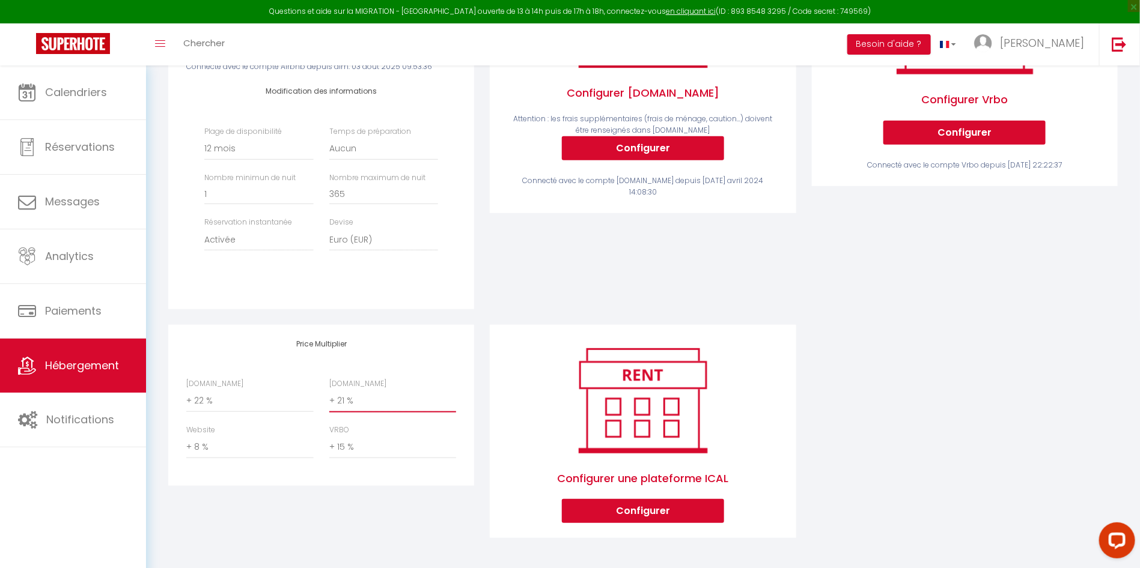
click at [363, 403] on select "0 + 1 % + 2 % + 3 % + 4 % + 5 % + 6 % + 7 % + 8 % + 9 %" at bounding box center [392, 401] width 127 height 23
select select "+ 22 %"
click at [329, 390] on select "0 + 1 % + 2 % + 3 % + 4 % + 5 % + 6 % + 7 % + 8 % + 9 %" at bounding box center [392, 401] width 127 height 23
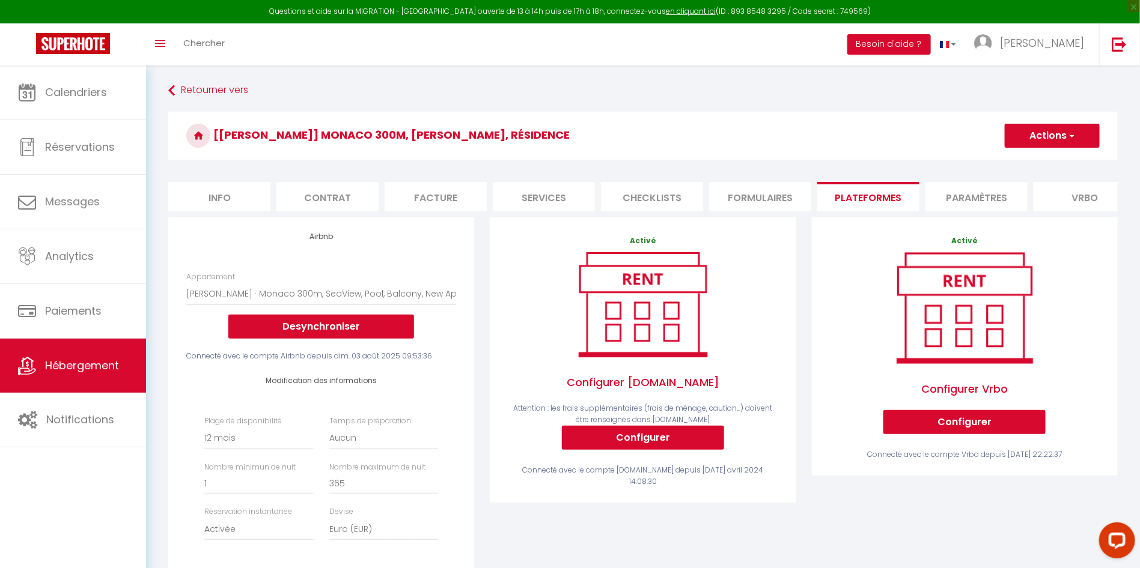
click at [1064, 134] on button "Actions" at bounding box center [1052, 136] width 95 height 24
click at [1053, 160] on link "Enregistrer" at bounding box center [1051, 162] width 95 height 16
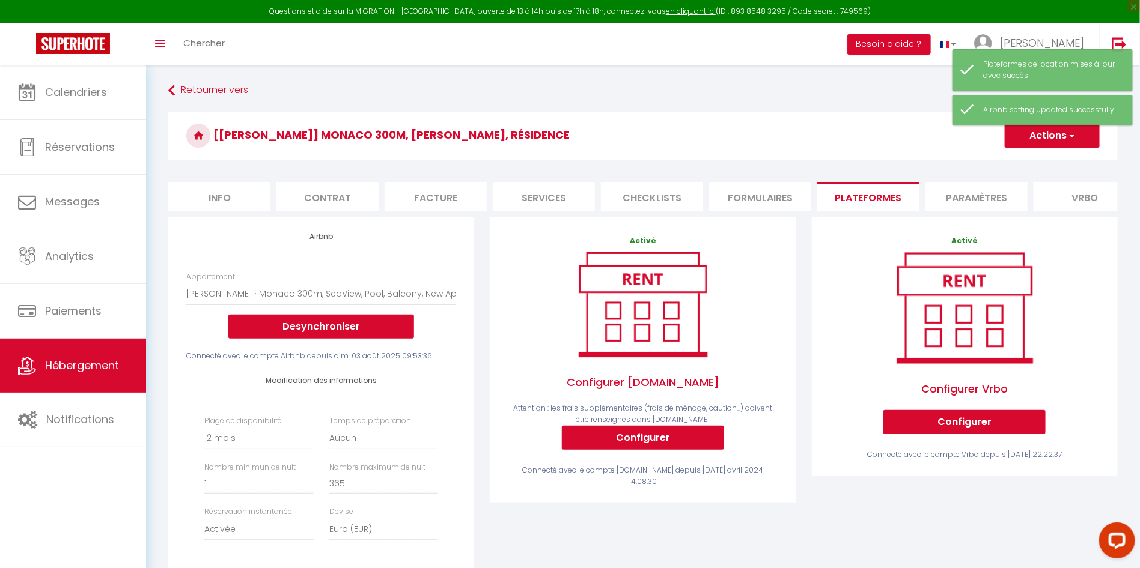
click at [972, 206] on li "Paramètres" at bounding box center [976, 196] width 102 height 29
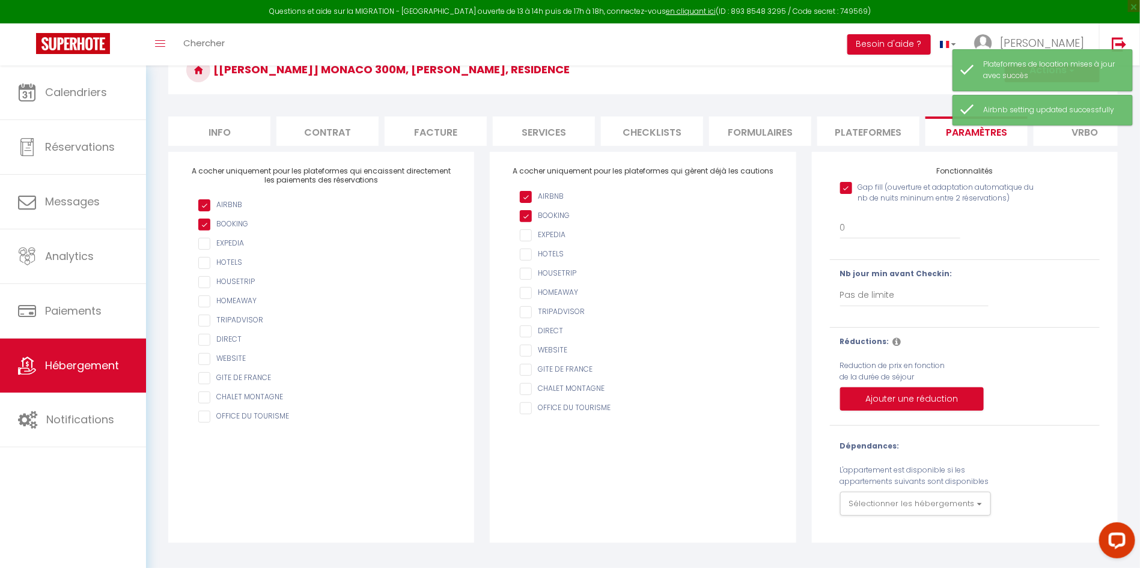
scroll to position [67, 0]
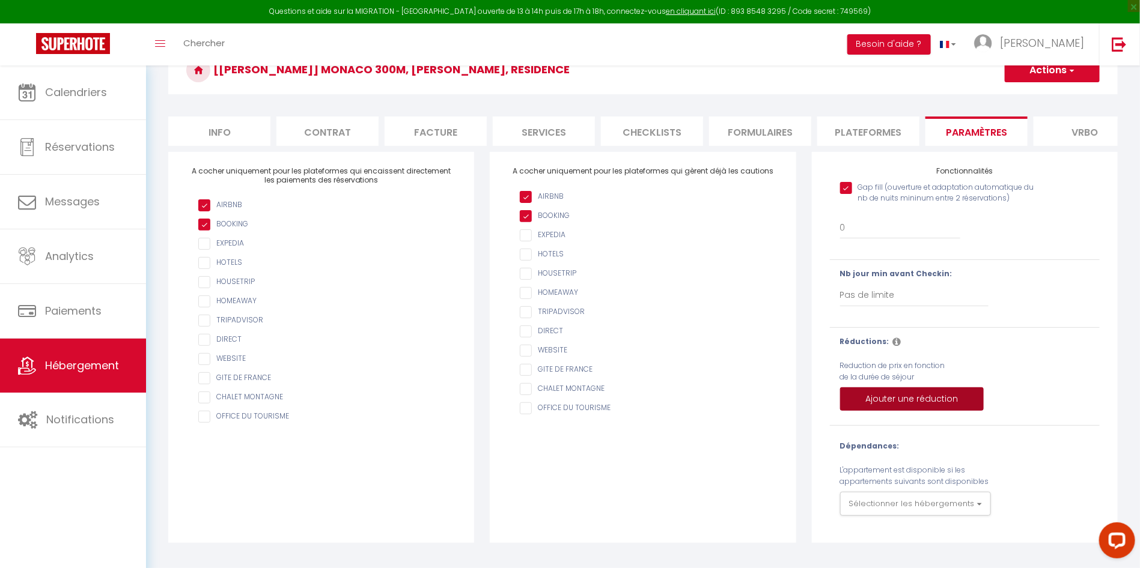
click at [923, 407] on button "Ajouter une réduction" at bounding box center [912, 400] width 144 height 24
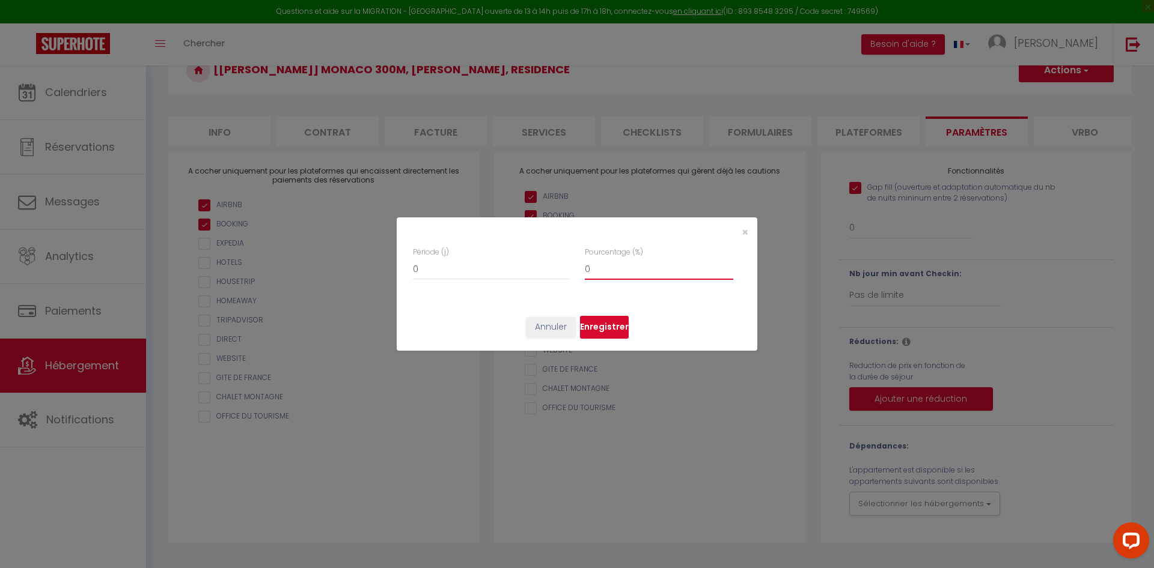
click at [627, 267] on input "0" at bounding box center [659, 269] width 148 height 22
drag, startPoint x: 433, startPoint y: 267, endPoint x: 405, endPoint y: 267, distance: 27.6
click at [405, 267] on div "Période (j) 0 Pourcentage (%) 0" at bounding box center [577, 275] width 361 height 57
type input "7"
checkbox input "true"
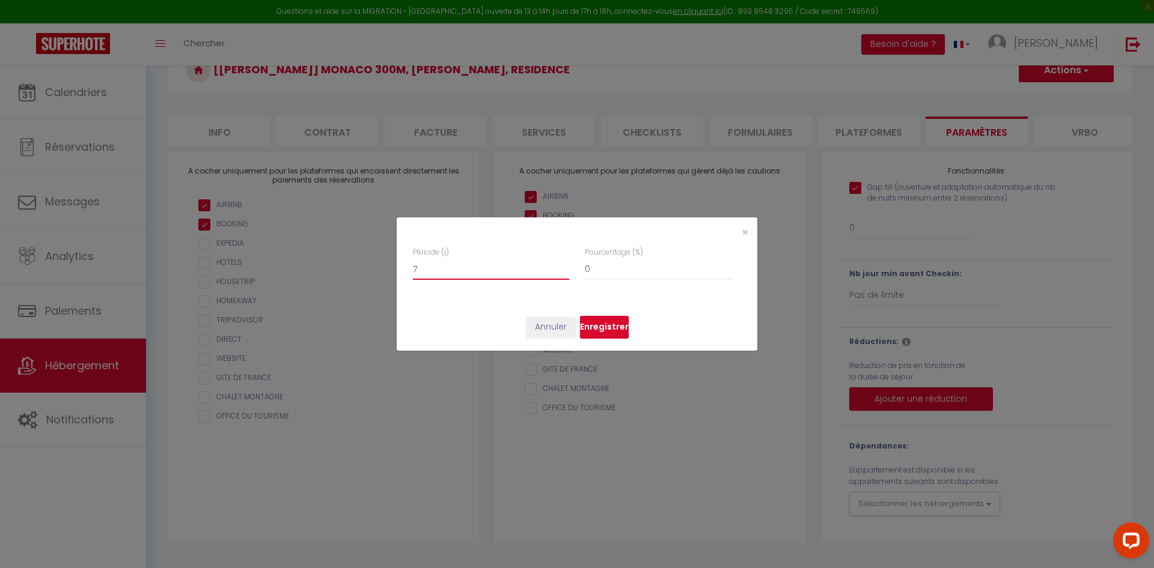
type input "7"
click at [598, 273] on input "0" at bounding box center [659, 269] width 148 height 22
type input "1"
checkbox input "true"
click at [728, 266] on input "1" at bounding box center [659, 269] width 148 height 22
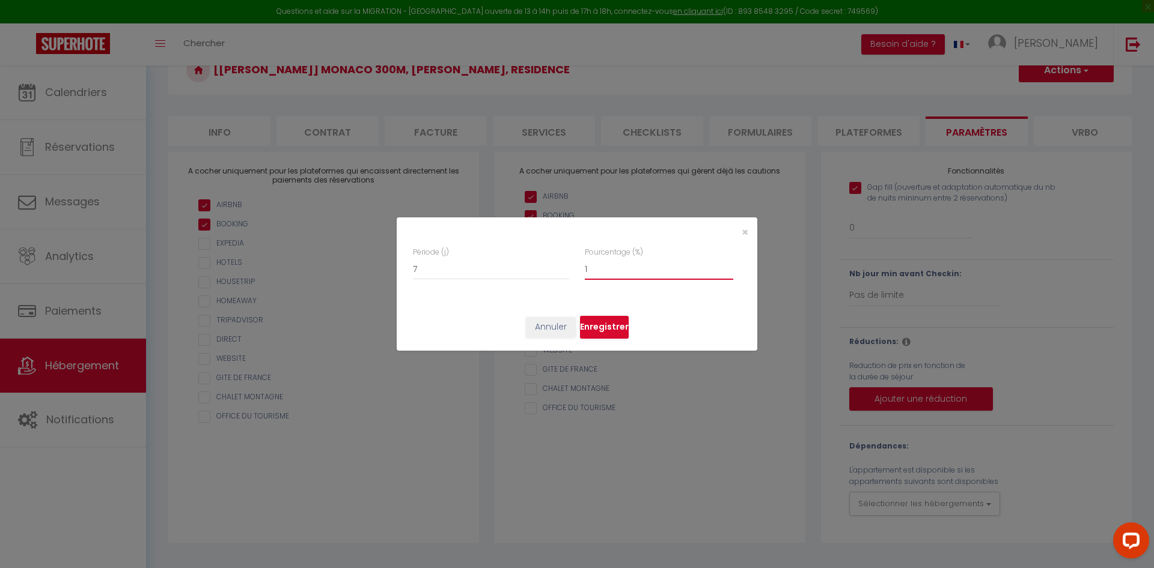
type input "2"
checkbox input "true"
click at [728, 266] on input "2" at bounding box center [659, 269] width 148 height 22
type input "3"
checkbox input "true"
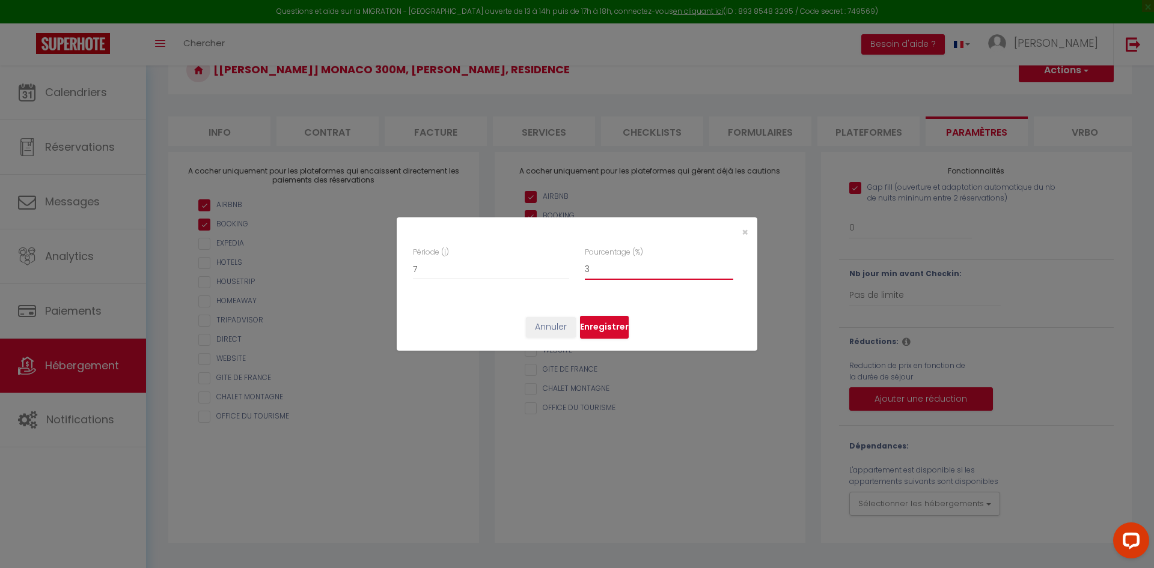
click at [728, 266] on input "3" at bounding box center [659, 269] width 148 height 22
type input "4"
checkbox input "true"
click at [728, 266] on input "4" at bounding box center [659, 269] width 148 height 22
type input "5"
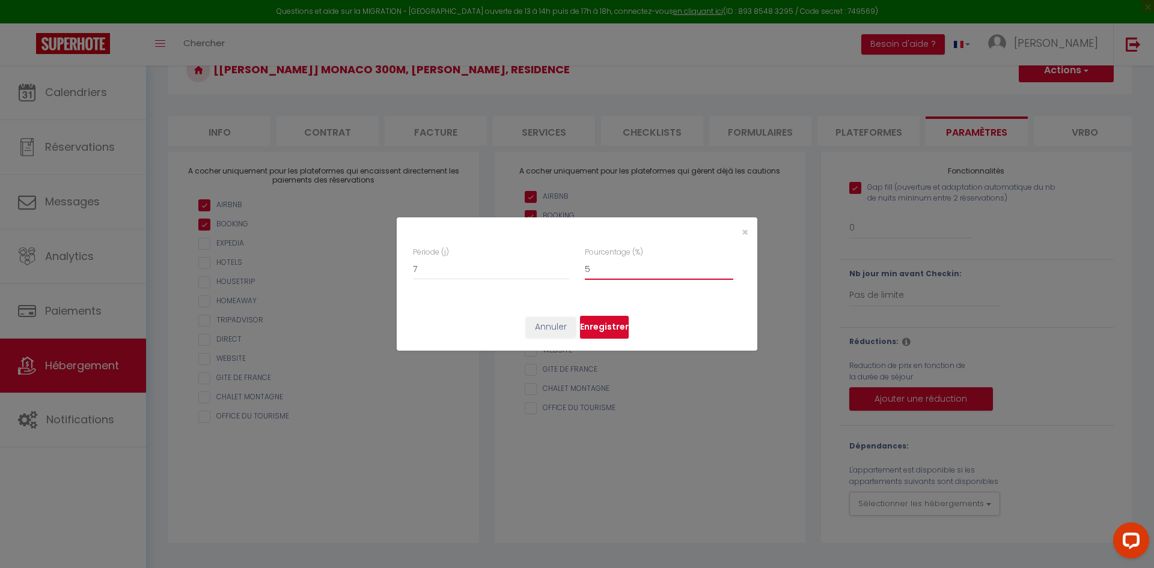
checkbox input "true"
click at [728, 266] on input "5" at bounding box center [659, 269] width 148 height 22
type input "6"
checkbox input "true"
click at [728, 266] on input "6" at bounding box center [659, 269] width 148 height 22
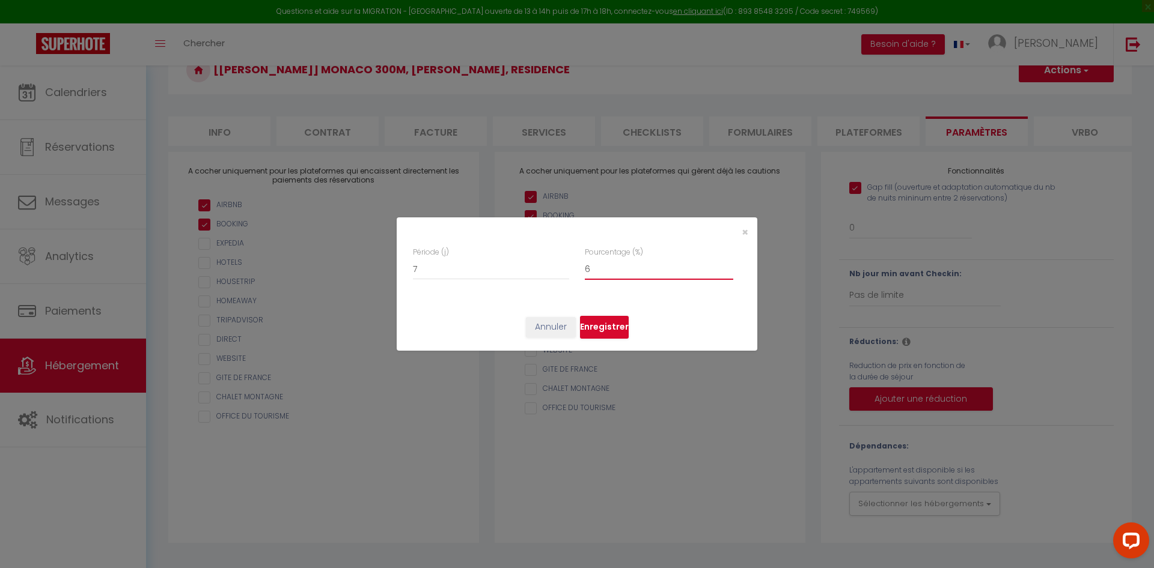
type input "7"
checkbox input "true"
click at [728, 266] on input "7" at bounding box center [659, 269] width 148 height 22
type input "8"
checkbox input "true"
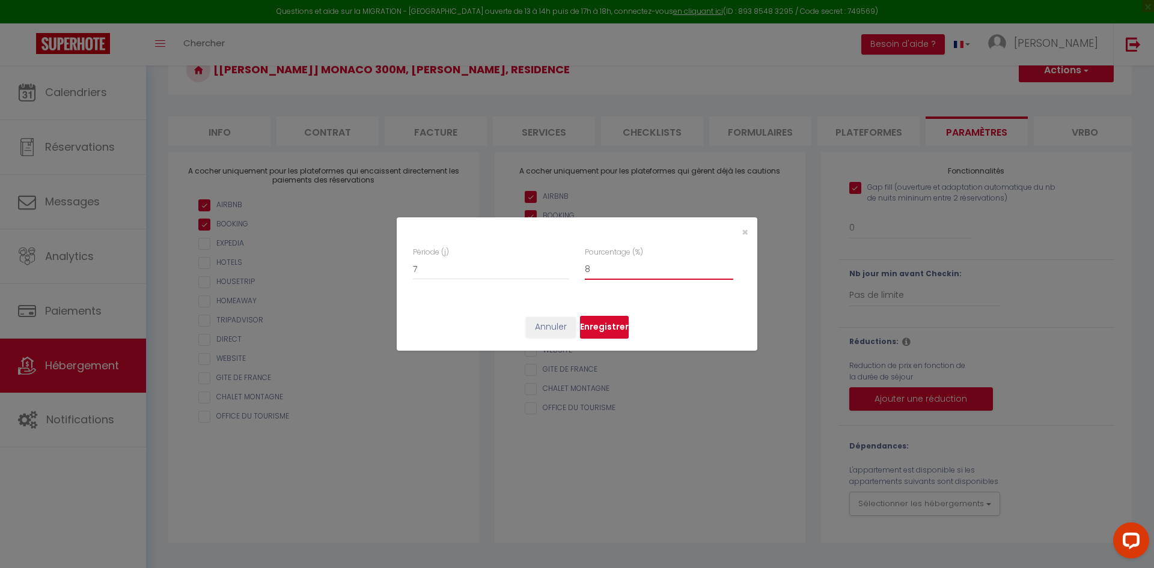
type input "8"
click at [728, 266] on input "8" at bounding box center [659, 269] width 148 height 22
click at [611, 323] on button "Enregistrer" at bounding box center [604, 327] width 49 height 23
checkbox input "true"
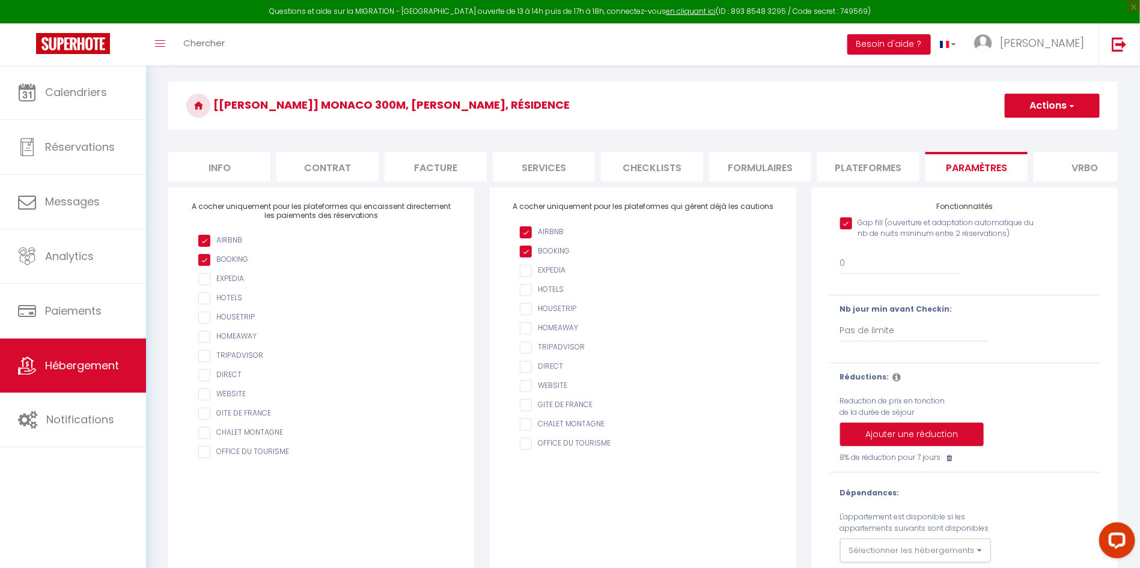
scroll to position [0, 0]
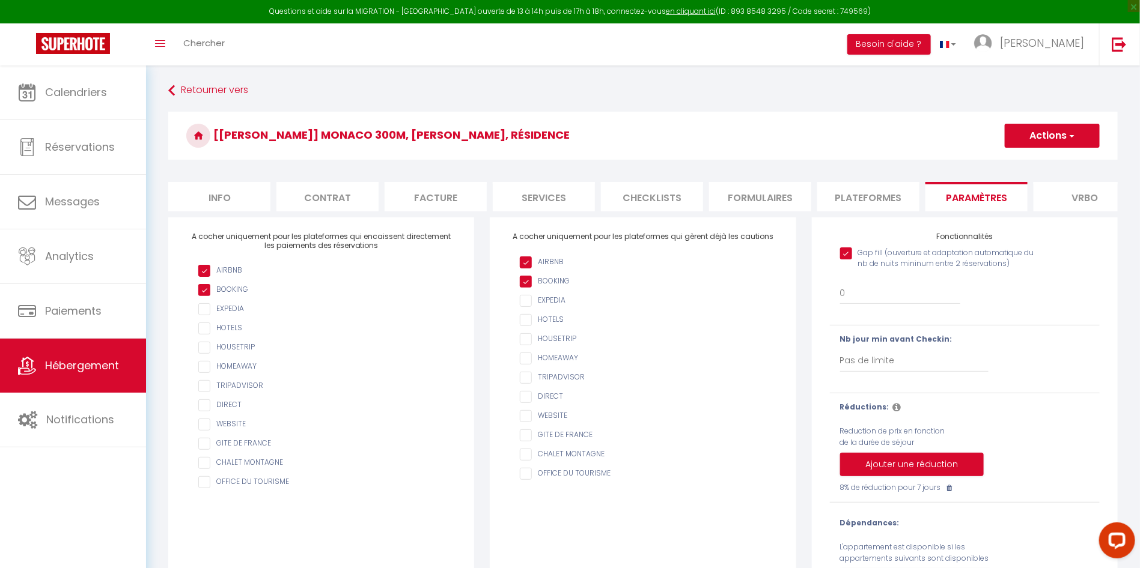
click at [1071, 138] on span "button" at bounding box center [1071, 136] width 8 height 12
click at [1052, 162] on input "Enregistrer" at bounding box center [1038, 162] width 44 height 12
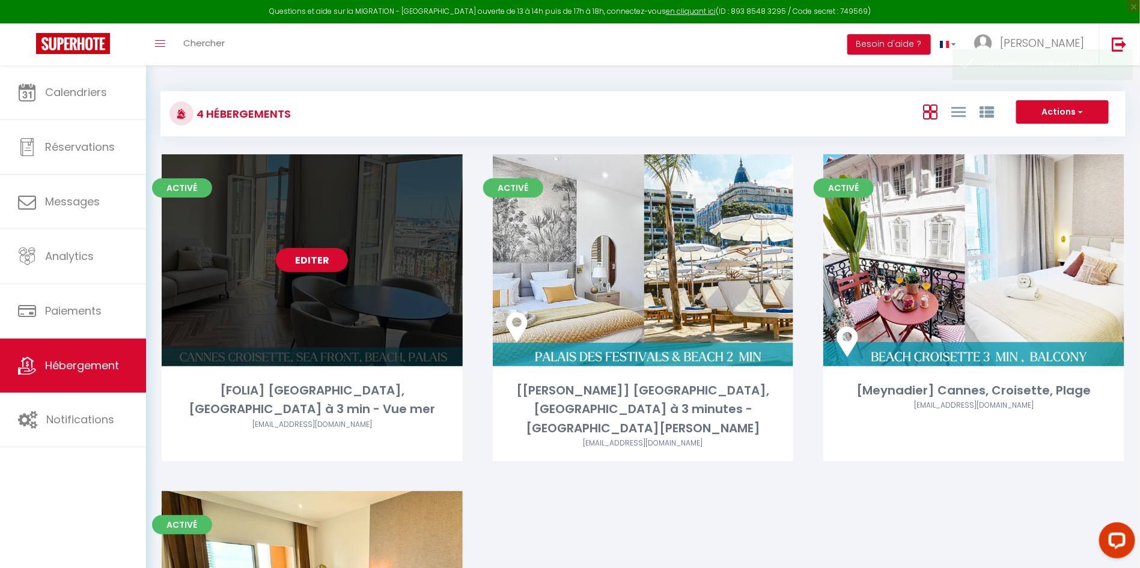
click at [323, 258] on link "Editer" at bounding box center [312, 260] width 72 height 24
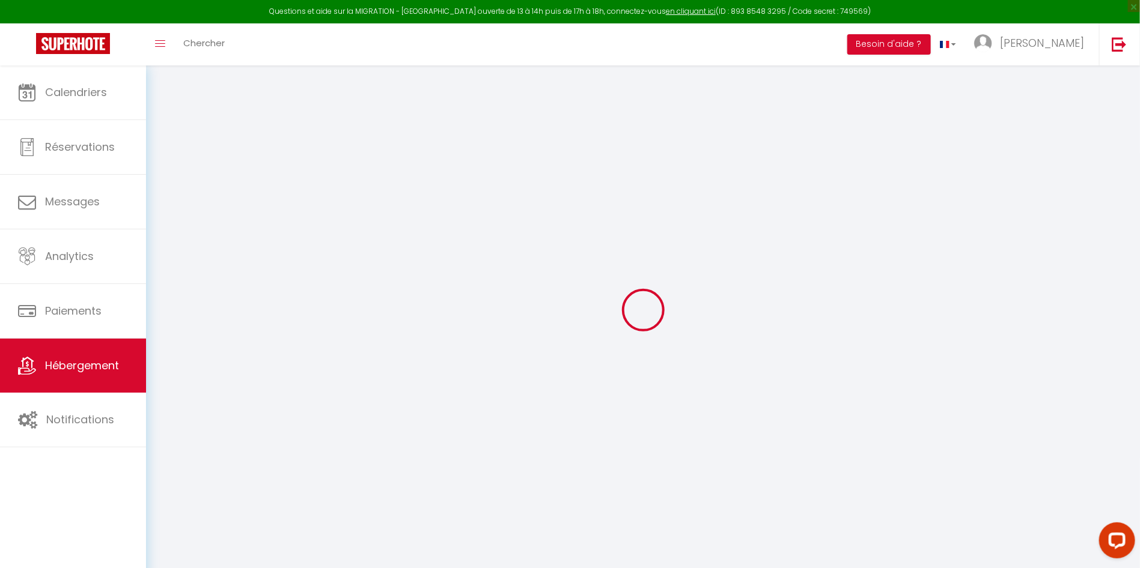
select select
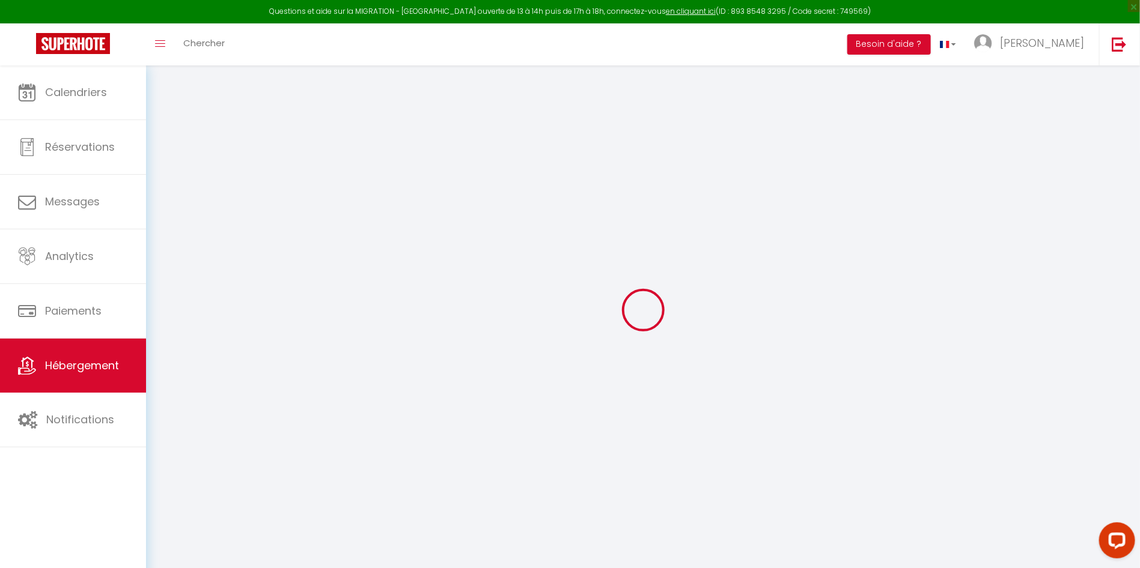
select select
checkbox input "false"
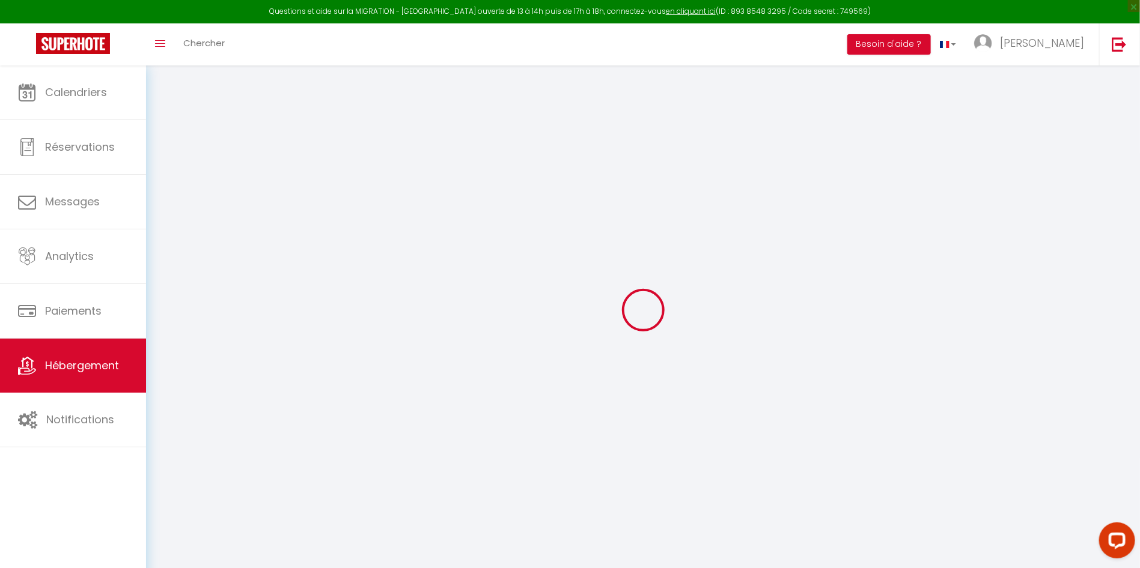
select select
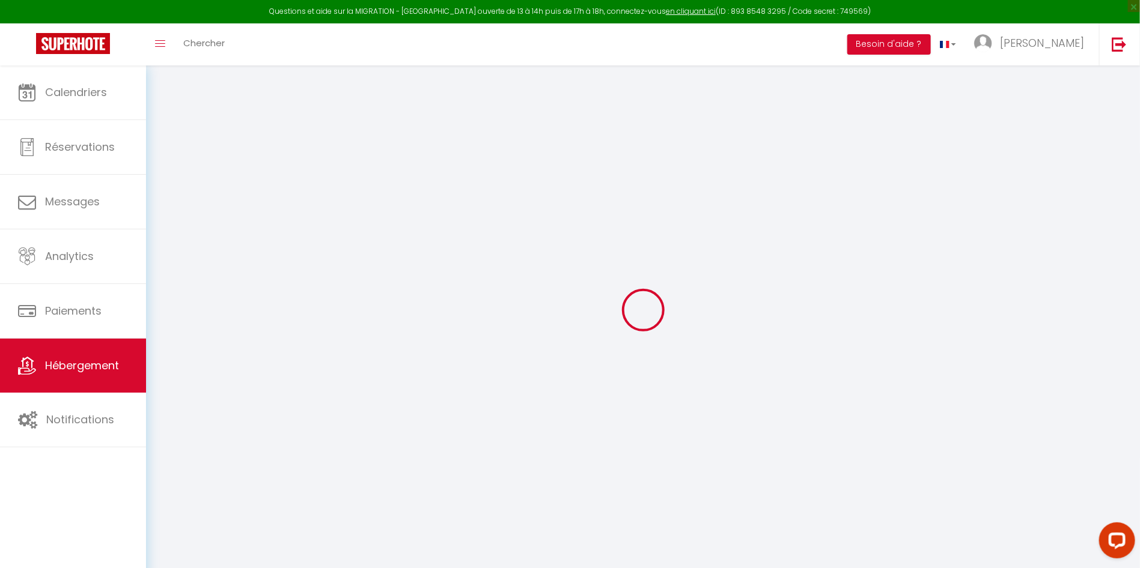
select select
checkbox input "false"
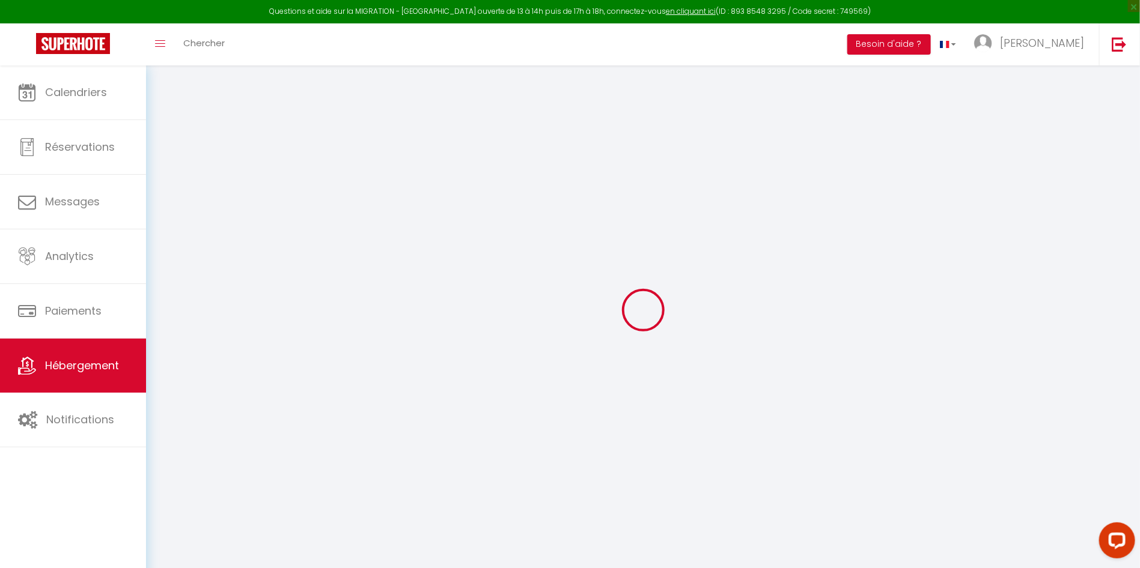
checkbox input "false"
select select
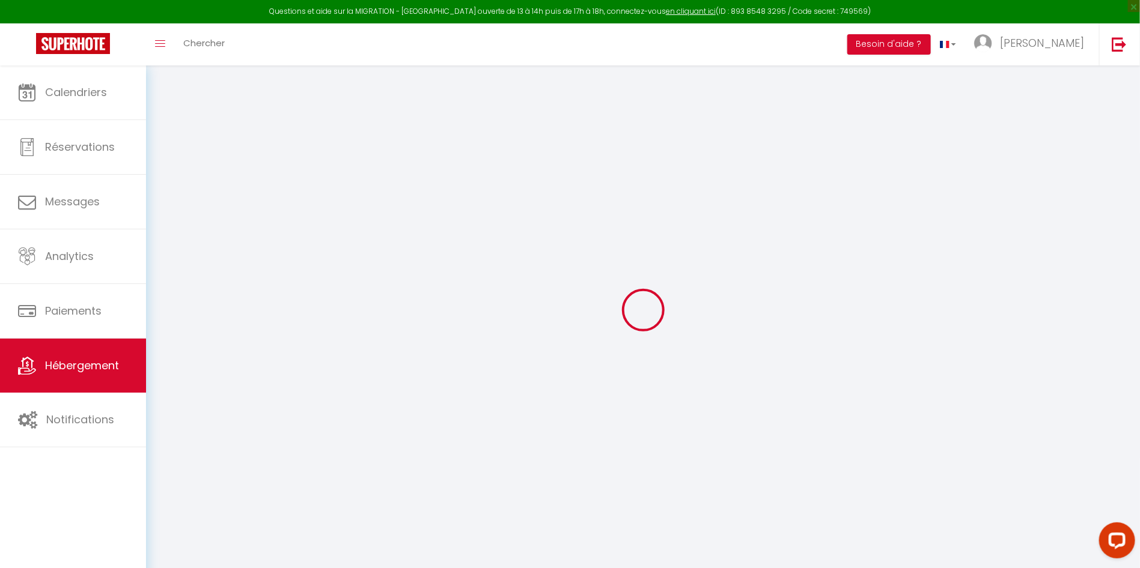
select select
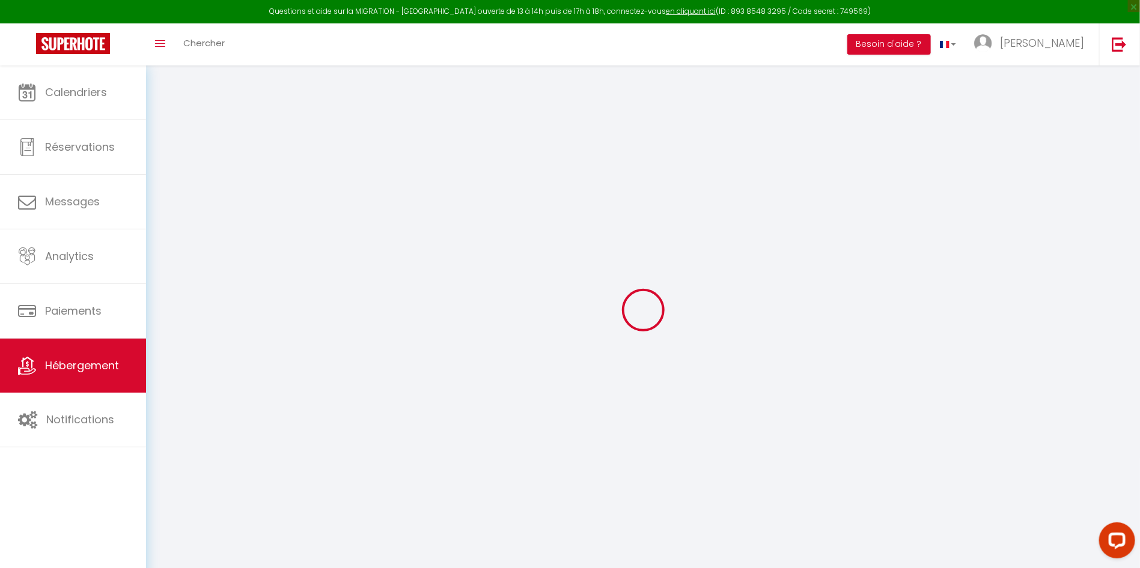
checkbox input "false"
select select
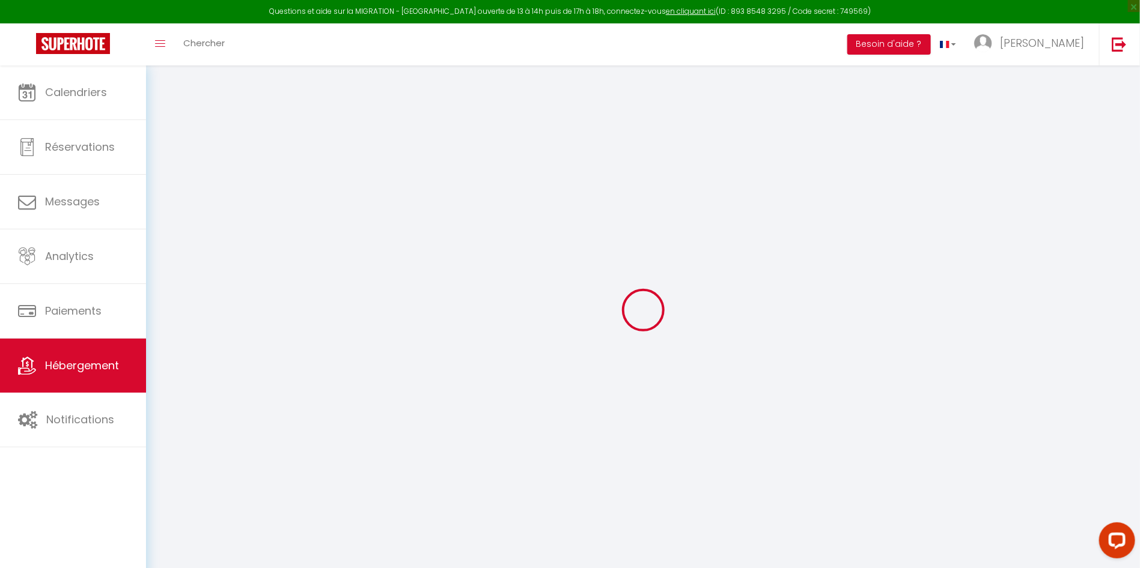
select select
type input "[FOLIA] Cannes, Palais des Festivals à 3 min - Vue mer"
type input "Alexandra"
type input "DALMASSO"
type input "180"
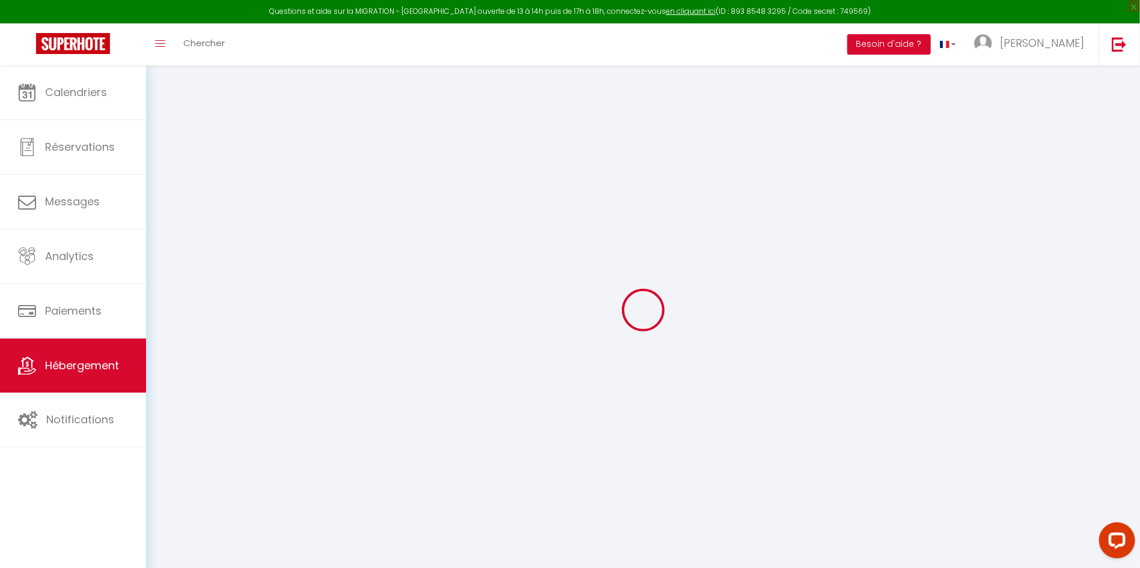
type input "60"
type input "2.95"
type input "500"
select select
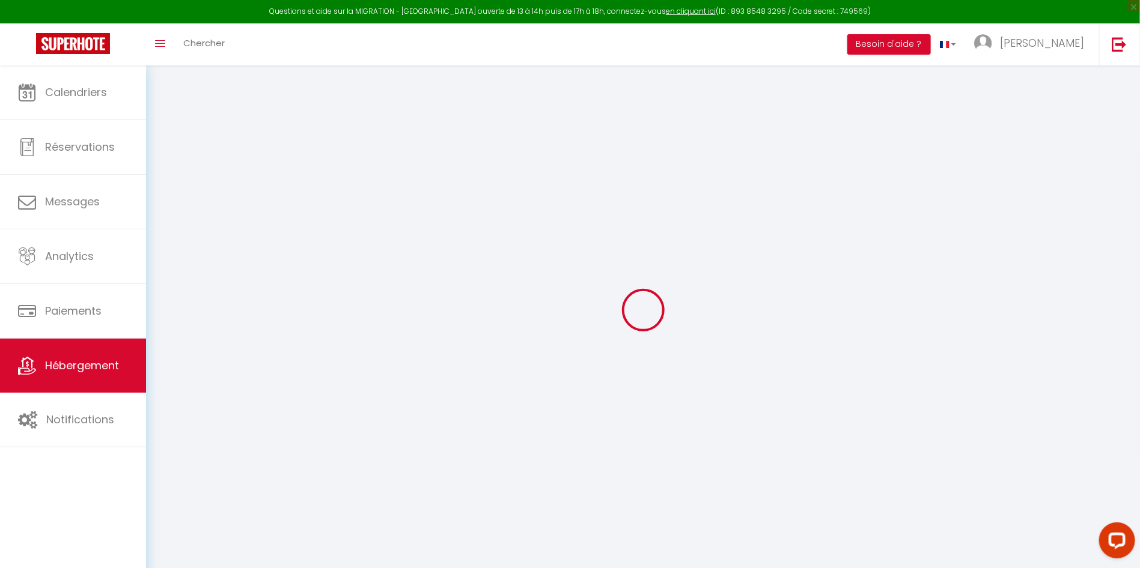
select select
type input "71 Rue Félix Faure"
type input "06400"
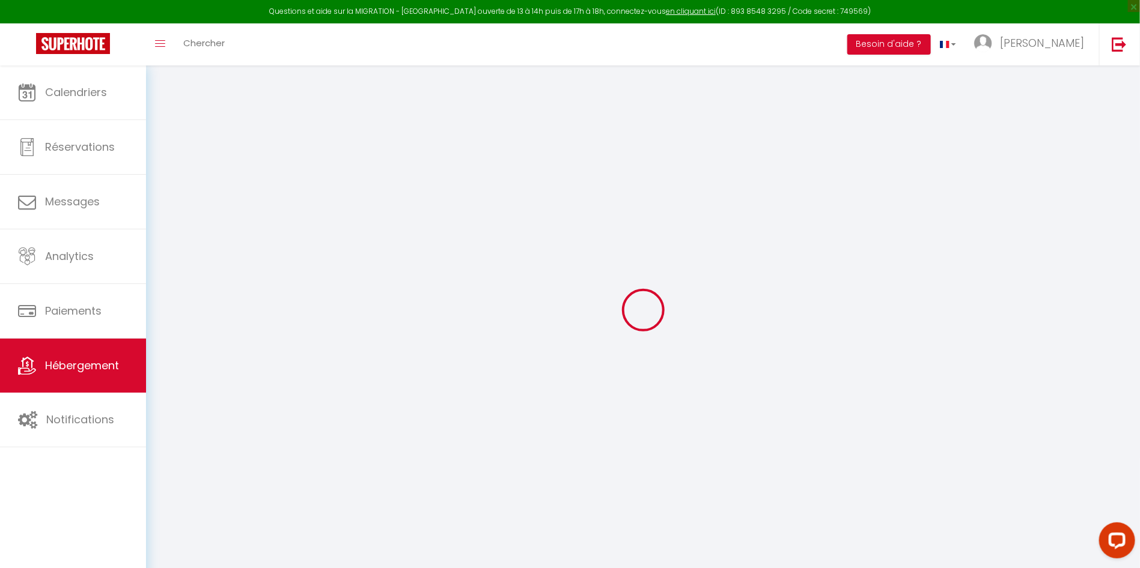
type input "Cannes"
type input "contact@frenchrivierasuites.com"
select select "6771"
checkbox input "false"
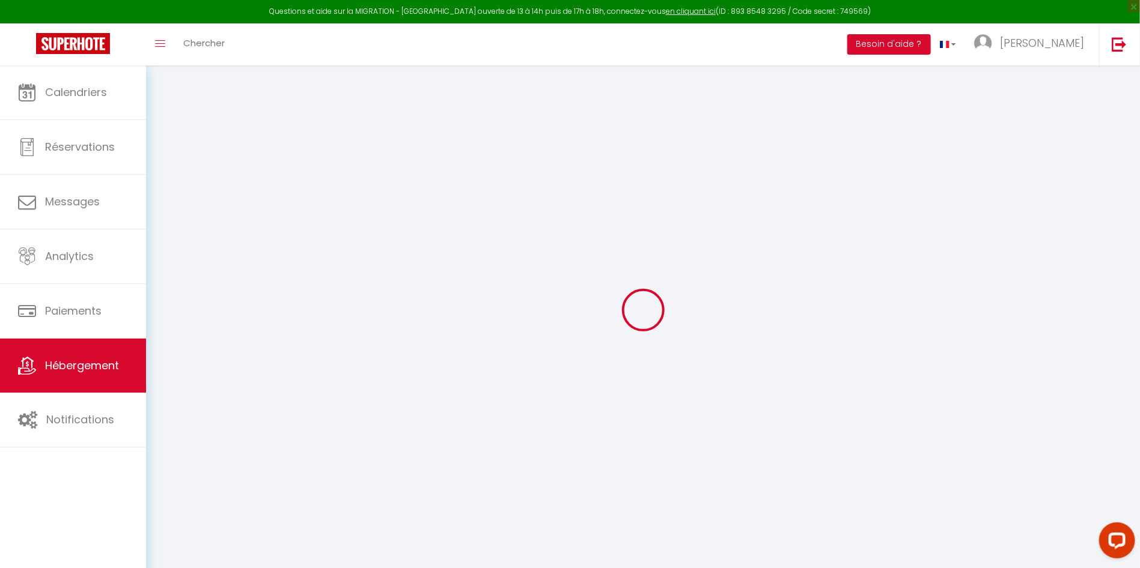
checkbox input "false"
type input "0"
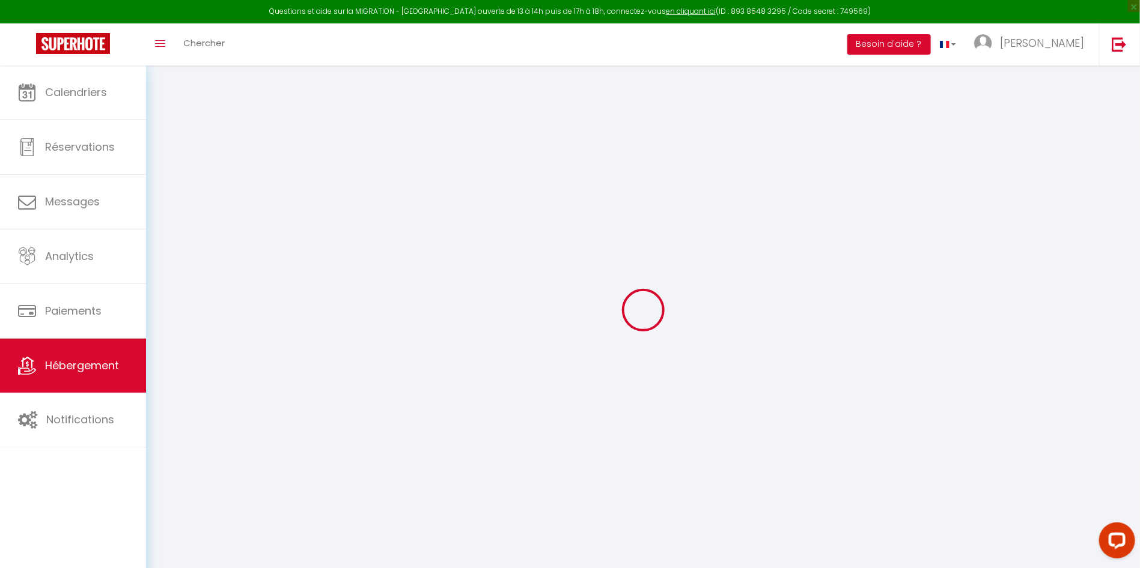
type input "0"
select select
select select "32379"
select select
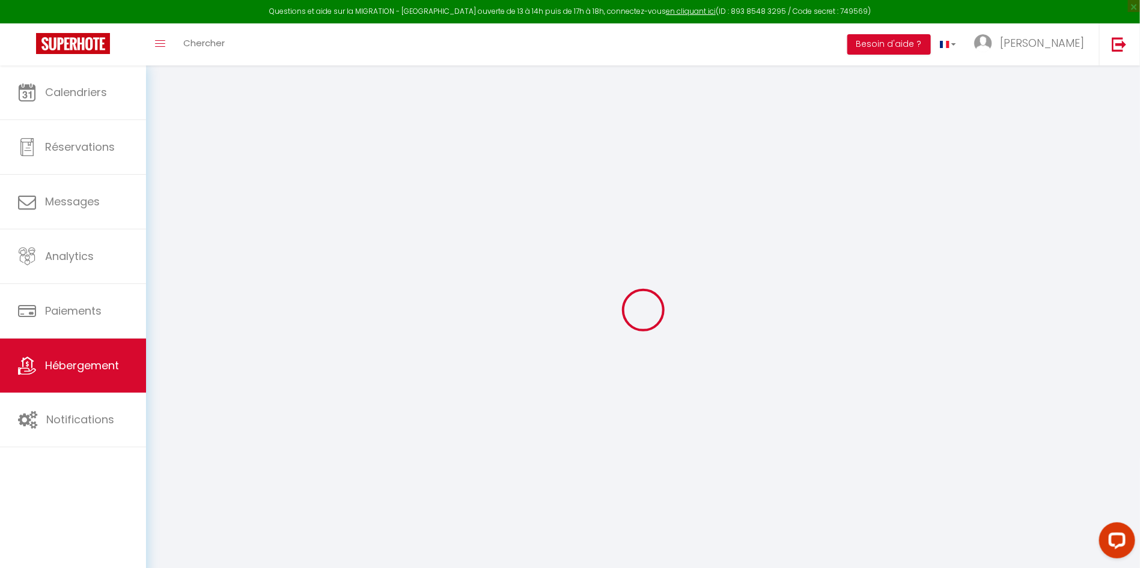
select select
checkbox input "false"
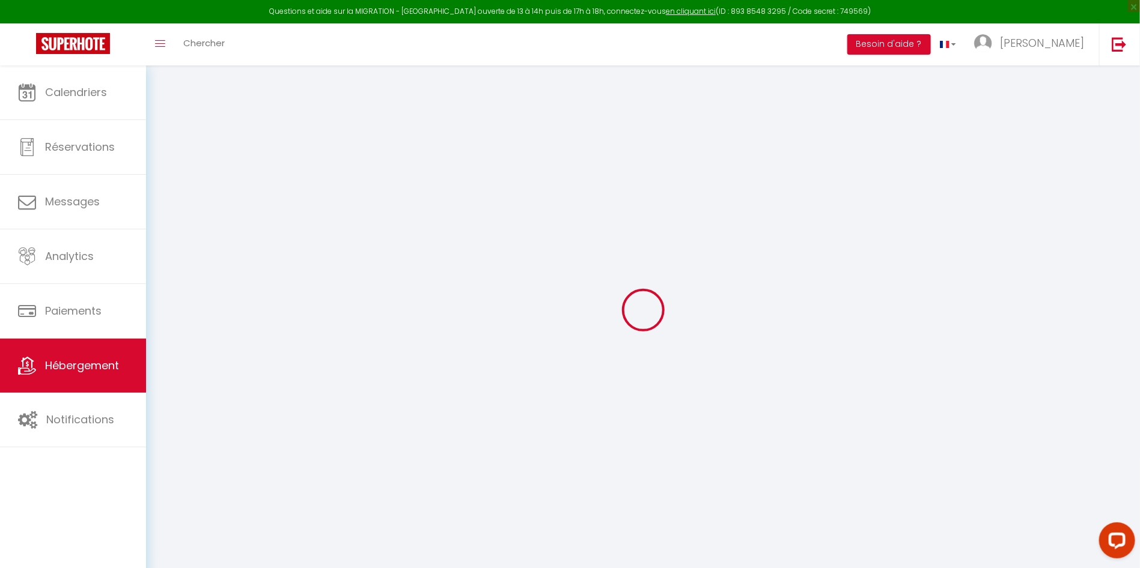
checkbox input "false"
select select
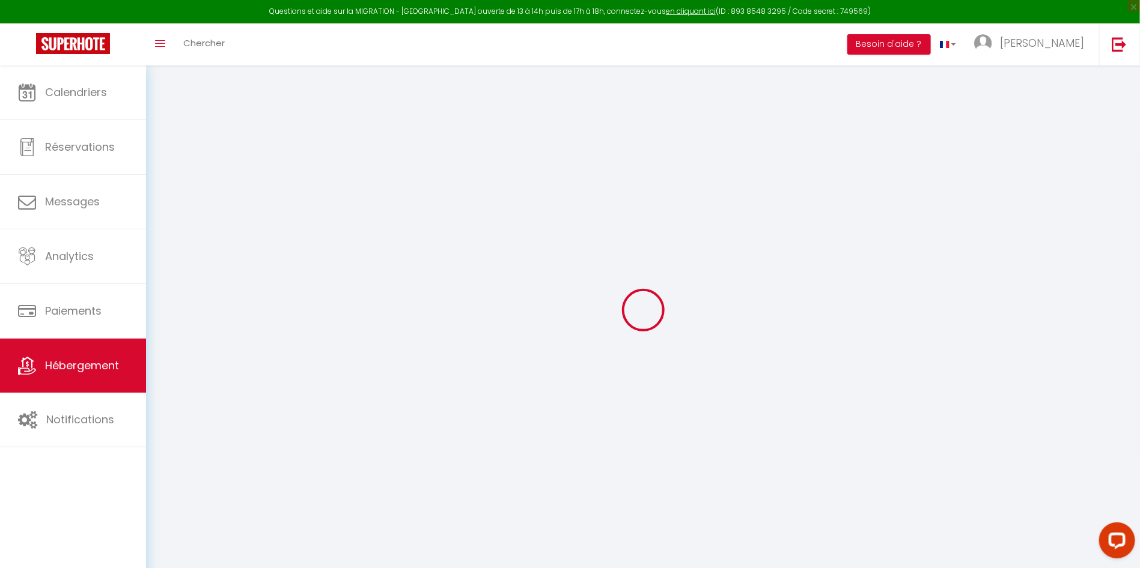
select select
checkbox input "false"
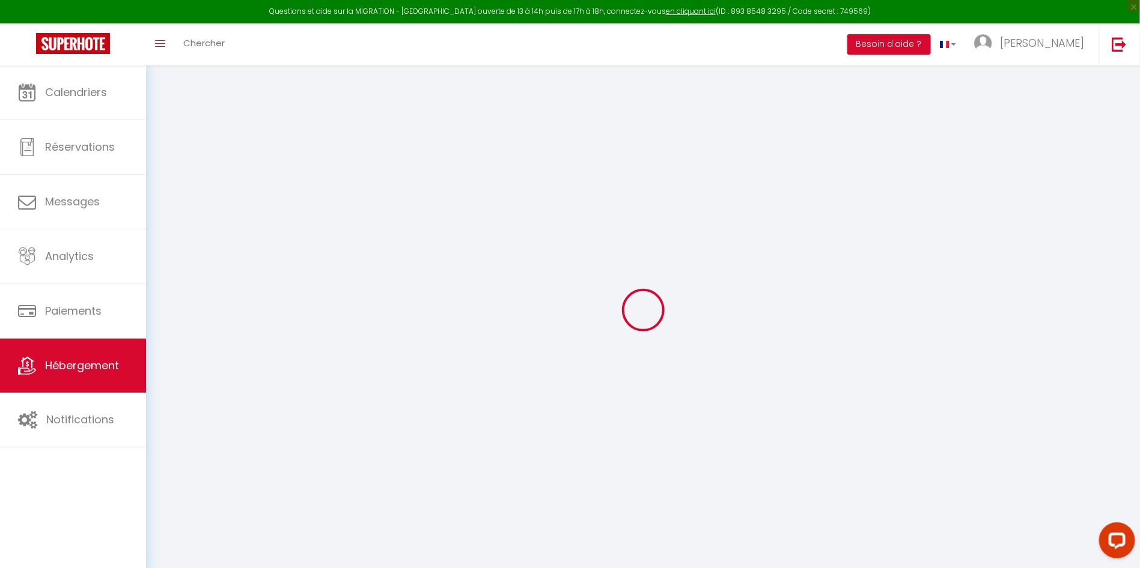
checkbox input "false"
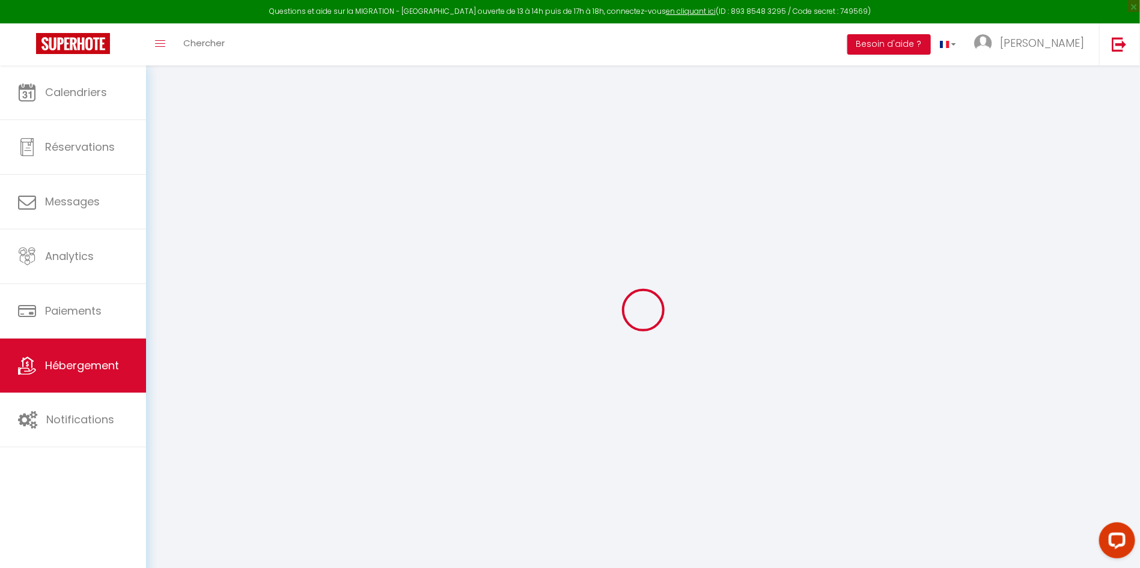
select select "15:00"
select select
select select "10:30"
select select "30"
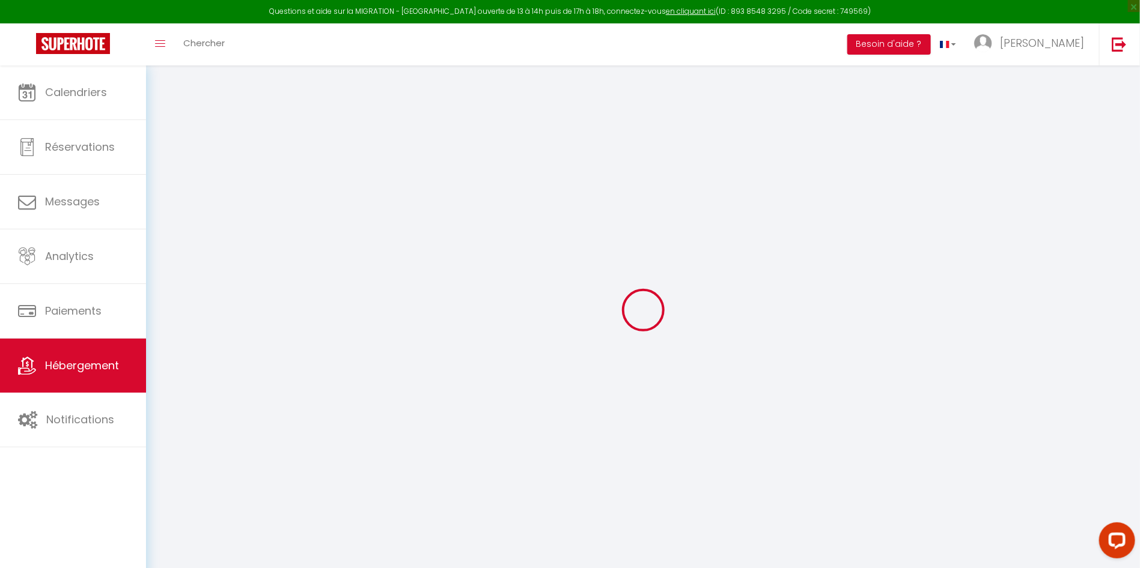
select select
checkbox input "false"
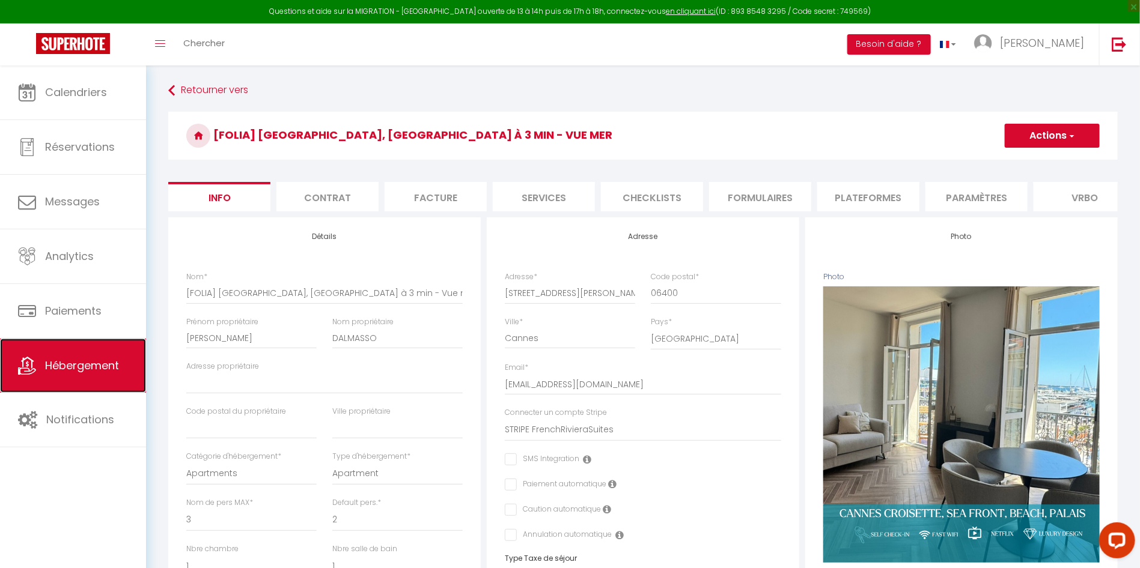
click at [83, 361] on span "Hébergement" at bounding box center [82, 365] width 74 height 15
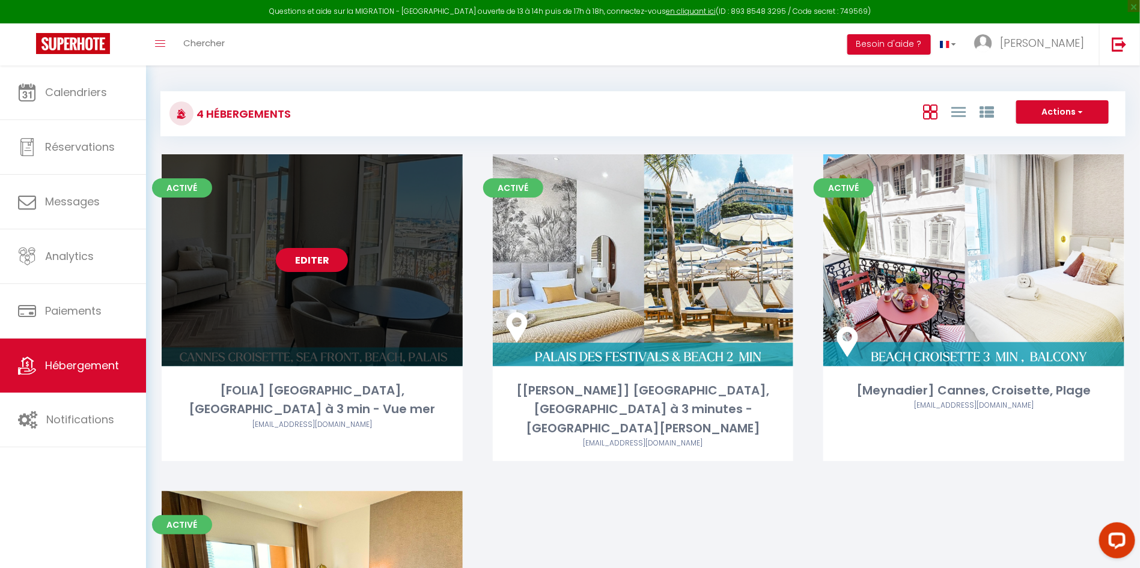
click at [333, 258] on link "Editer" at bounding box center [312, 260] width 72 height 24
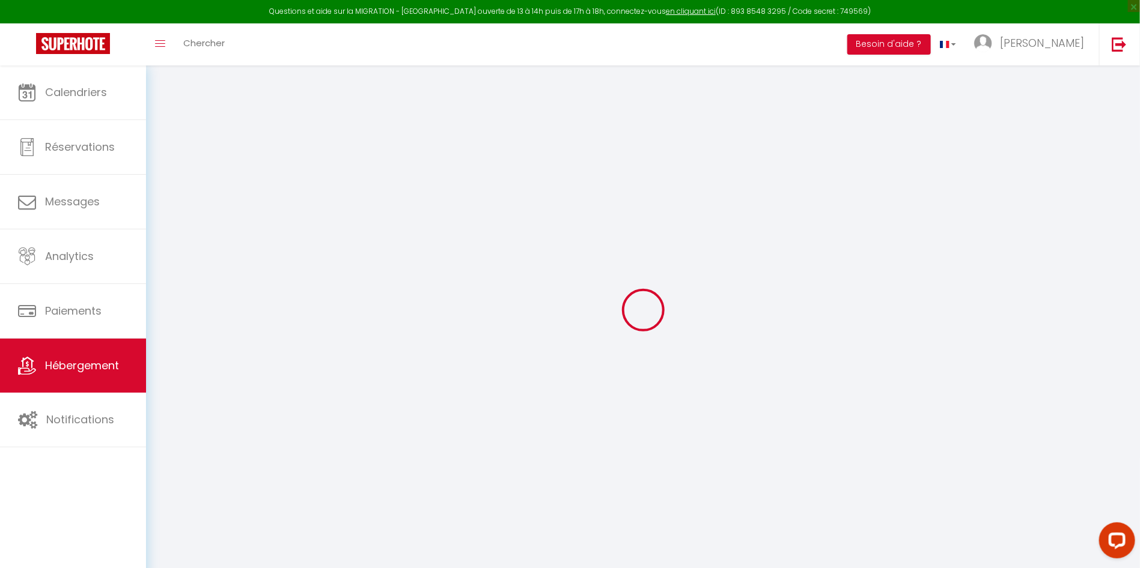
select select
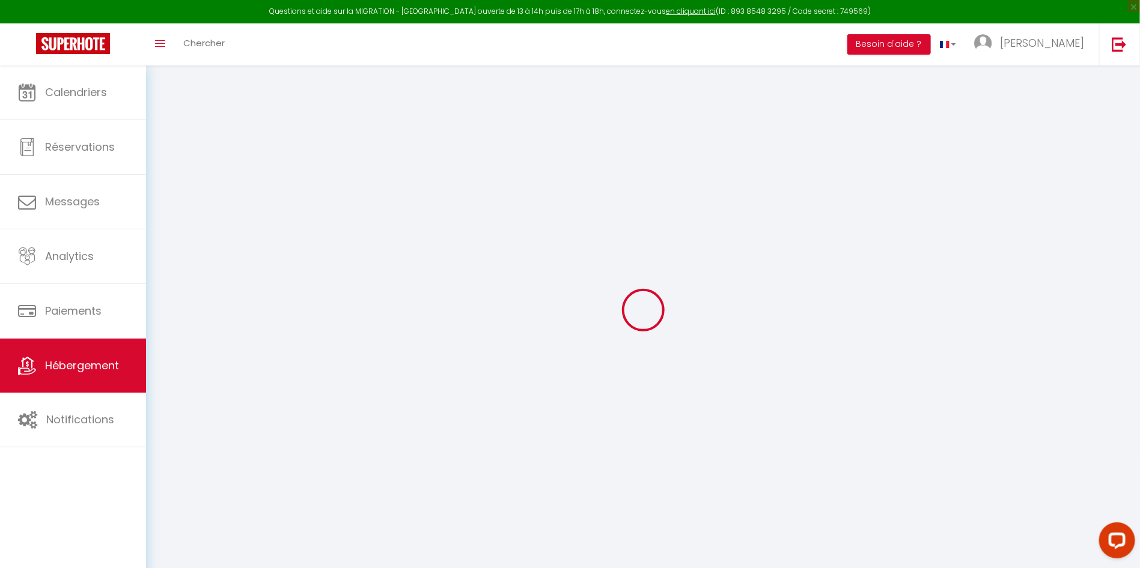
select select
checkbox input "false"
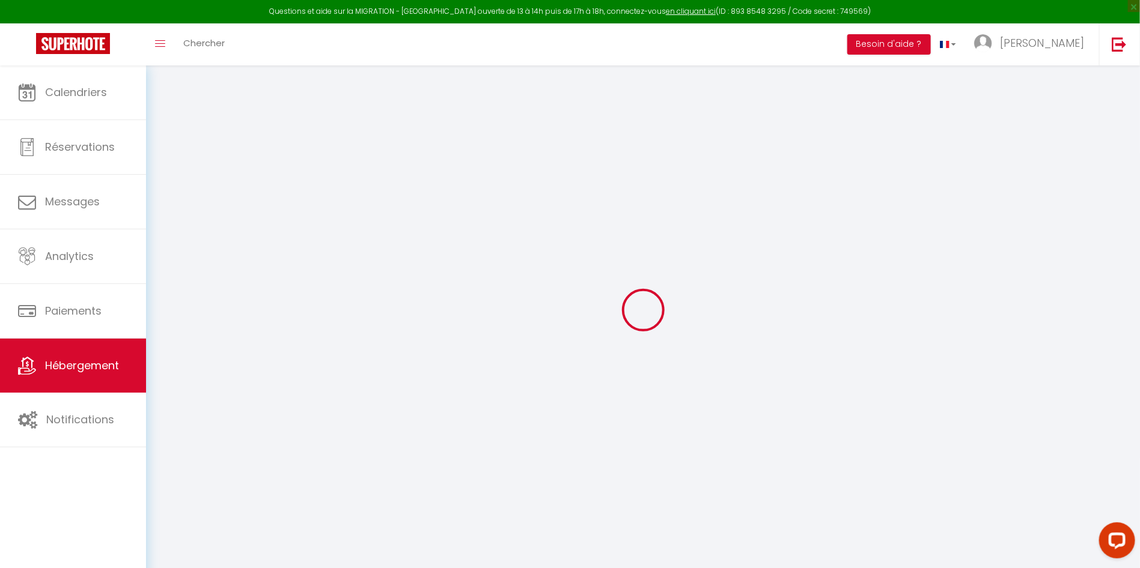
select select
type input "[FOLIA] Cannes, Palais des Festivals à 3 min - Vue mer"
type input "Alexandra"
type input "DALMASSO"
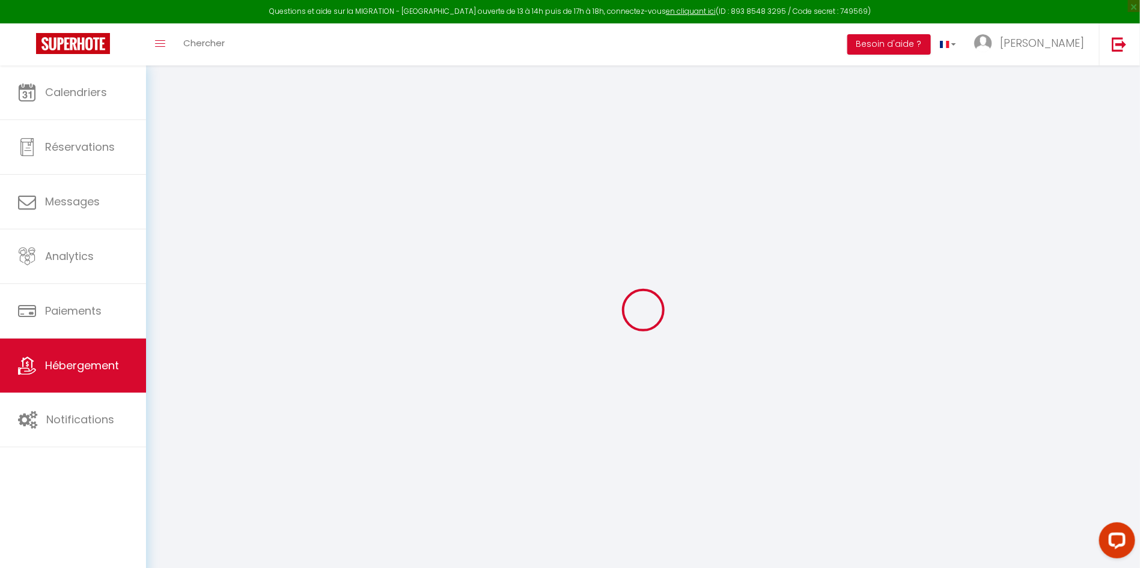
type input "180"
type input "60"
type input "2.95"
type input "500"
select select
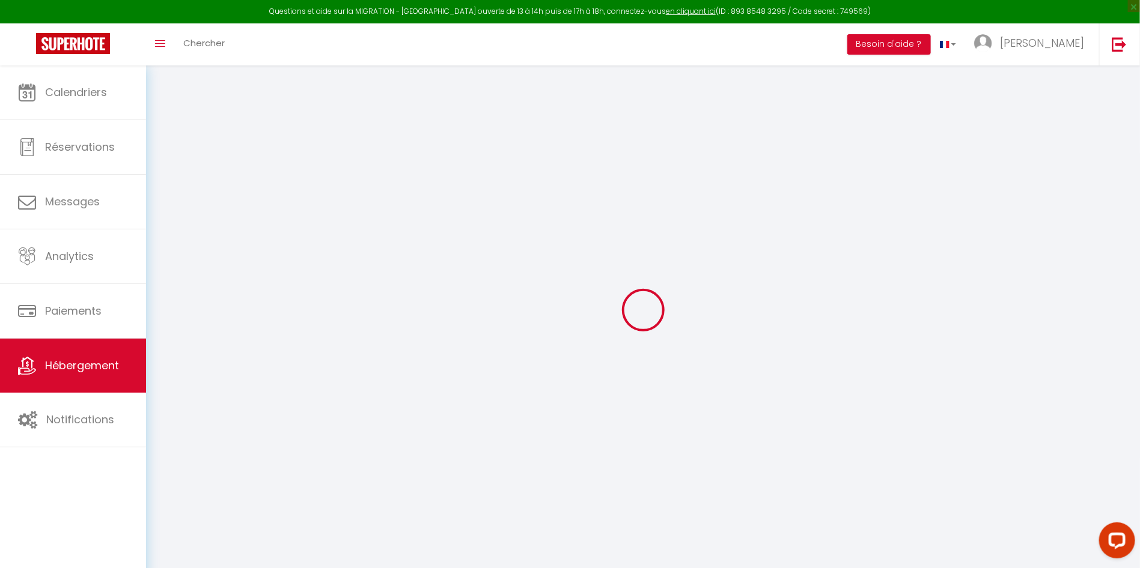
select select
type input "71 Rue Félix Faure"
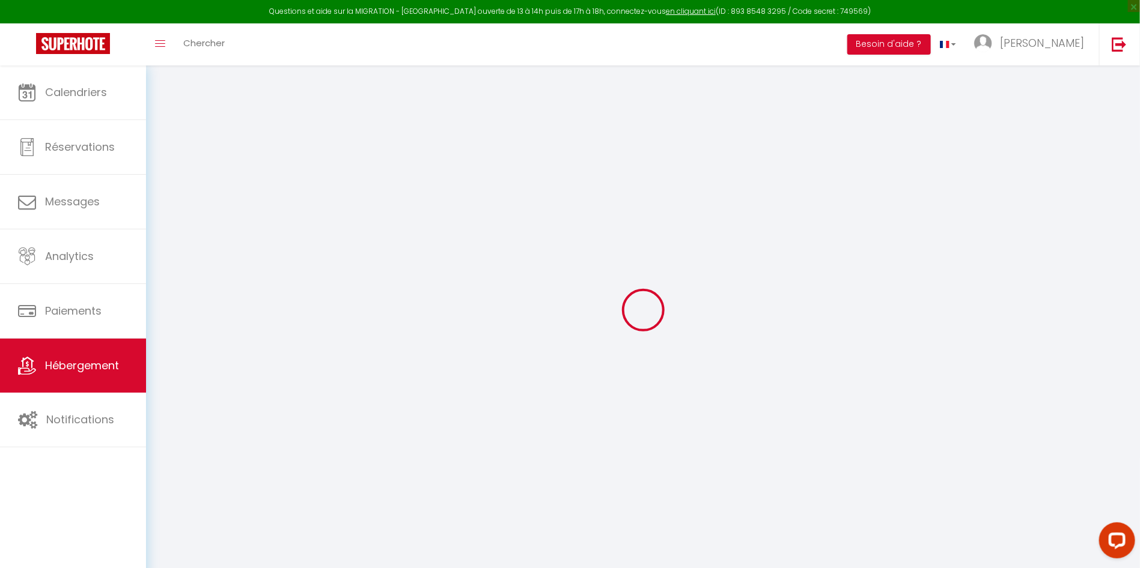
type input "06400"
type input "Cannes"
type input "contact@frenchrivierasuites.com"
select select "6771"
checkbox input "false"
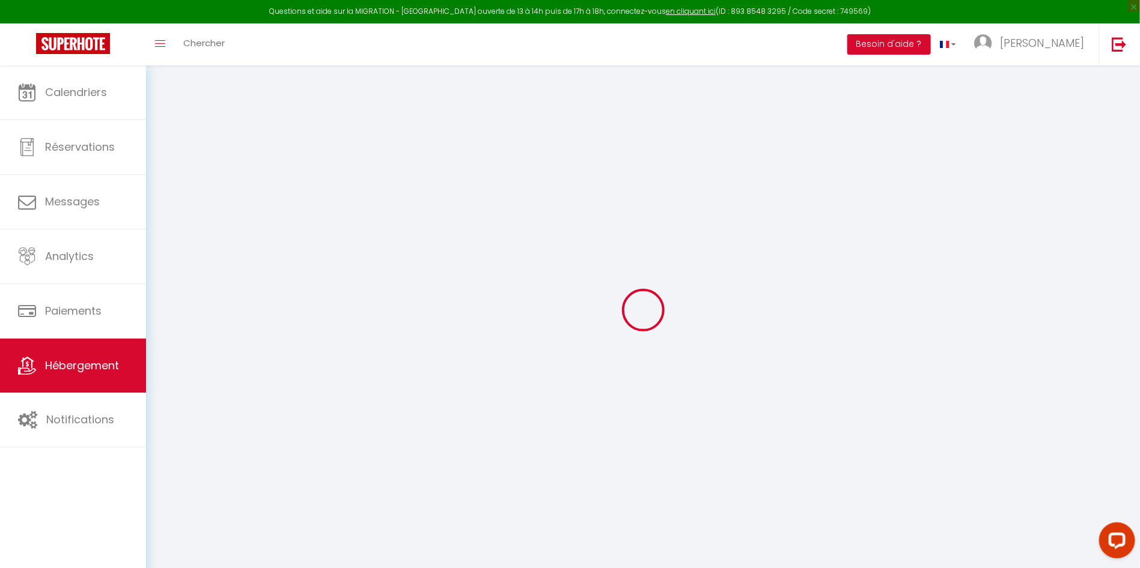
checkbox input "false"
type input "0"
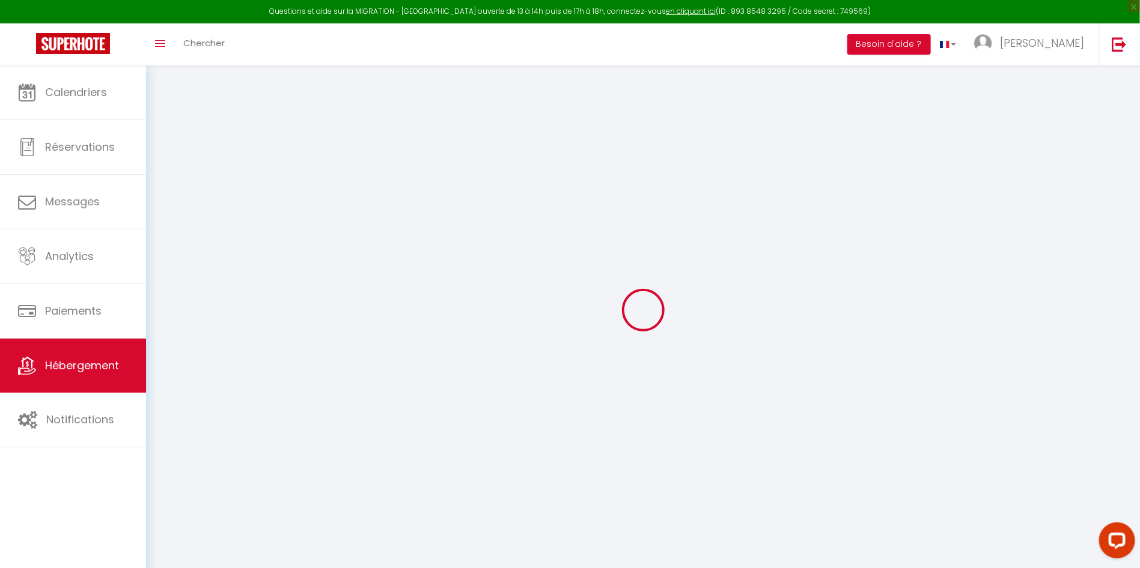
type input "0"
select select "32379"
select select
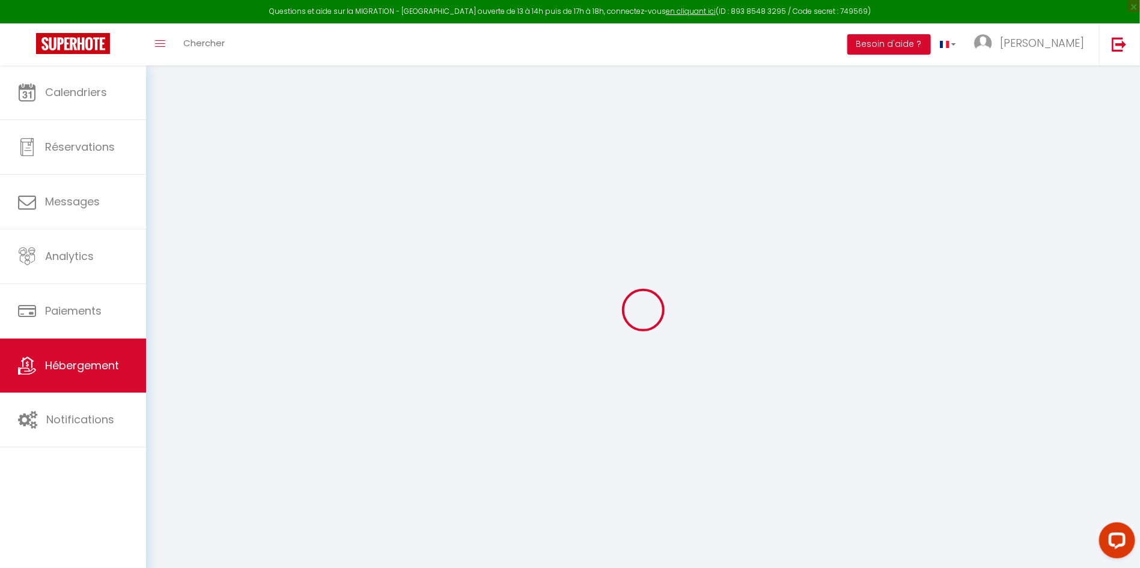
select select
checkbox input "false"
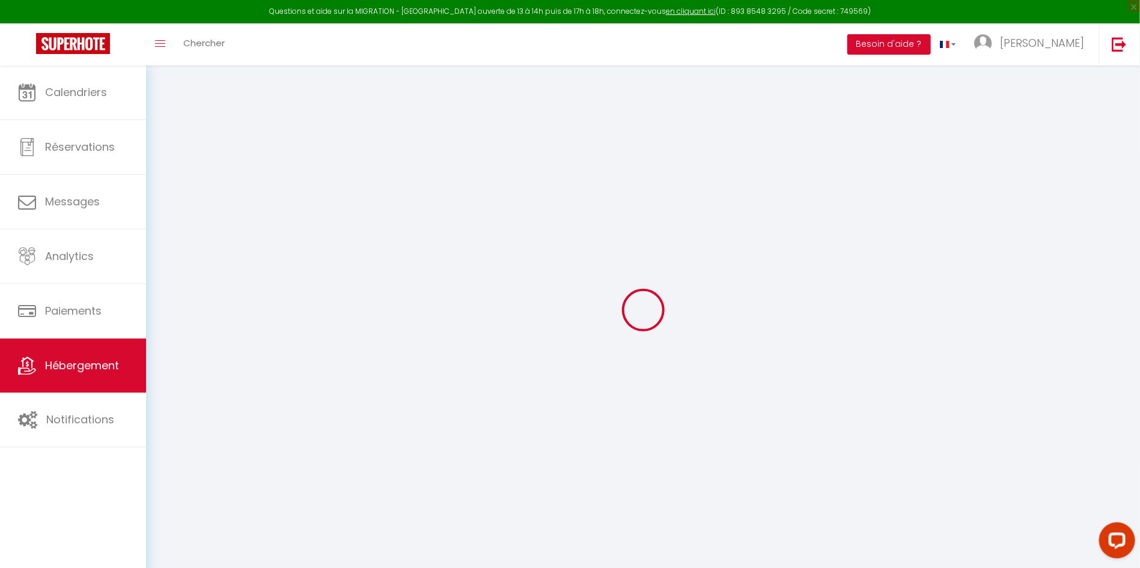
checkbox input "false"
select select
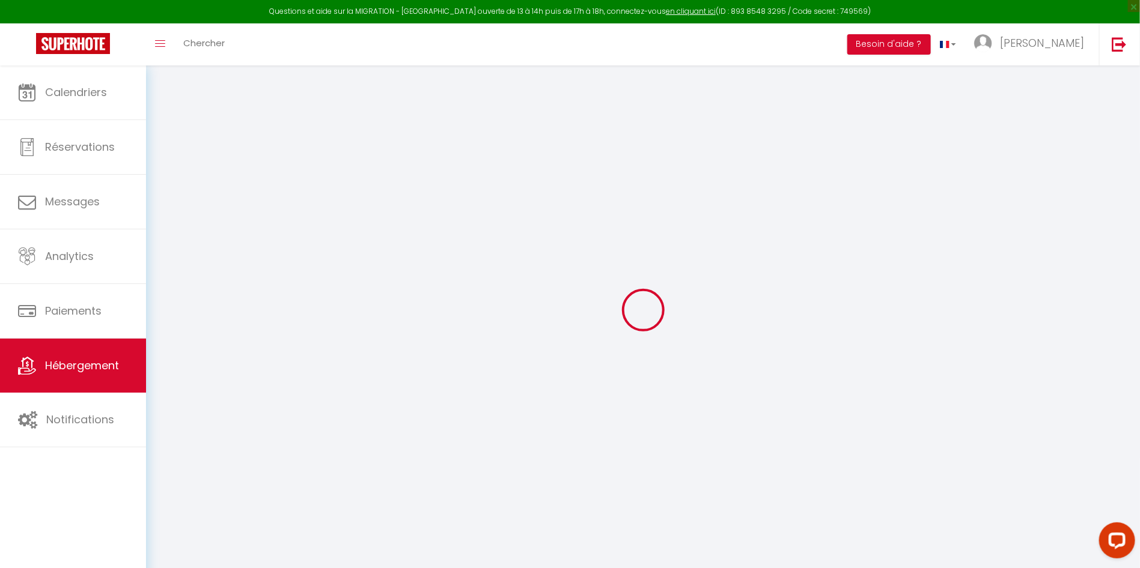
select select
checkbox input "false"
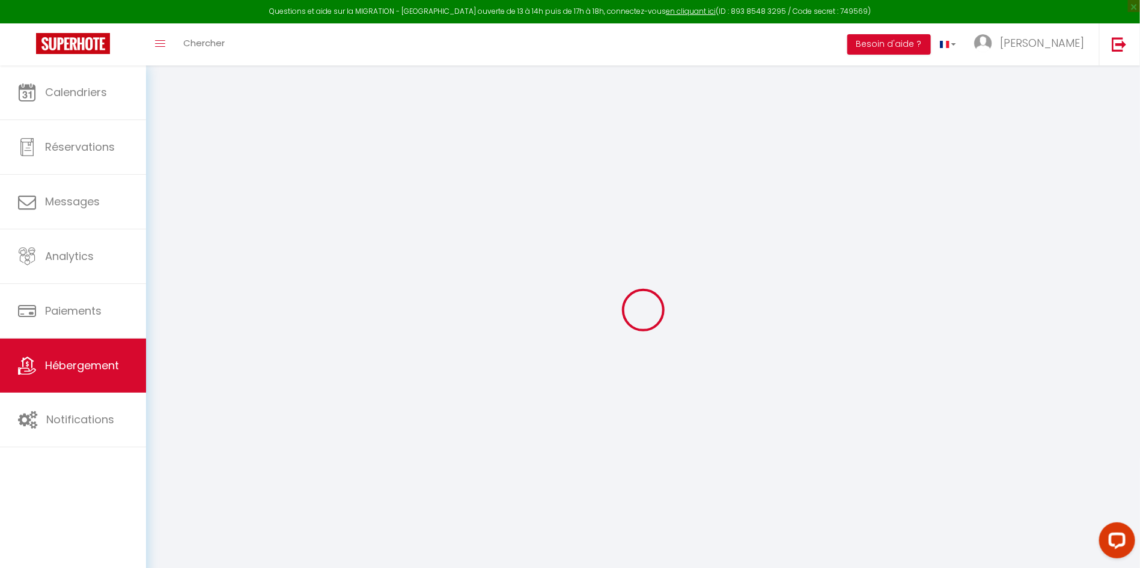
checkbox input "false"
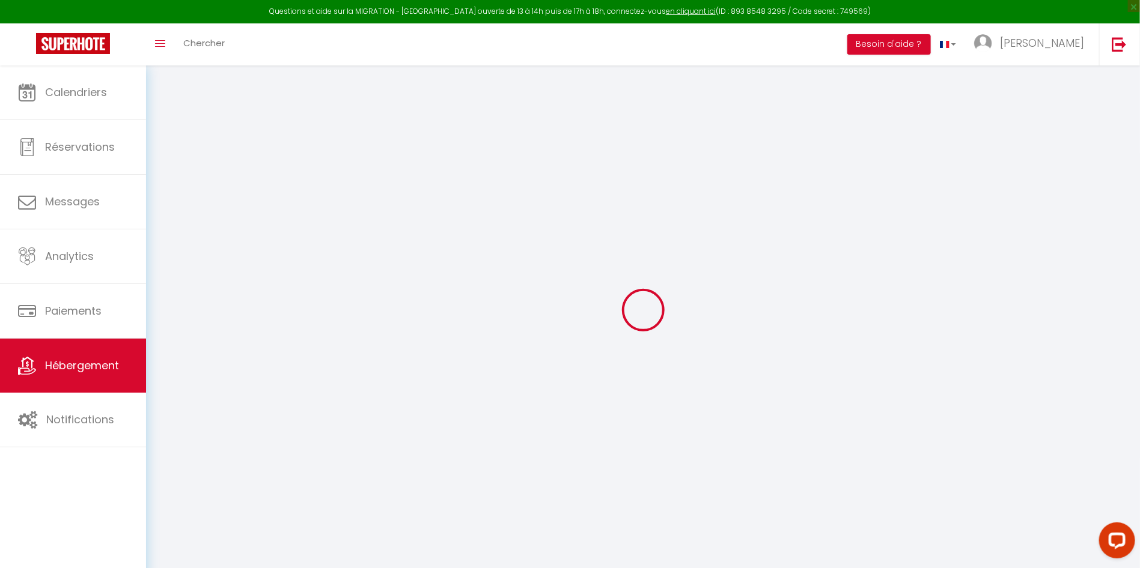
select select "15:00"
select select
select select "10:30"
select select "30"
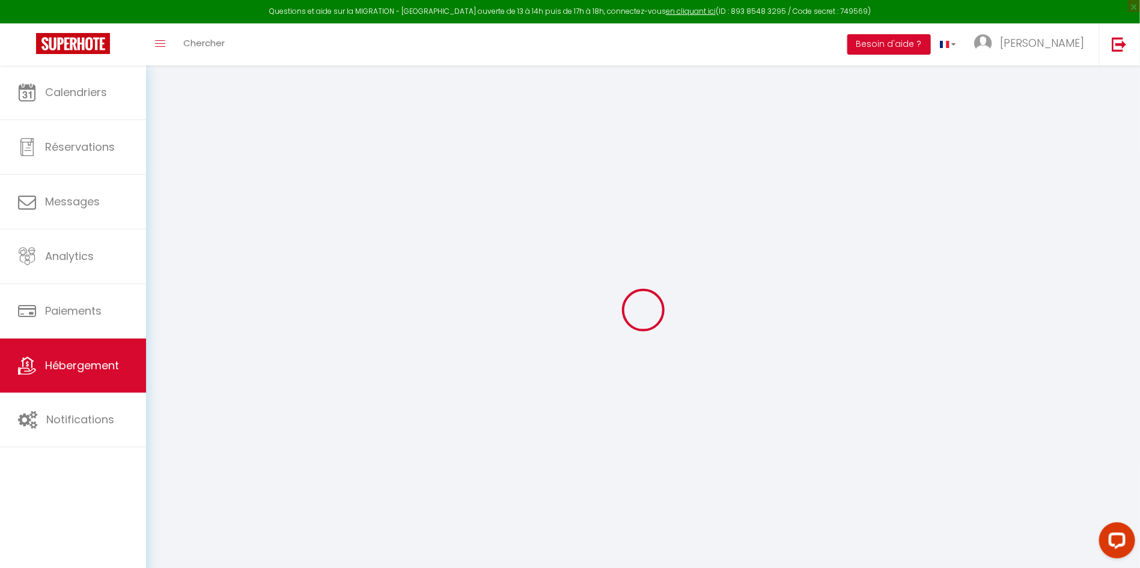
select select
checkbox input "false"
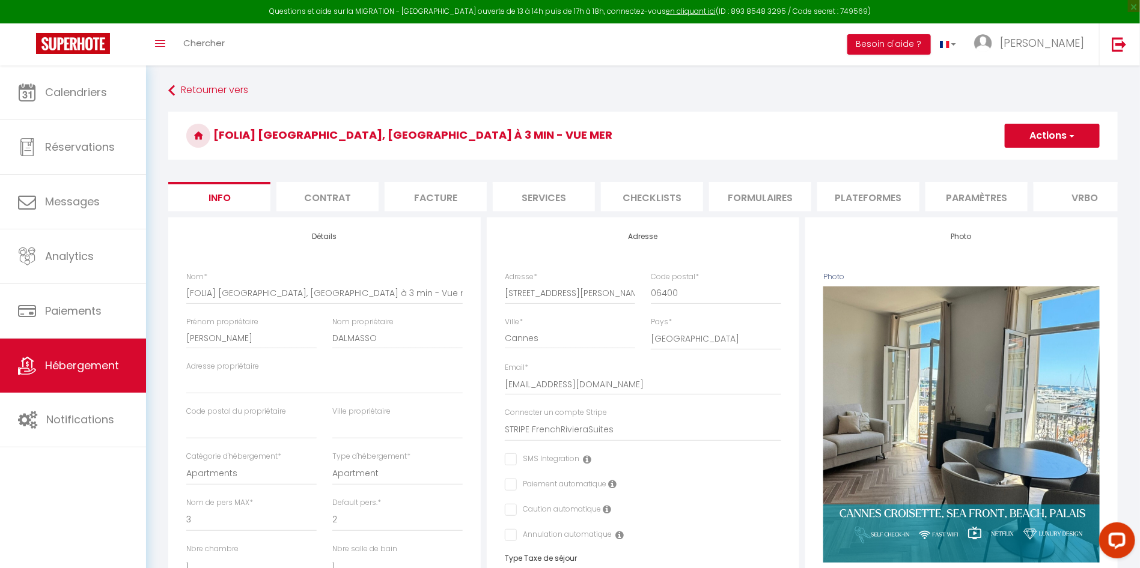
click at [865, 196] on li "Plateformes" at bounding box center [868, 196] width 102 height 29
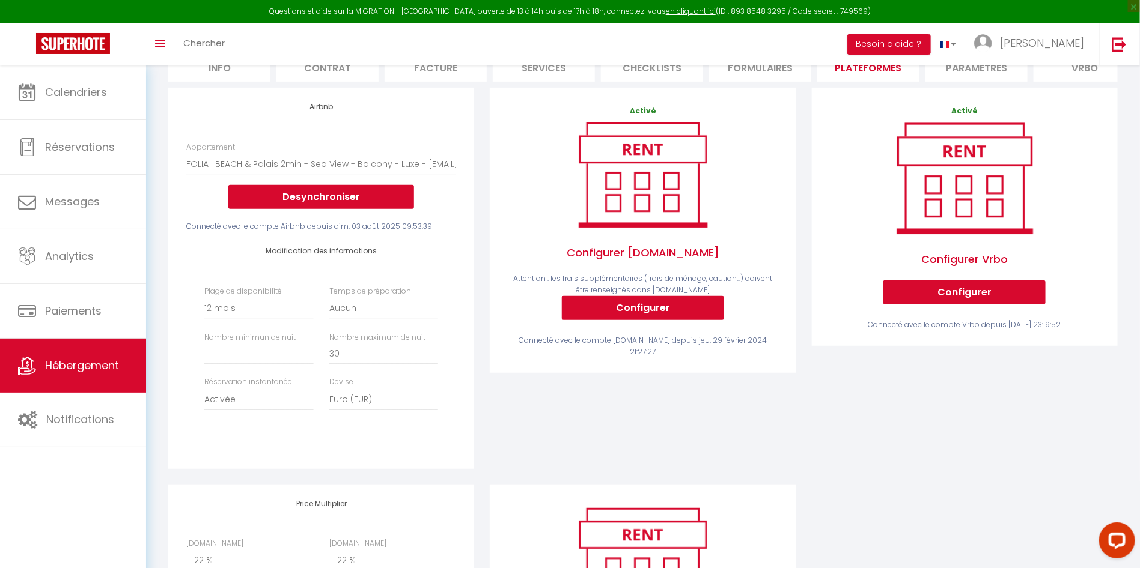
scroll to position [303, 0]
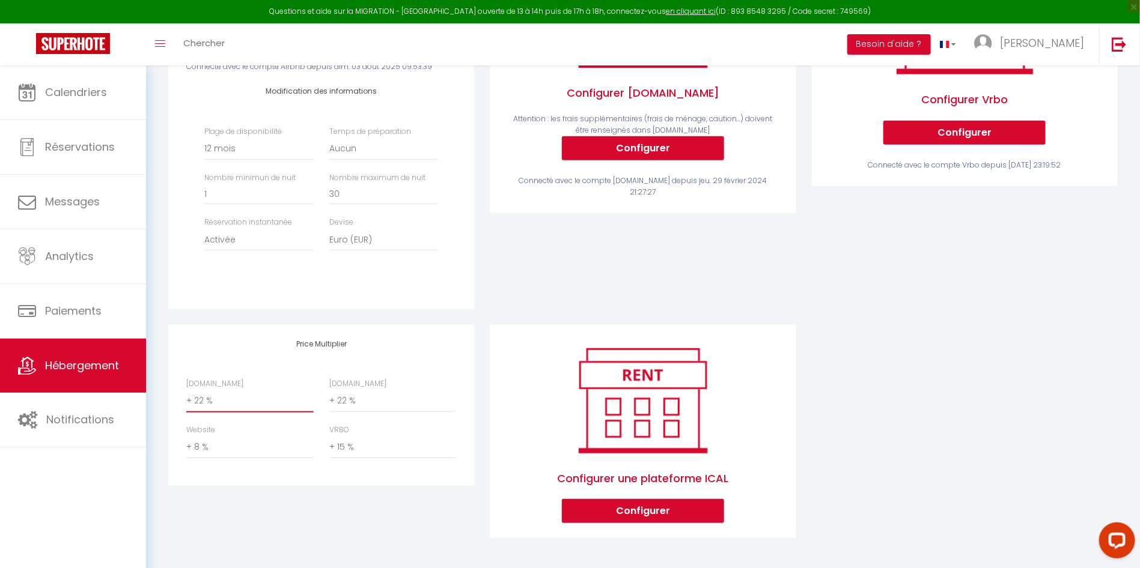
click at [243, 404] on select "0 + 1 % + 2 % + 3 % + 4 % + 5 % + 6 % + 7 % + 8 % + 9 %" at bounding box center [249, 401] width 127 height 23
select select "+ 21 %"
click at [186, 390] on select "0 + 1 % + 2 % + 3 % + 4 % + 5 % + 6 % + 7 % + 8 % + 9 %" at bounding box center [249, 401] width 127 height 23
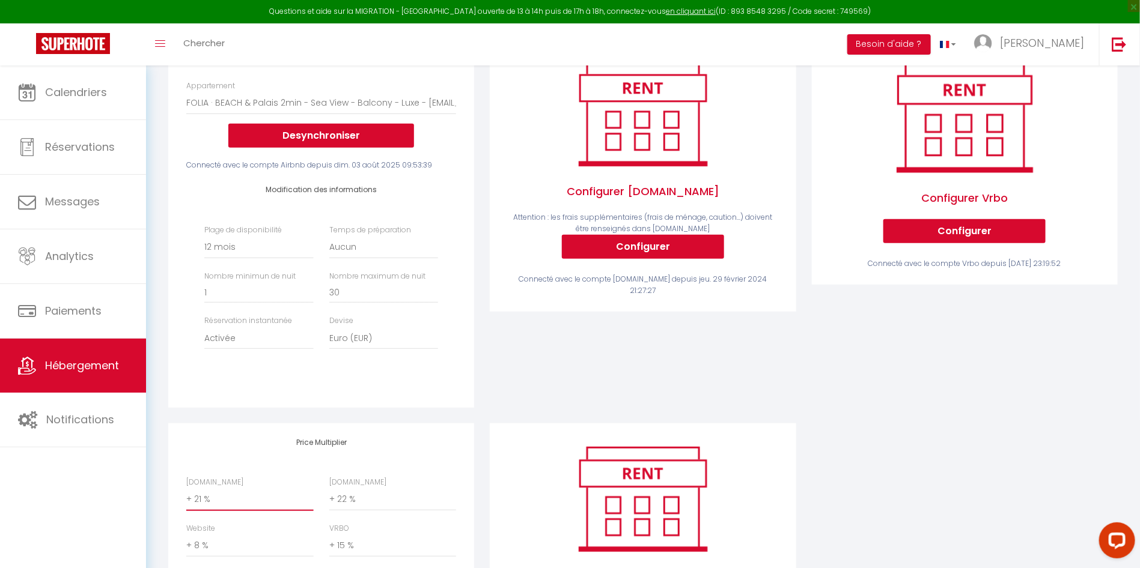
scroll to position [0, 0]
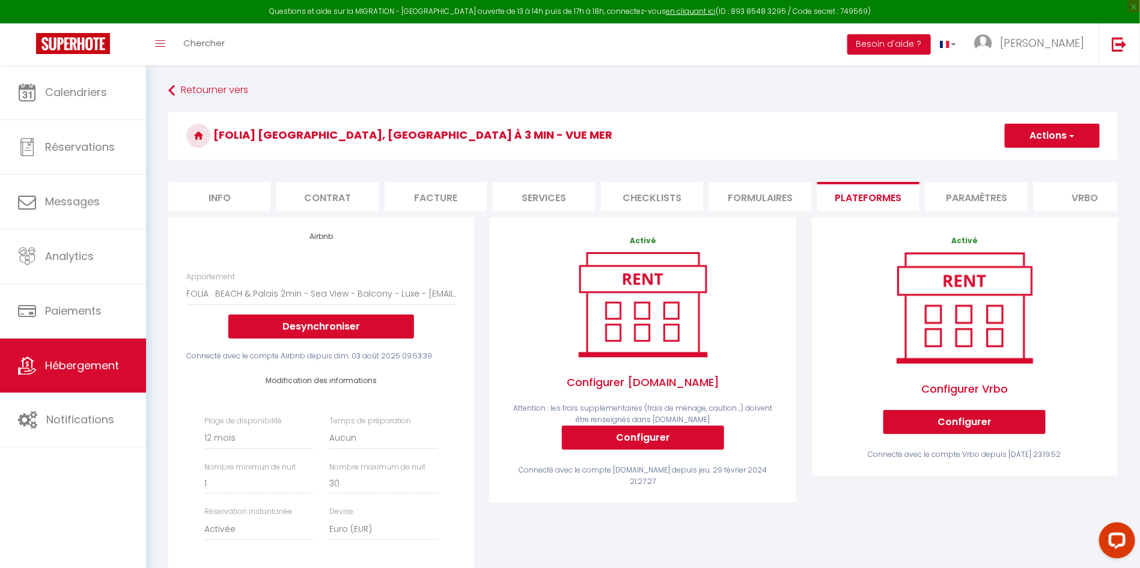
click at [1041, 132] on button "Actions" at bounding box center [1052, 136] width 95 height 24
click at [1034, 163] on link "Enregistrer" at bounding box center [1051, 162] width 95 height 16
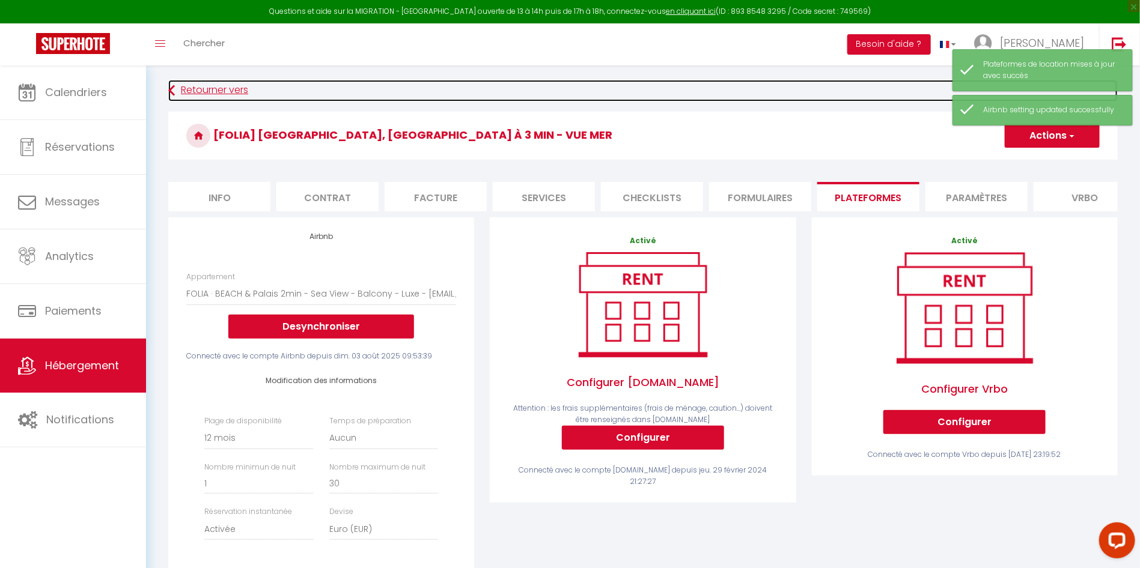
click at [199, 88] on link "Retourner vers" at bounding box center [642, 91] width 949 height 22
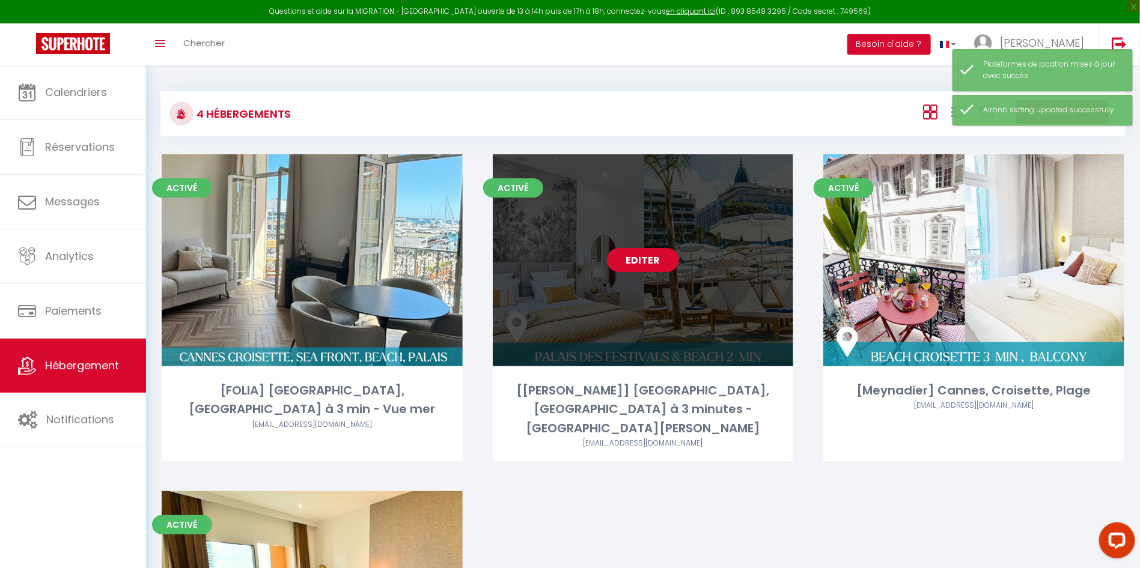
click at [639, 254] on link "Editer" at bounding box center [643, 260] width 72 height 24
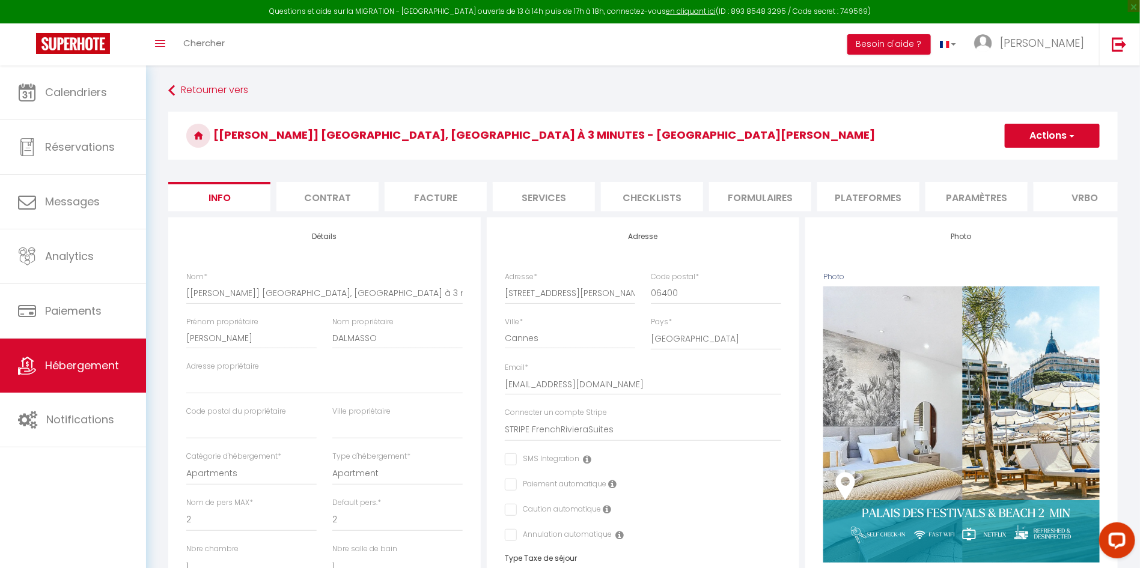
click at [864, 193] on li "Plateformes" at bounding box center [868, 196] width 102 height 29
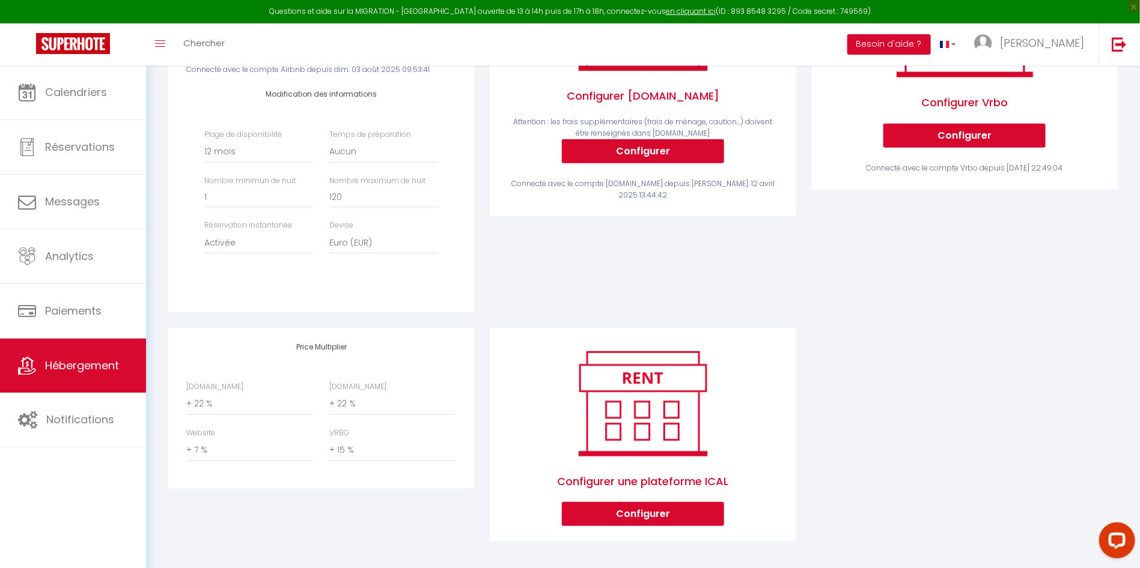
scroll to position [303, 0]
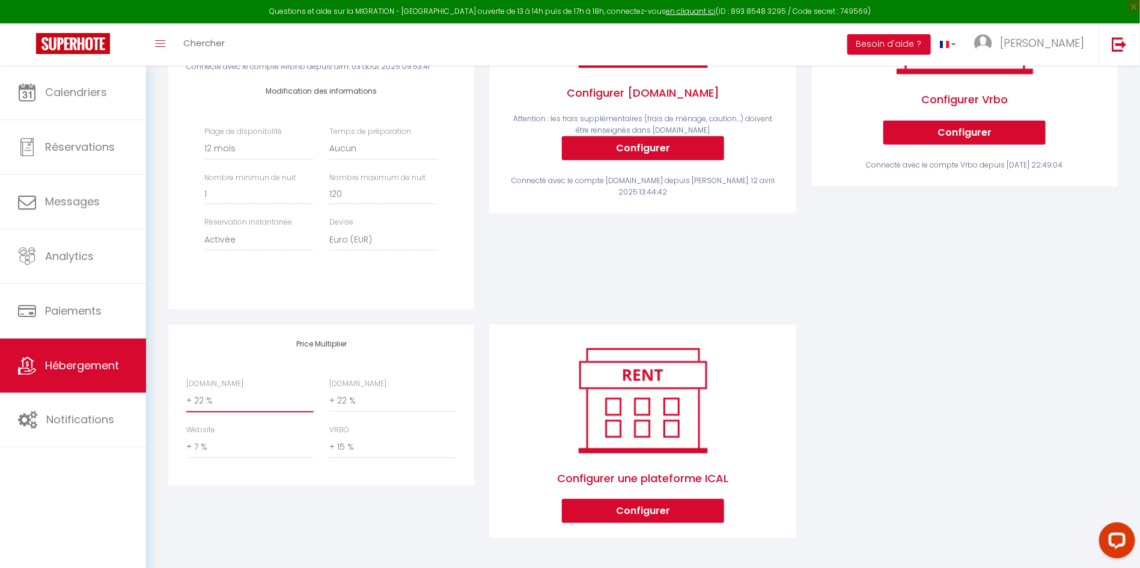
click at [260, 409] on select "0 + 1 % + 2 % + 3 % + 4 % + 5 % + 6 % + 7 % + 8 % + 9 %" at bounding box center [249, 401] width 127 height 23
click at [186, 390] on select "0 + 1 % + 2 % + 3 % + 4 % + 5 % + 6 % + 7 % + 8 % + 9 %" at bounding box center [249, 401] width 127 height 23
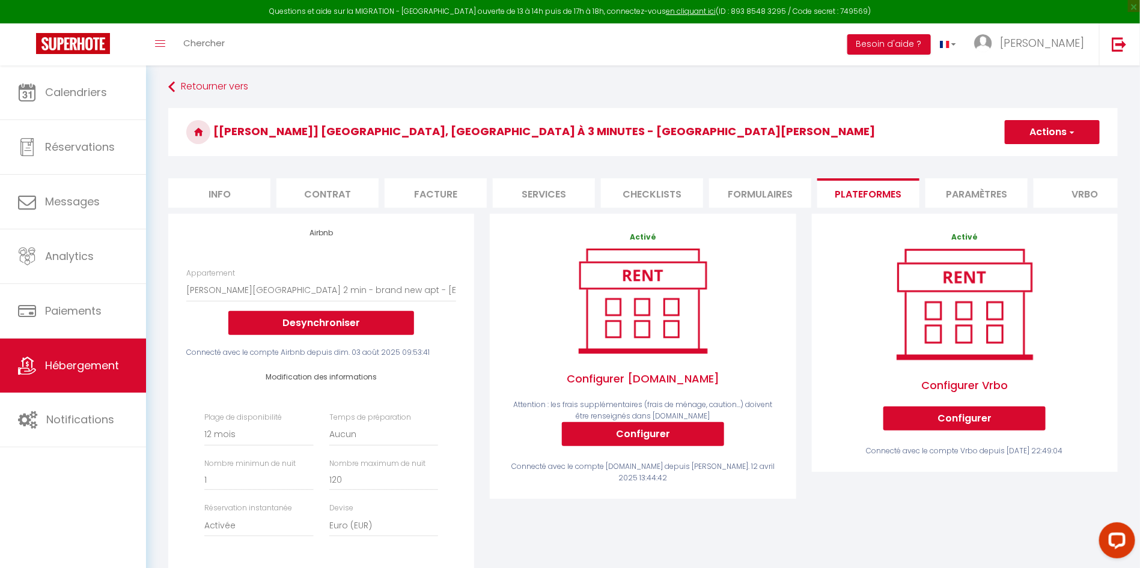
scroll to position [0, 0]
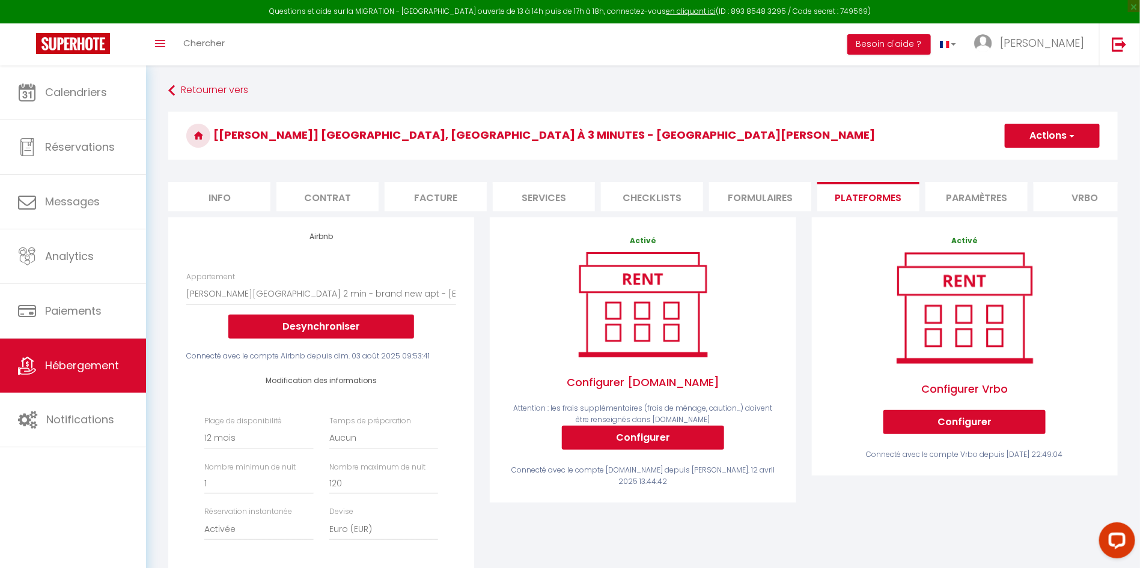
click at [1060, 130] on button "Actions" at bounding box center [1052, 136] width 95 height 24
click at [1046, 159] on link "Enregistrer" at bounding box center [1051, 162] width 95 height 16
click at [1040, 138] on button "Actions" at bounding box center [1052, 136] width 95 height 24
click at [1029, 162] on link "Enregistrer" at bounding box center [1051, 162] width 95 height 16
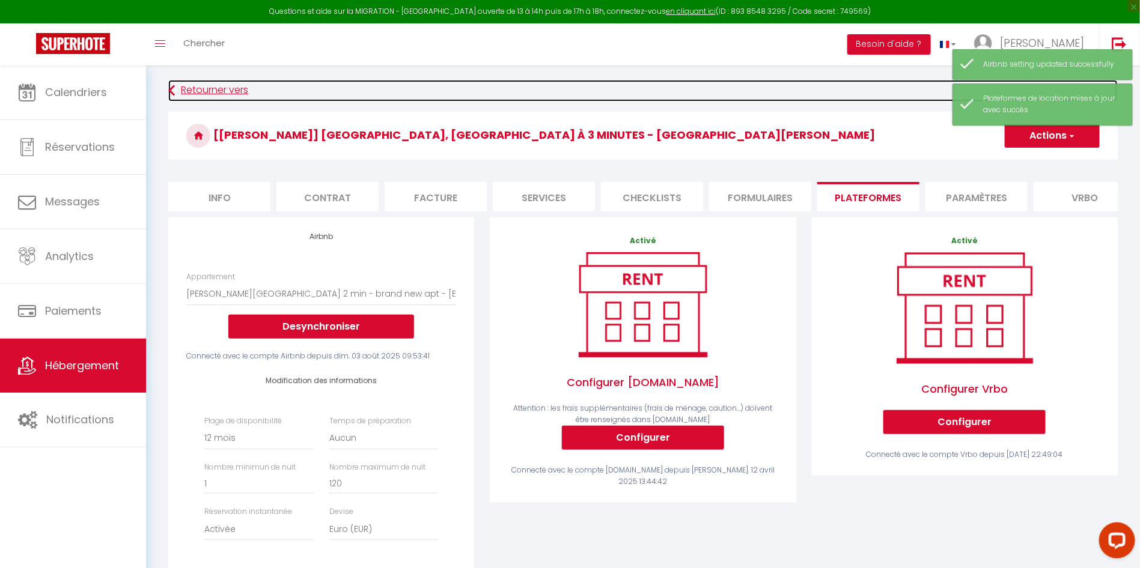
click at [227, 83] on link "Retourner vers" at bounding box center [642, 91] width 949 height 22
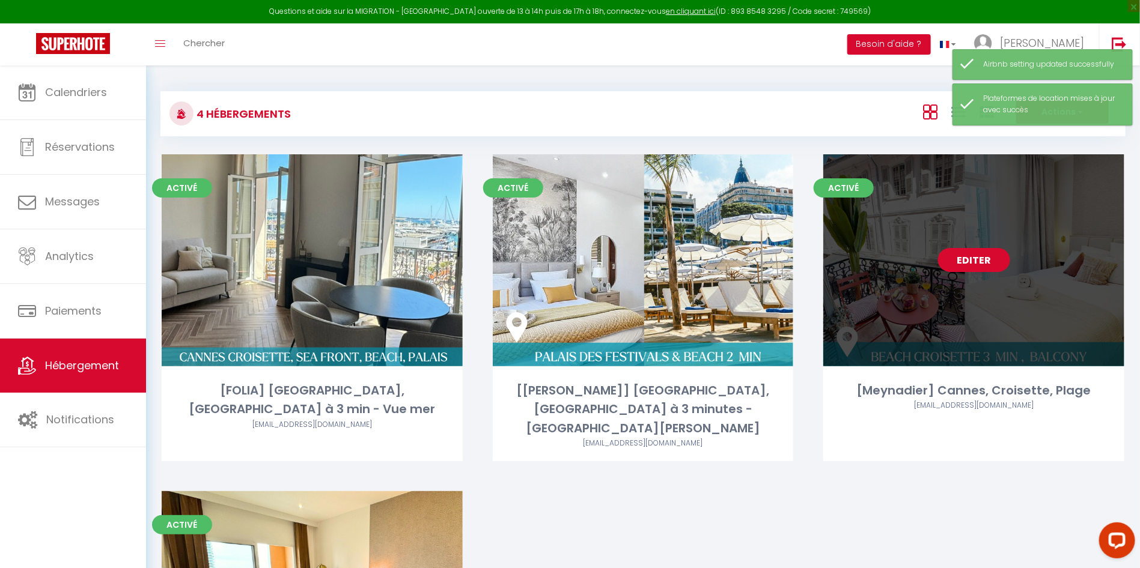
click at [961, 259] on link "Editer" at bounding box center [974, 260] width 72 height 24
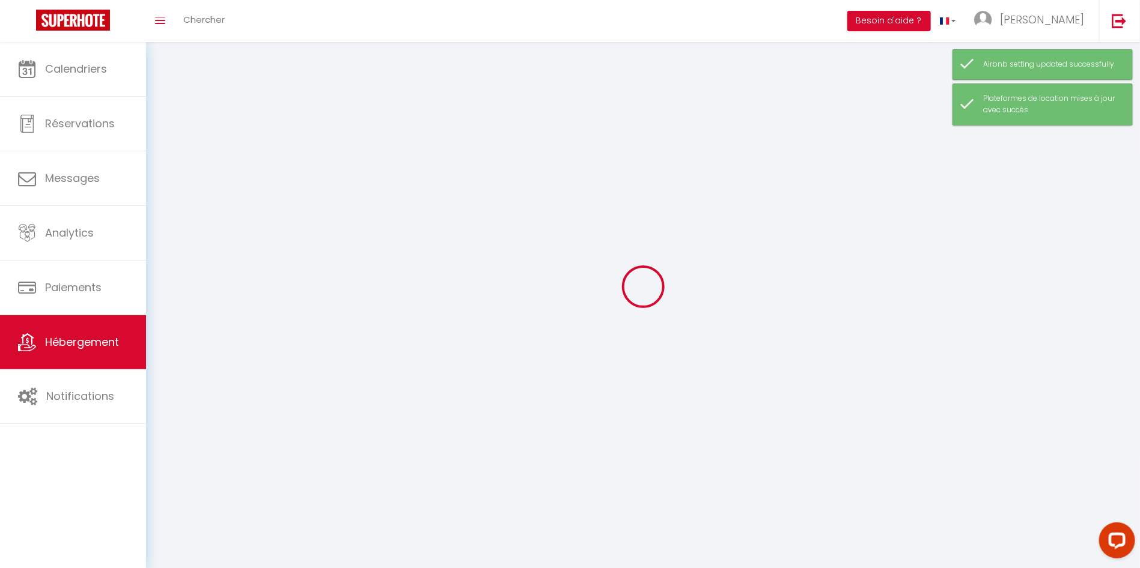
click at [961, 259] on div at bounding box center [642, 286] width 965 height 460
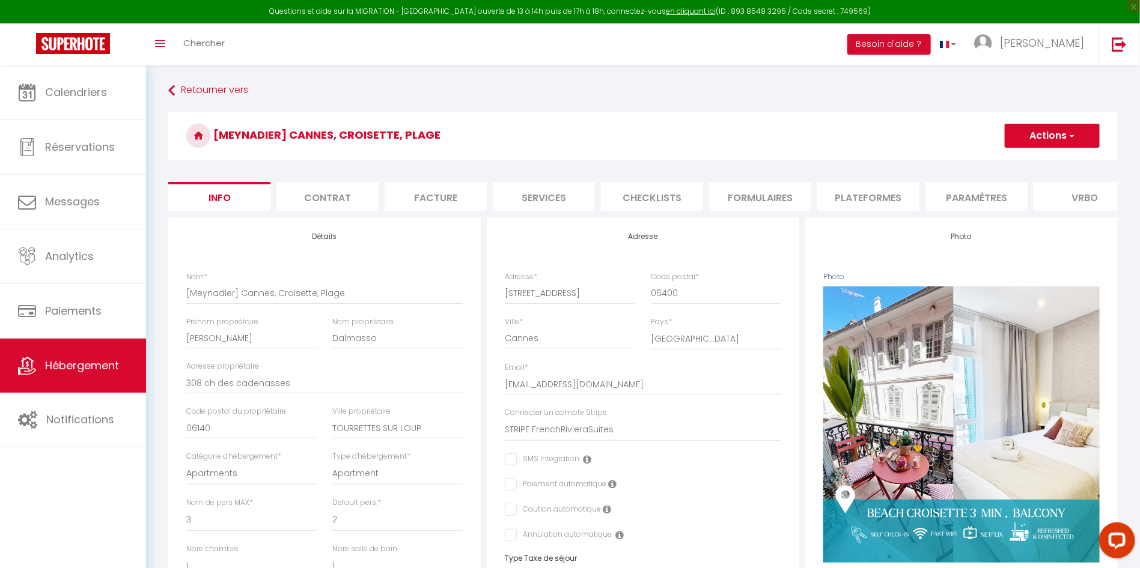
click at [847, 201] on li "Plateformes" at bounding box center [868, 196] width 102 height 29
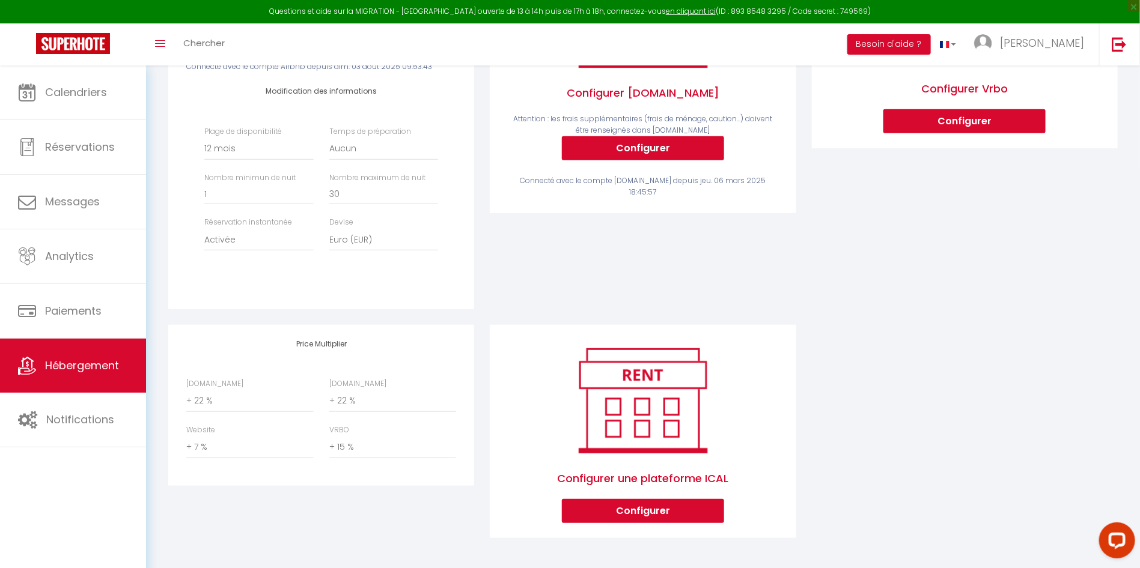
scroll to position [303, 0]
click at [259, 400] on select "0 + 1 % + 2 % + 3 % + 4 % + 5 % + 6 % + 7 % + 8 % + 9 %" at bounding box center [249, 401] width 127 height 23
click at [186, 390] on select "0 + 1 % + 2 % + 3 % + 4 % + 5 % + 6 % + 7 % + 8 % + 9 %" at bounding box center [249, 401] width 127 height 23
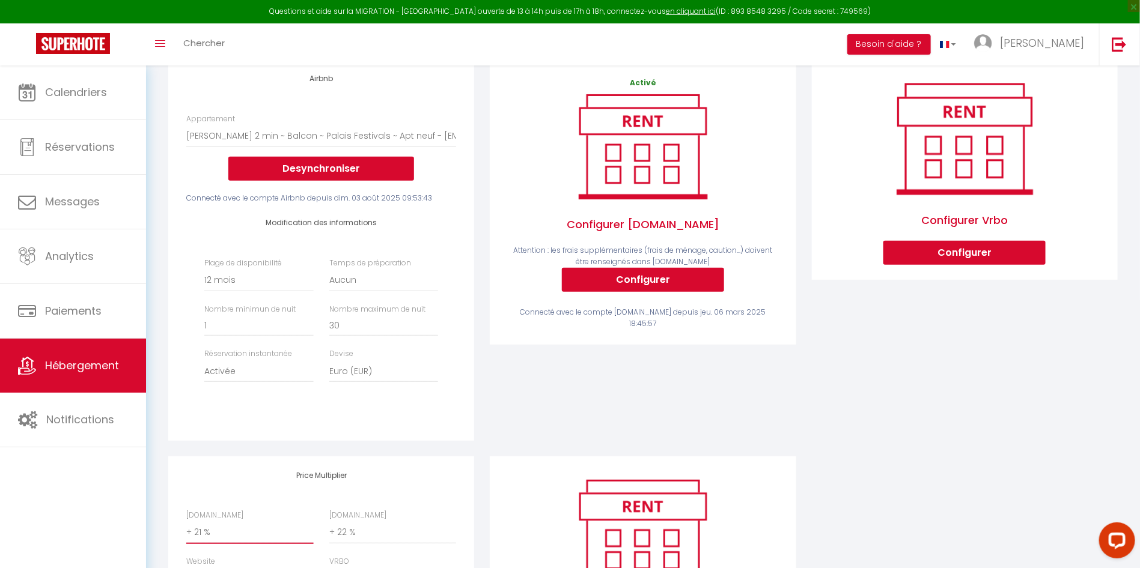
scroll to position [0, 0]
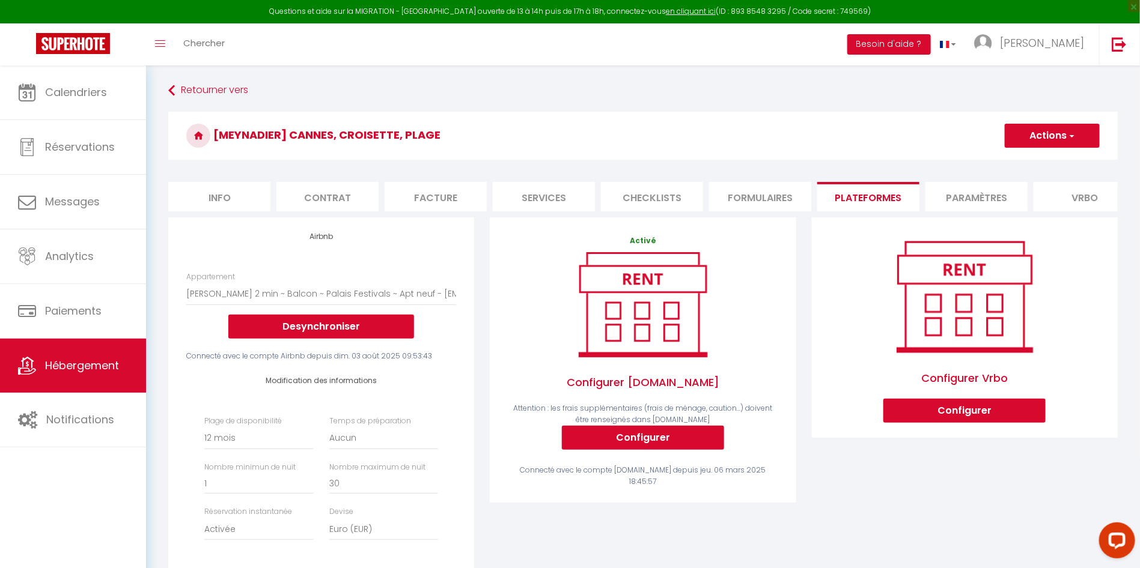
click at [1031, 134] on button "Actions" at bounding box center [1052, 136] width 95 height 24
click at [1030, 160] on link "Enregistrer" at bounding box center [1051, 162] width 95 height 16
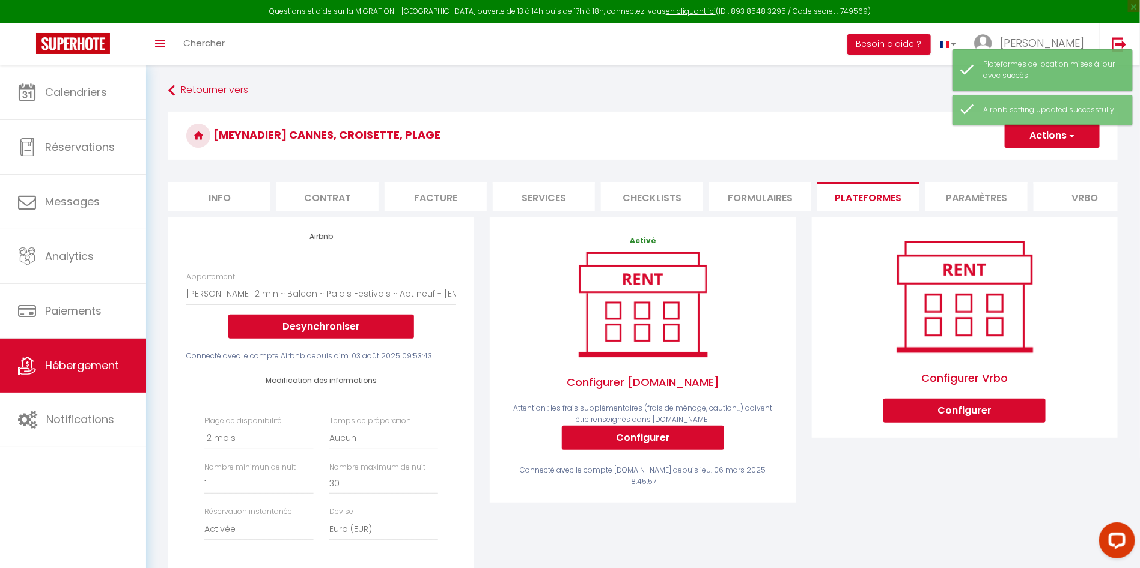
click at [1071, 141] on span "button" at bounding box center [1071, 136] width 8 height 12
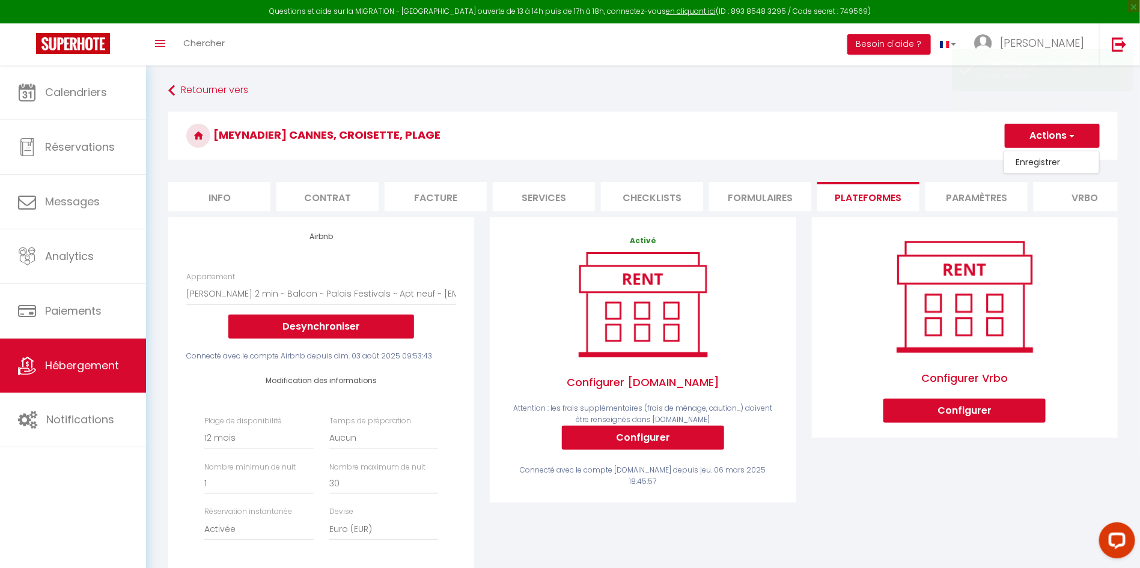
click at [1059, 158] on link "Enregistrer" at bounding box center [1051, 162] width 95 height 16
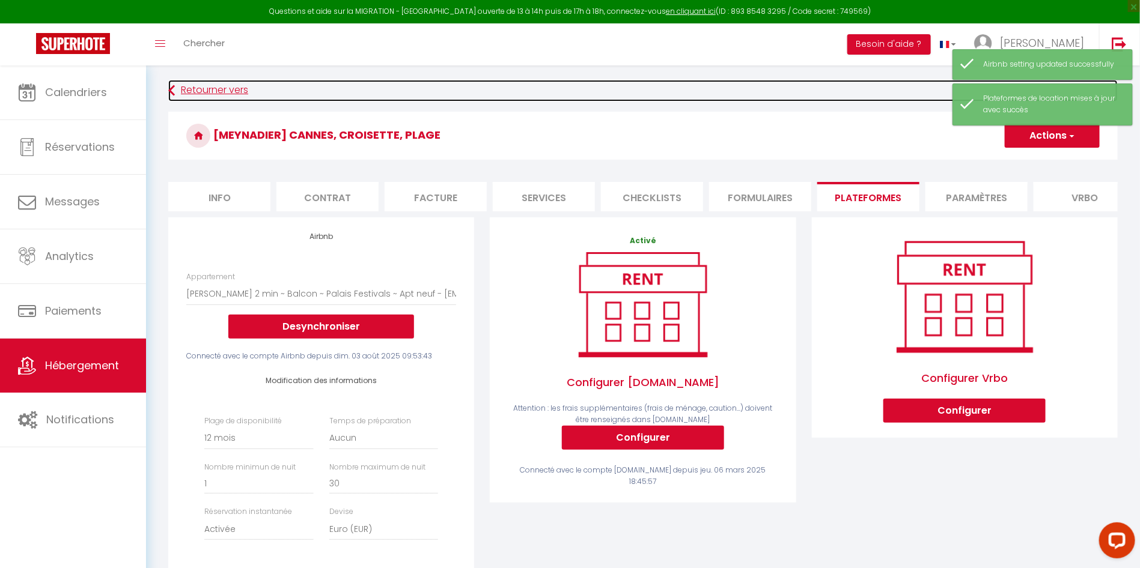
click at [243, 87] on link "Retourner vers" at bounding box center [642, 91] width 949 height 22
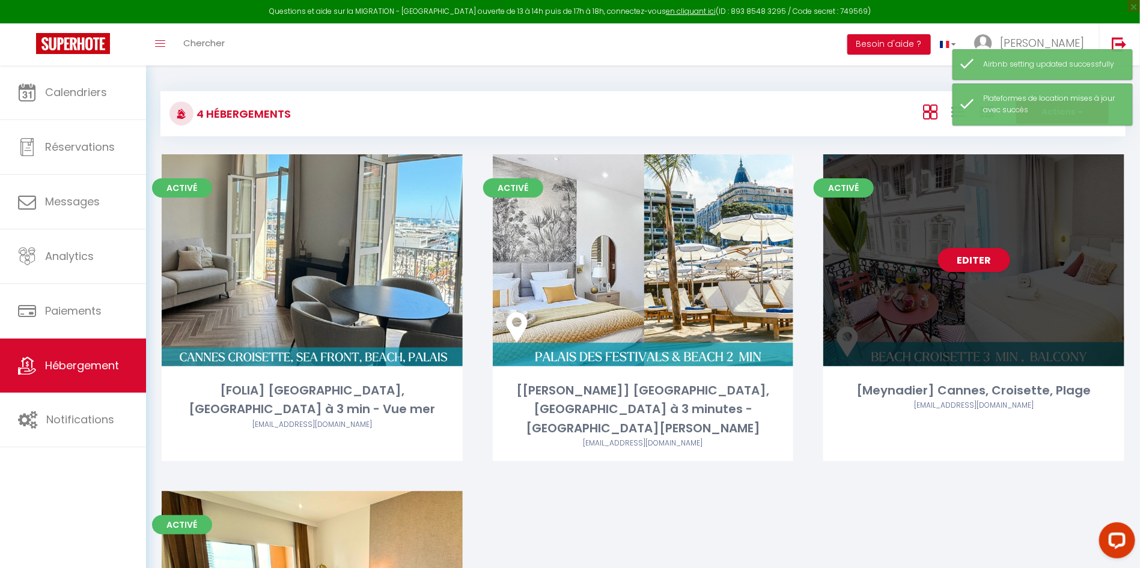
scroll to position [218, 0]
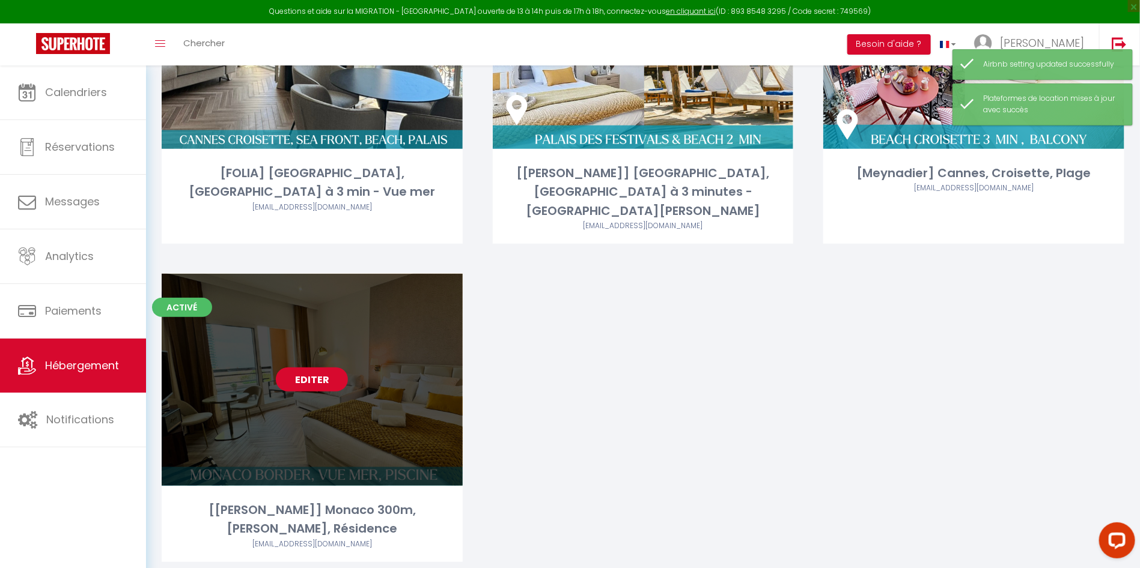
click at [308, 368] on link "Editer" at bounding box center [312, 380] width 72 height 24
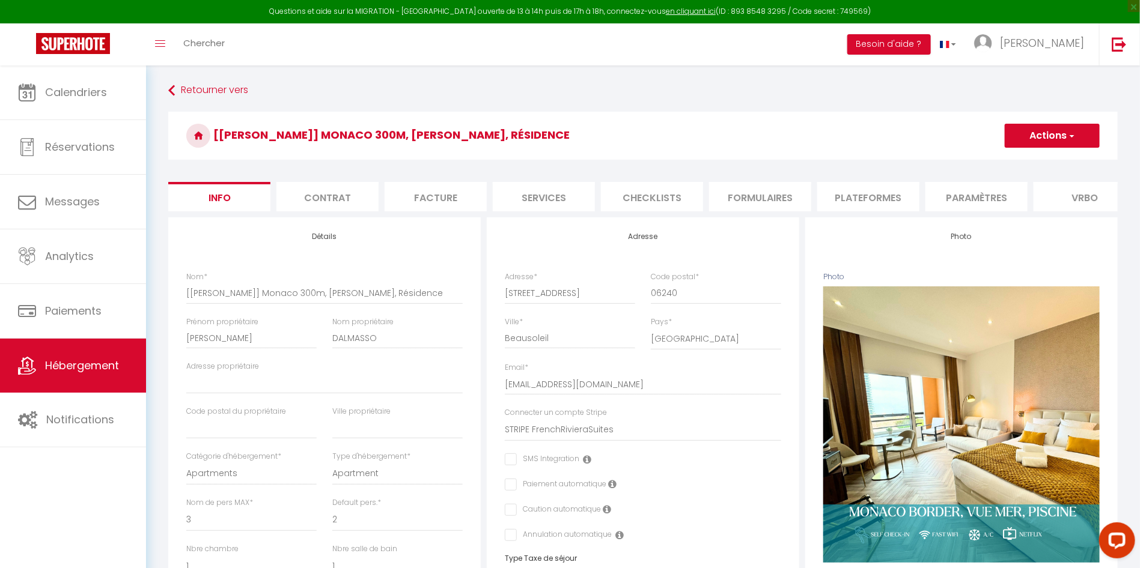
click at [856, 193] on li "Plateformes" at bounding box center [868, 196] width 102 height 29
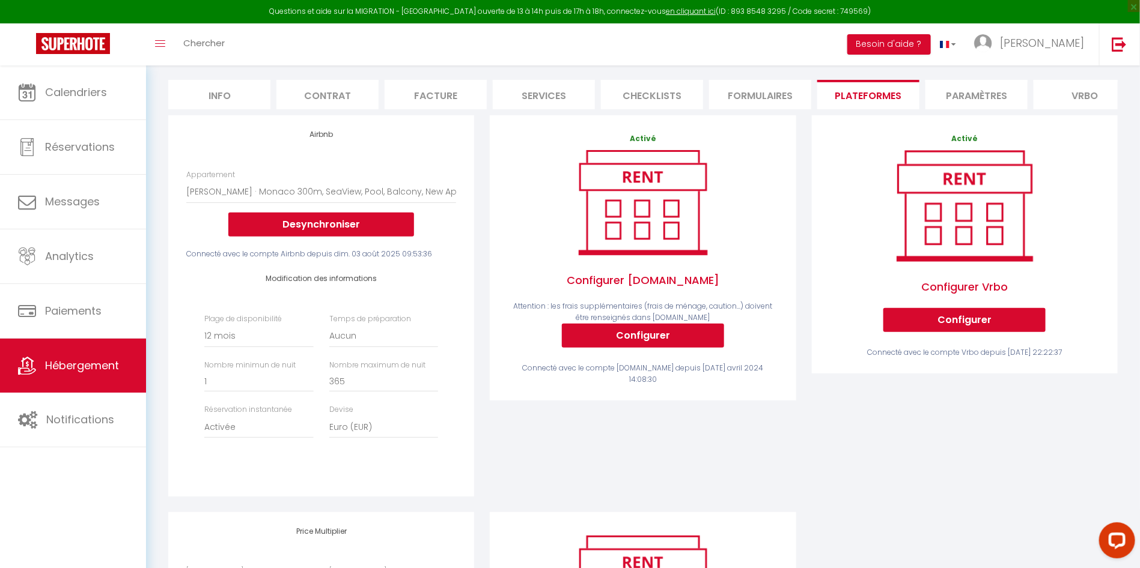
scroll to position [270, 0]
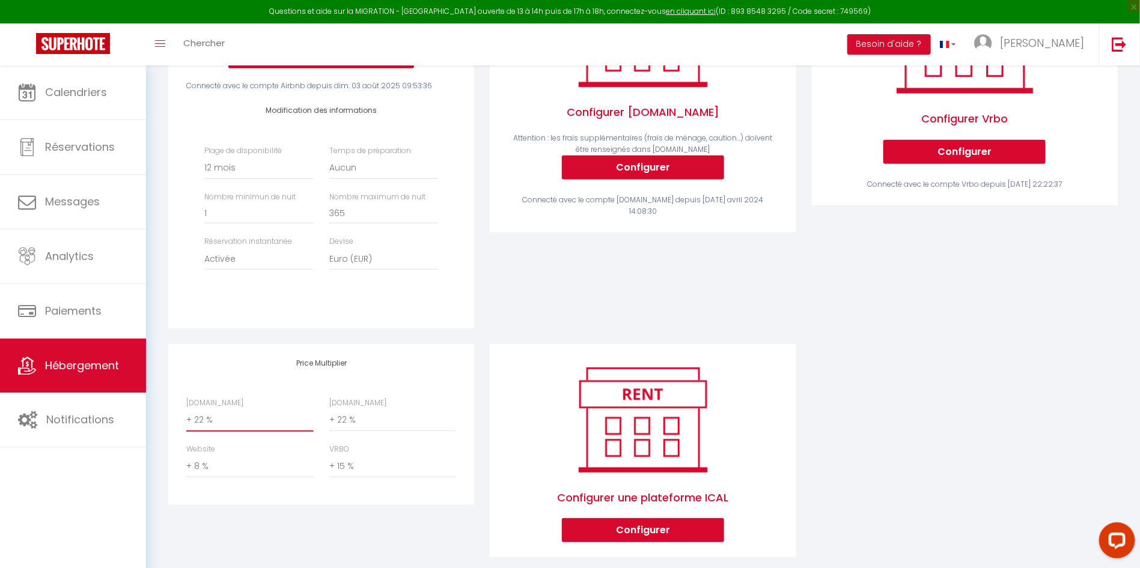
click at [216, 431] on select "0 + 1 % + 2 % + 3 % + 4 % + 5 % + 6 % + 7 % + 8 % + 9 %" at bounding box center [249, 420] width 127 height 23
click at [186, 422] on select "0 + 1 % + 2 % + 3 % + 4 % + 5 % + 6 % + 7 % + 8 % + 9 %" at bounding box center [249, 420] width 127 height 23
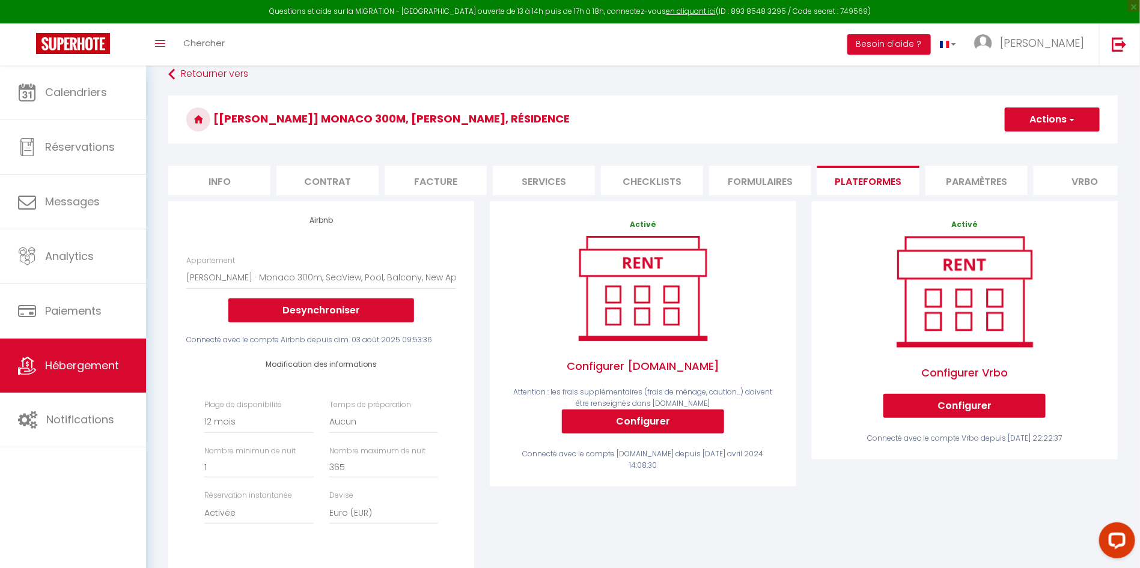
scroll to position [0, 0]
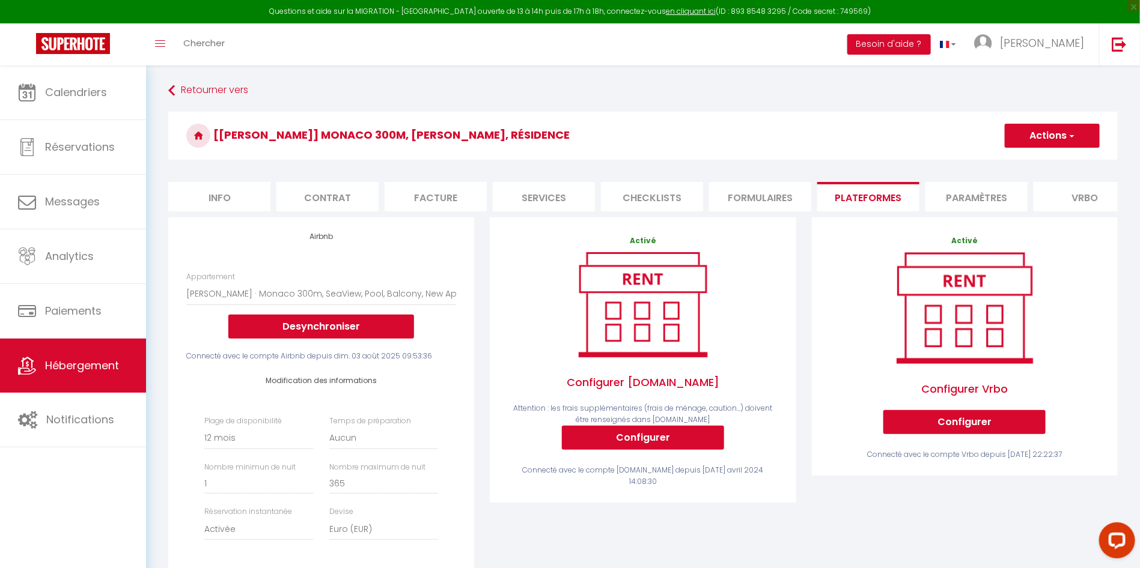
click at [1085, 132] on button "Actions" at bounding box center [1052, 136] width 95 height 24
click at [1046, 158] on link "Enregistrer" at bounding box center [1051, 162] width 95 height 16
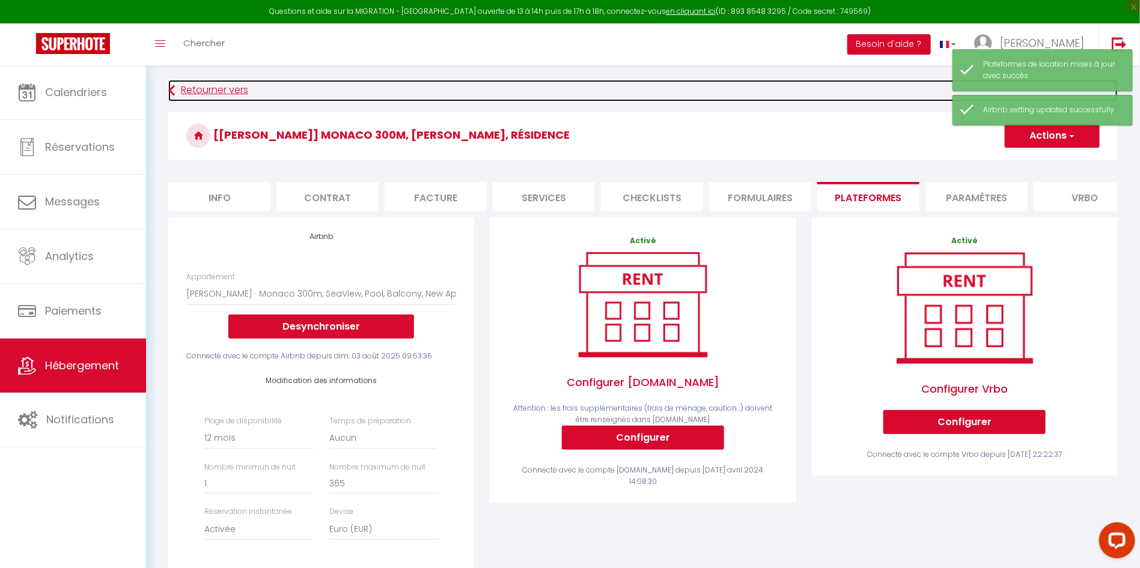
click at [189, 87] on link "Retourner vers" at bounding box center [642, 91] width 949 height 22
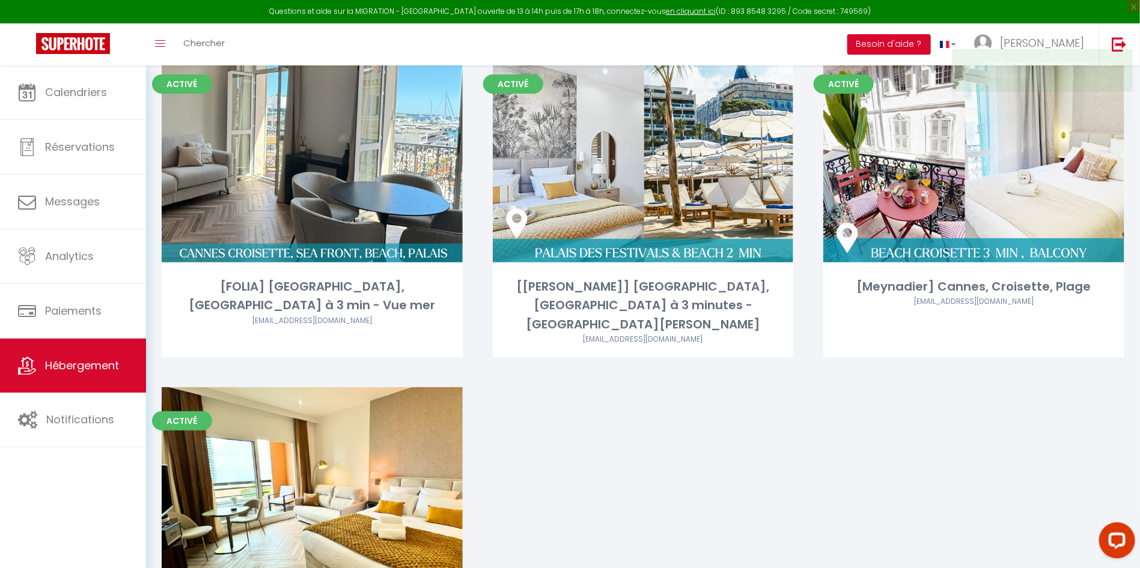
scroll to position [218, 0]
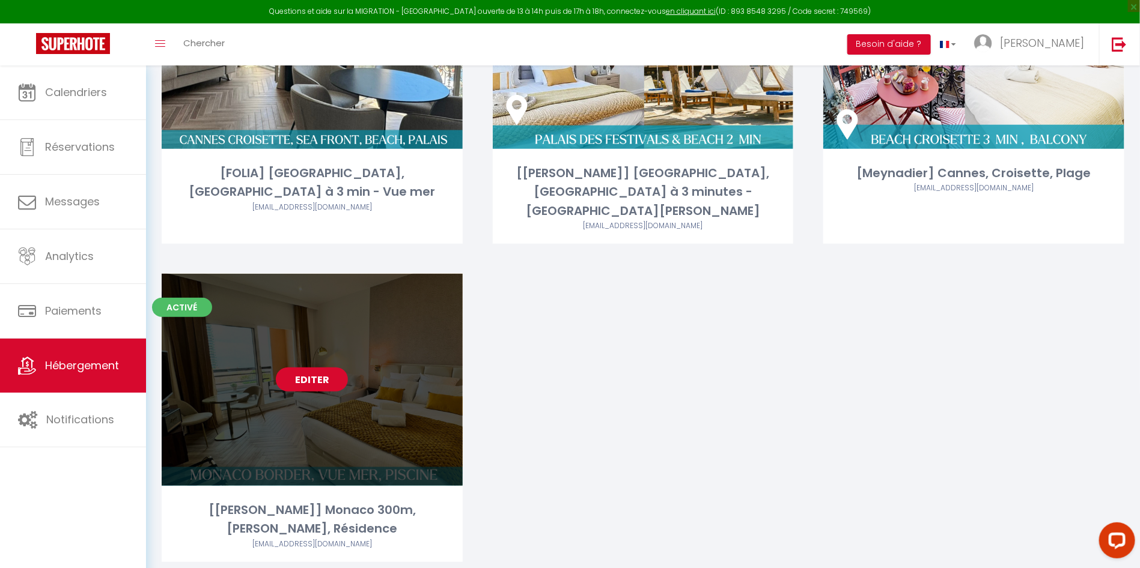
click at [330, 368] on link "Editer" at bounding box center [312, 380] width 72 height 24
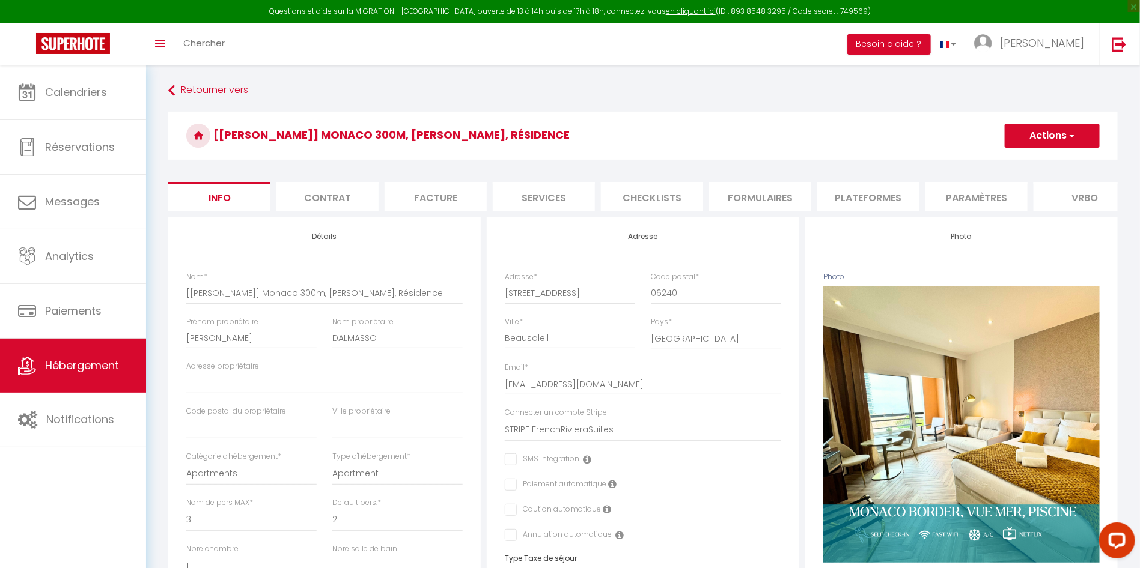
click at [866, 207] on li "Plateformes" at bounding box center [868, 196] width 102 height 29
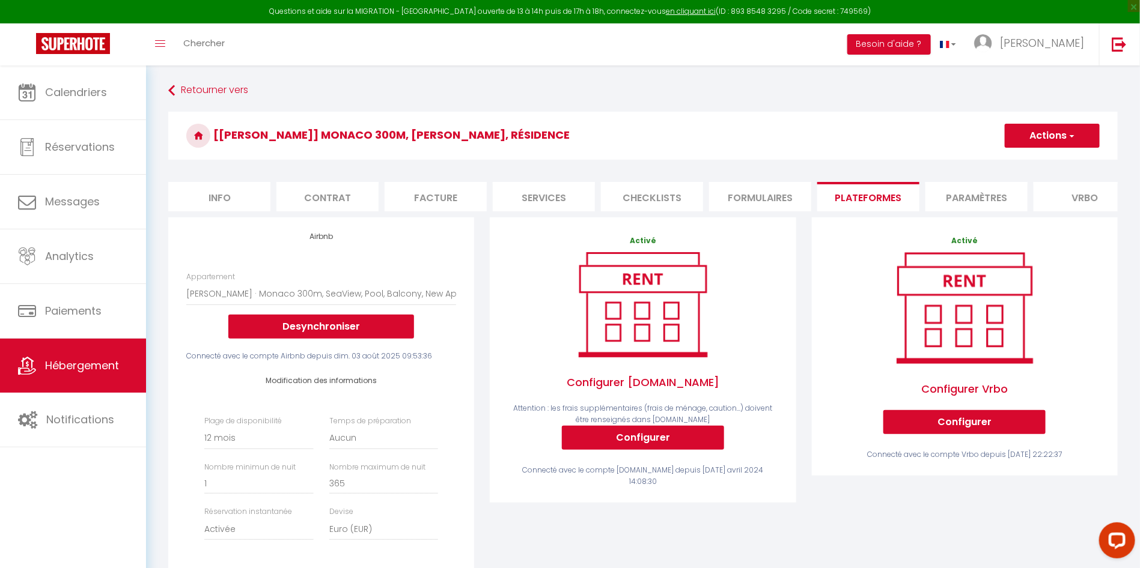
click at [1037, 141] on button "Actions" at bounding box center [1052, 136] width 95 height 24
click at [1032, 161] on link "Enregistrer" at bounding box center [1051, 162] width 95 height 16
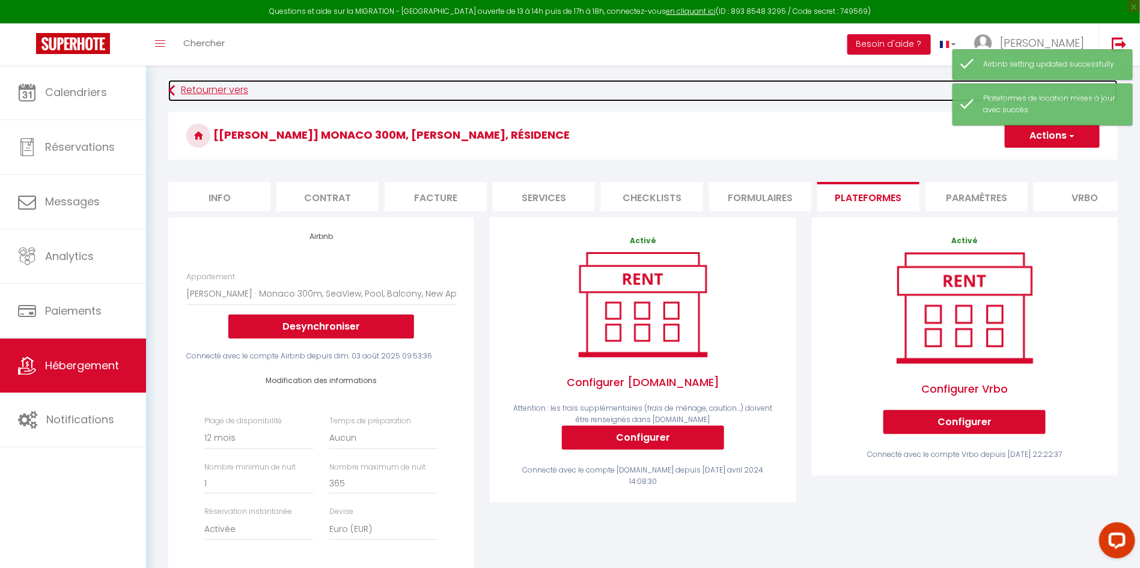
click at [223, 97] on link "Retourner vers" at bounding box center [642, 91] width 949 height 22
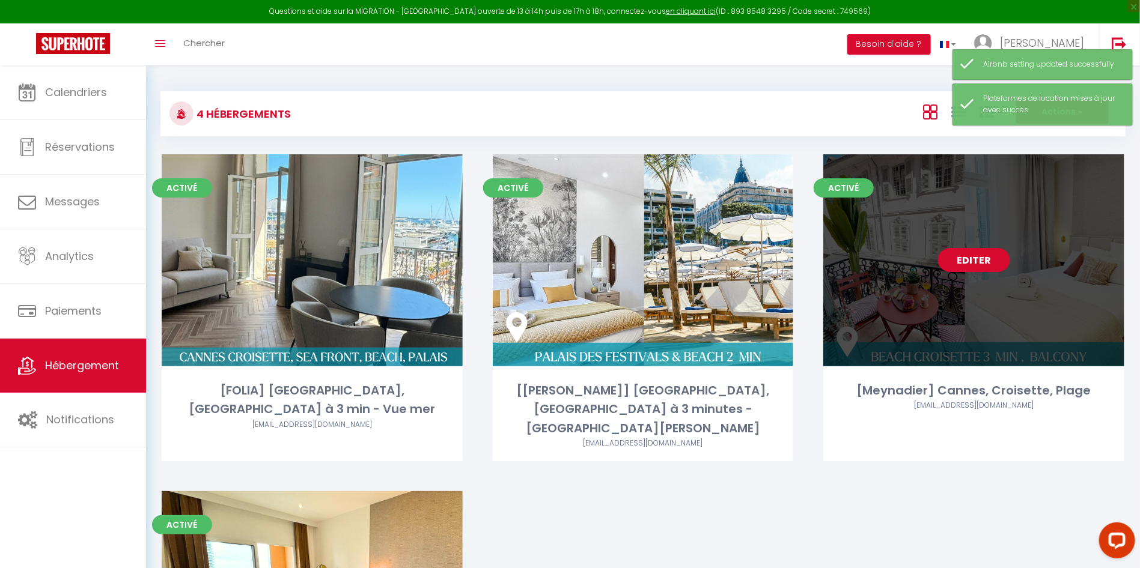
click at [984, 260] on link "Editer" at bounding box center [974, 260] width 72 height 24
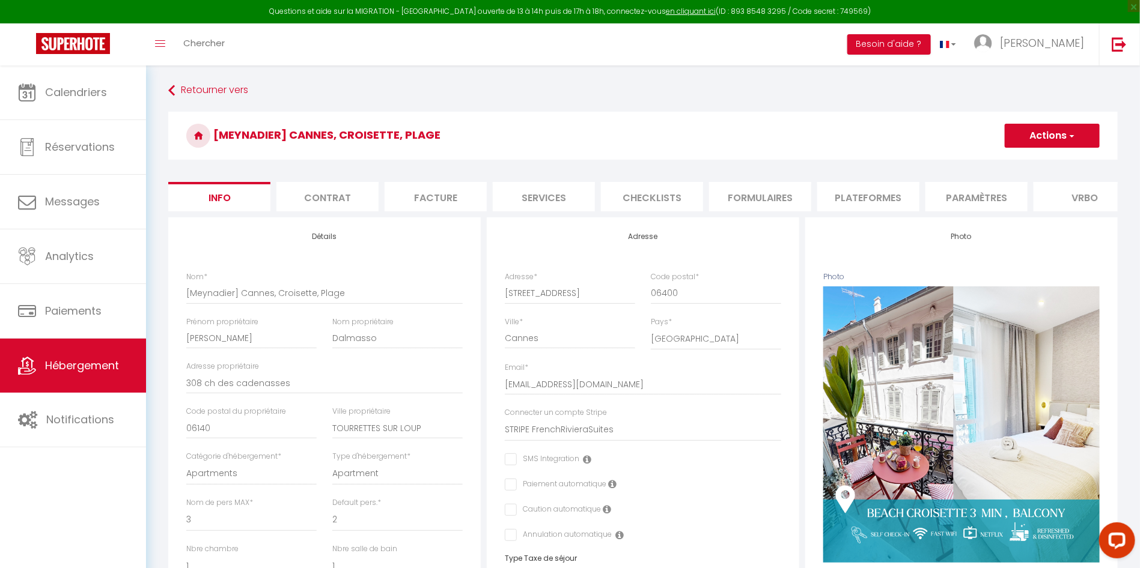
click at [847, 190] on li "Plateformes" at bounding box center [868, 196] width 102 height 29
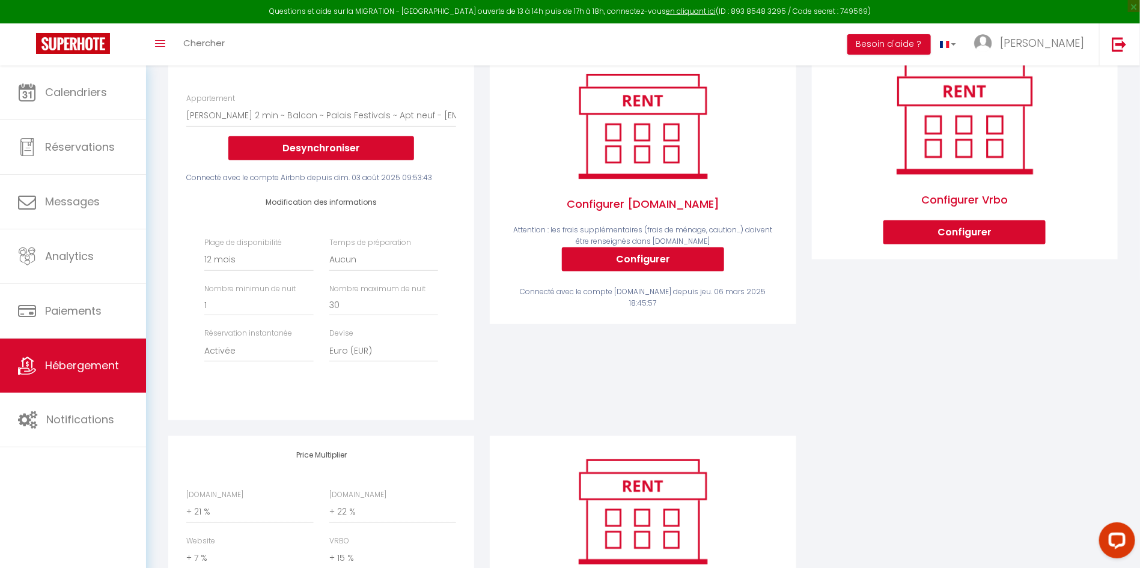
scroll to position [270, 0]
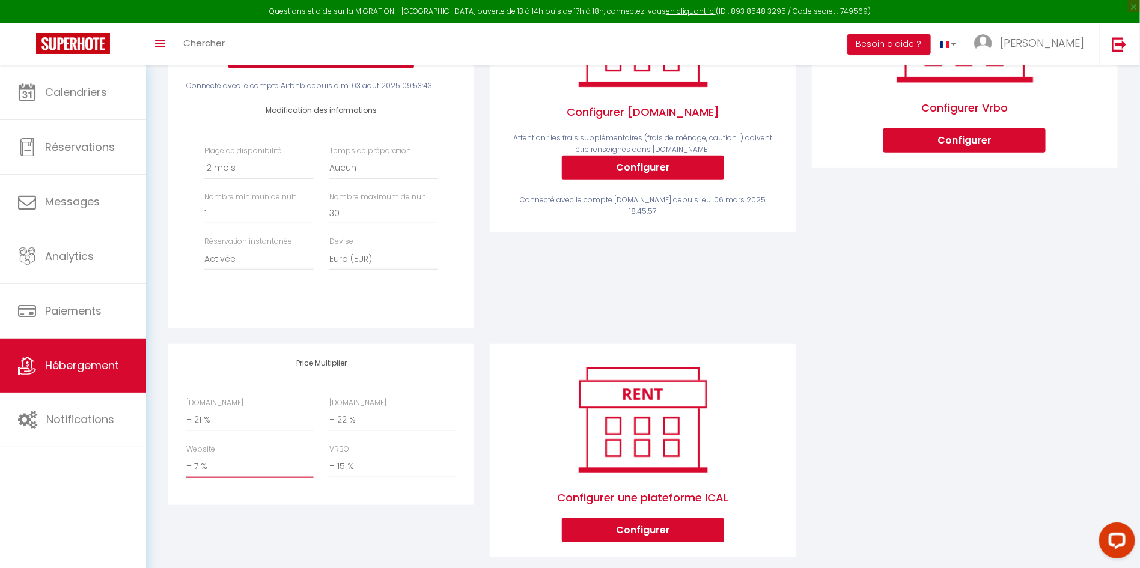
click at [191, 478] on select "0 + 1 % + 2 % + 3 % + 4 % + 5 % + 6 % + 7 % + 8 % + 9 %" at bounding box center [249, 466] width 127 height 23
click at [186, 468] on select "0 + 1 % + 2 % + 3 % + 4 % + 5 % + 6 % + 7 % + 8 % + 9 %" at bounding box center [249, 466] width 127 height 23
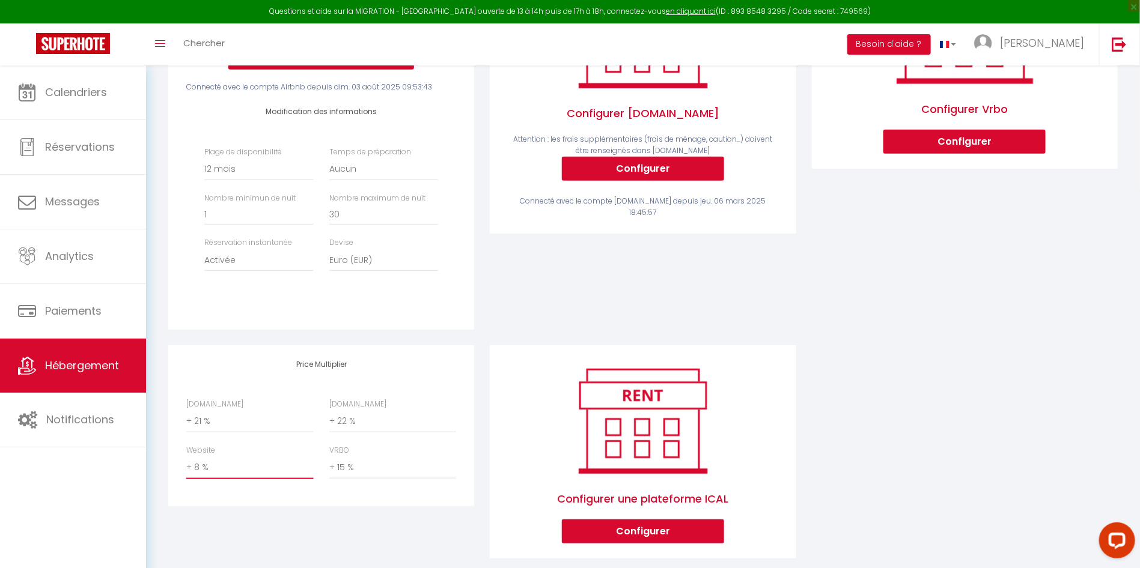
scroll to position [0, 0]
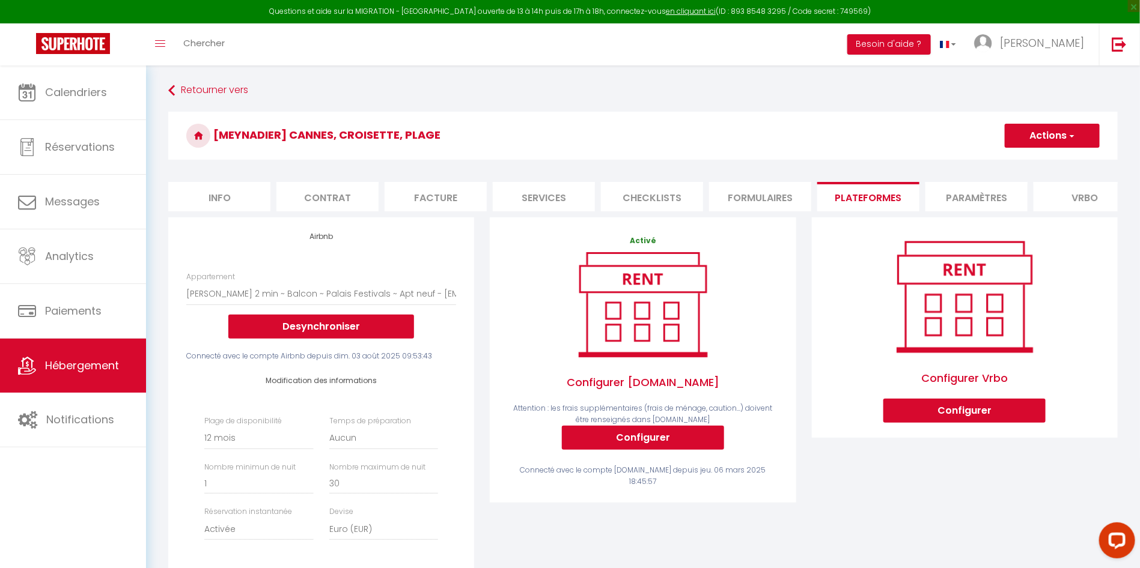
click at [1030, 137] on button "Actions" at bounding box center [1052, 136] width 95 height 24
click at [1030, 157] on link "Enregistrer" at bounding box center [1051, 162] width 95 height 16
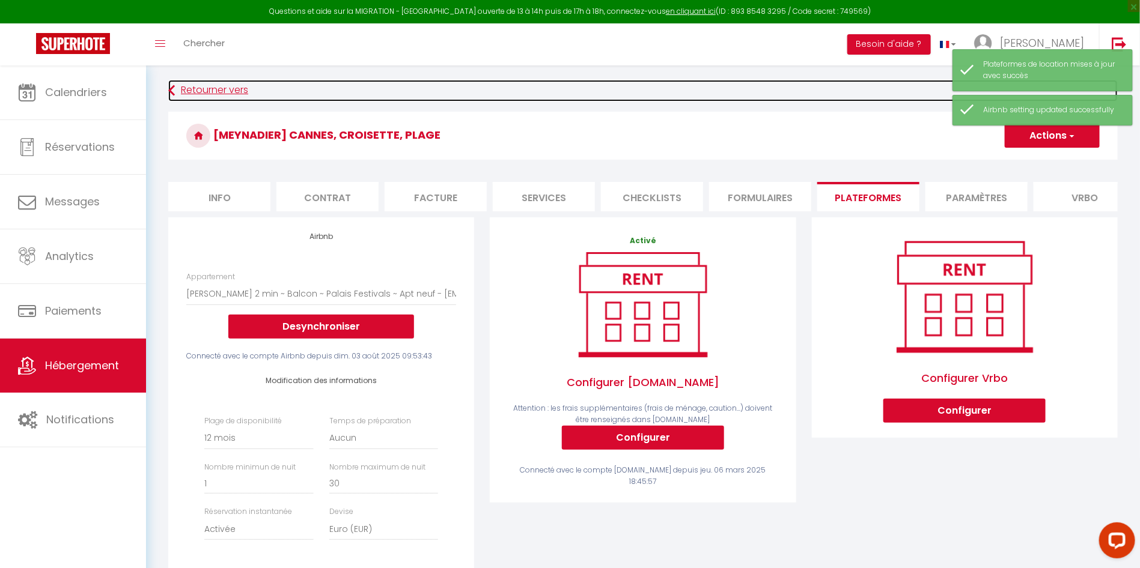
click at [233, 91] on link "Retourner vers" at bounding box center [642, 91] width 949 height 22
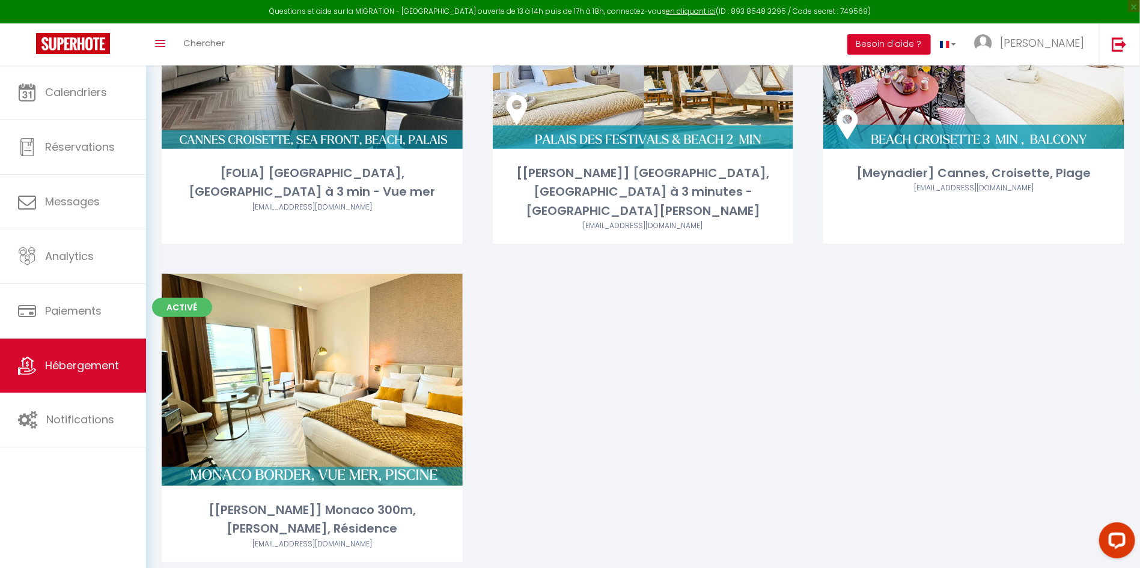
scroll to position [37, 0]
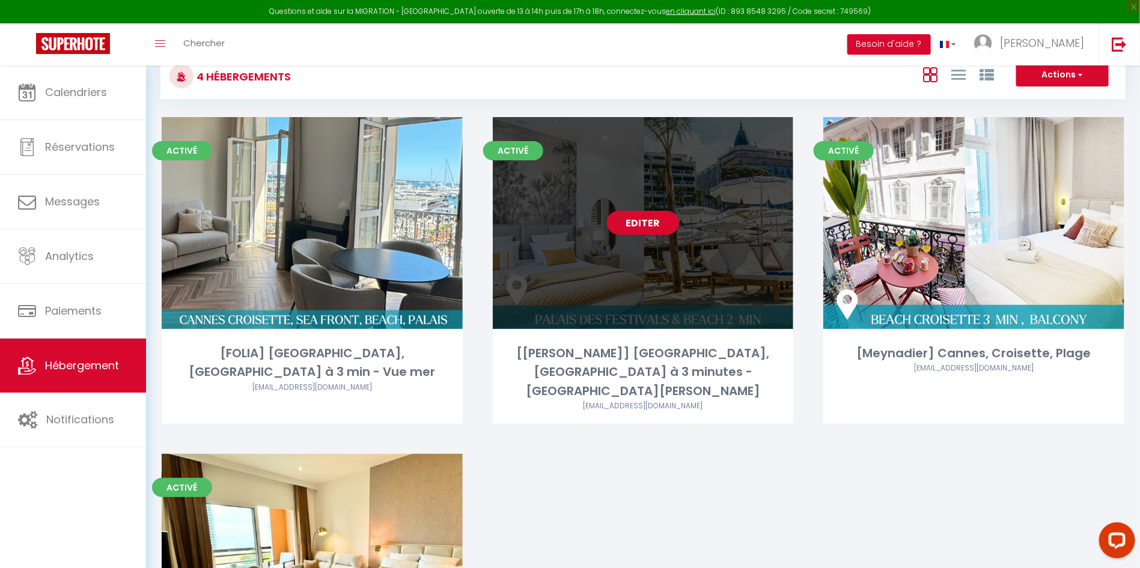
click at [671, 223] on link "Editer" at bounding box center [643, 223] width 72 height 24
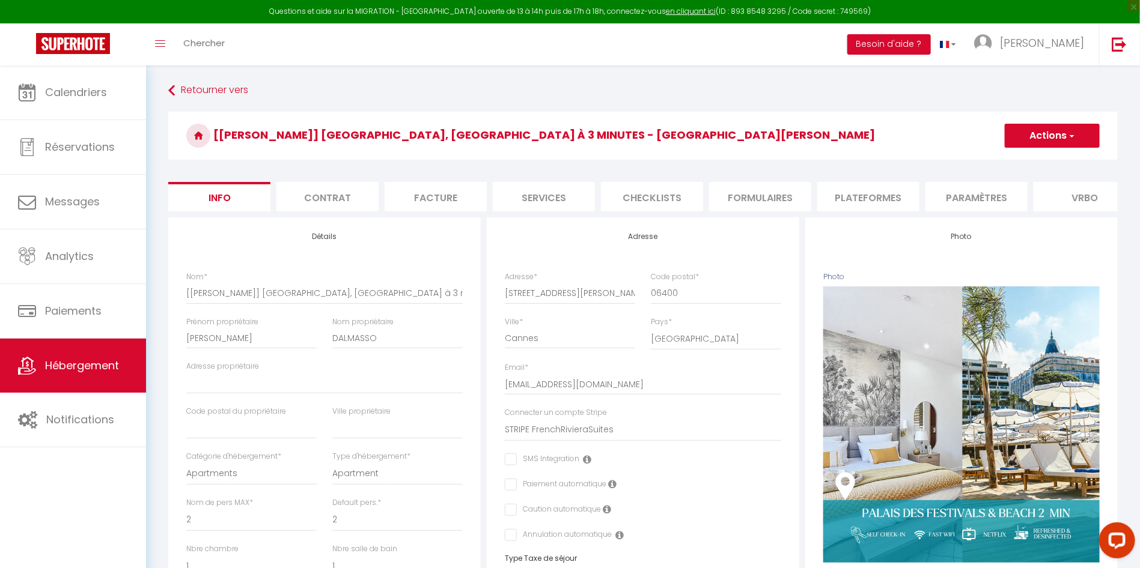
click at [891, 198] on li "Plateformes" at bounding box center [868, 196] width 102 height 29
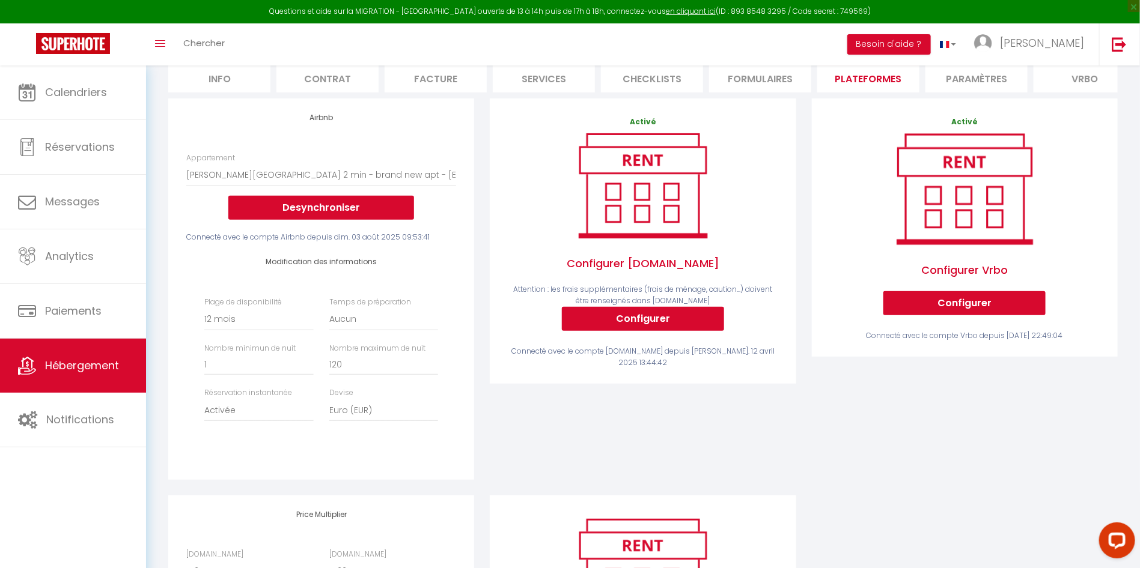
scroll to position [270, 0]
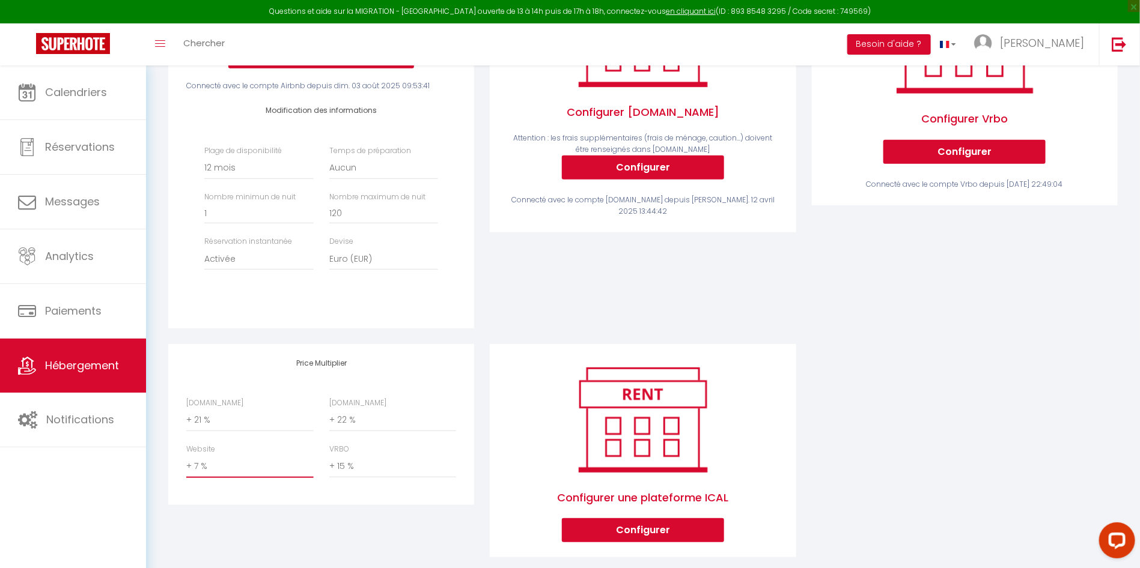
click at [248, 478] on select "0 + 1 % + 2 % + 3 % + 4 % + 5 % + 6 % + 7 % + 8 % + 9 %" at bounding box center [249, 466] width 127 height 23
click at [186, 468] on select "0 + 1 % + 2 % + 3 % + 4 % + 5 % + 6 % + 7 % + 8 % + 9 %" at bounding box center [249, 466] width 127 height 23
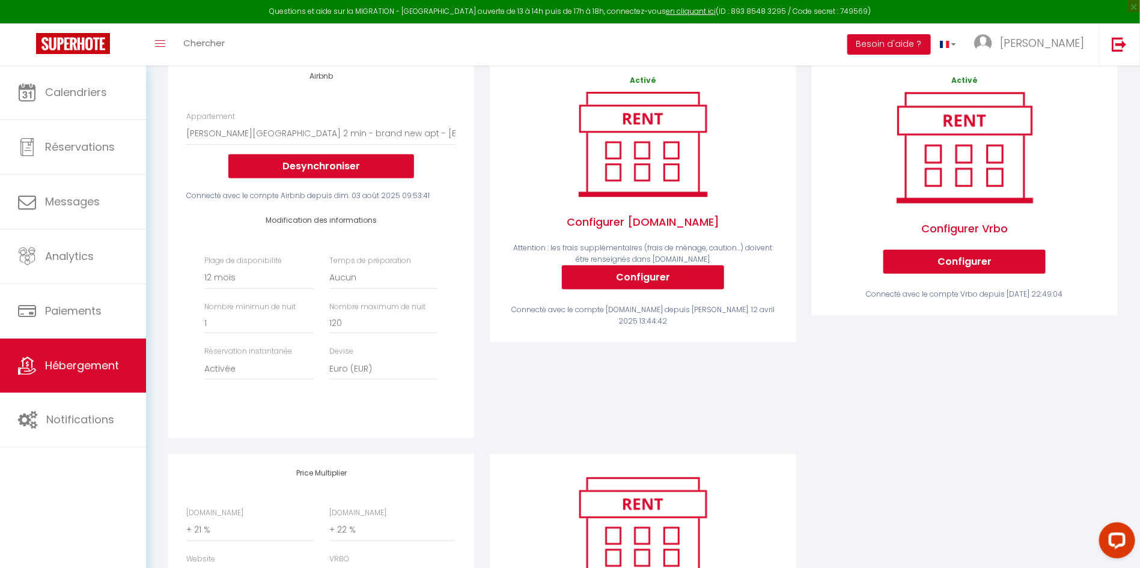
scroll to position [0, 0]
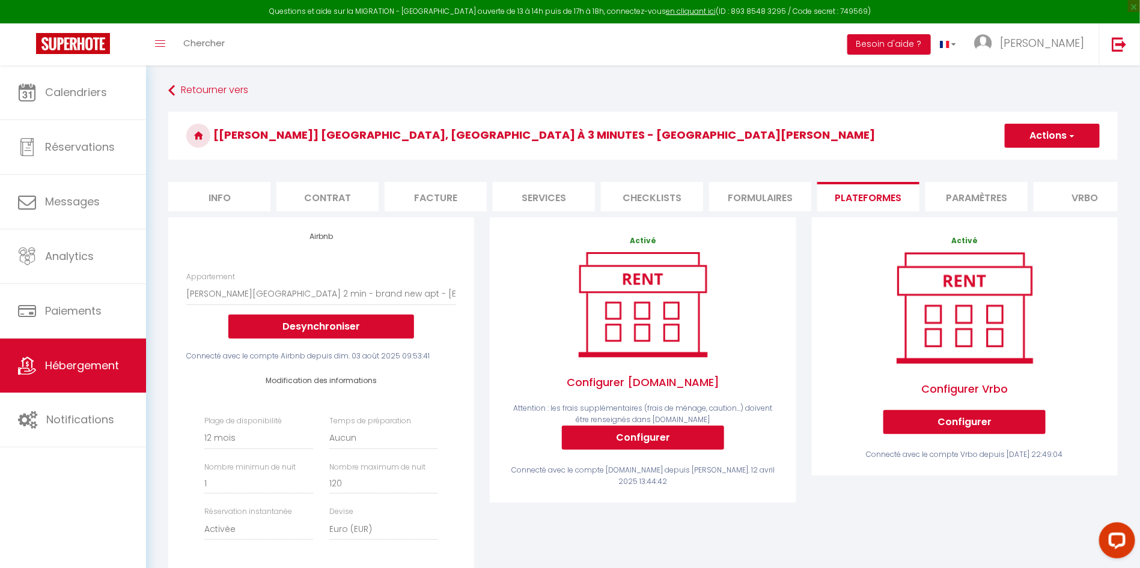
click at [1054, 137] on button "Actions" at bounding box center [1052, 136] width 95 height 24
click at [1039, 162] on link "Enregistrer" at bounding box center [1051, 162] width 95 height 16
click at [1024, 139] on button "Actions" at bounding box center [1052, 136] width 95 height 24
click at [1025, 160] on link "Enregistrer" at bounding box center [1051, 162] width 95 height 16
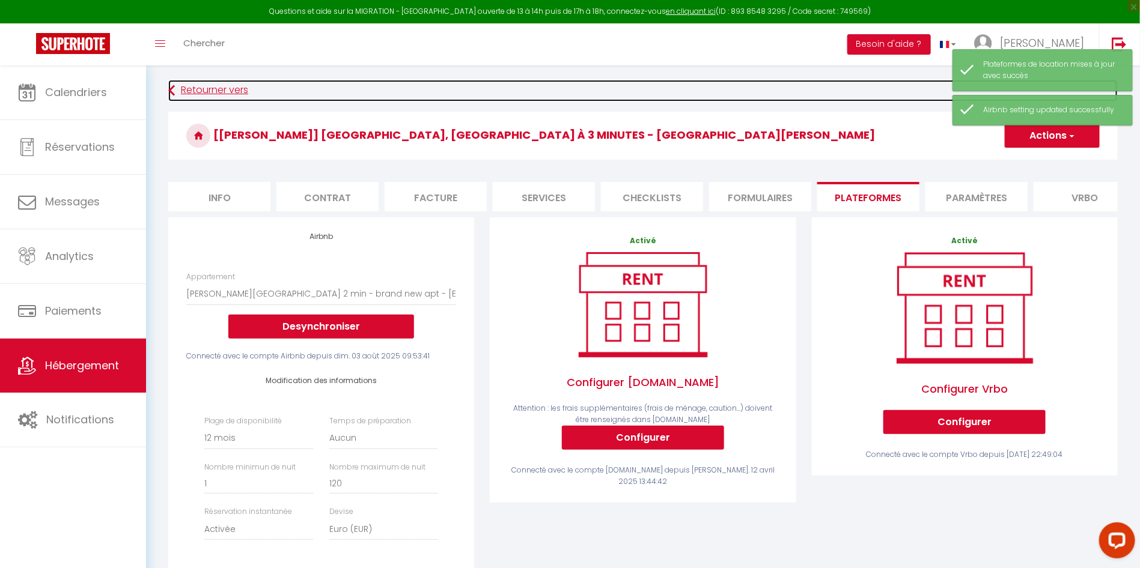
click at [228, 93] on link "Retourner vers" at bounding box center [642, 91] width 949 height 22
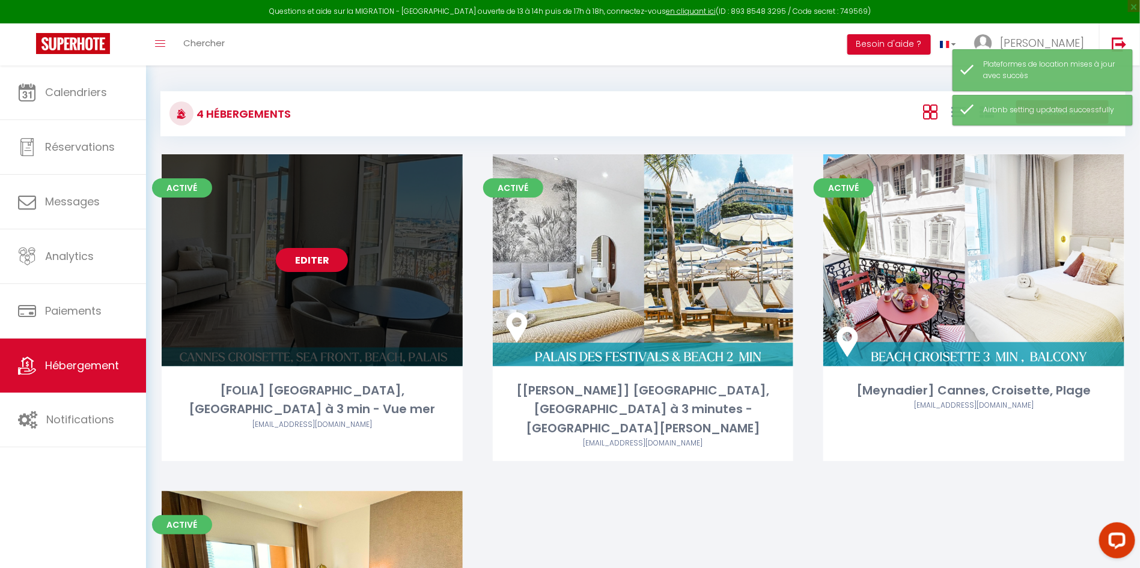
click at [317, 259] on link "Editer" at bounding box center [312, 260] width 72 height 24
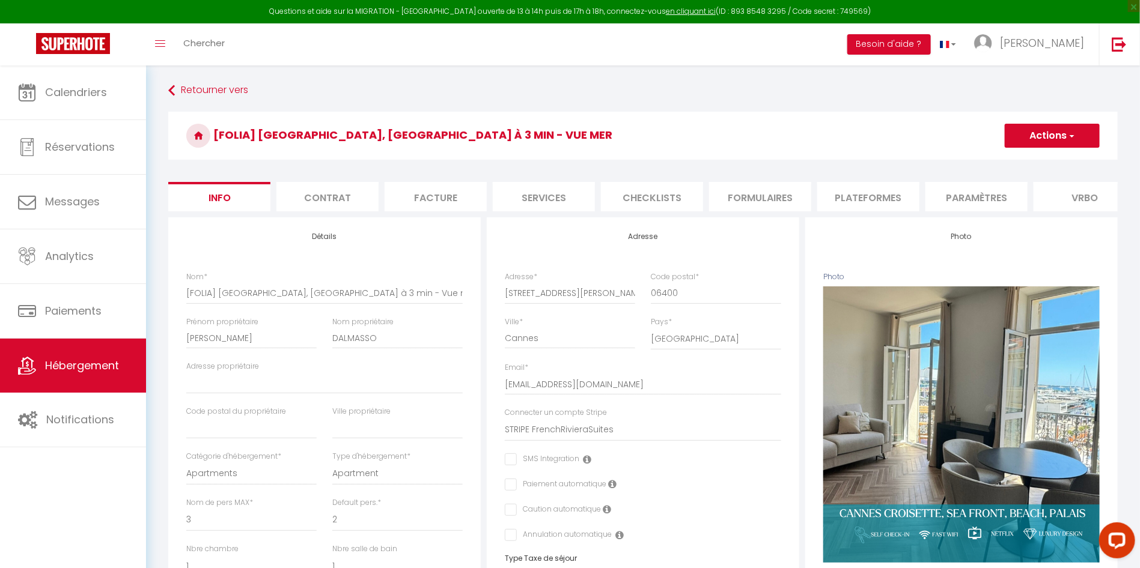
click at [763, 202] on li "Formulaires" at bounding box center [760, 196] width 102 height 29
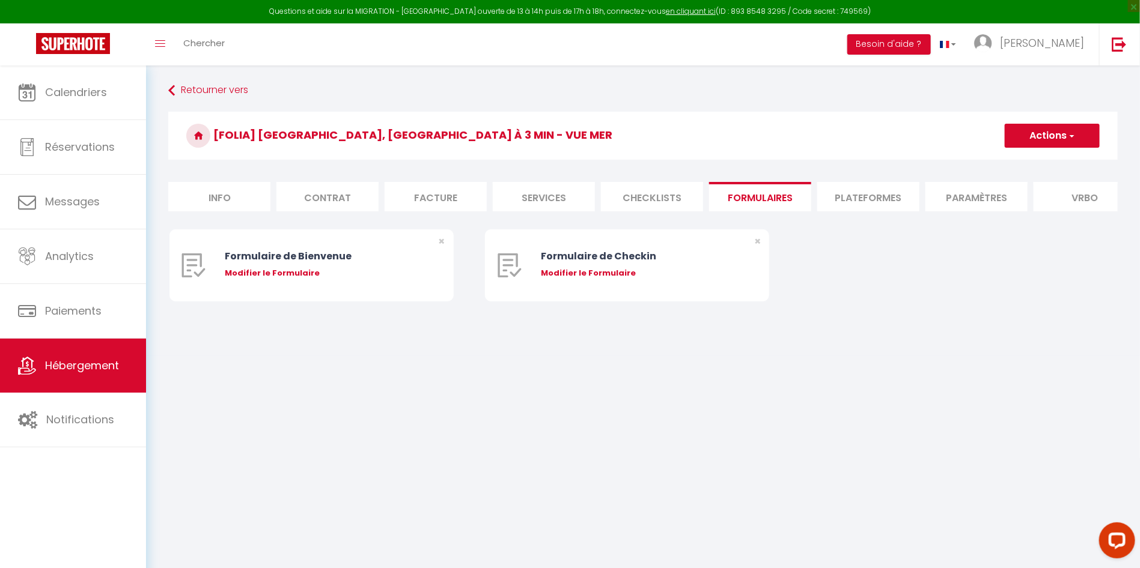
click at [849, 201] on li "Plateformes" at bounding box center [868, 196] width 102 height 29
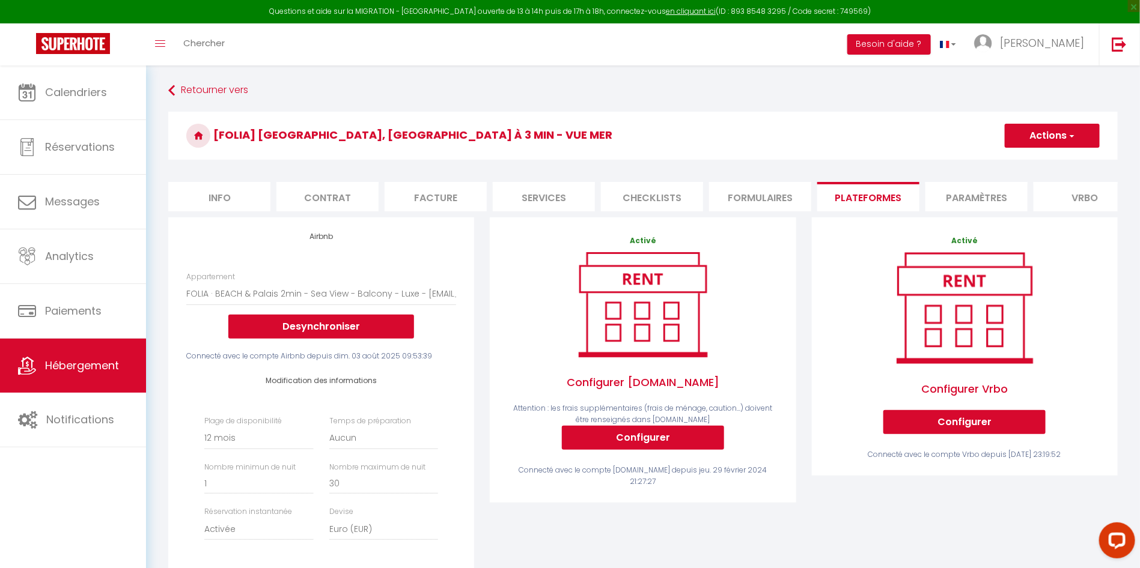
click at [1039, 128] on button "Actions" at bounding box center [1052, 136] width 95 height 24
click at [1035, 159] on link "Enregistrer" at bounding box center [1051, 162] width 95 height 16
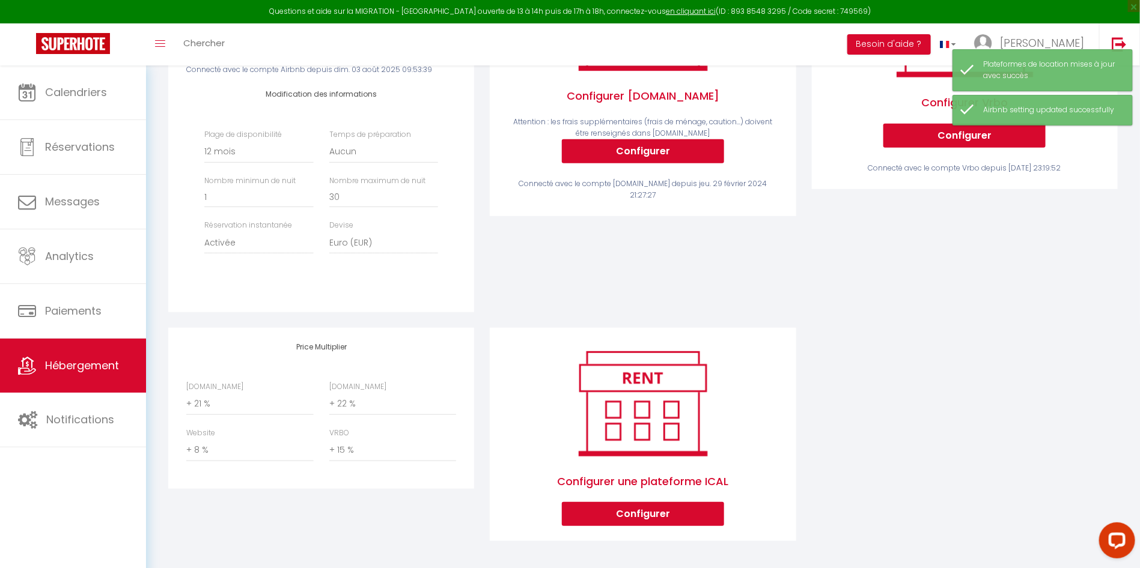
scroll to position [303, 0]
